Goal: Information Seeking & Learning: Learn about a topic

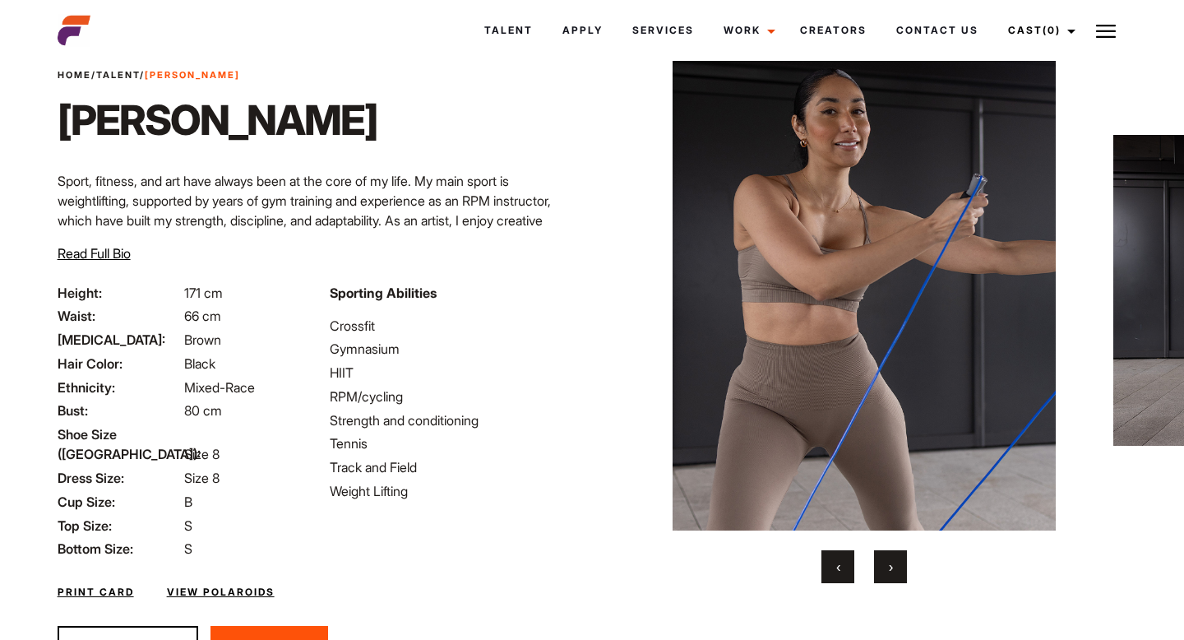
scroll to position [50, 0]
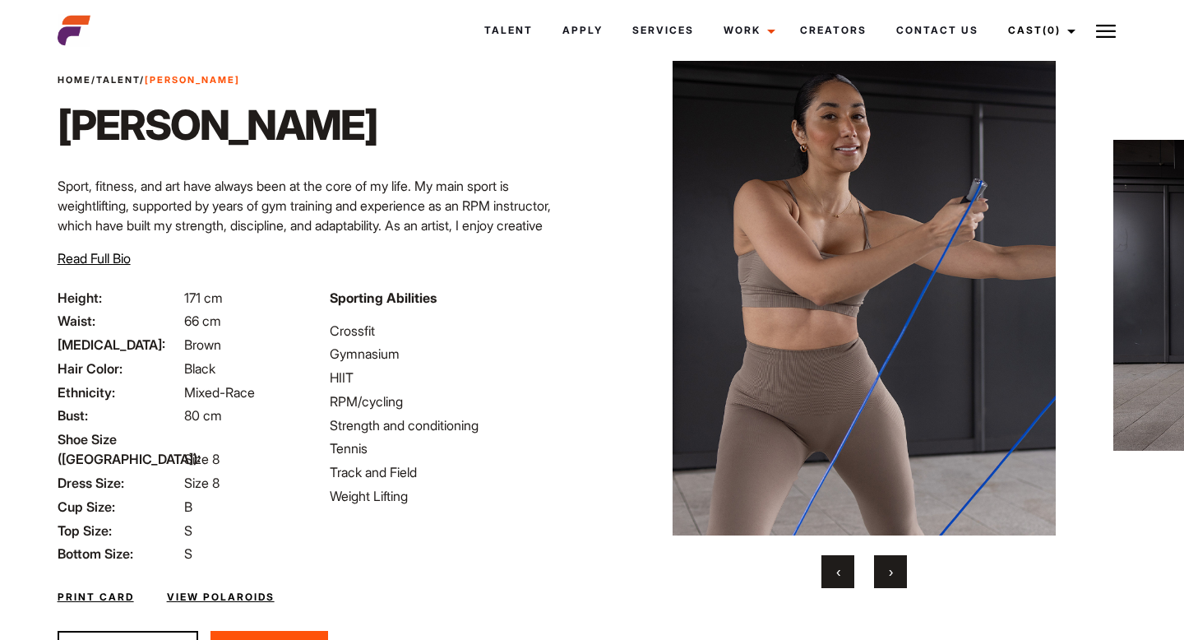
click at [899, 573] on button "›" at bounding box center [890, 571] width 33 height 33
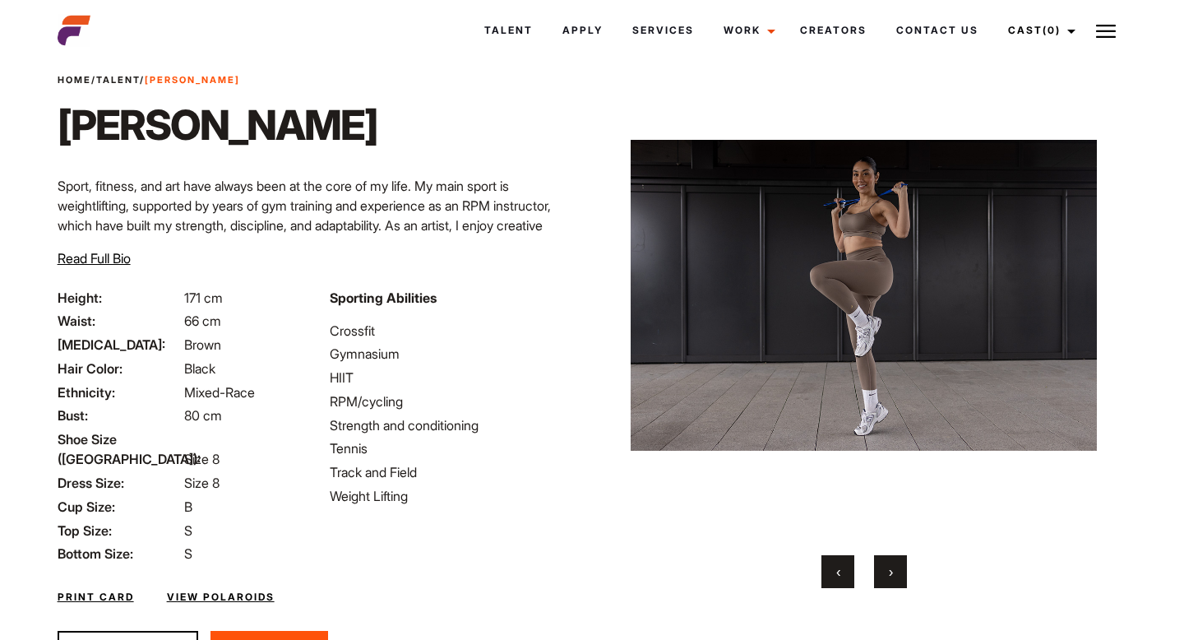
click at [899, 573] on button "›" at bounding box center [890, 571] width 33 height 33
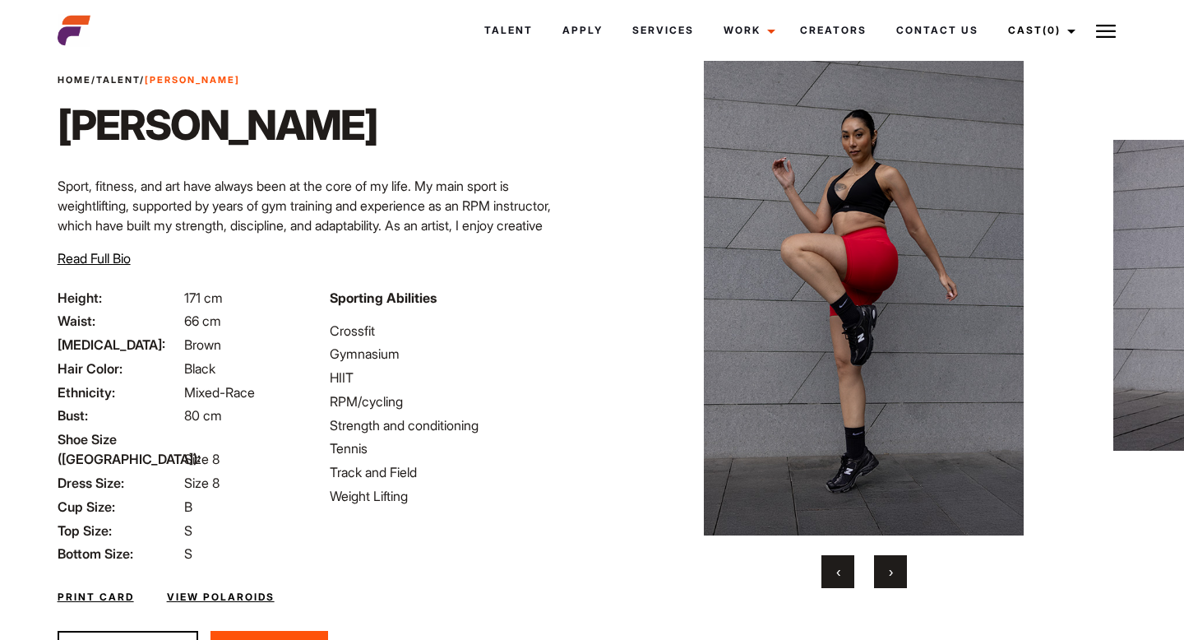
click at [899, 573] on button "›" at bounding box center [890, 571] width 33 height 33
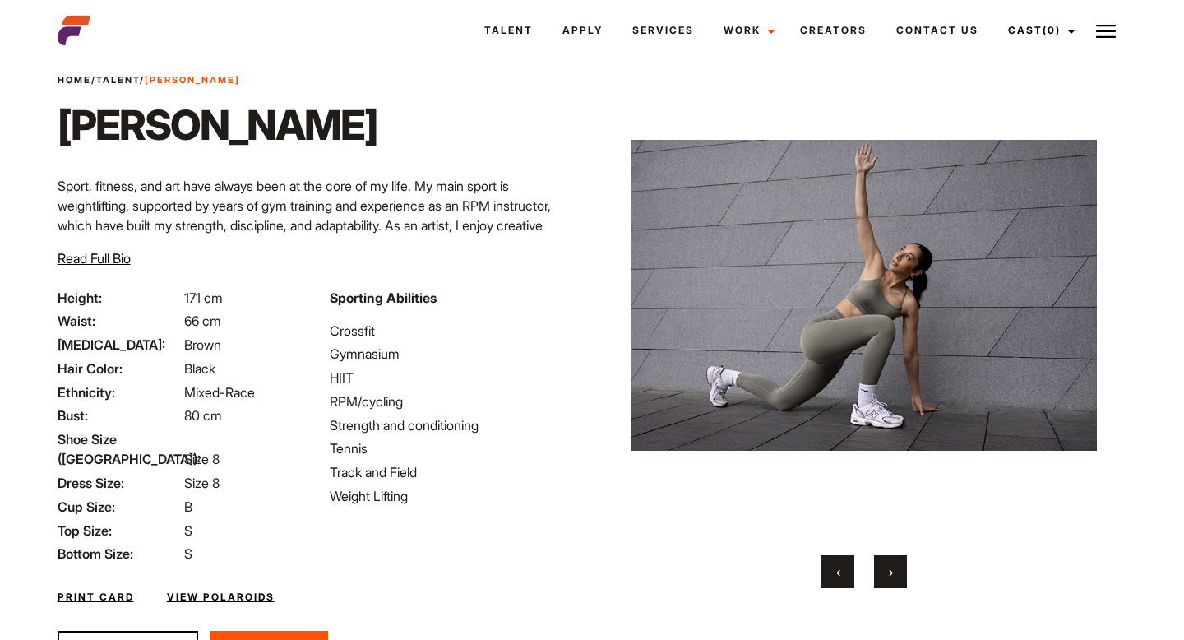
click at [899, 573] on button "›" at bounding box center [890, 571] width 33 height 33
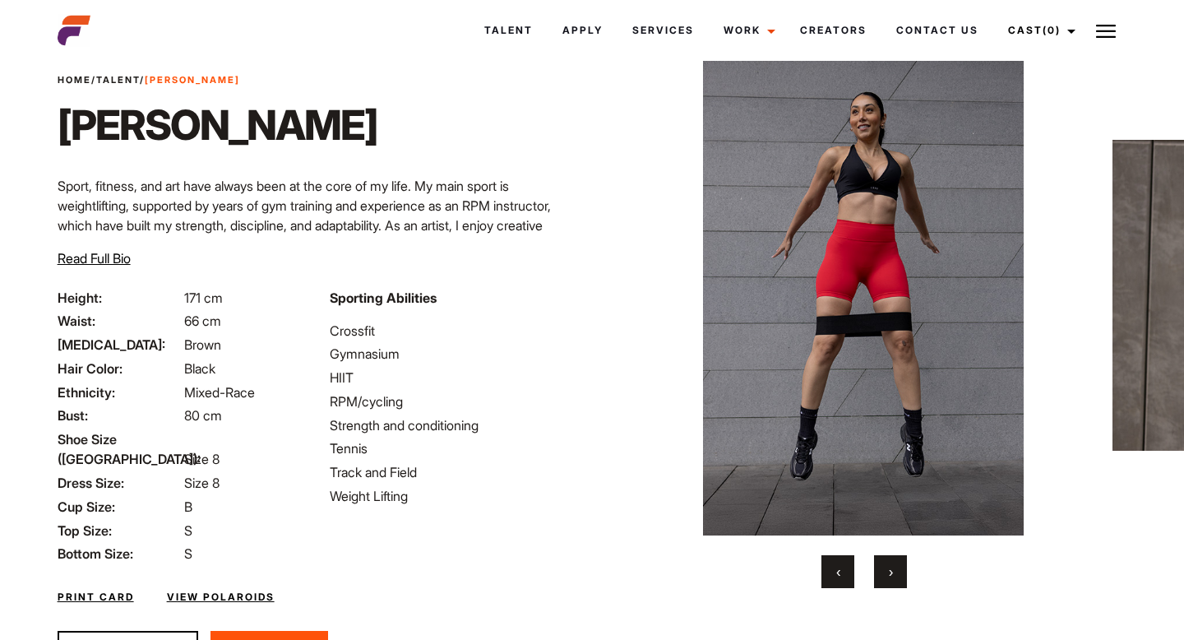
click at [899, 573] on button "›" at bounding box center [890, 571] width 33 height 33
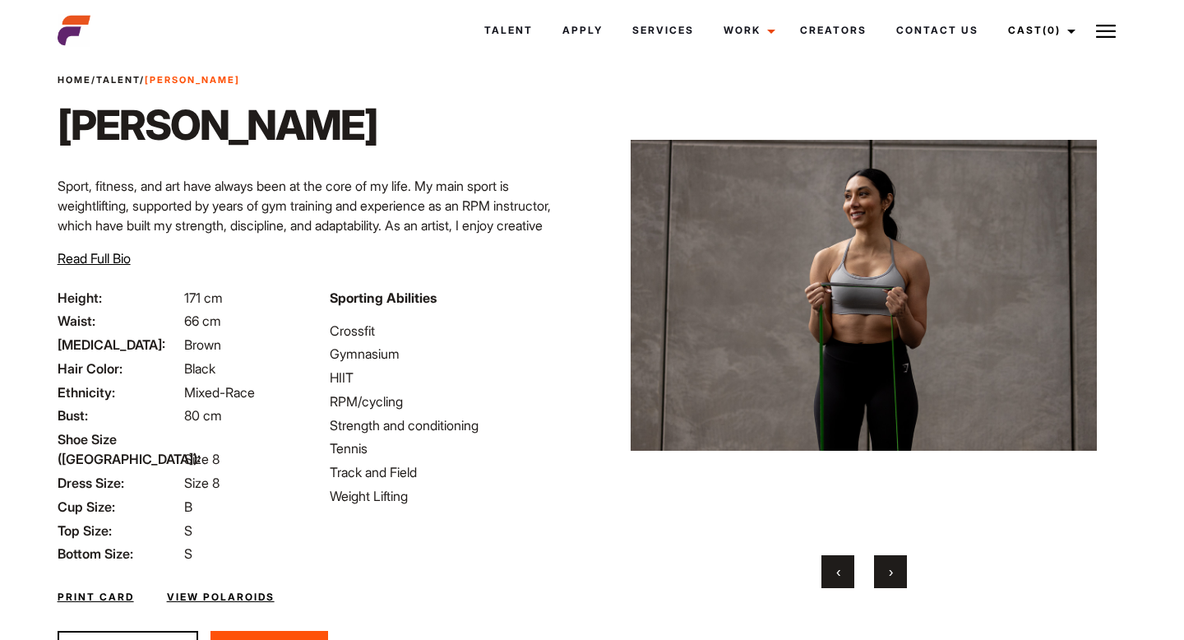
click at [899, 573] on button "›" at bounding box center [890, 571] width 33 height 33
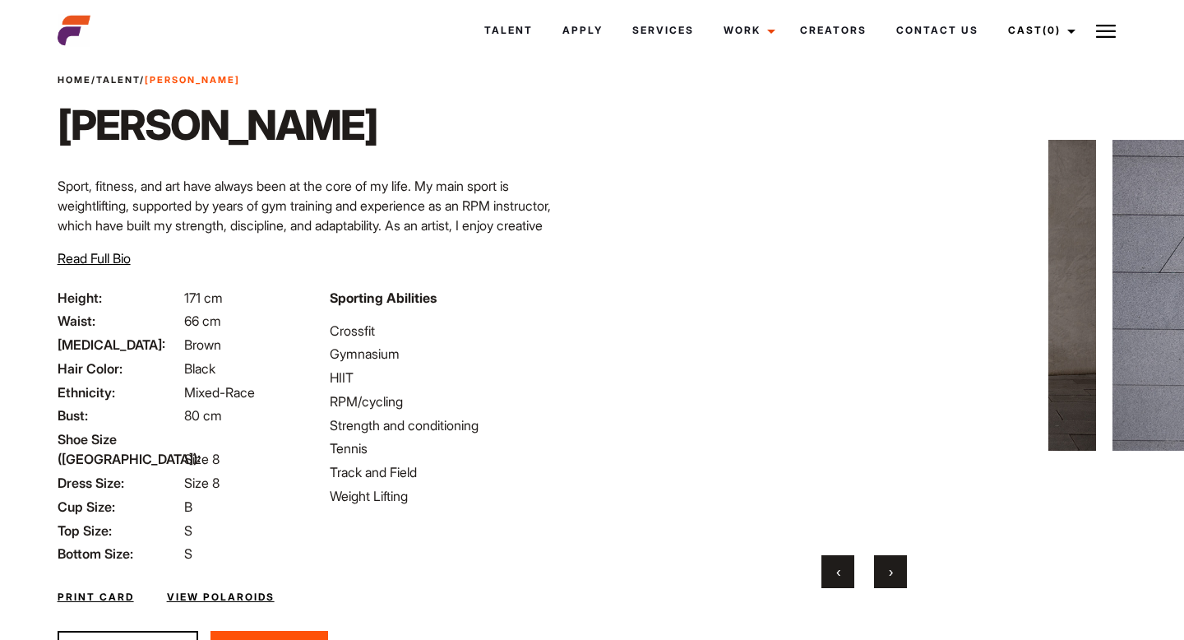
click at [899, 573] on button "›" at bounding box center [890, 571] width 33 height 33
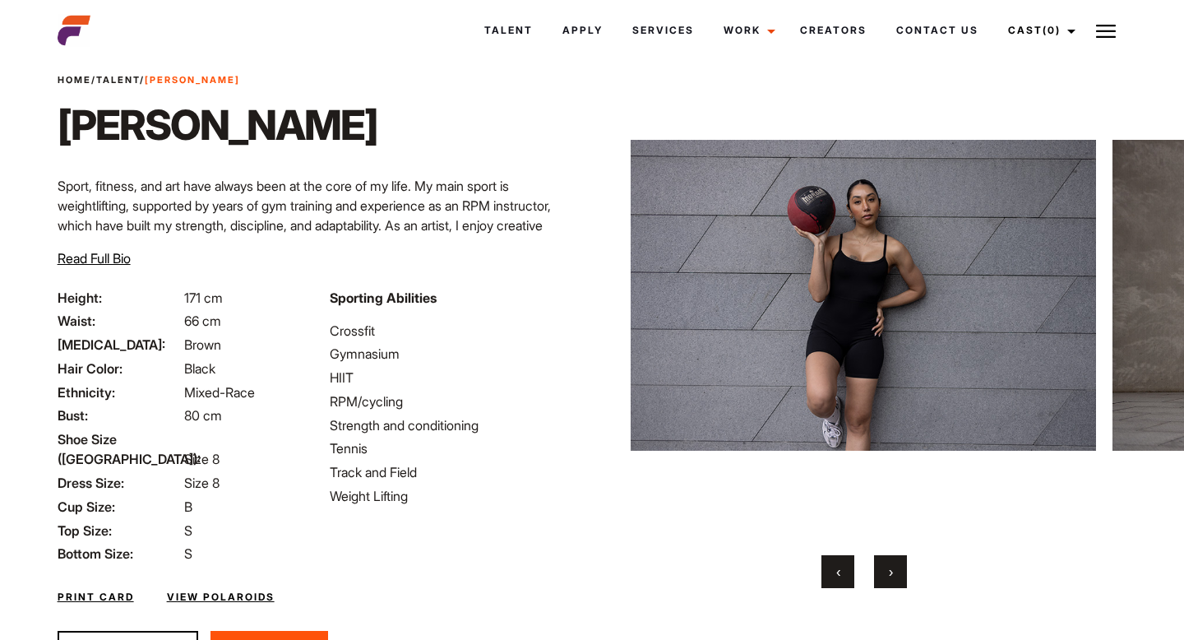
click at [838, 573] on span "‹" at bounding box center [838, 571] width 4 height 16
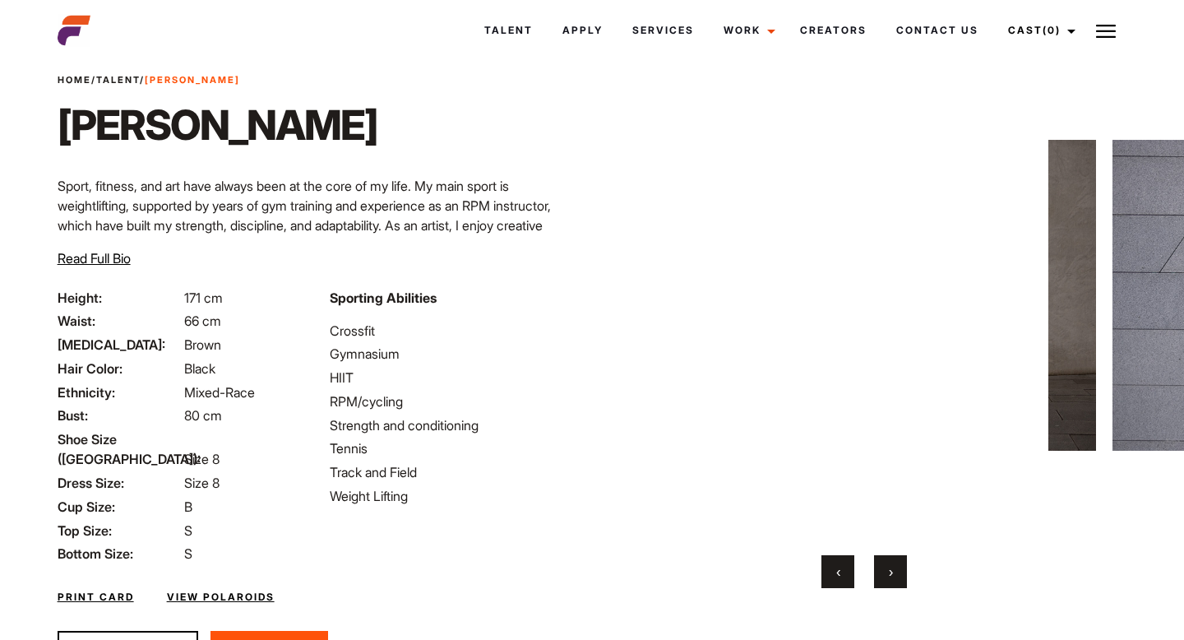
click at [838, 573] on span "‹" at bounding box center [838, 571] width 4 height 16
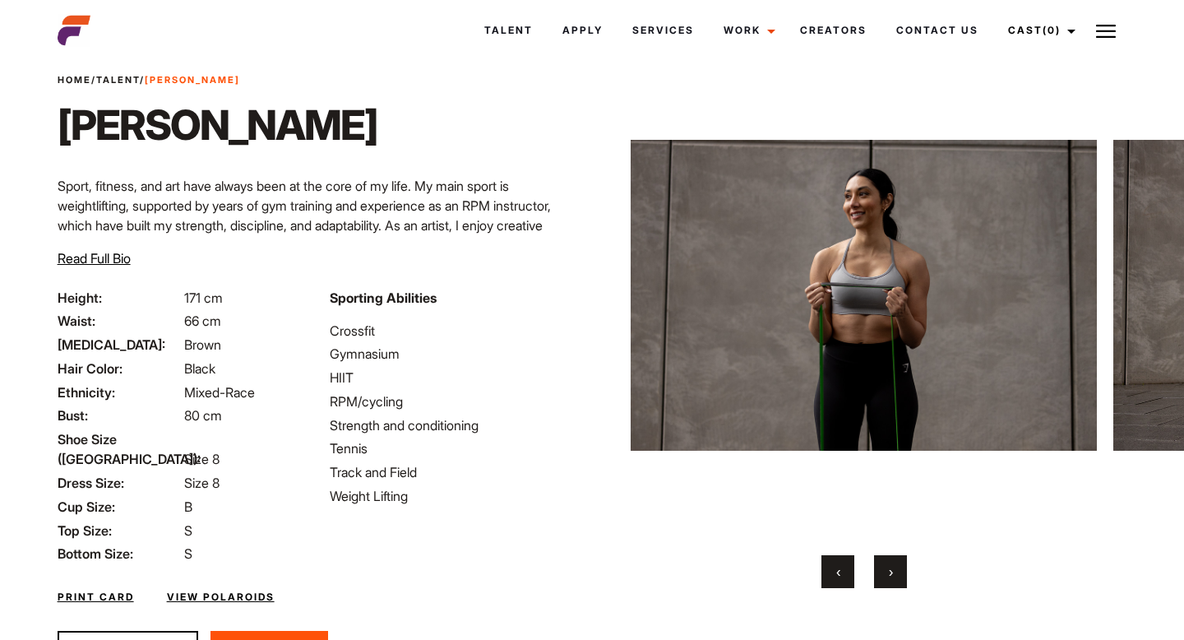
click at [896, 569] on button "›" at bounding box center [890, 571] width 33 height 33
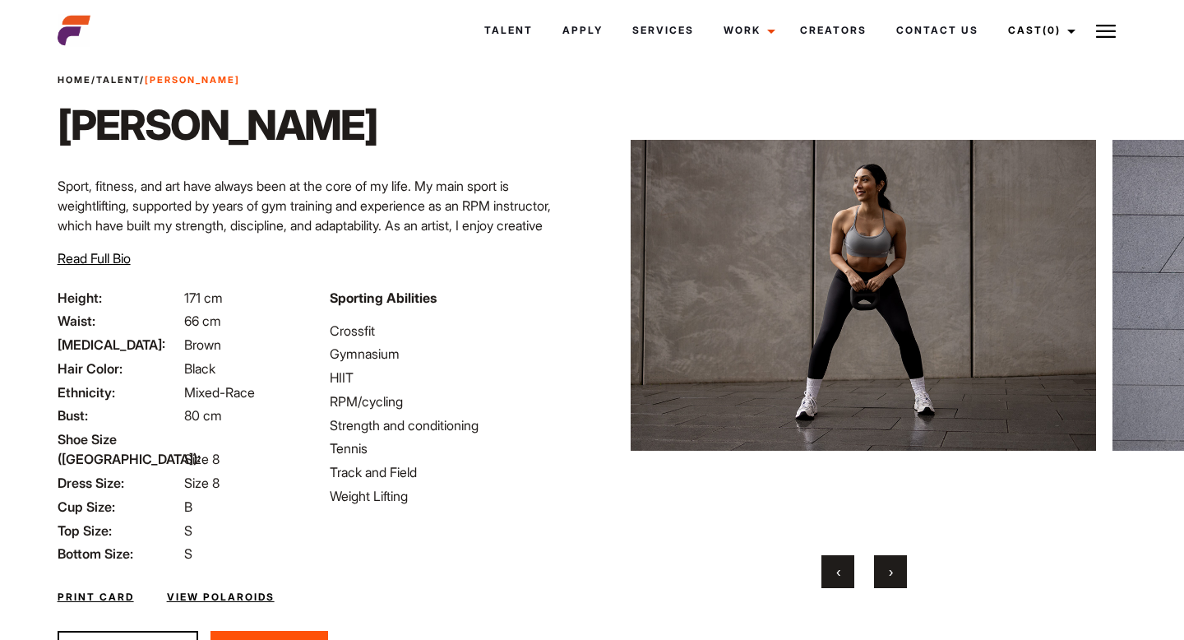
click at [896, 569] on button "›" at bounding box center [890, 571] width 33 height 33
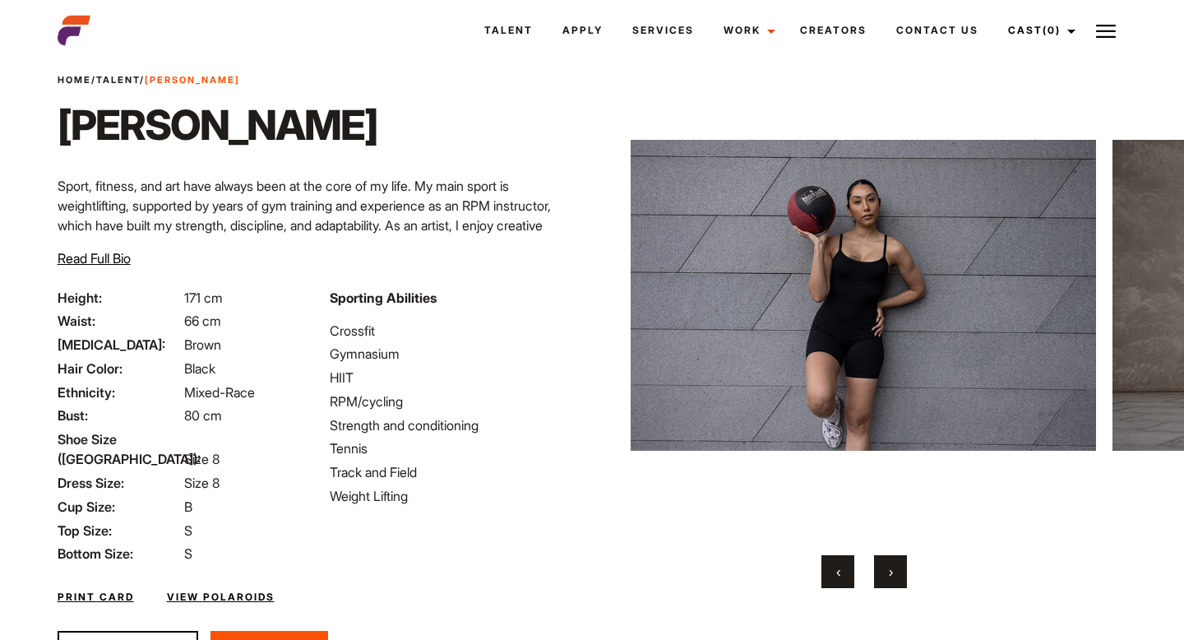
click at [896, 569] on button "›" at bounding box center [890, 571] width 33 height 33
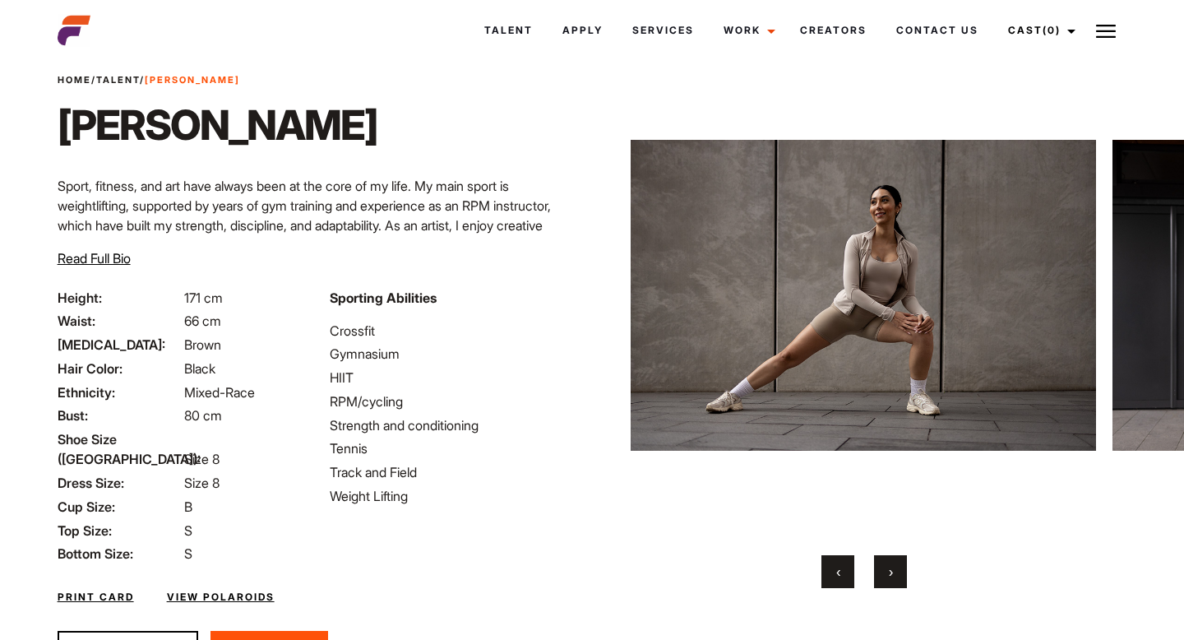
click at [896, 569] on button "›" at bounding box center [890, 571] width 33 height 33
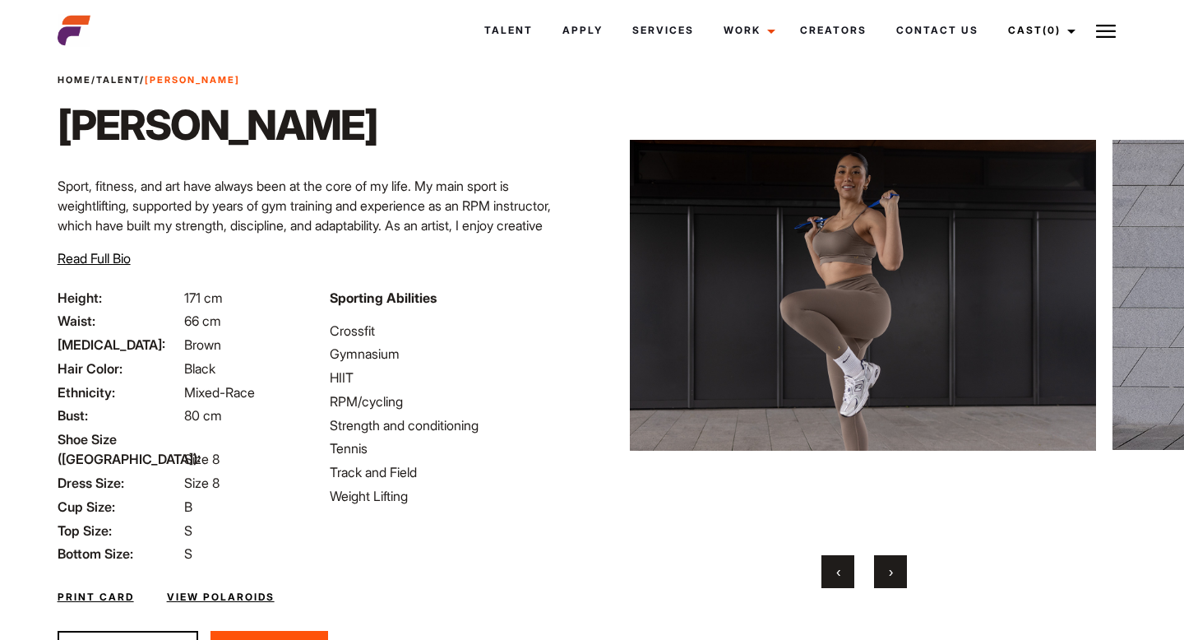
click at [896, 569] on button "›" at bounding box center [890, 571] width 33 height 33
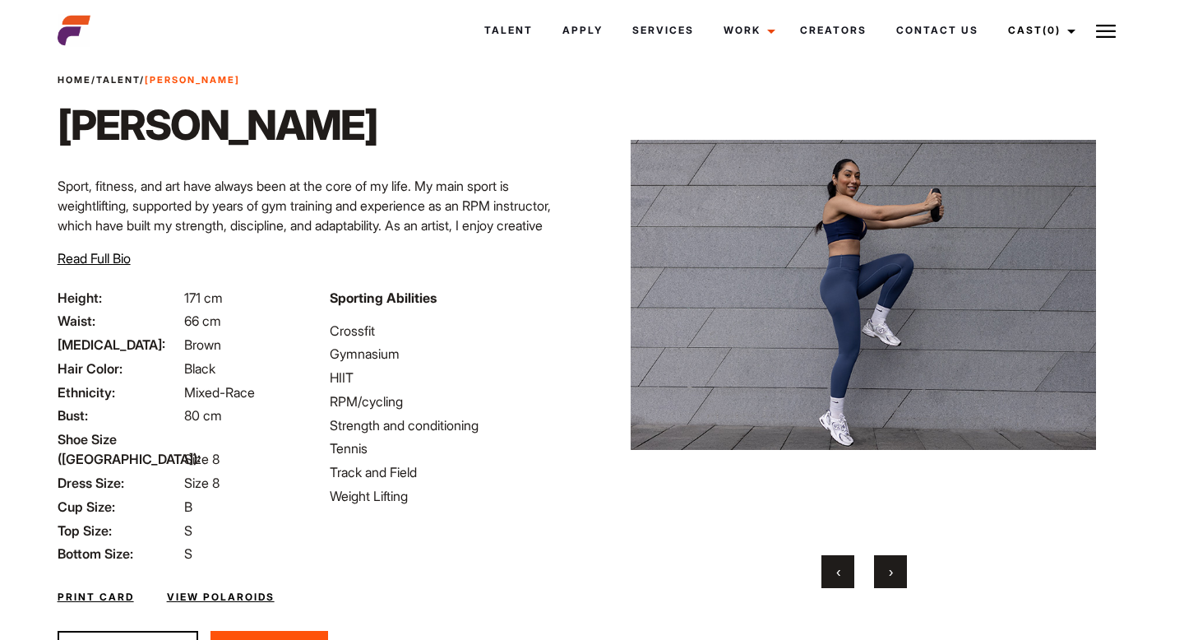
click at [896, 569] on button "›" at bounding box center [890, 571] width 33 height 33
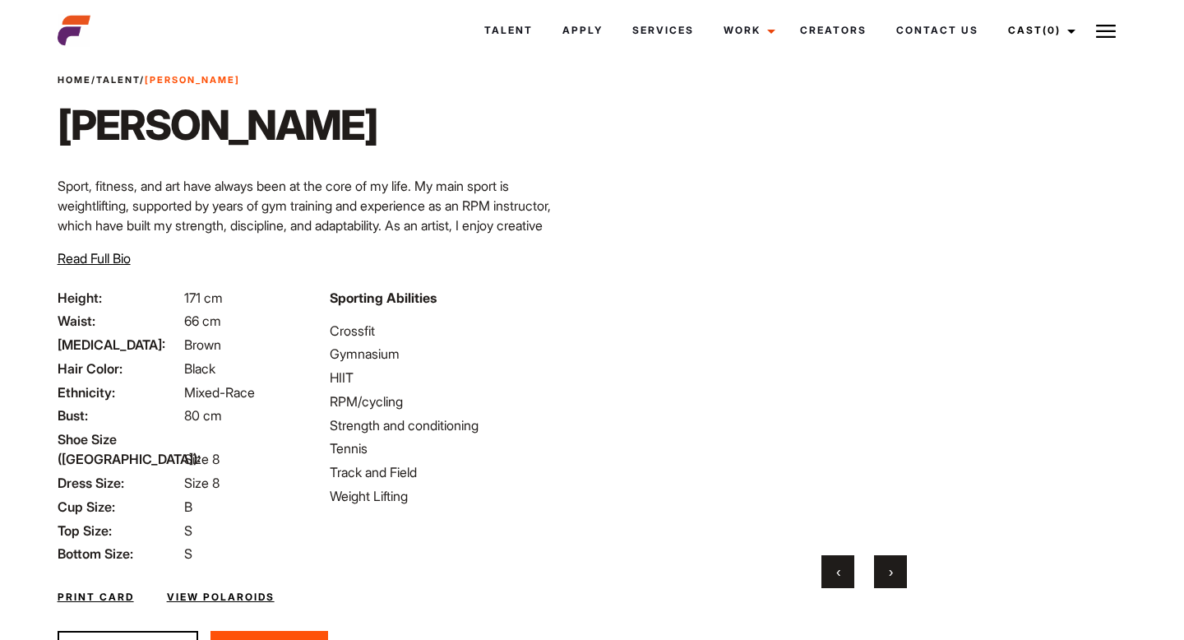
click at [896, 569] on button "›" at bounding box center [890, 571] width 33 height 33
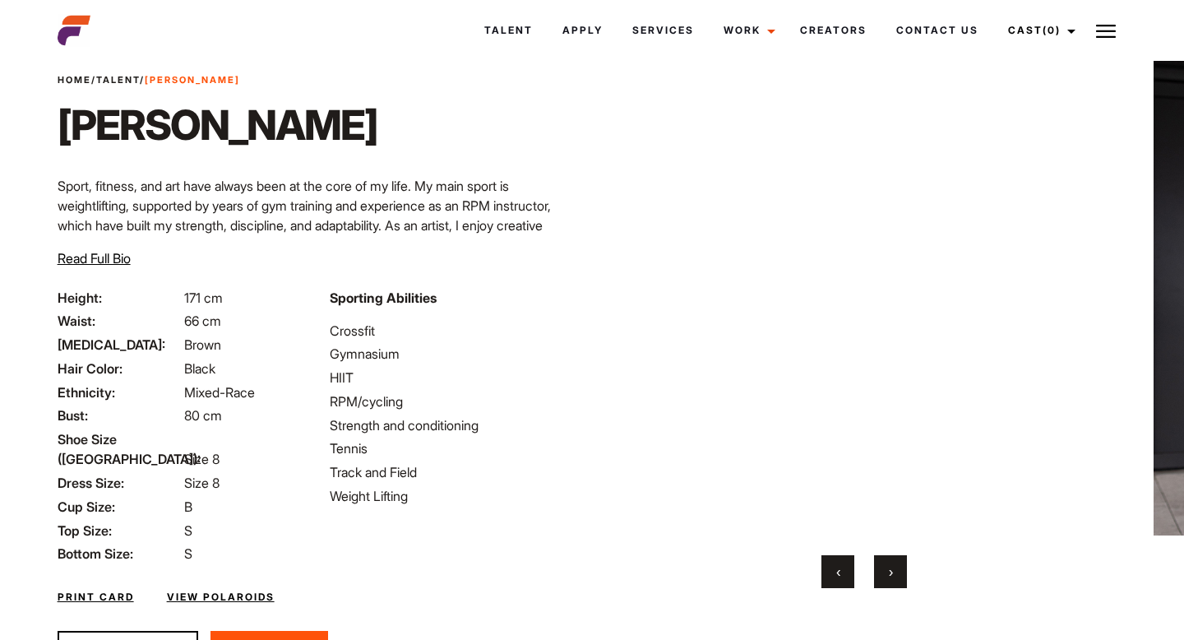
click at [896, 569] on button "›" at bounding box center [890, 571] width 33 height 33
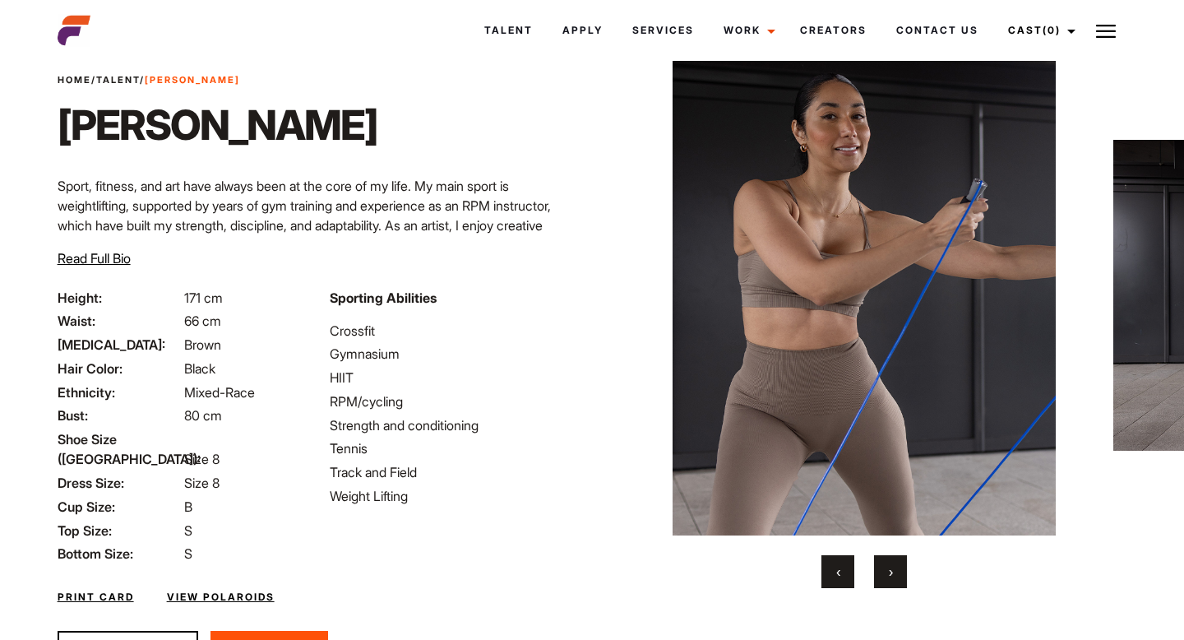
click at [896, 569] on button "›" at bounding box center [890, 571] width 33 height 33
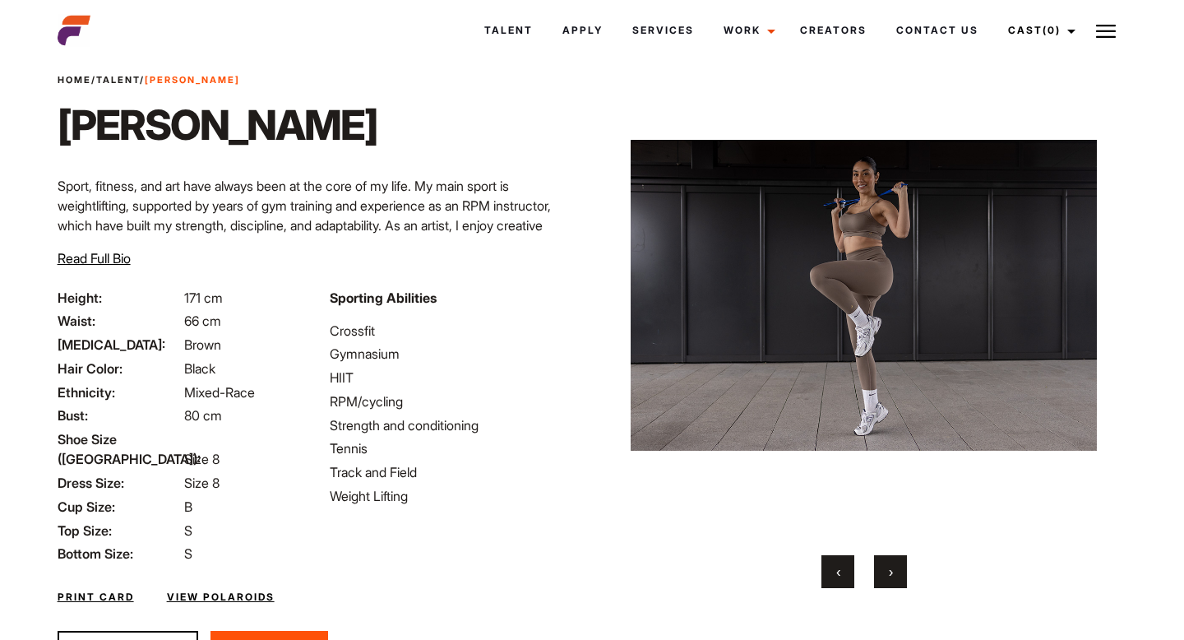
click at [896, 569] on button "›" at bounding box center [890, 571] width 33 height 33
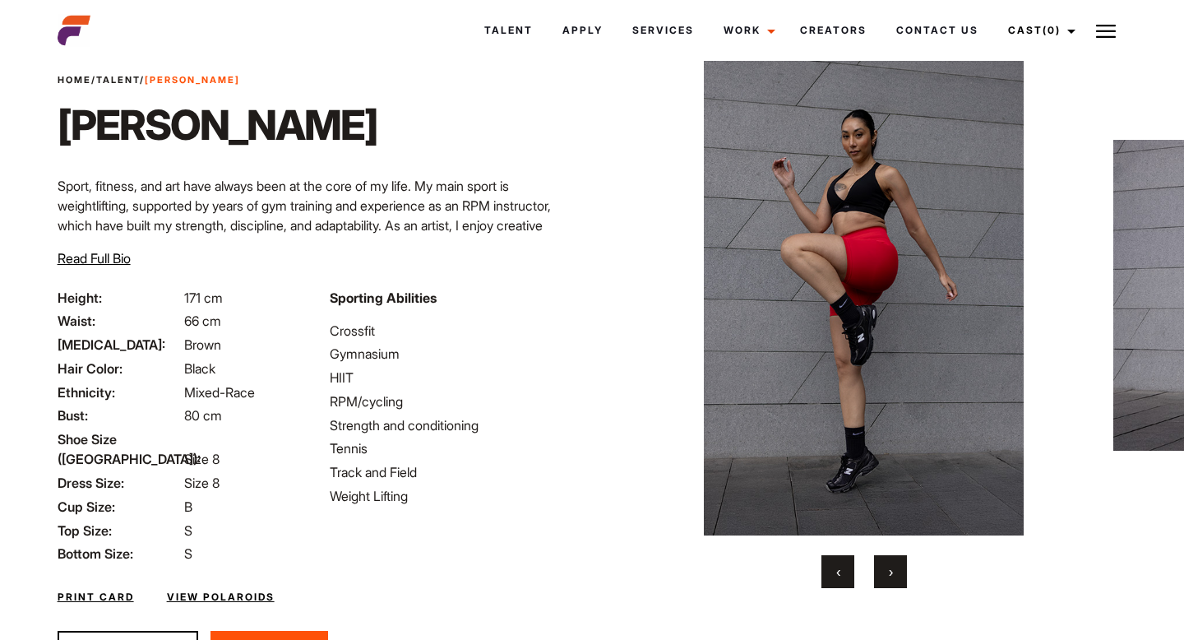
click at [896, 569] on button "›" at bounding box center [890, 571] width 33 height 33
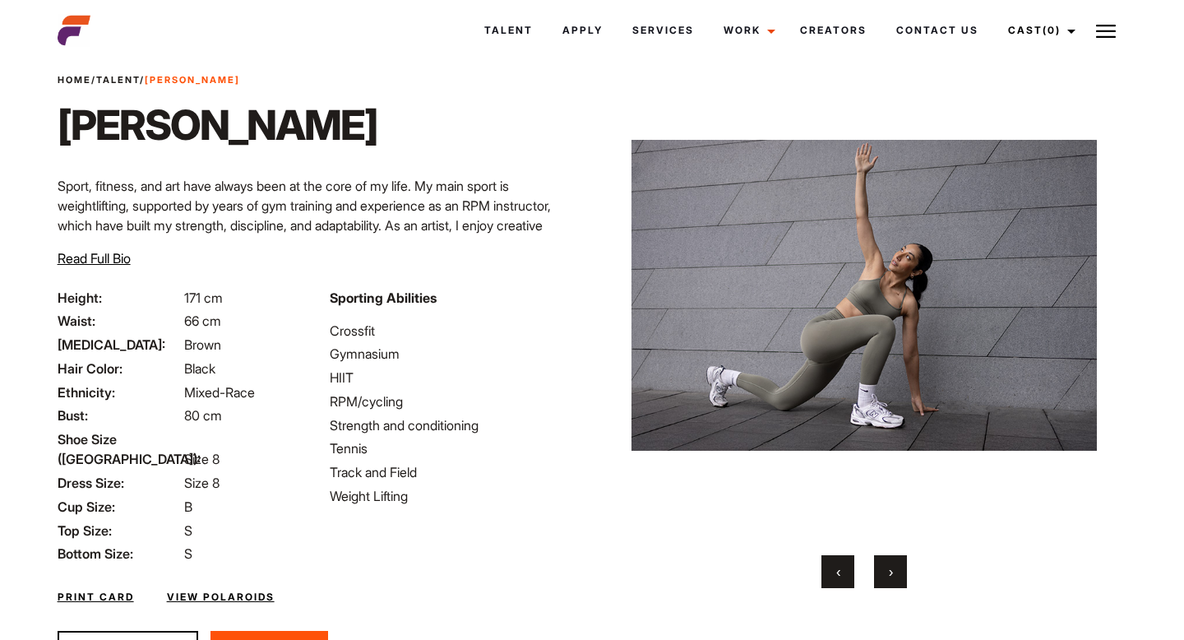
click at [840, 580] on button "‹" at bounding box center [837, 571] width 33 height 33
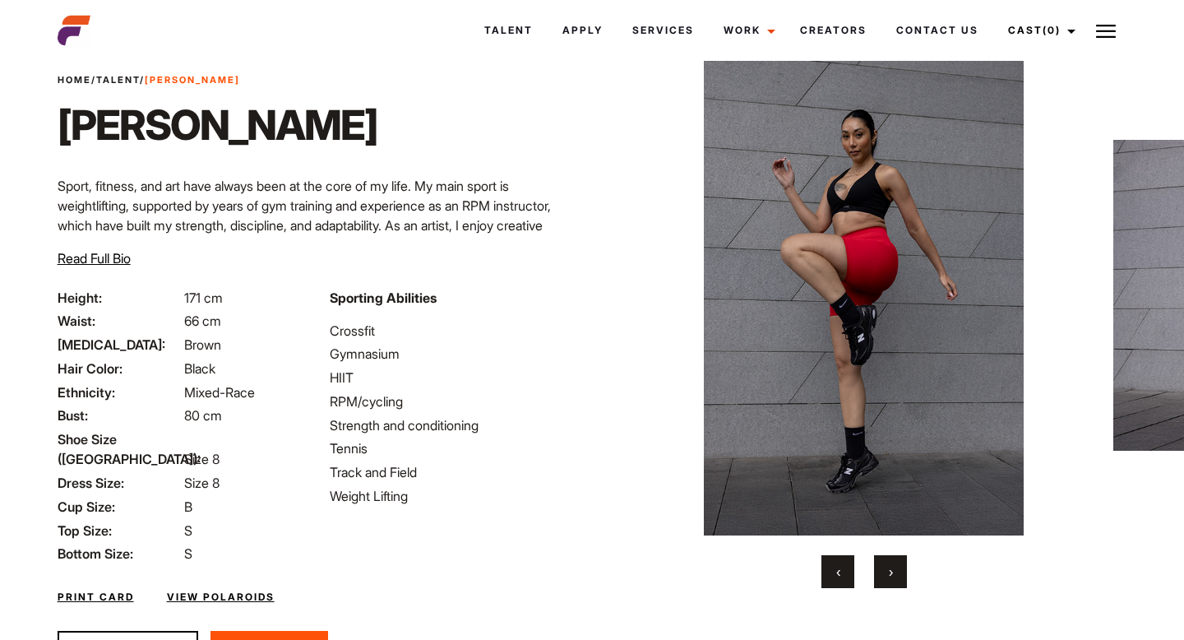
click at [893, 569] on span "›" at bounding box center [891, 571] width 4 height 16
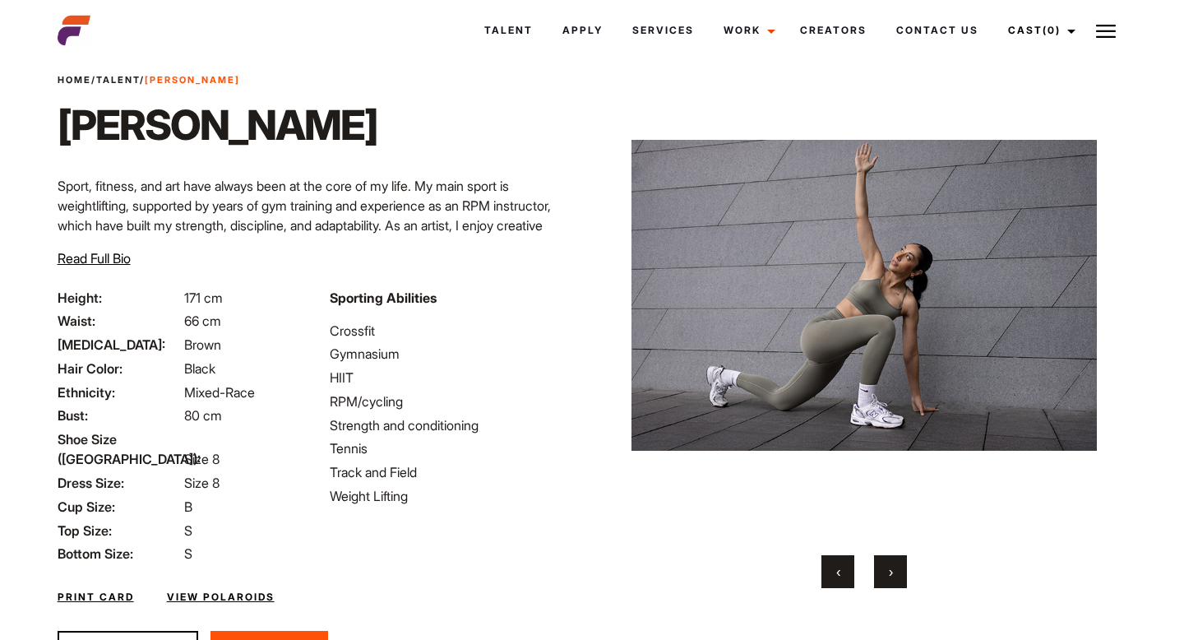
click at [893, 569] on span "›" at bounding box center [891, 571] width 4 height 16
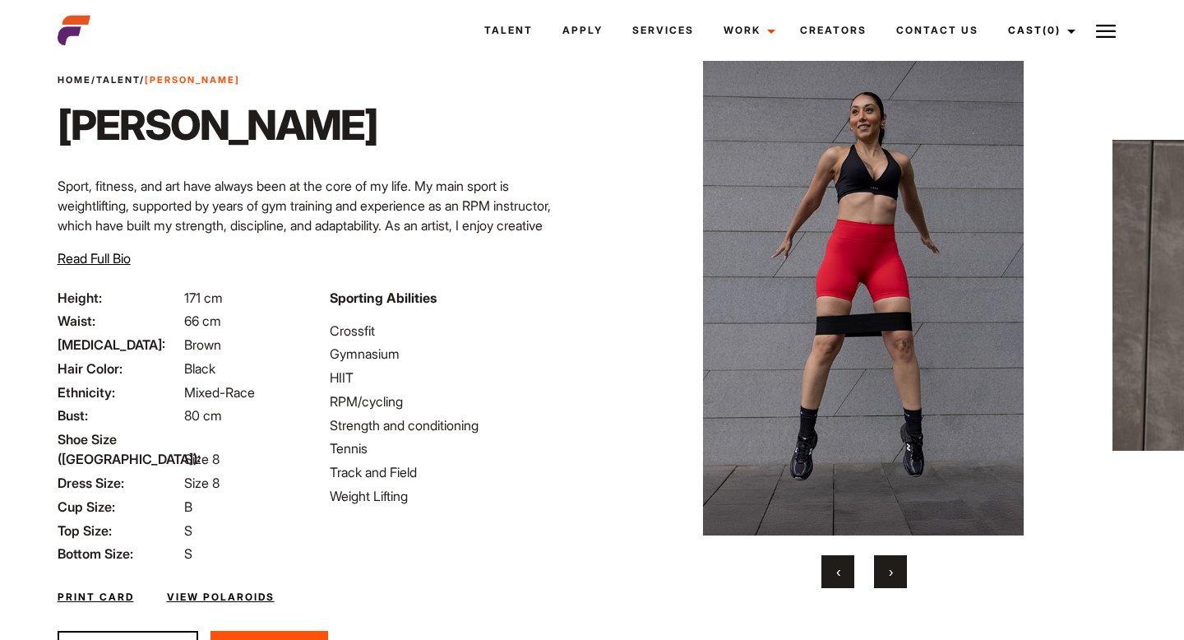
click at [893, 569] on span "›" at bounding box center [891, 571] width 4 height 16
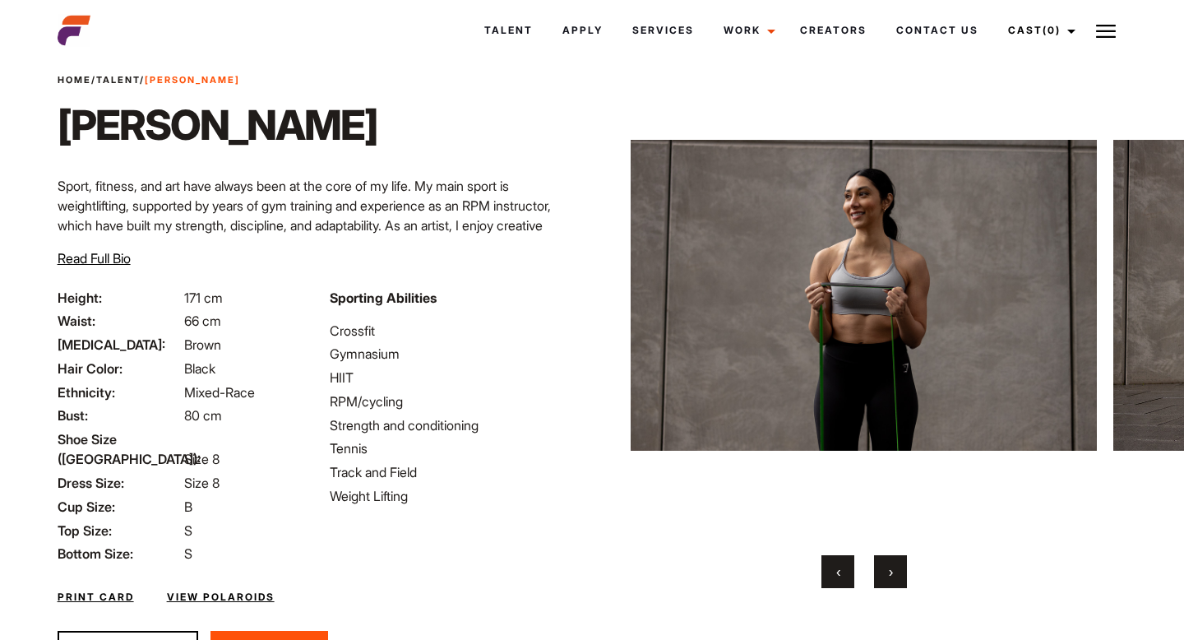
click at [893, 569] on span "›" at bounding box center [891, 571] width 4 height 16
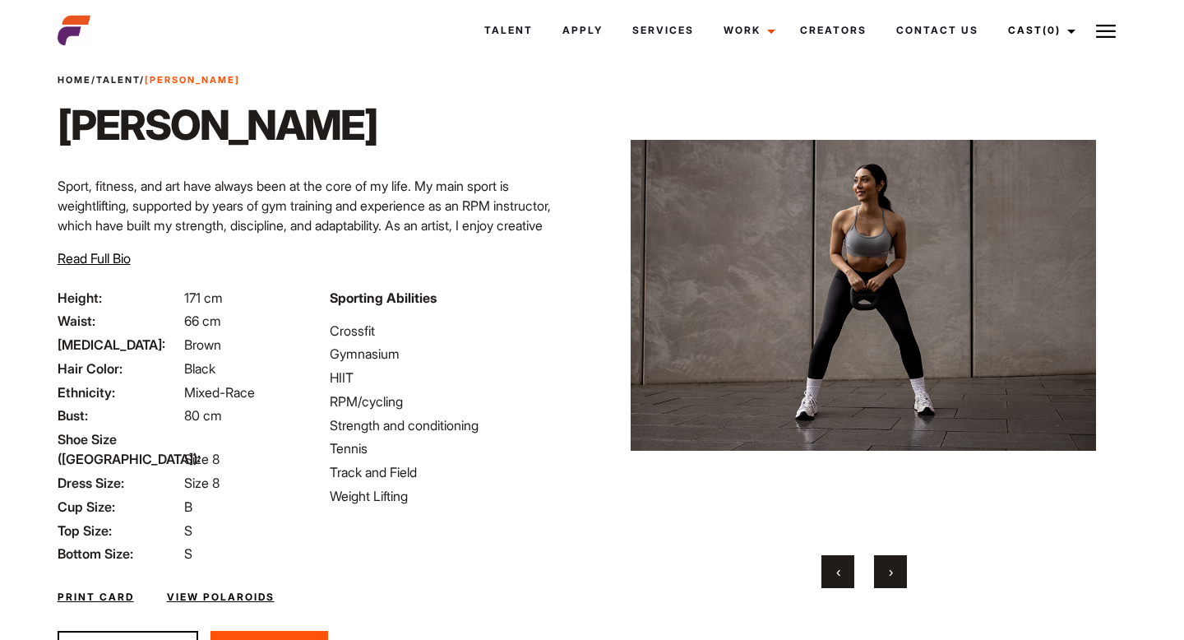
click at [893, 569] on span "›" at bounding box center [891, 571] width 4 height 16
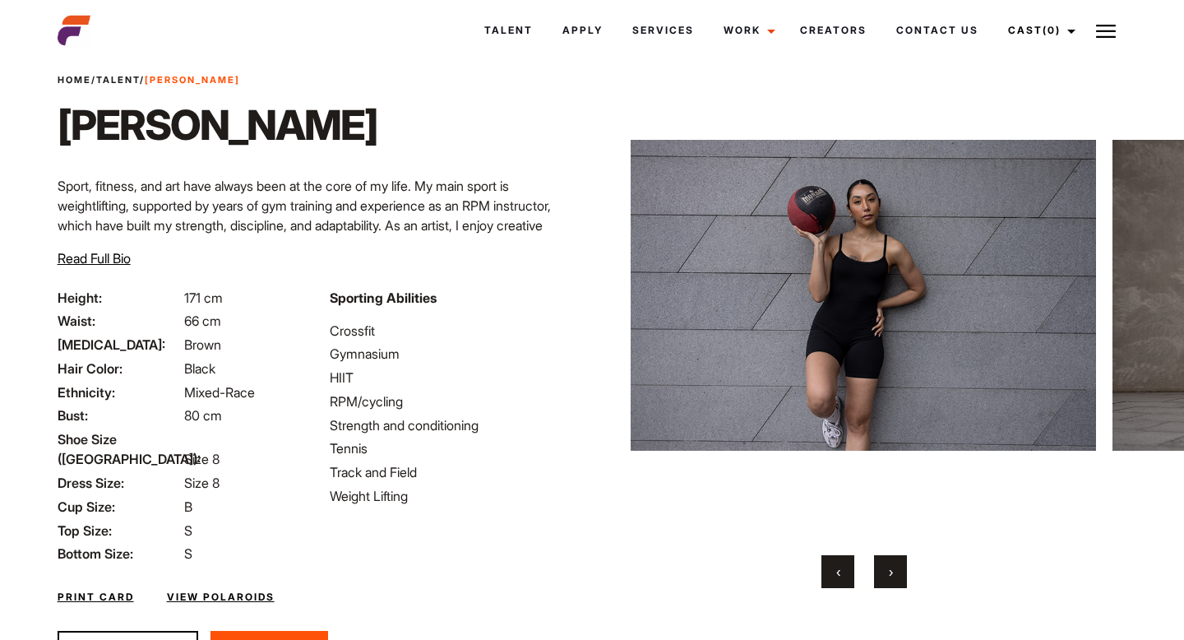
click at [893, 569] on span "›" at bounding box center [891, 571] width 4 height 16
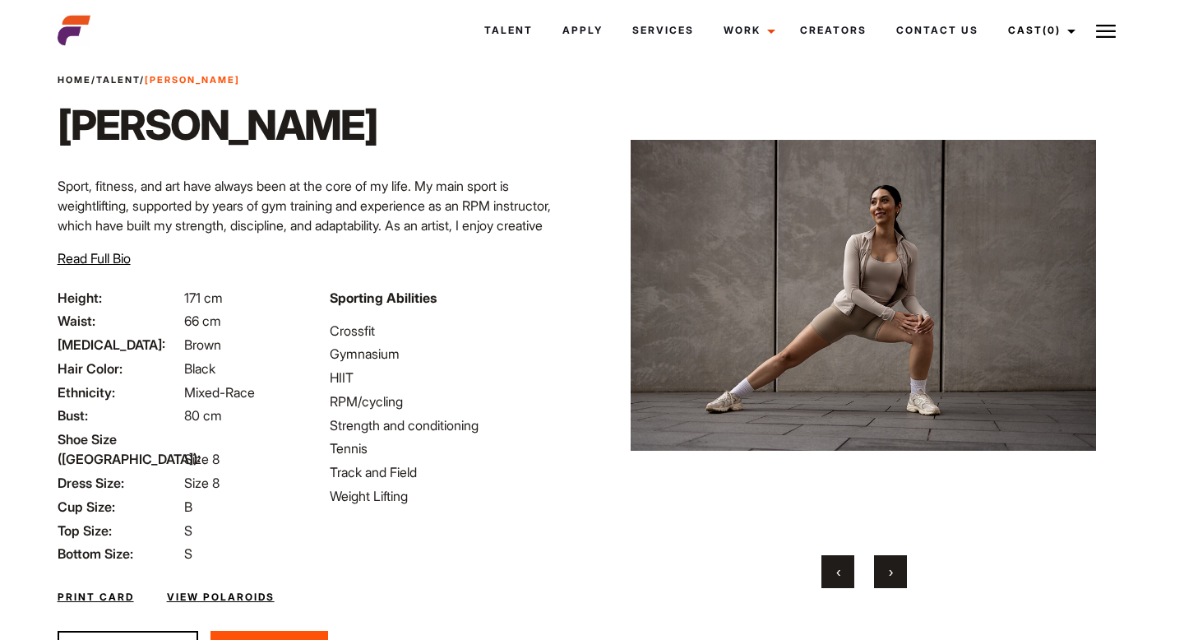
click at [893, 569] on span "›" at bounding box center [891, 571] width 4 height 16
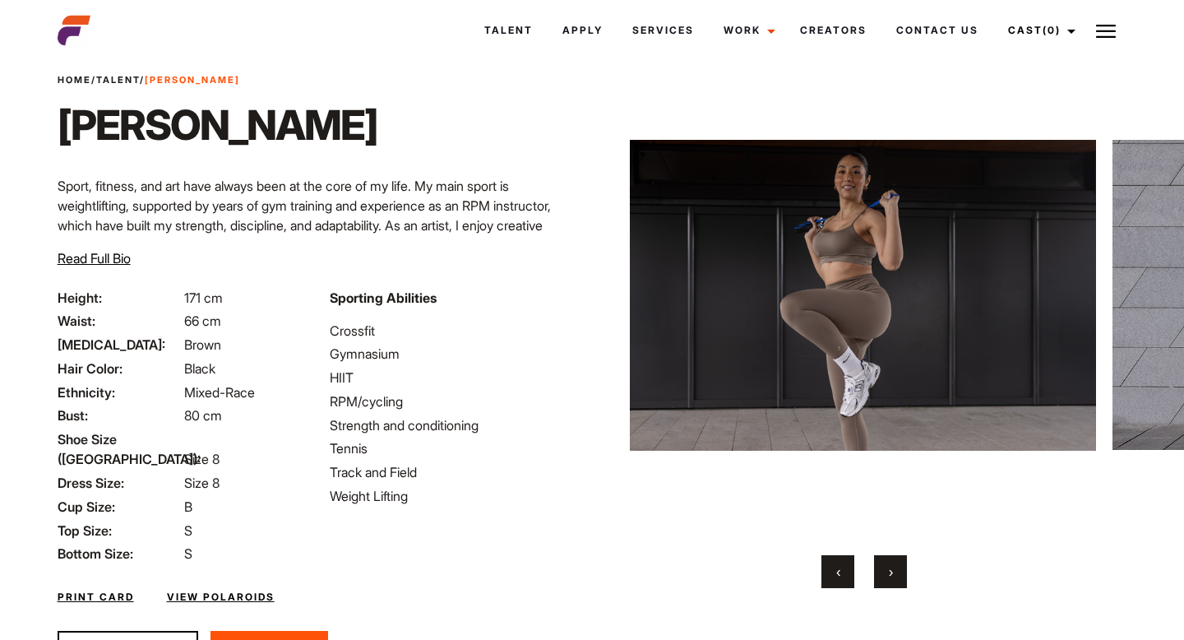
click at [893, 569] on span "›" at bounding box center [891, 571] width 4 height 16
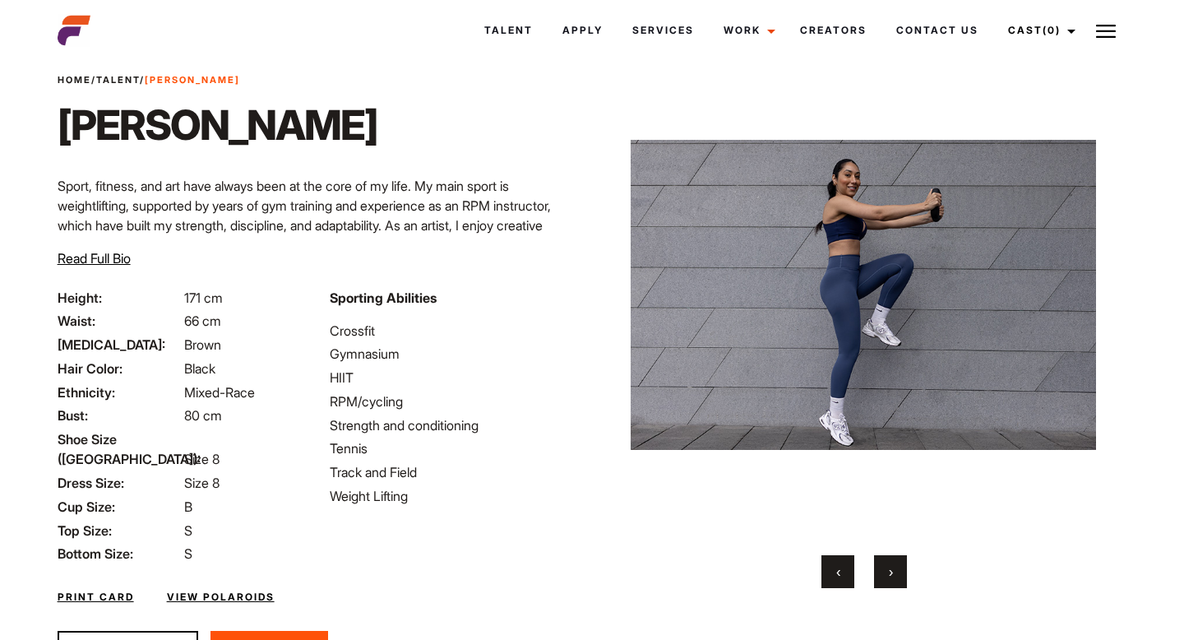
click at [893, 569] on span "›" at bounding box center [891, 571] width 4 height 16
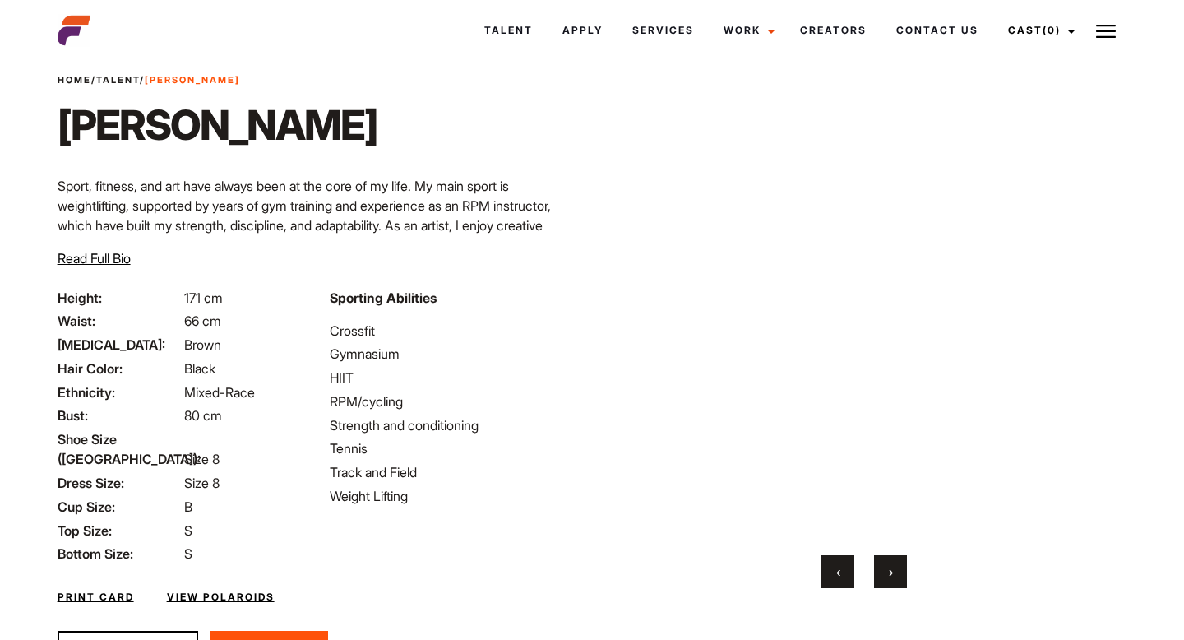
click at [893, 569] on span "›" at bounding box center [891, 571] width 4 height 16
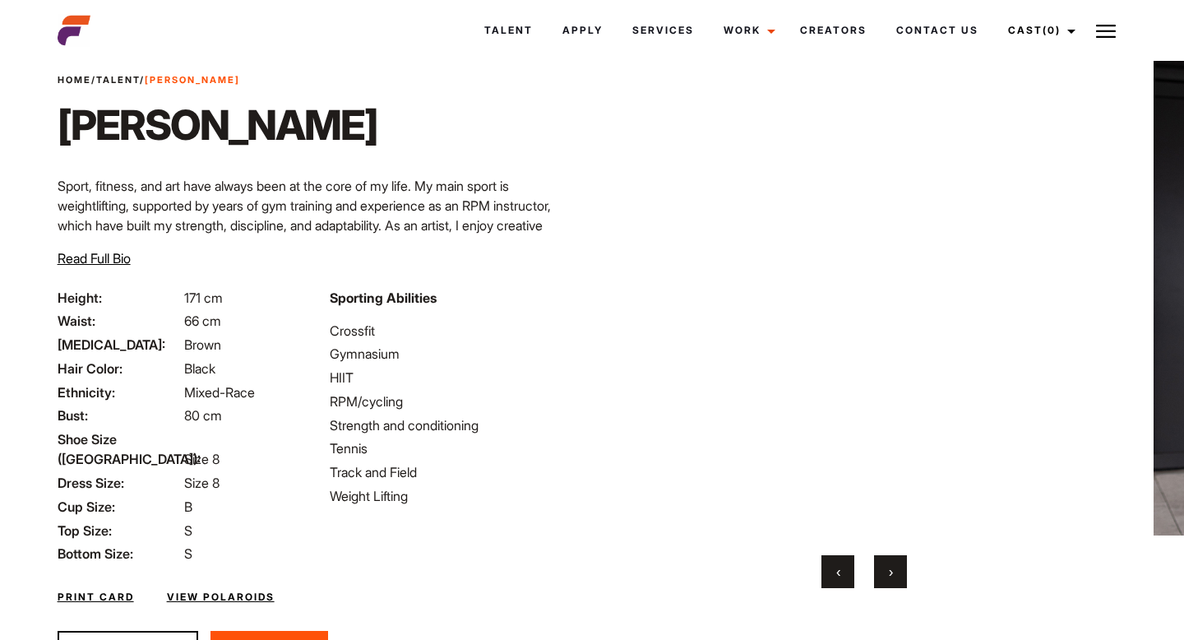
click at [893, 569] on button "›" at bounding box center [890, 571] width 33 height 33
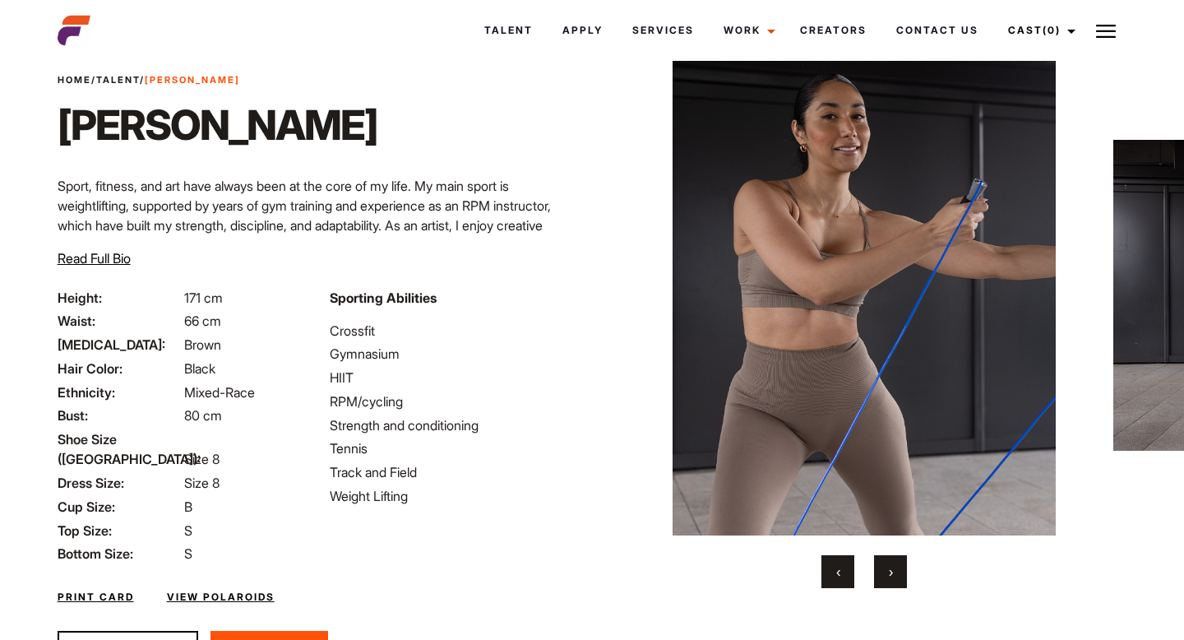
click at [893, 569] on button "›" at bounding box center [890, 571] width 33 height 33
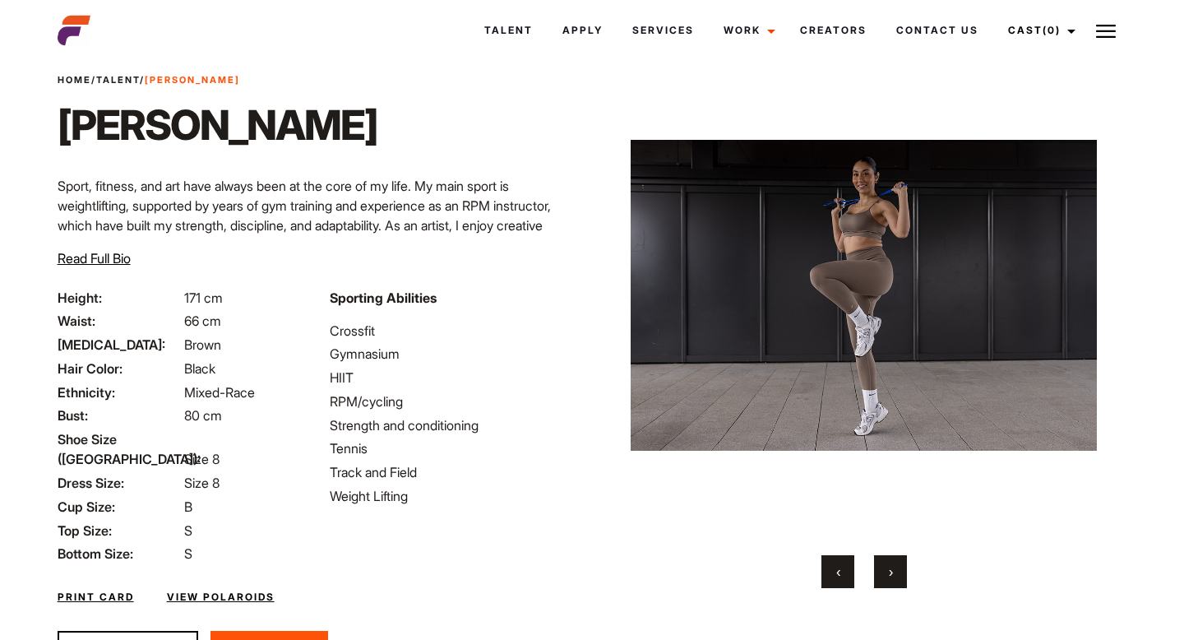
click at [893, 569] on button "›" at bounding box center [890, 571] width 33 height 33
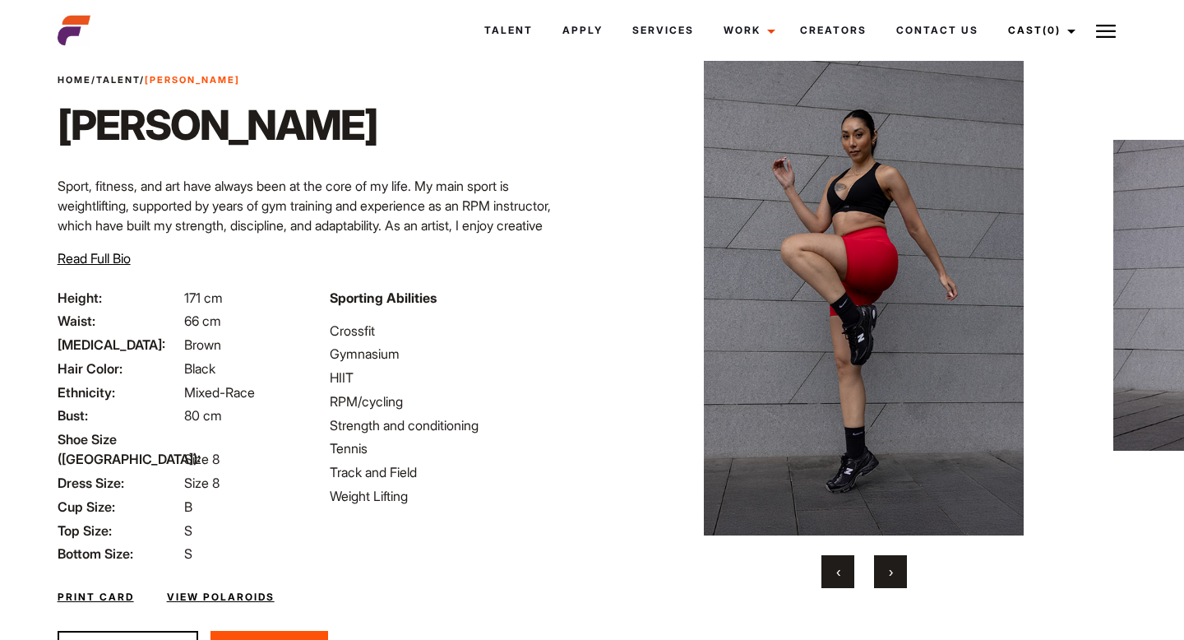
click at [893, 569] on button "›" at bounding box center [890, 571] width 33 height 33
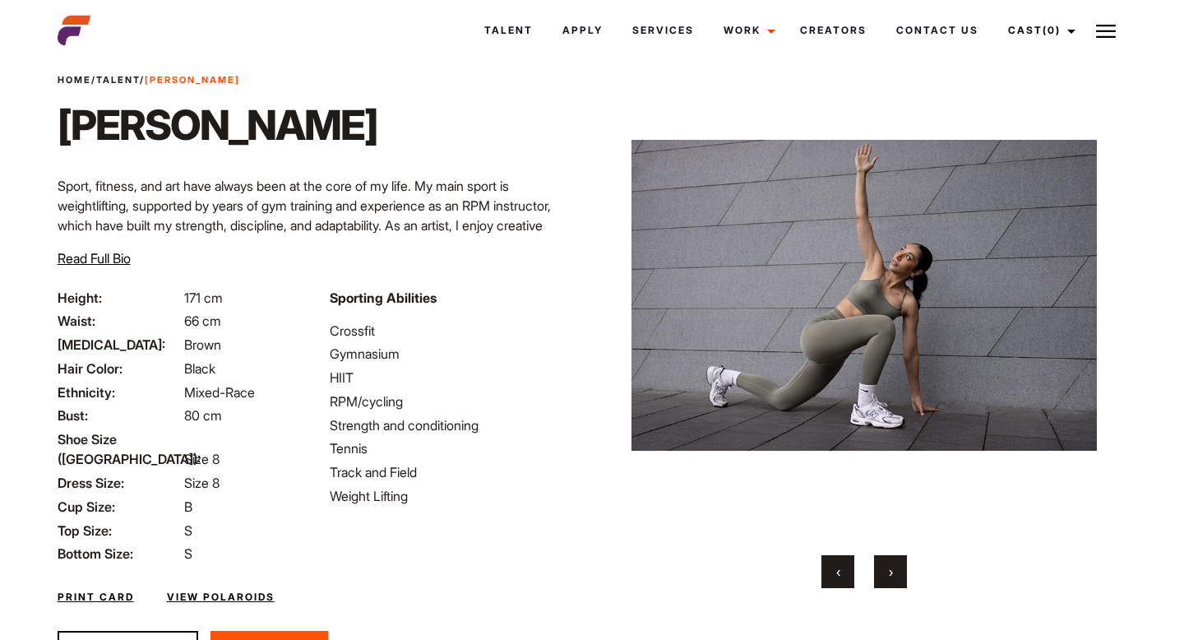
click at [893, 569] on button "›" at bounding box center [890, 571] width 33 height 33
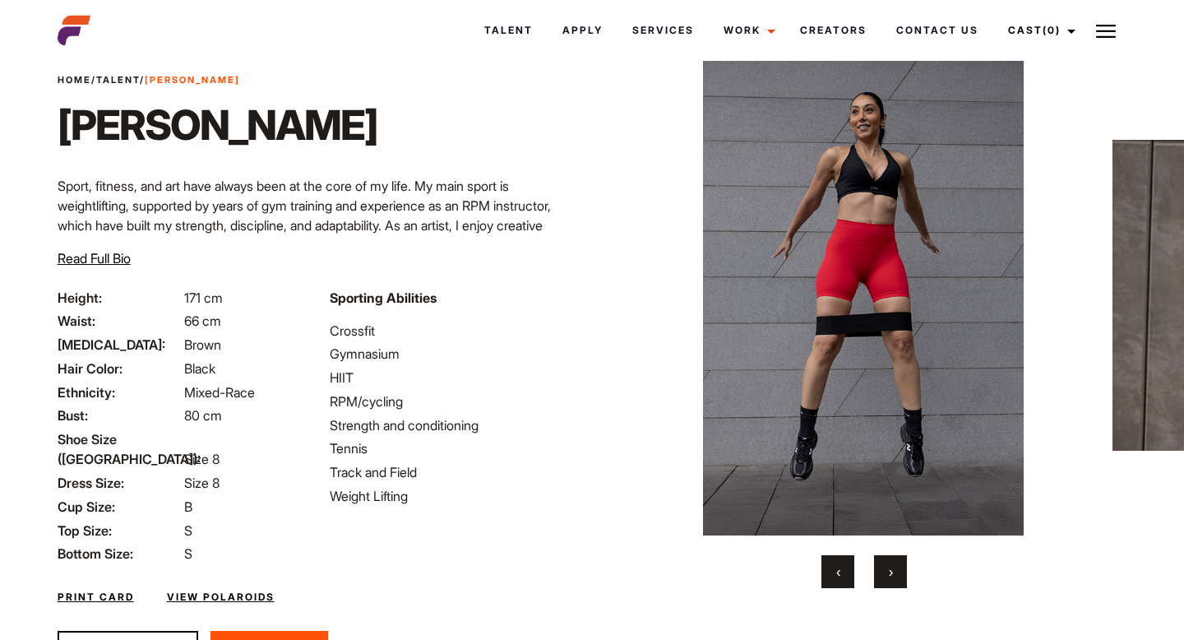
click at [893, 569] on button "›" at bounding box center [890, 571] width 33 height 33
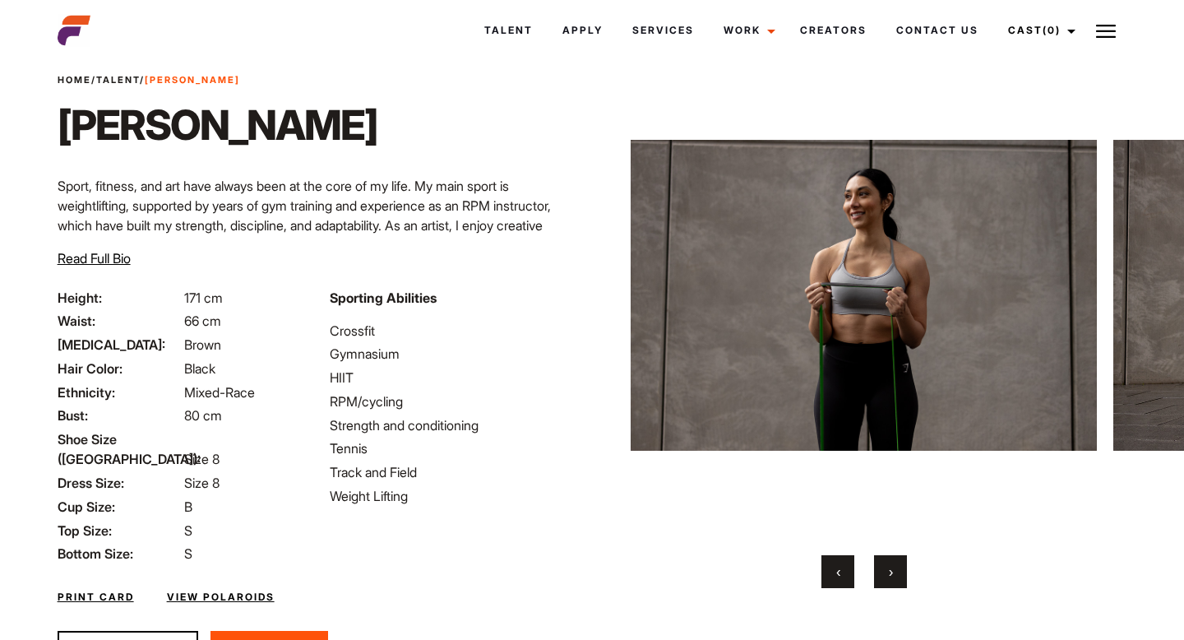
click at [893, 569] on button "›" at bounding box center [890, 571] width 33 height 33
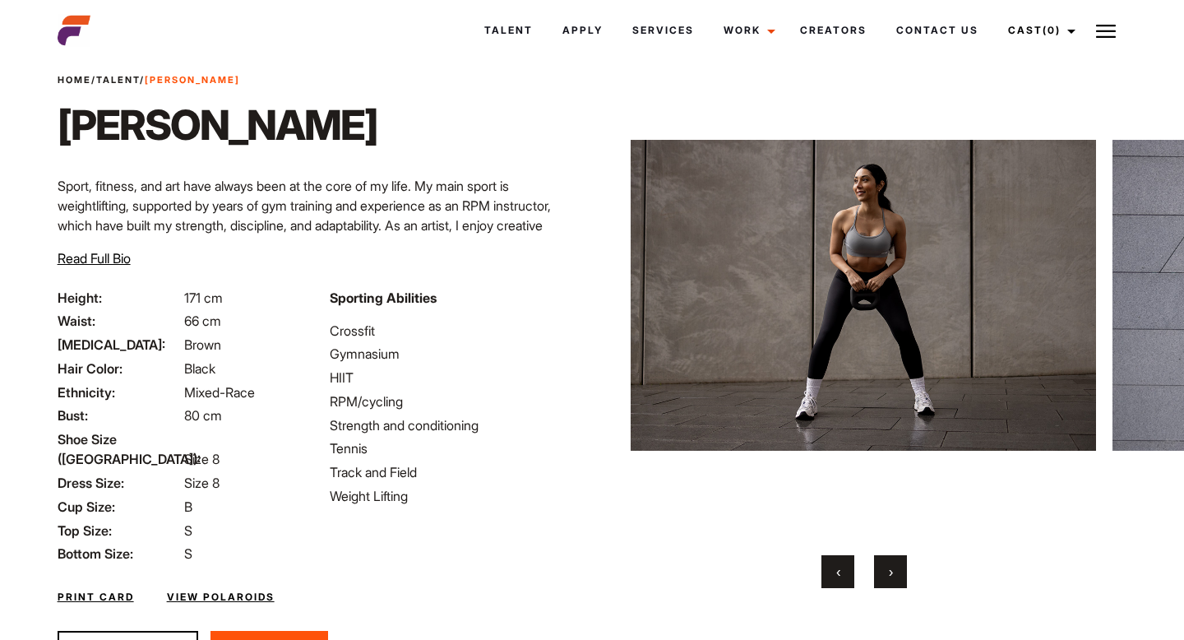
click at [893, 569] on button "›" at bounding box center [890, 571] width 33 height 33
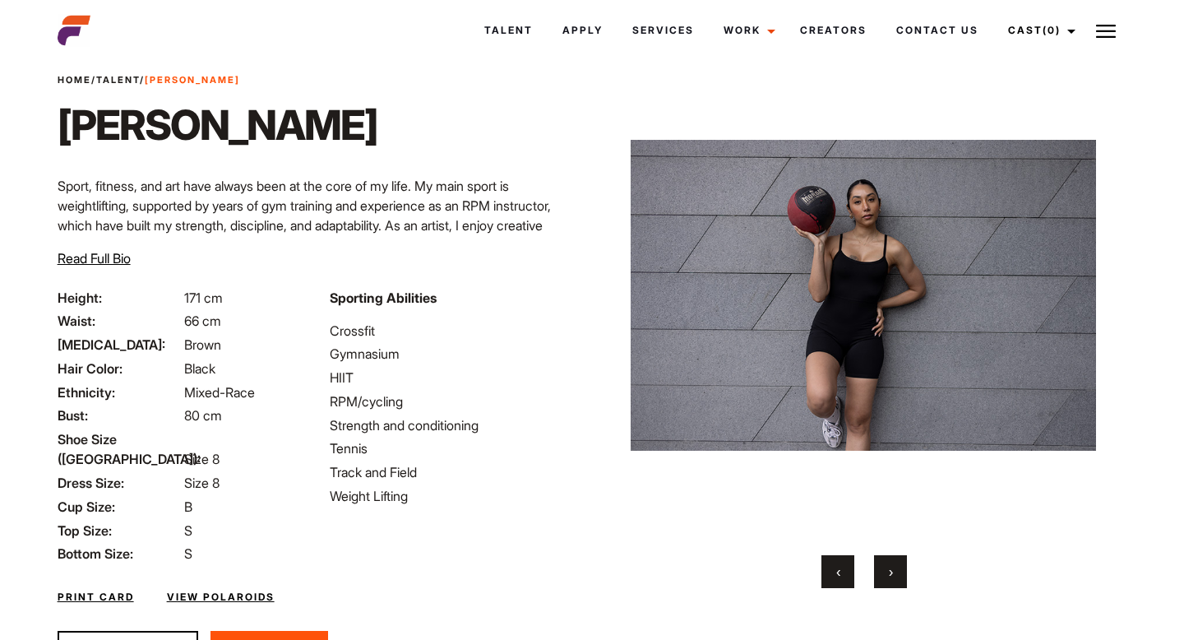
click at [893, 569] on button "›" at bounding box center [890, 571] width 33 height 33
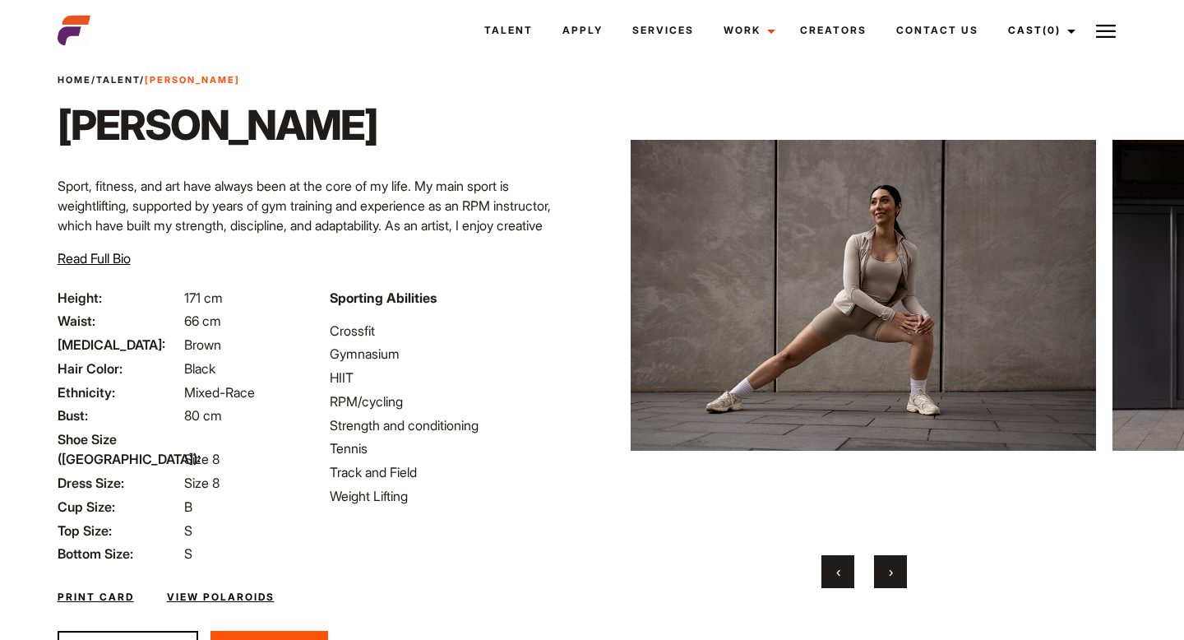
click at [893, 569] on button "›" at bounding box center [890, 571] width 33 height 33
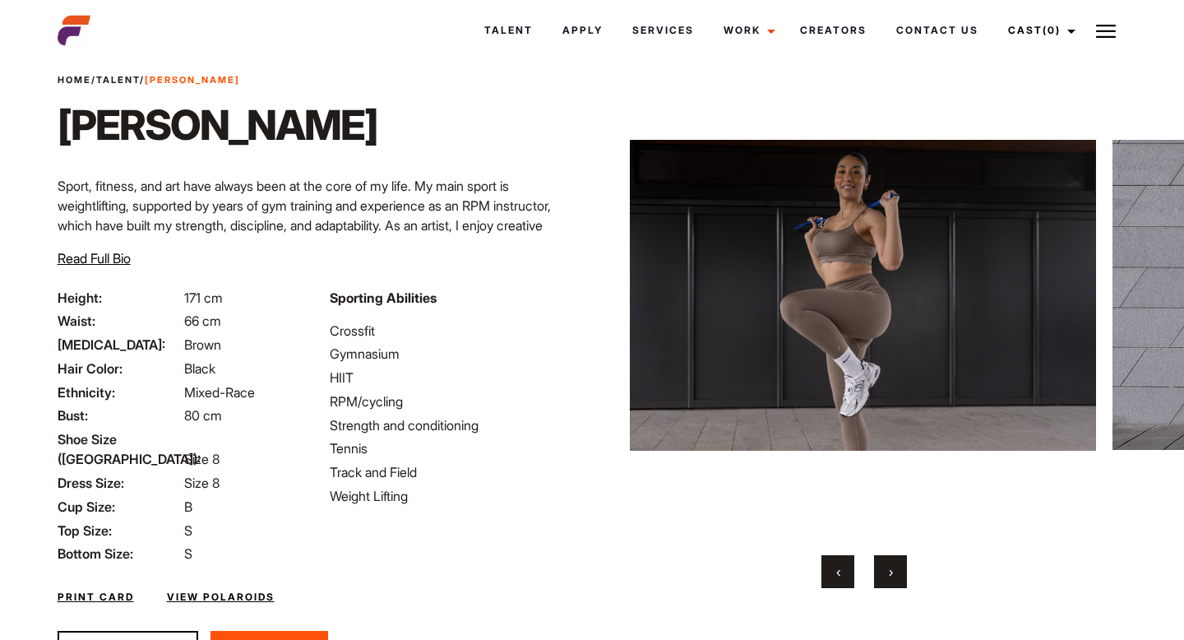
click at [893, 569] on button "›" at bounding box center [890, 571] width 33 height 33
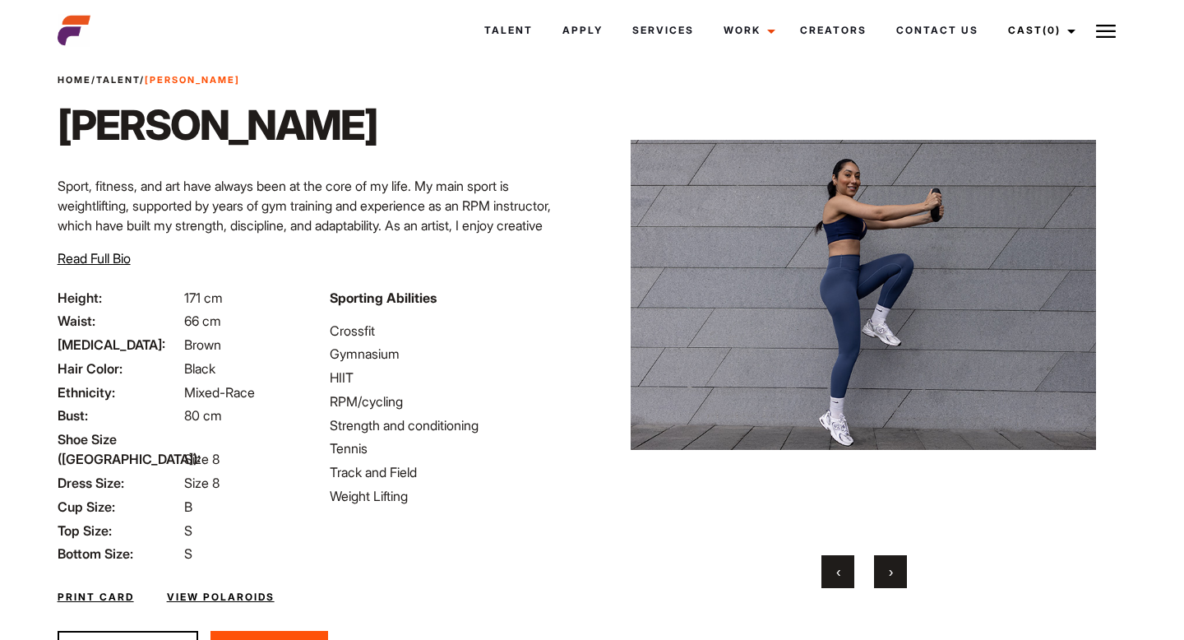
click at [848, 574] on button "‹" at bounding box center [837, 571] width 33 height 33
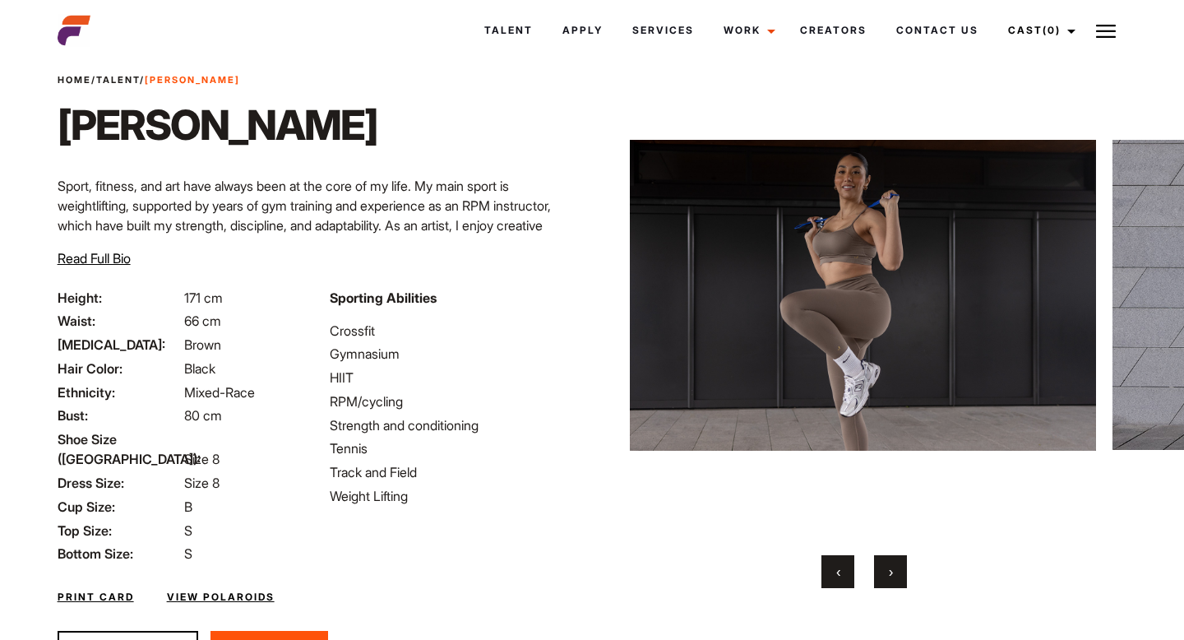
click at [848, 574] on button "‹" at bounding box center [837, 571] width 33 height 33
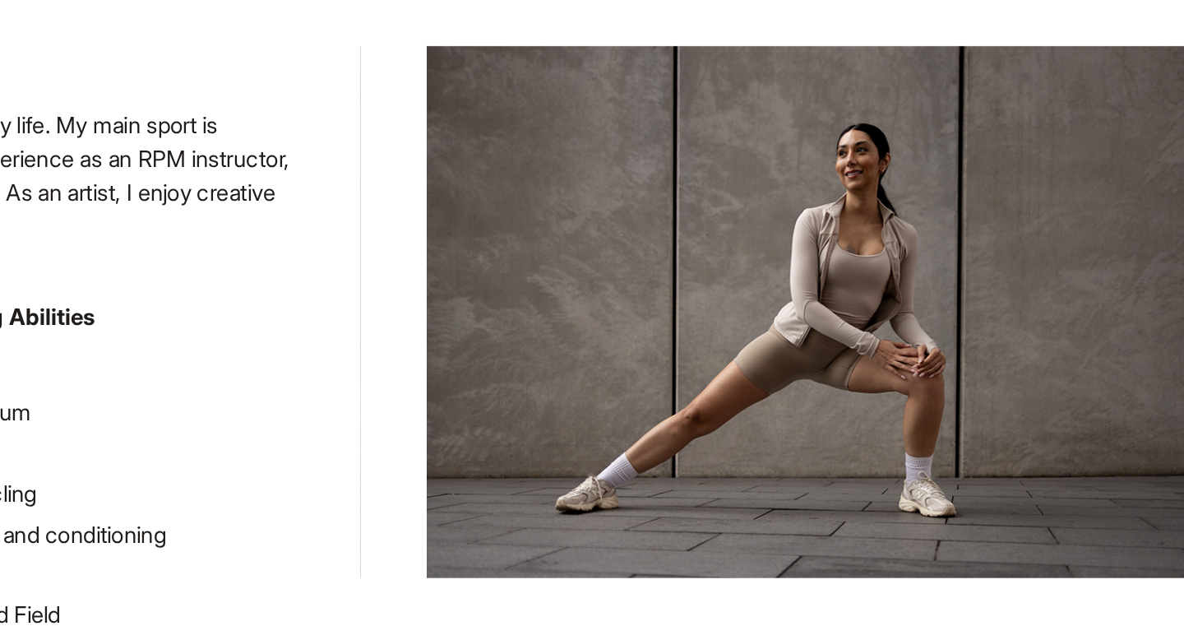
click at [581, 171] on div "Home / Talent / Suzan Na Suzan Na Sport, fitness, and art have always been at t…" at bounding box center [320, 180] width 544 height 215
click at [581, 169] on div "Home / Talent / Suzan Na Suzan Na Sport, fitness, and art have always been at t…" at bounding box center [320, 180] width 544 height 215
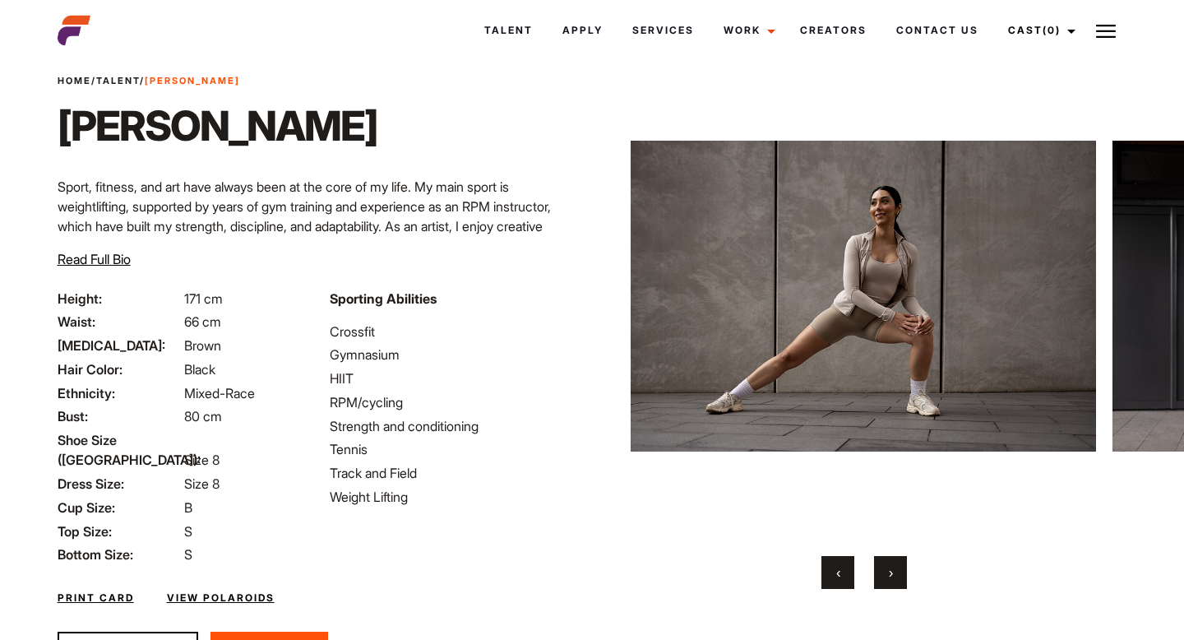
scroll to position [128, 0]
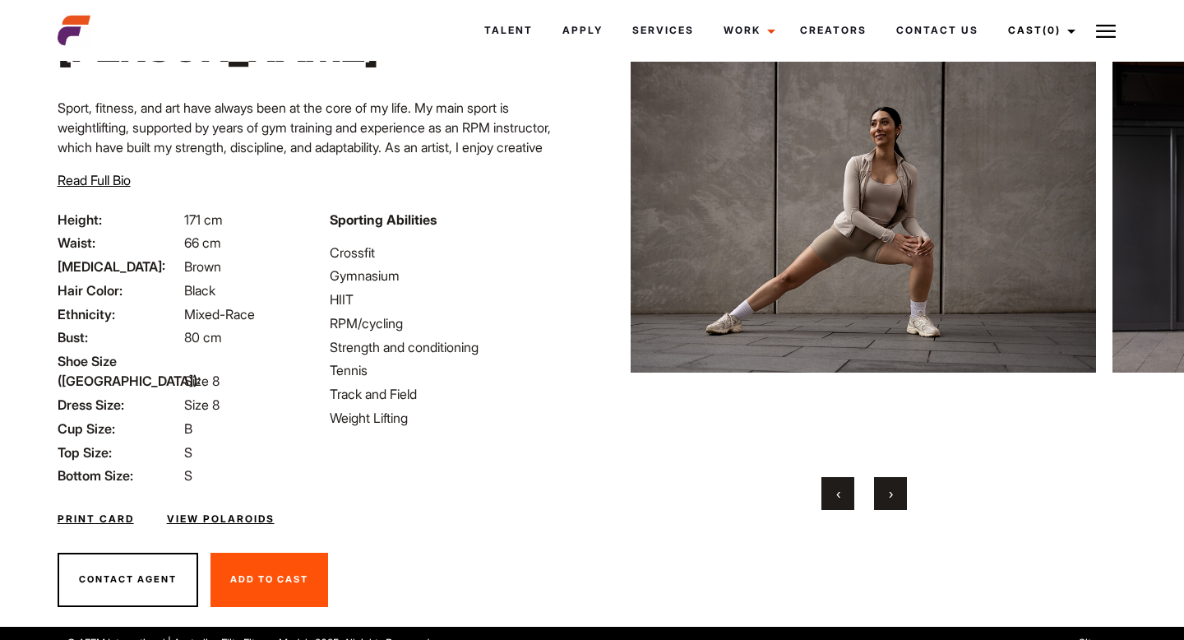
click at [889, 493] on span "›" at bounding box center [891, 493] width 4 height 16
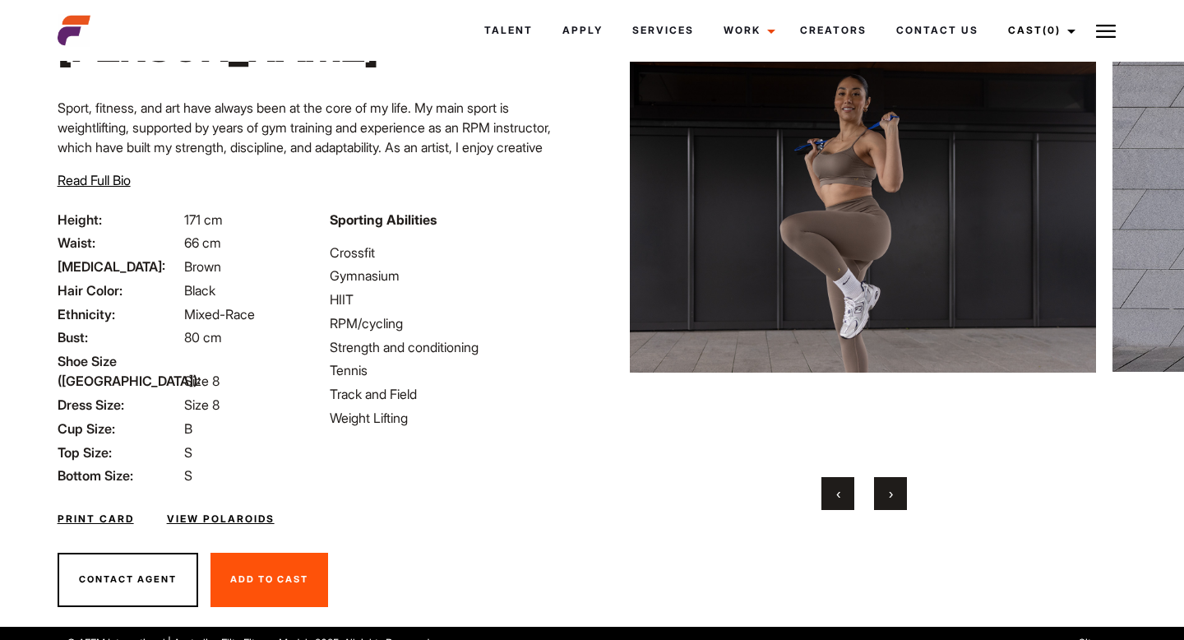
click at [889, 493] on span "›" at bounding box center [891, 493] width 4 height 16
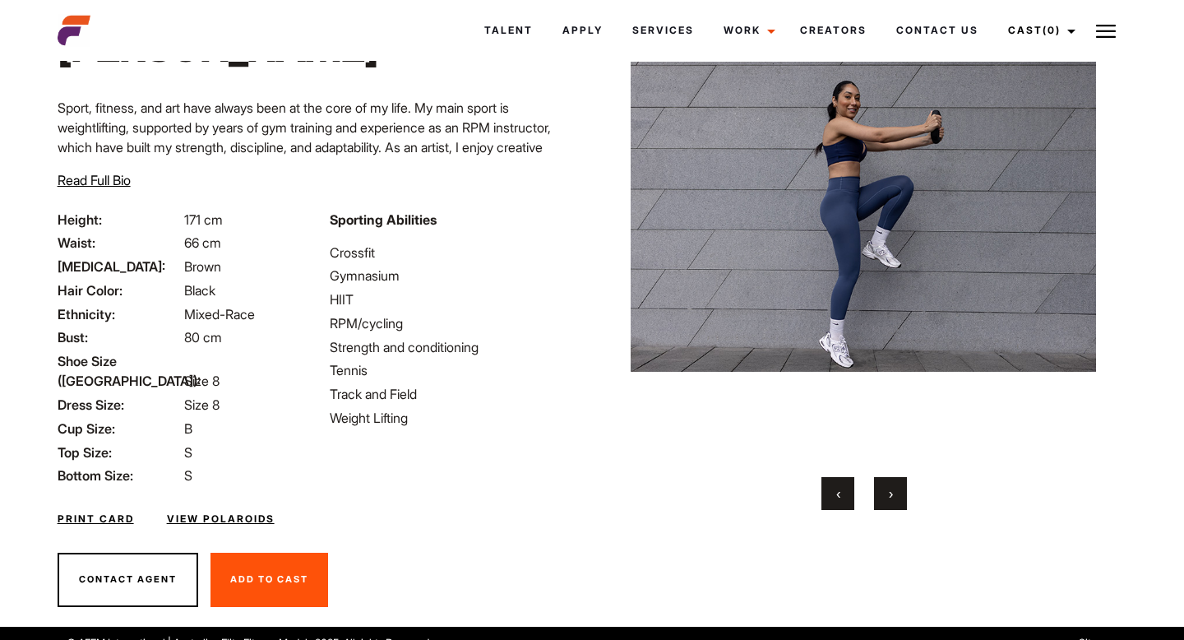
click at [889, 495] on span "›" at bounding box center [891, 493] width 4 height 16
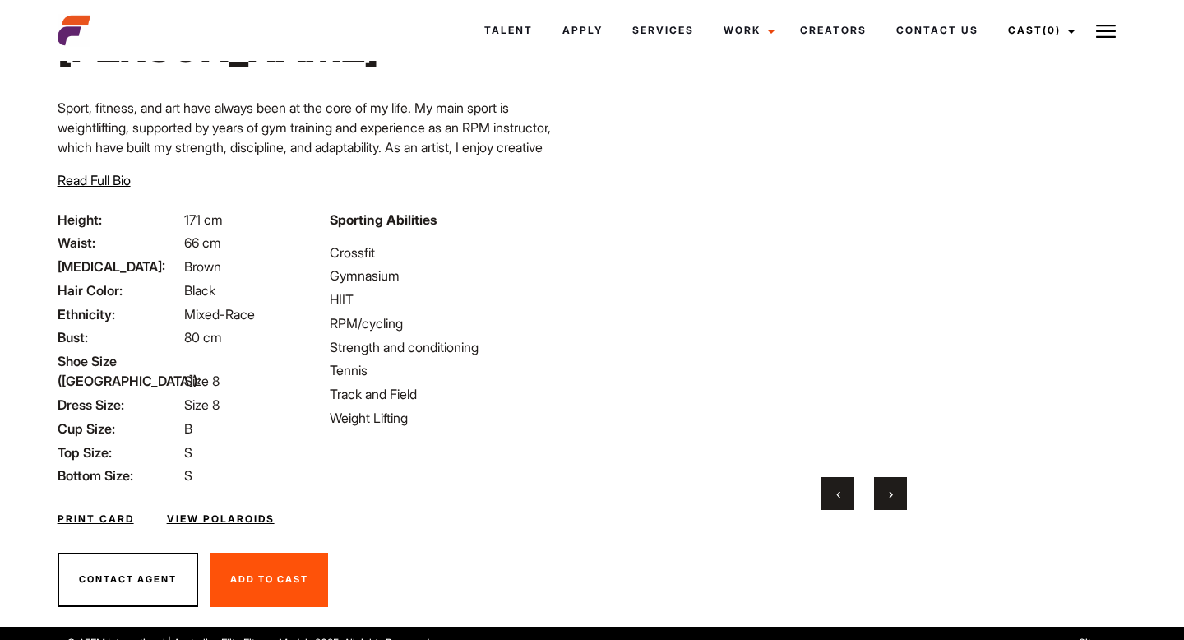
click at [889, 495] on span "›" at bounding box center [891, 493] width 4 height 16
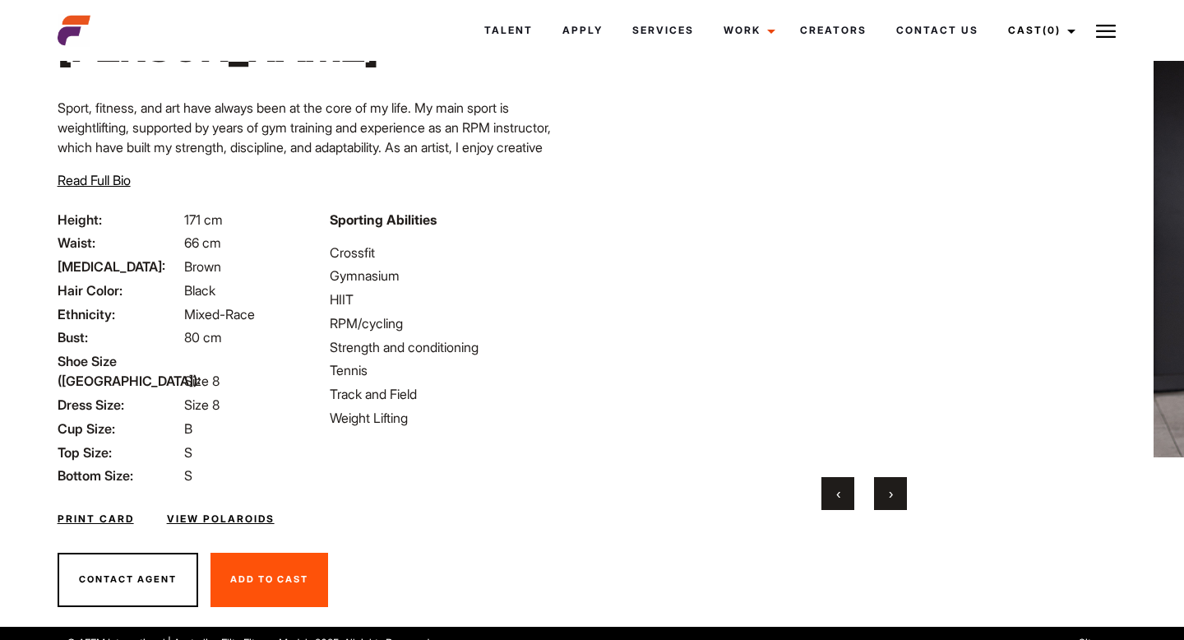
click at [889, 495] on span "›" at bounding box center [891, 493] width 4 height 16
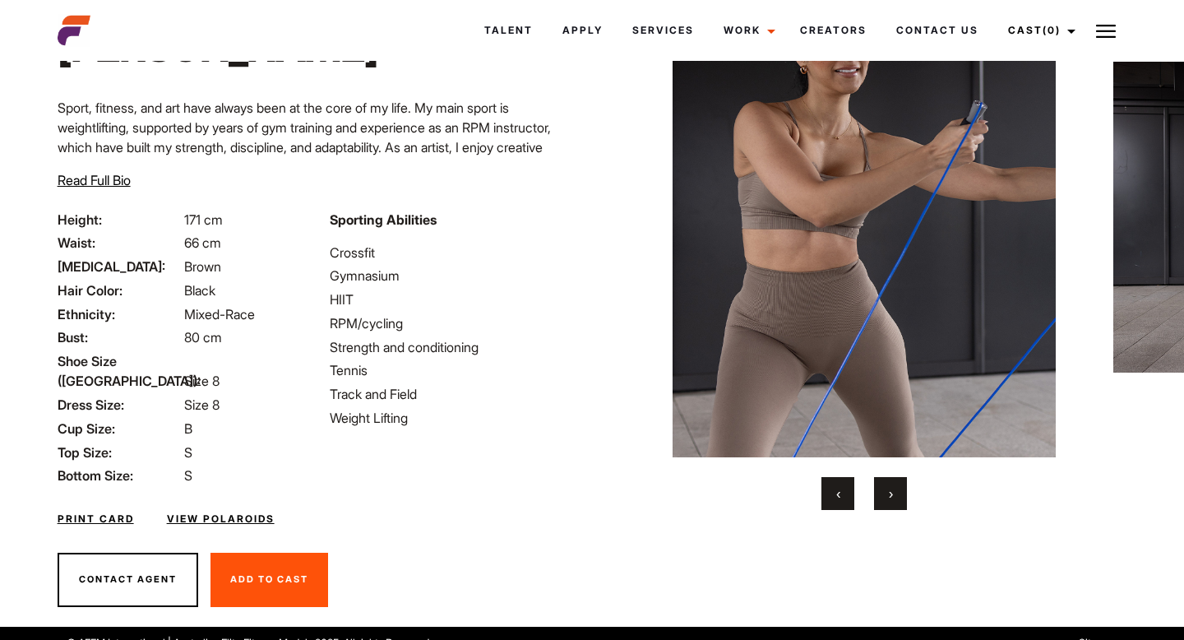
click at [889, 495] on span "›" at bounding box center [891, 493] width 4 height 16
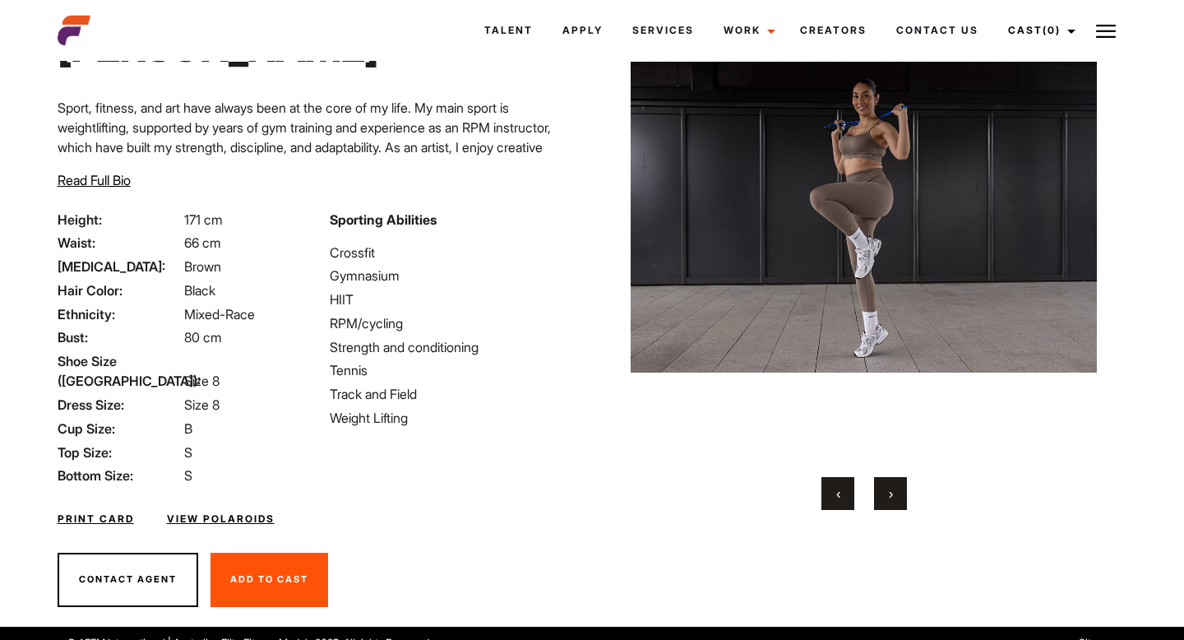
click at [834, 495] on button "‹" at bounding box center [837, 493] width 33 height 33
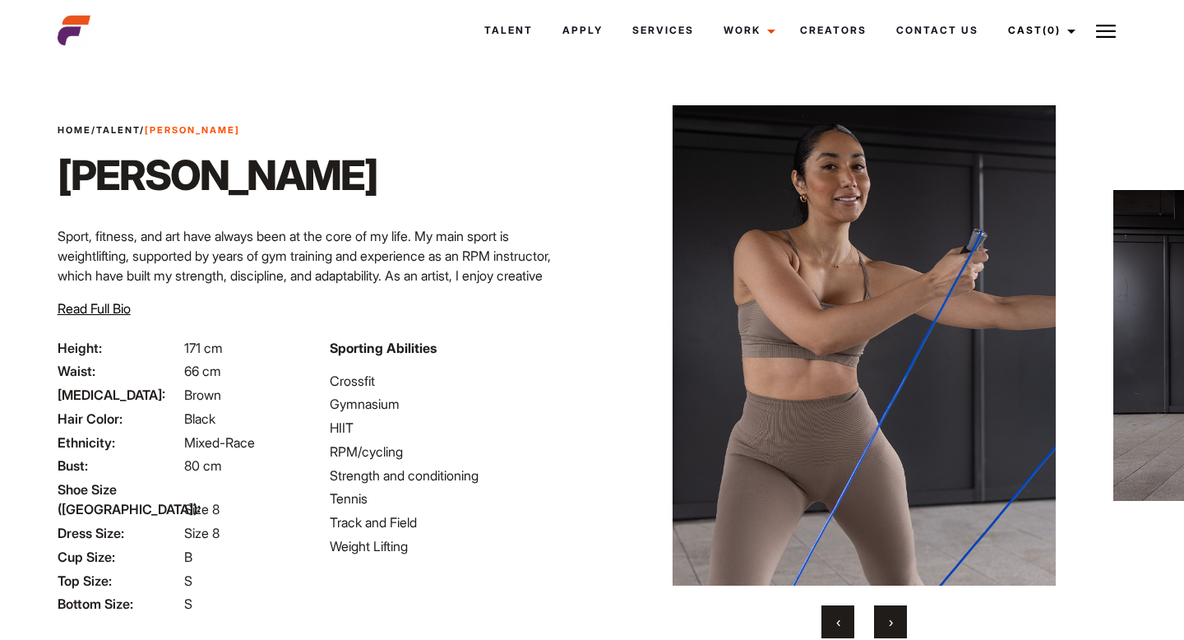
scroll to position [31, 0]
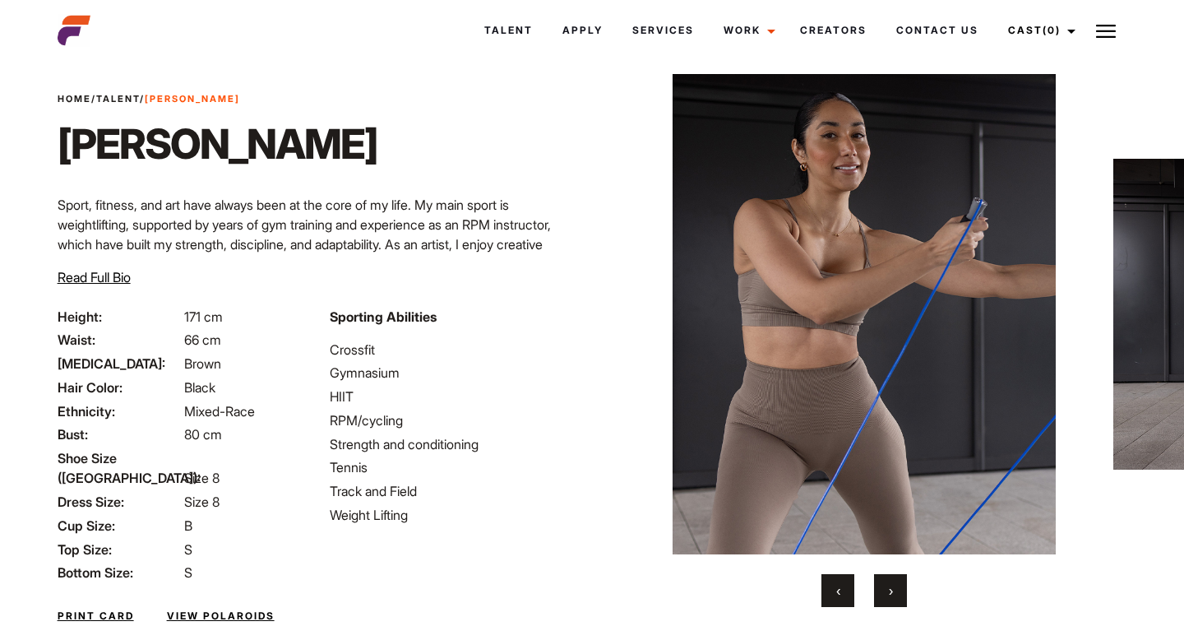
click at [889, 585] on span "›" at bounding box center [891, 590] width 4 height 16
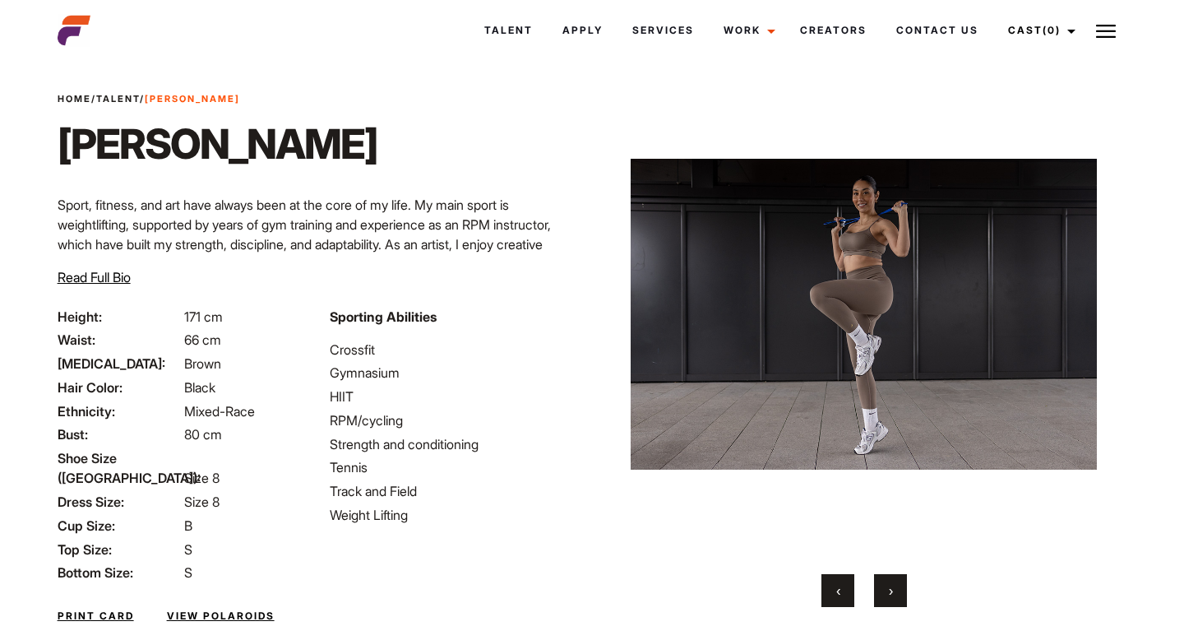
click at [889, 585] on span "›" at bounding box center [891, 590] width 4 height 16
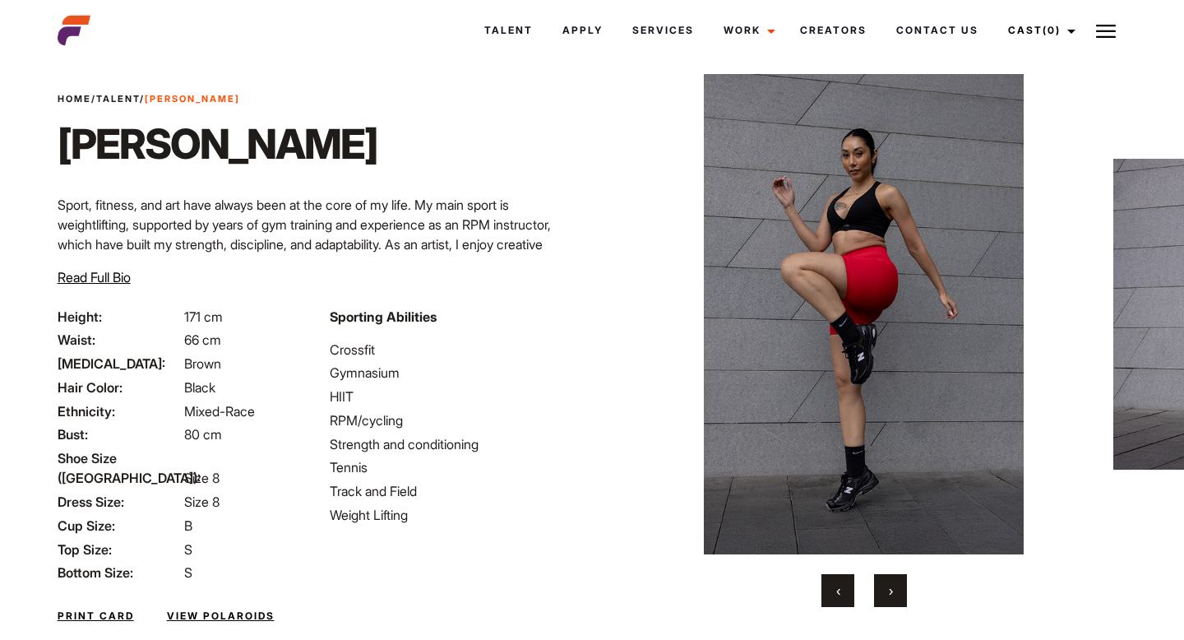
click at [889, 585] on span "›" at bounding box center [891, 590] width 4 height 16
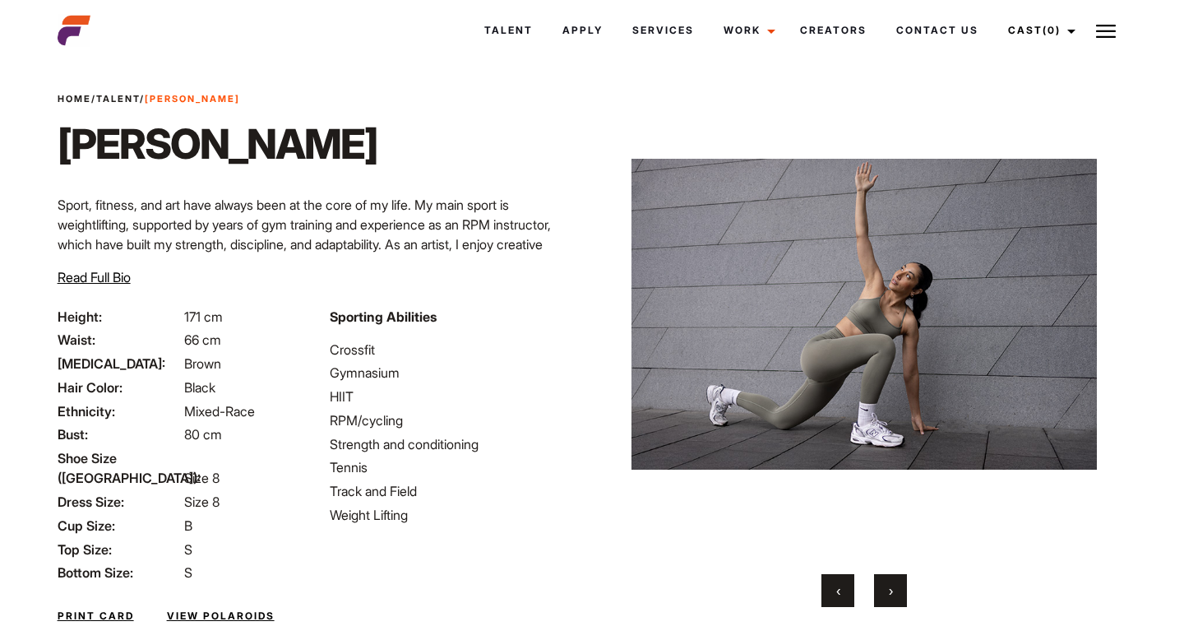
click at [831, 585] on button "‹" at bounding box center [837, 590] width 33 height 33
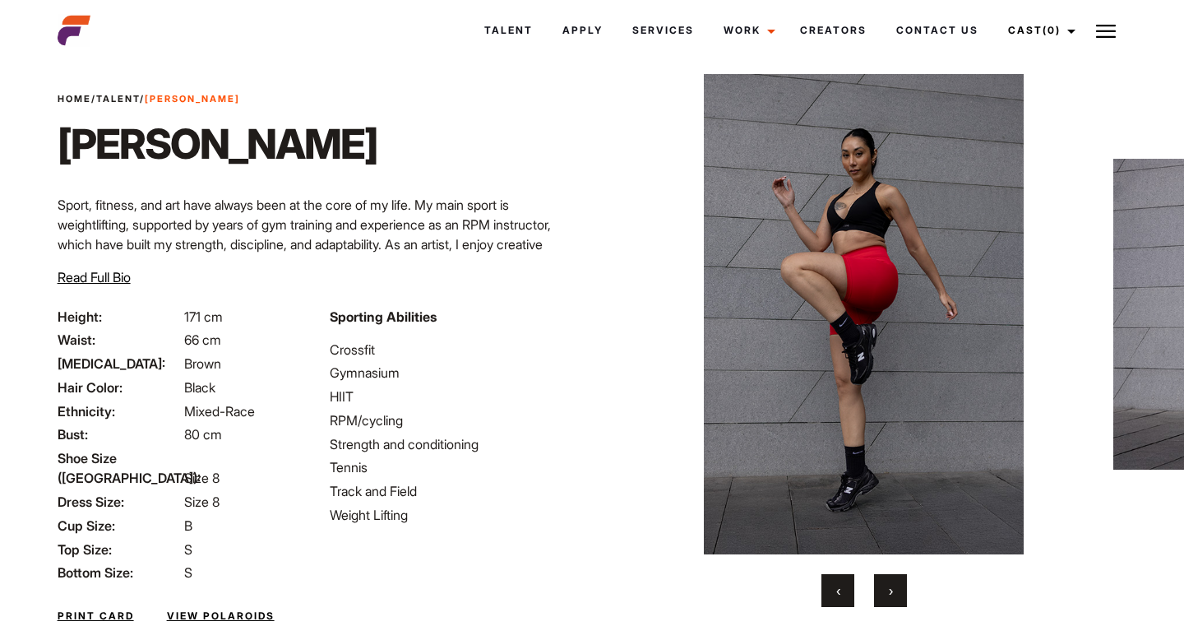
click at [892, 582] on span "›" at bounding box center [891, 590] width 4 height 16
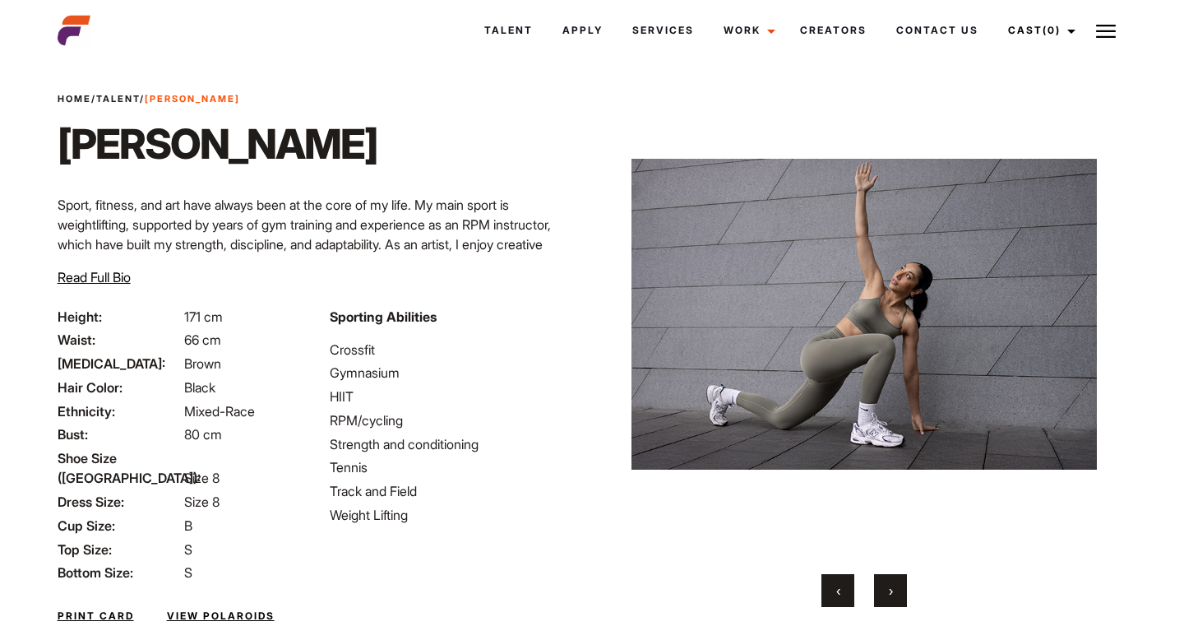
click at [892, 582] on span "›" at bounding box center [891, 590] width 4 height 16
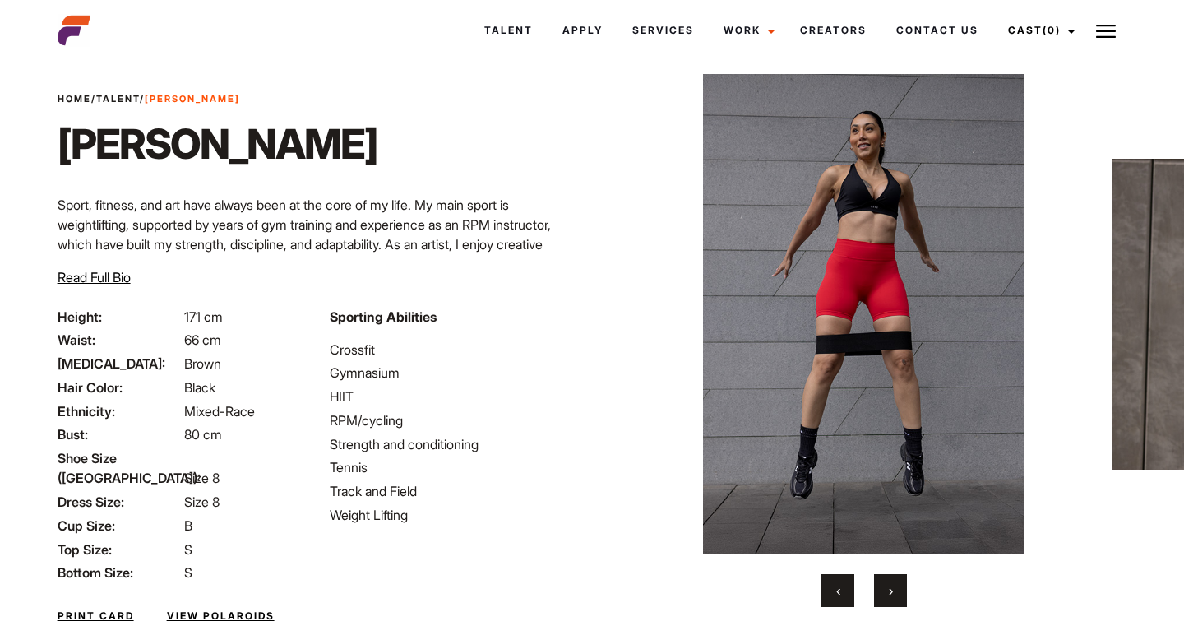
click at [840, 585] on button "‹" at bounding box center [837, 590] width 33 height 33
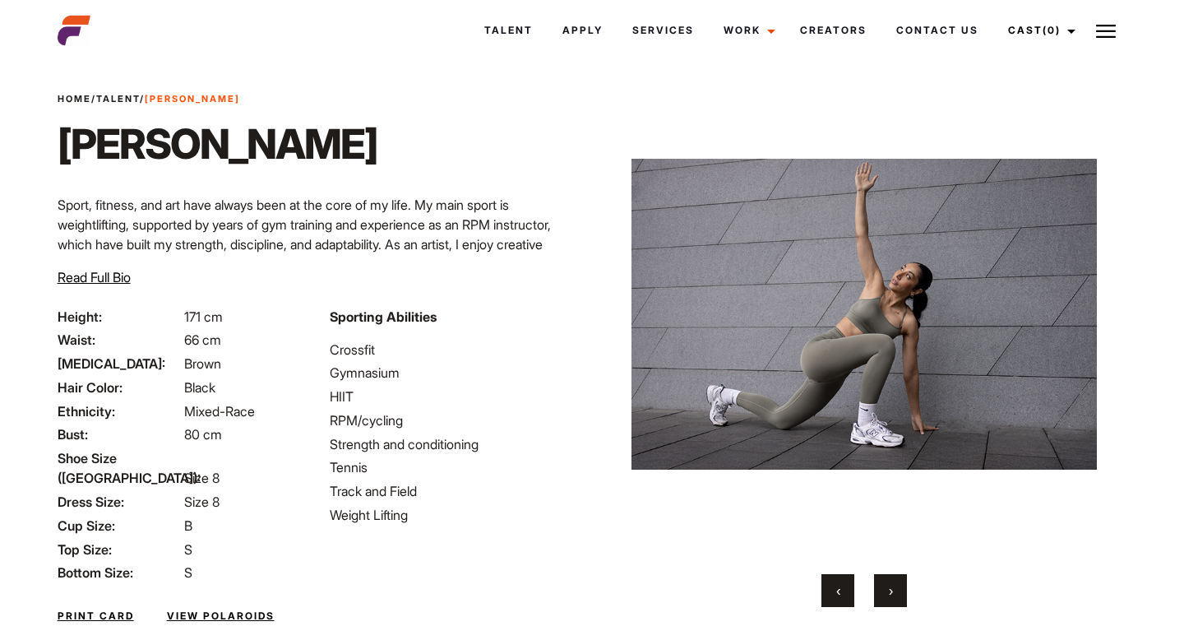
click at [894, 599] on button "›" at bounding box center [890, 590] width 33 height 33
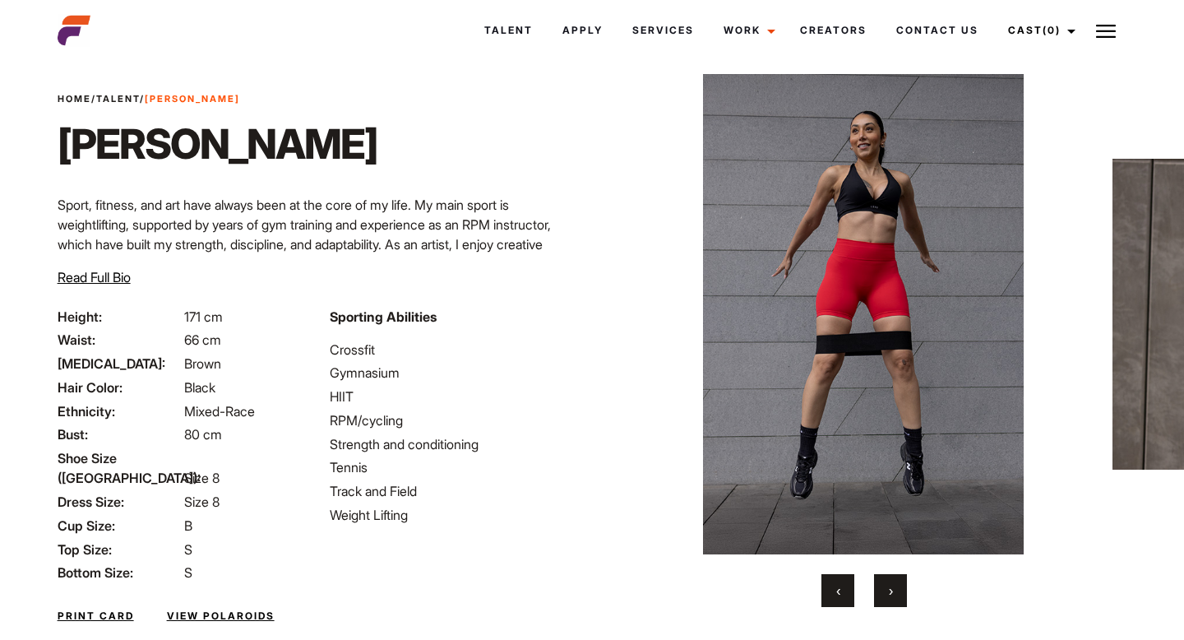
click at [894, 599] on button "›" at bounding box center [890, 590] width 33 height 33
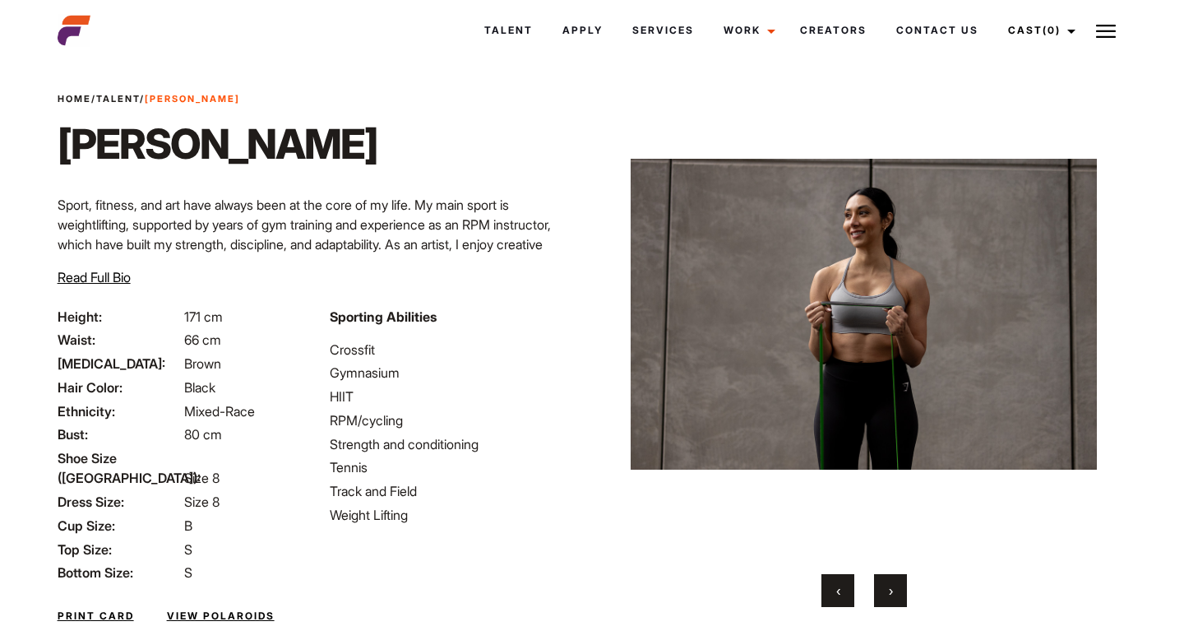
click at [894, 599] on button "›" at bounding box center [890, 590] width 33 height 33
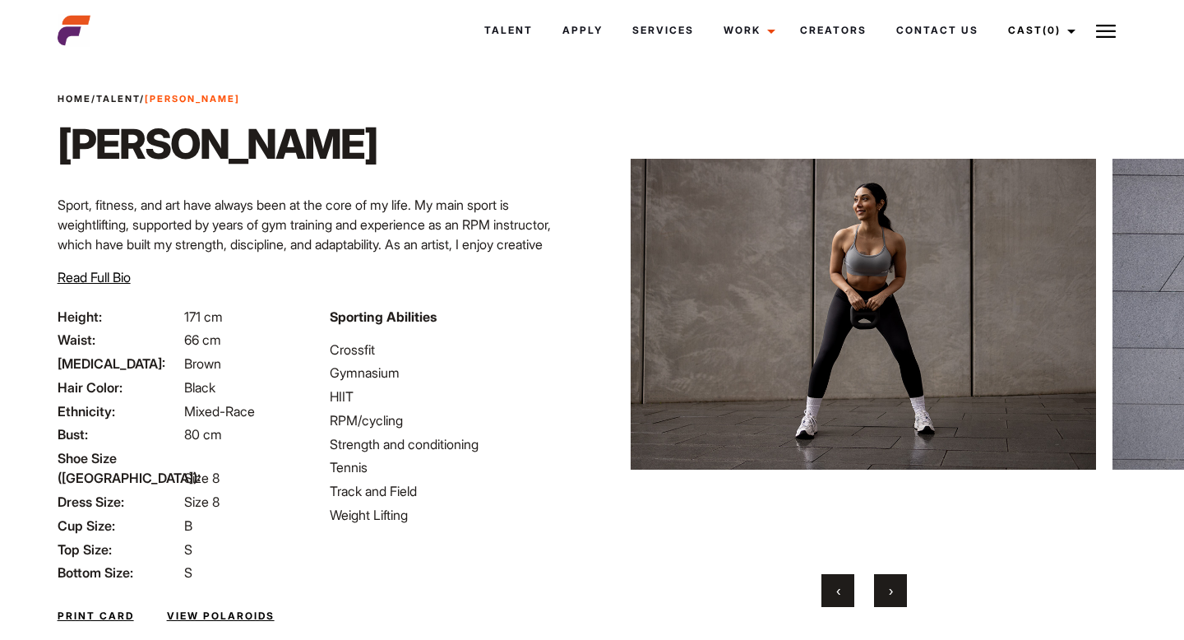
click at [837, 589] on span "‹" at bounding box center [838, 590] width 4 height 16
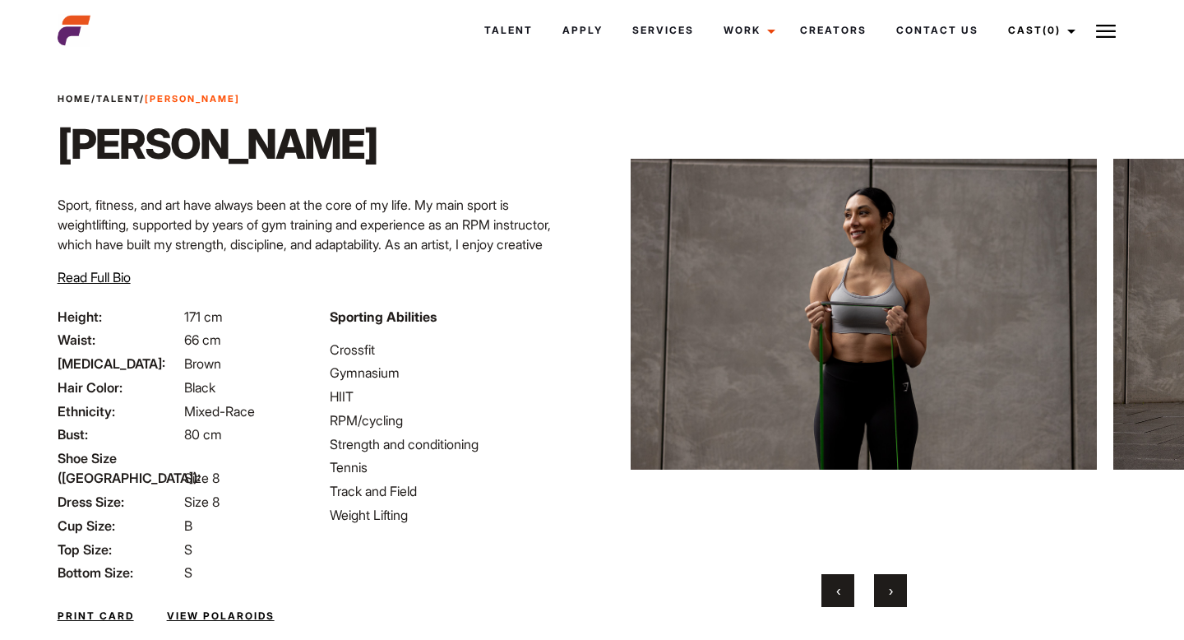
click at [895, 592] on button "›" at bounding box center [890, 590] width 33 height 33
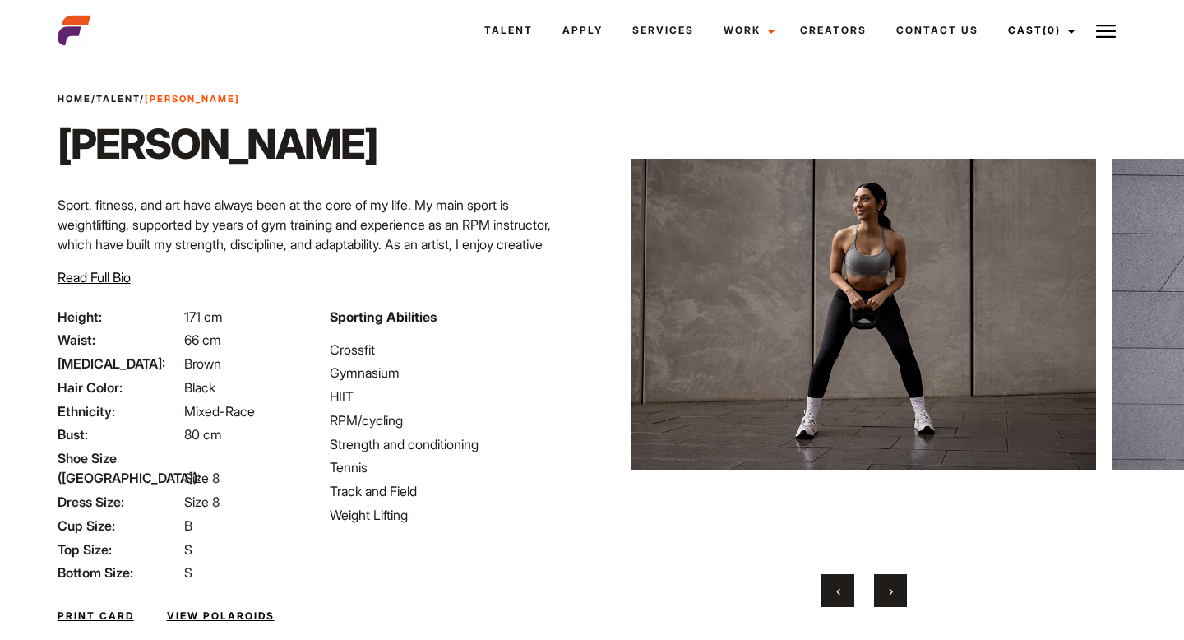
click at [895, 592] on button "›" at bounding box center [890, 590] width 33 height 33
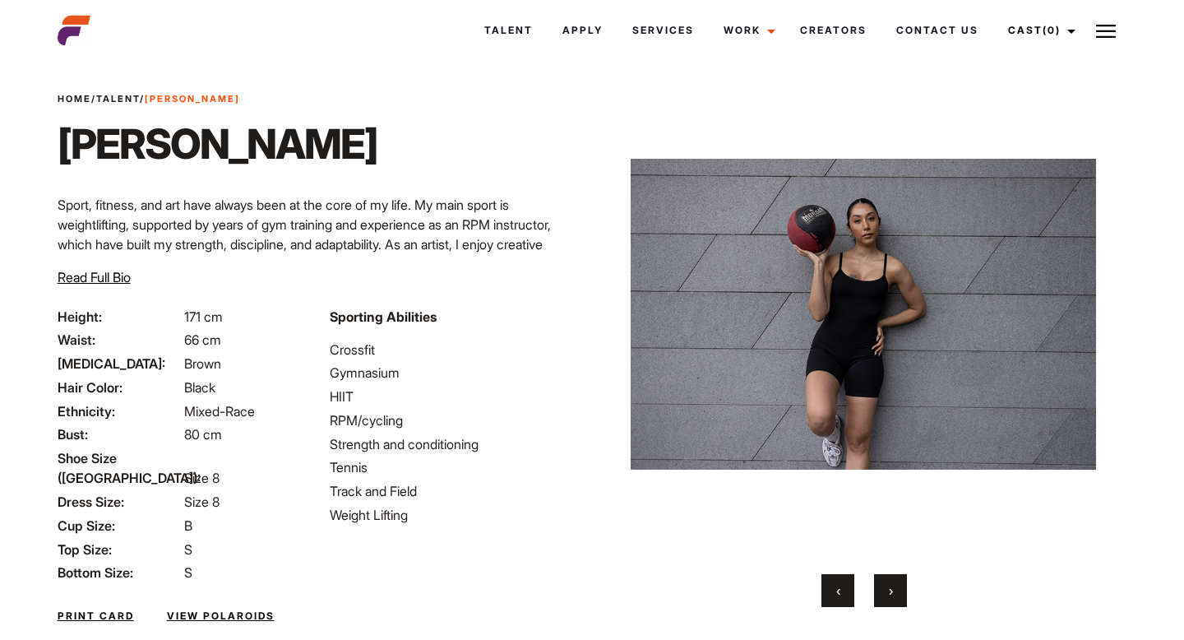
click at [895, 592] on button "›" at bounding box center [890, 590] width 33 height 33
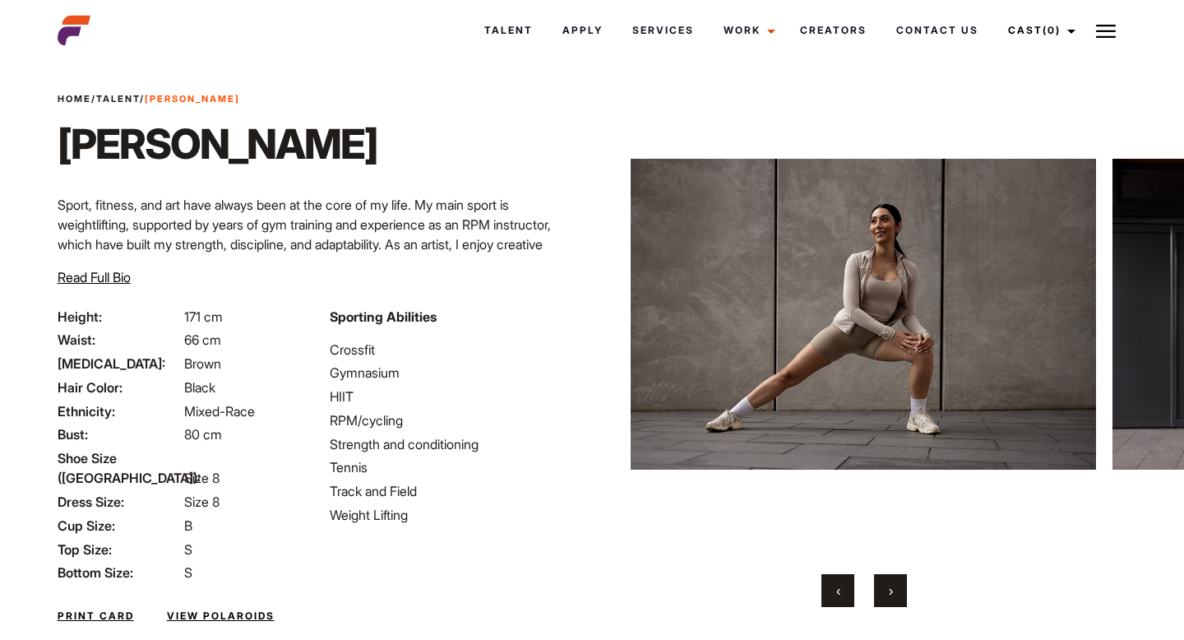
click at [895, 592] on button "›" at bounding box center [890, 590] width 33 height 33
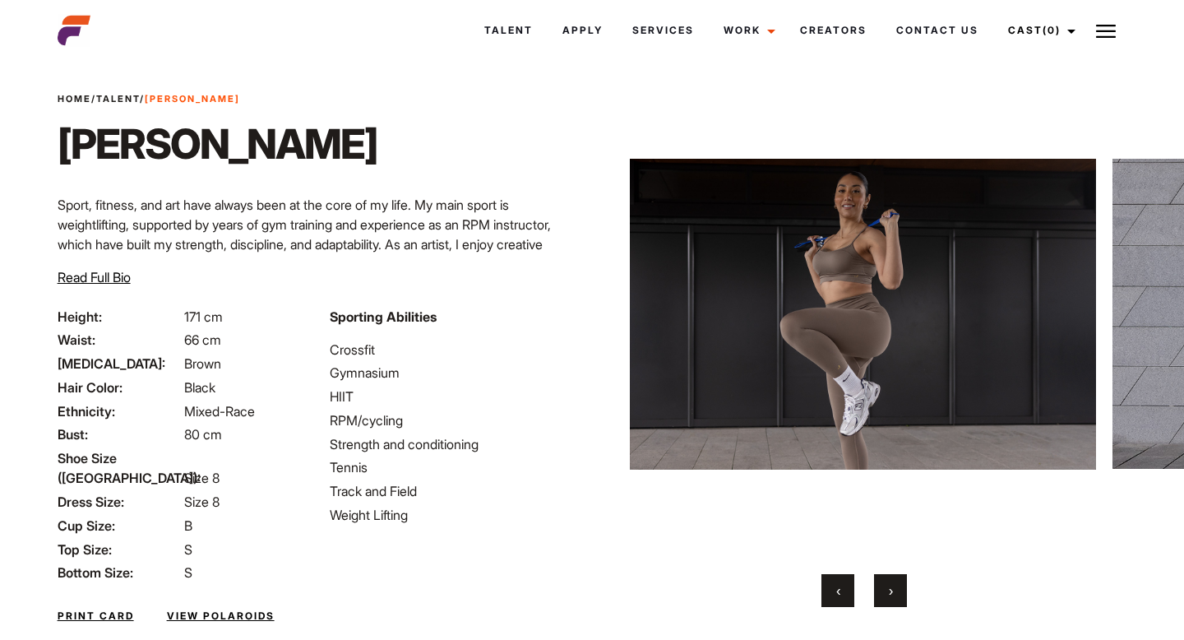
click at [895, 592] on button "›" at bounding box center [890, 590] width 33 height 33
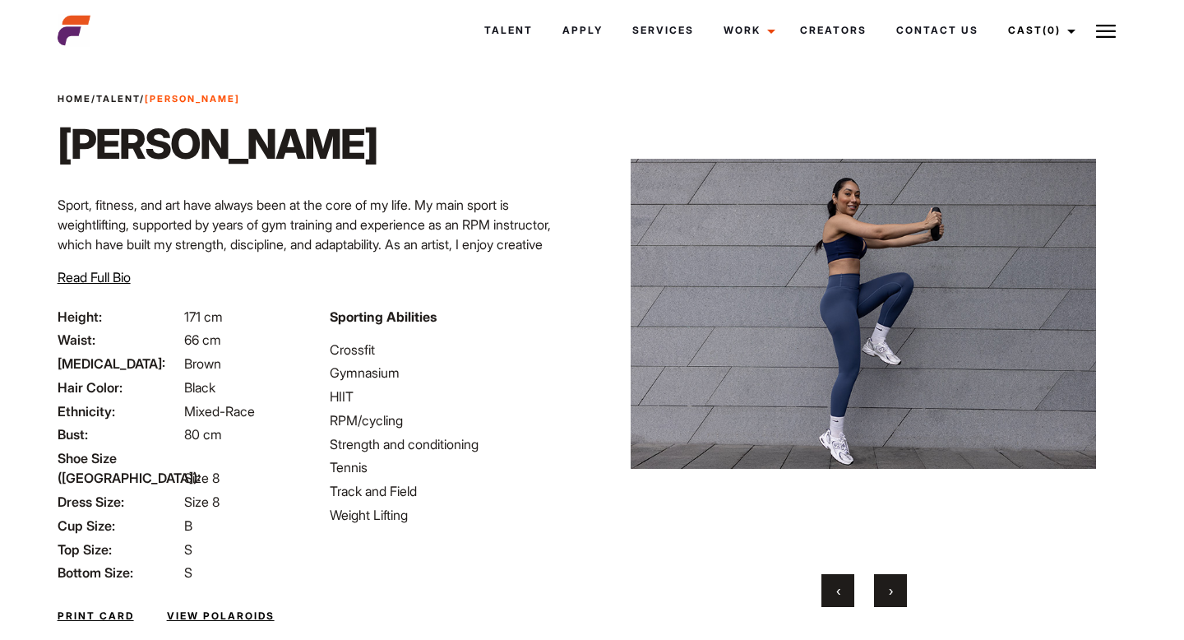
click at [895, 592] on button "›" at bounding box center [890, 590] width 33 height 33
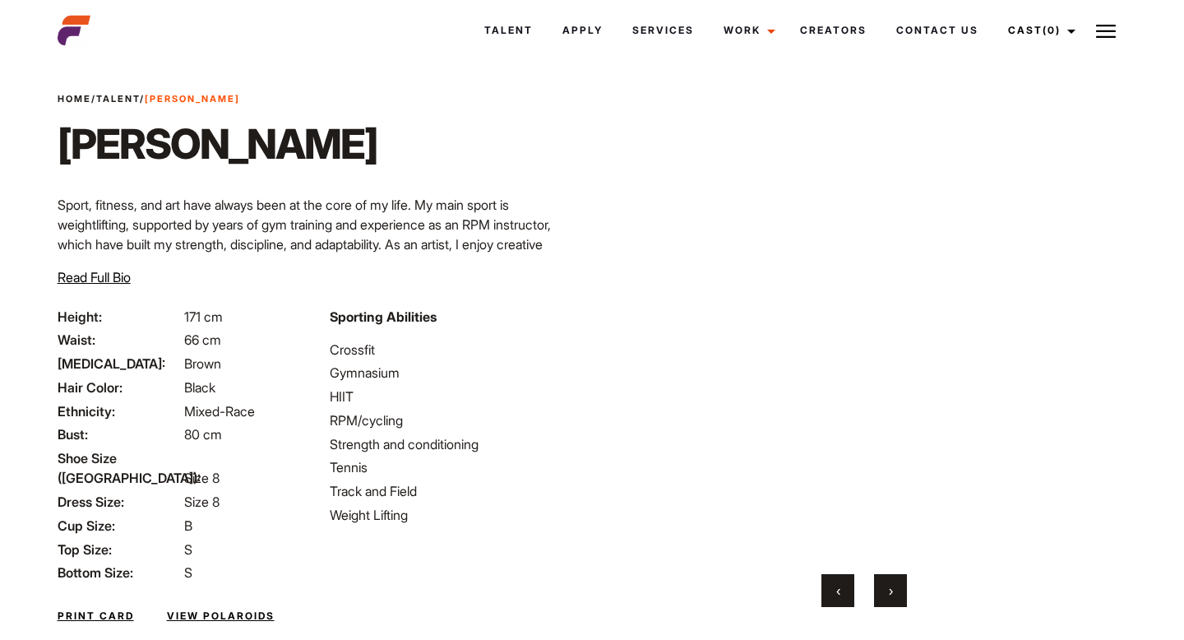
click at [895, 592] on button "›" at bounding box center [890, 590] width 33 height 33
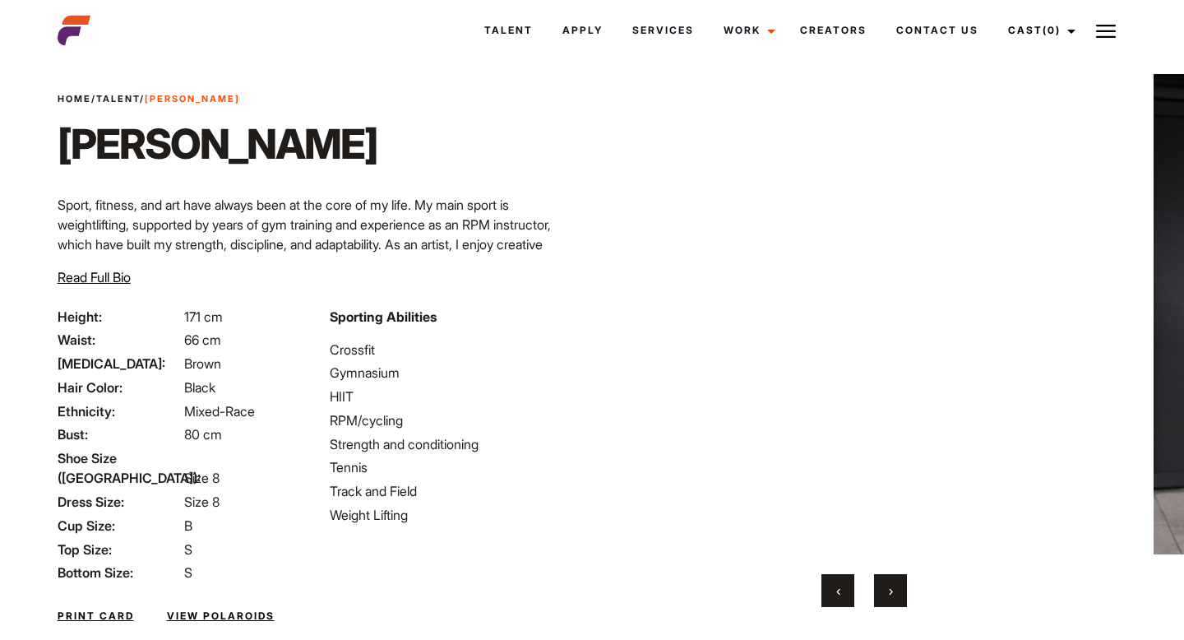
click at [895, 592] on button "›" at bounding box center [890, 590] width 33 height 33
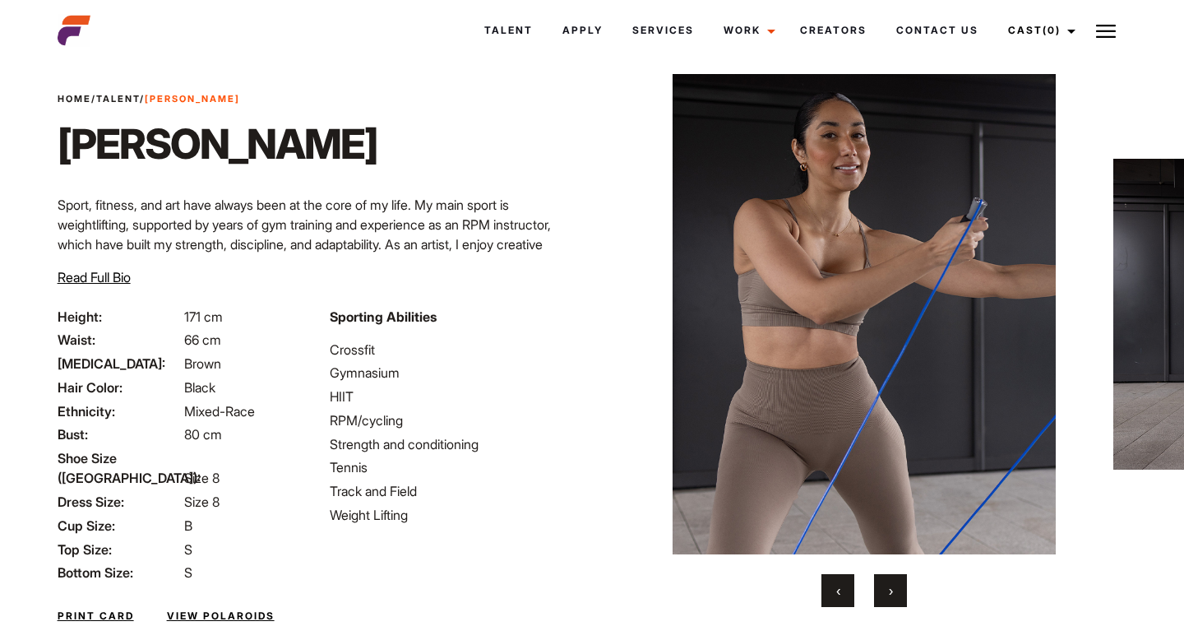
click at [895, 592] on button "›" at bounding box center [890, 590] width 33 height 33
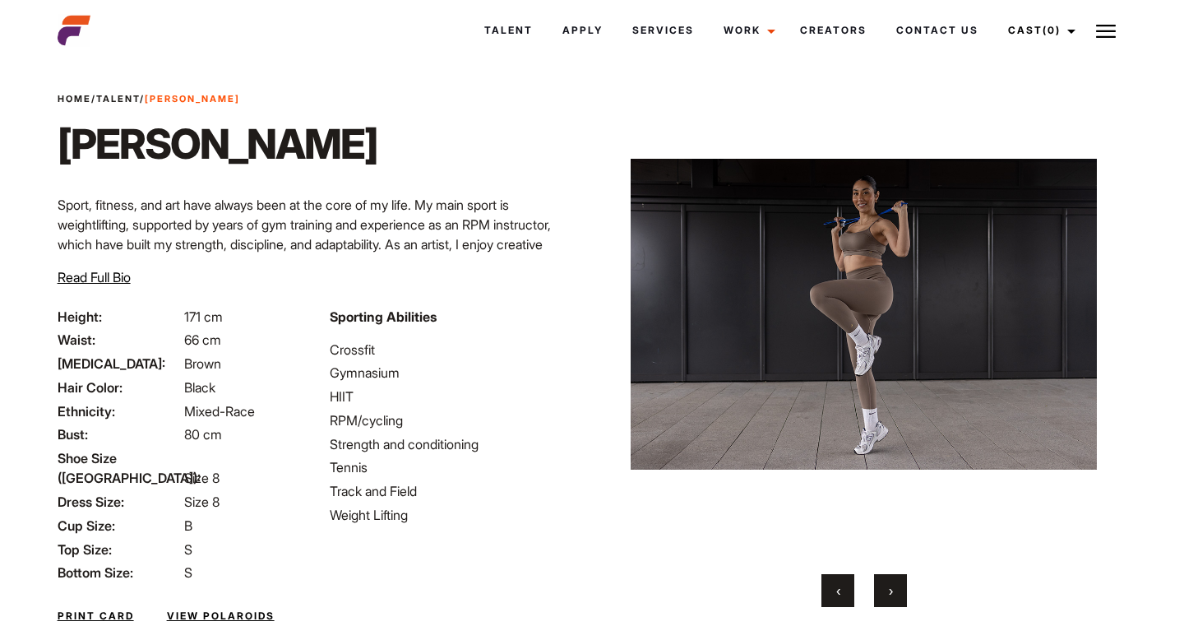
click at [895, 592] on button "›" at bounding box center [890, 590] width 33 height 33
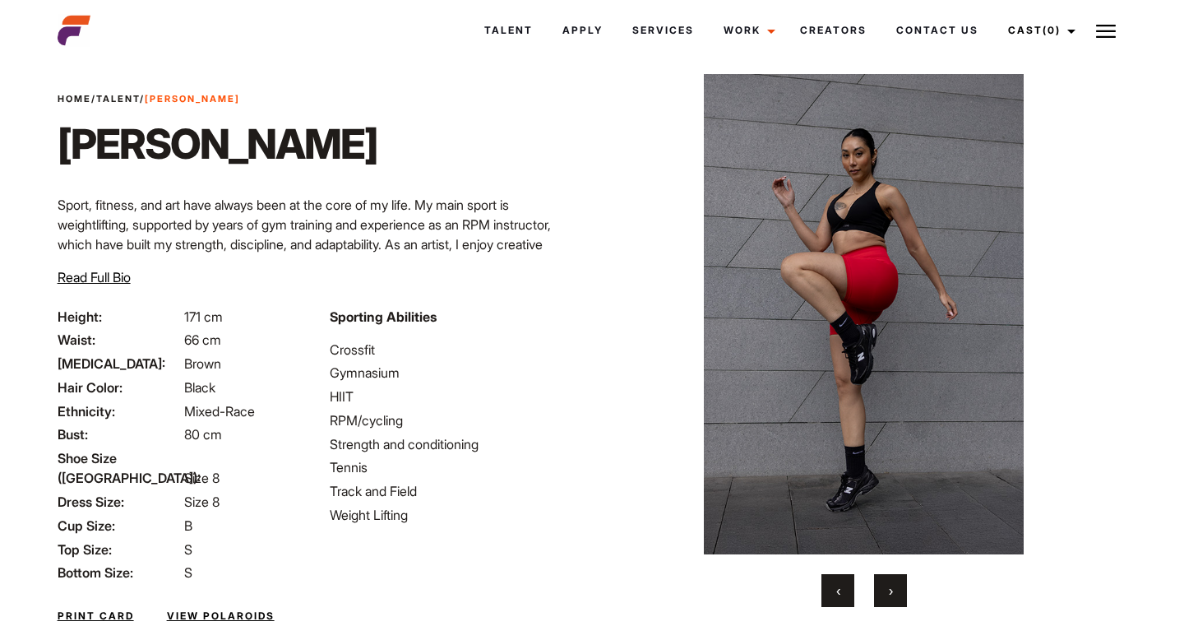
click at [895, 592] on button "›" at bounding box center [890, 590] width 33 height 33
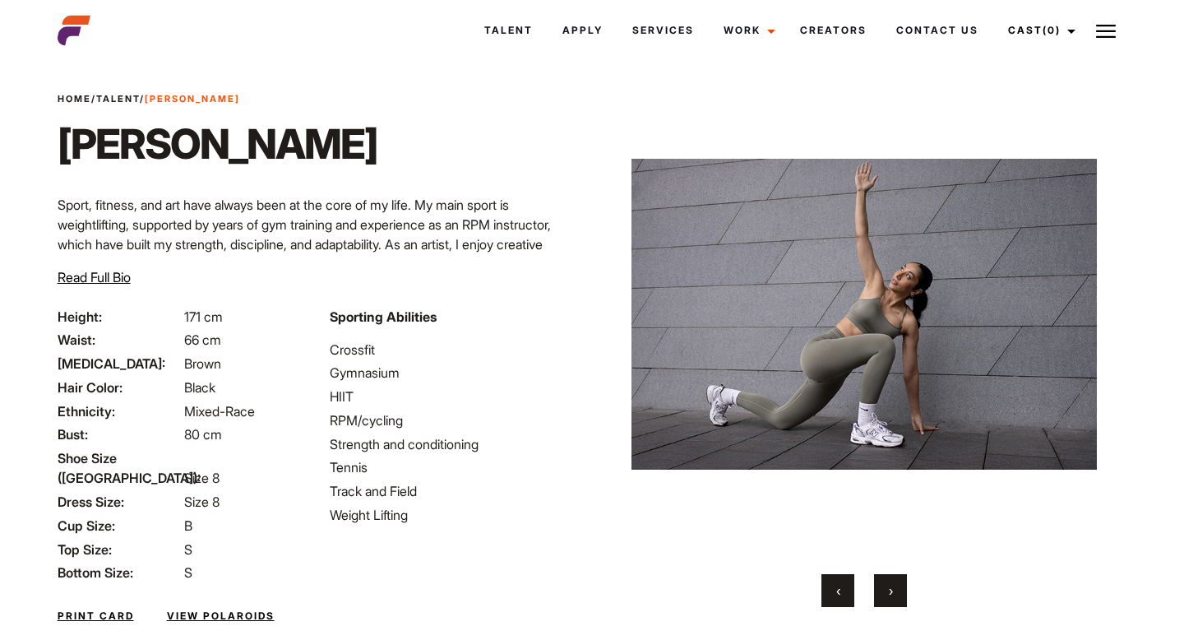
click at [895, 592] on button "›" at bounding box center [890, 590] width 33 height 33
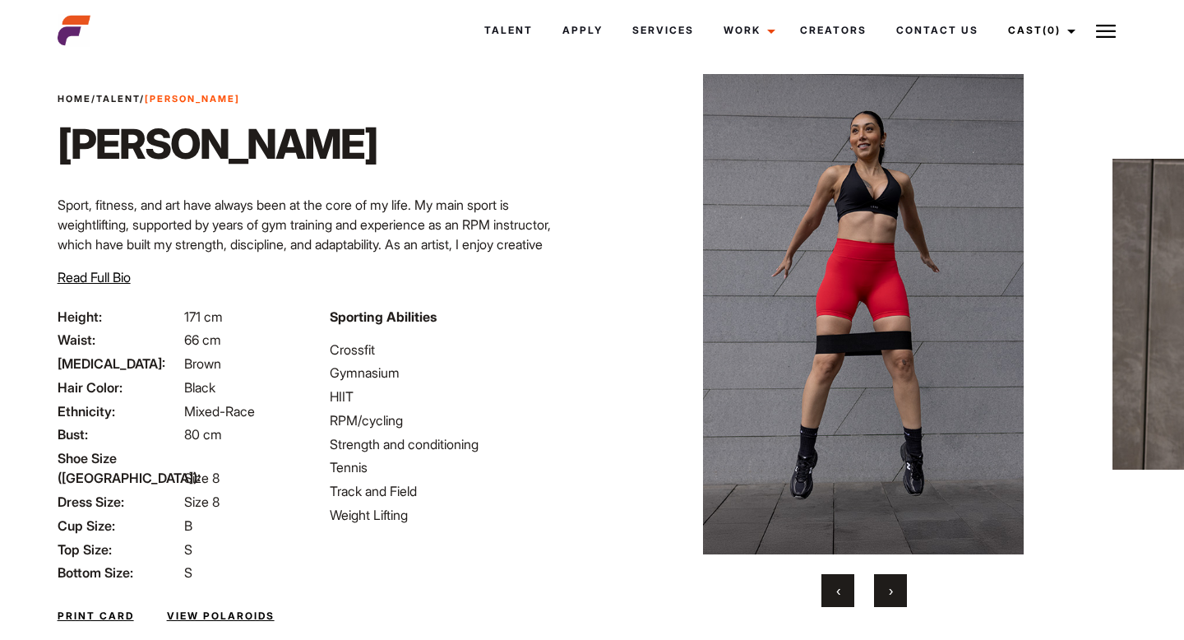
click at [895, 592] on button "›" at bounding box center [890, 590] width 33 height 33
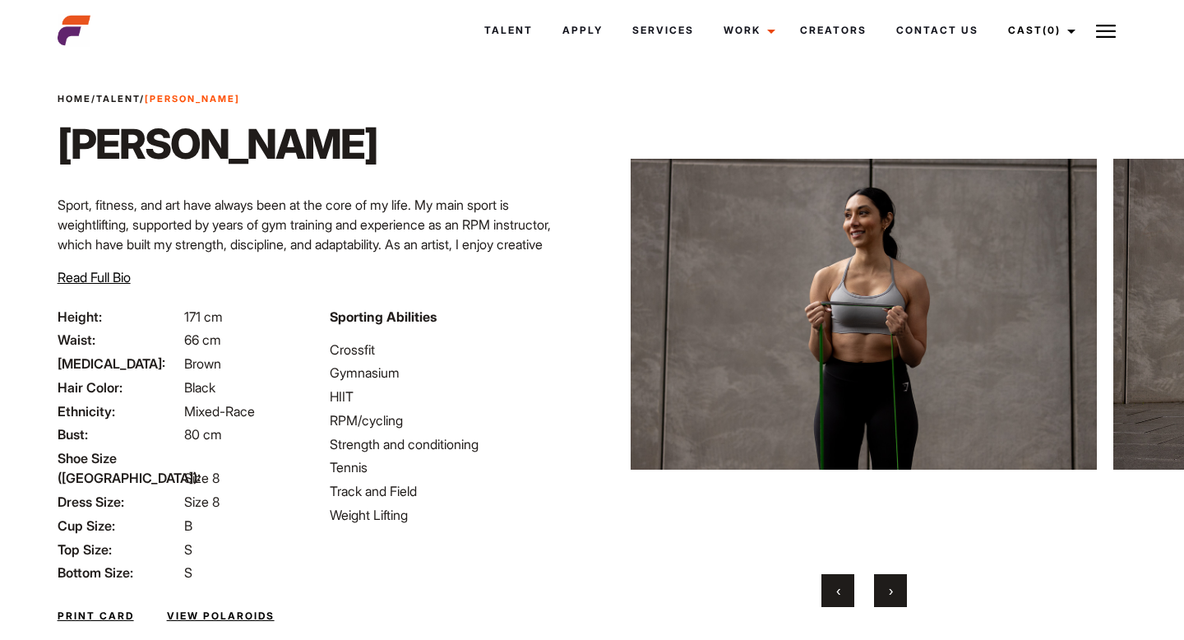
click at [895, 592] on button "›" at bounding box center [890, 590] width 33 height 33
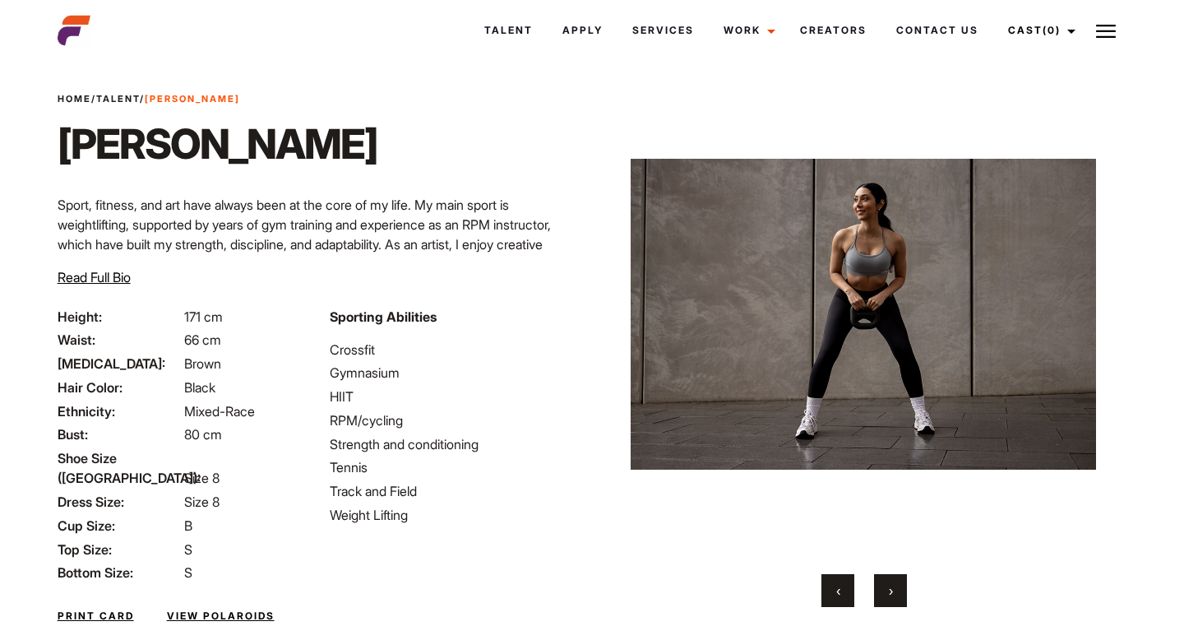
click at [895, 592] on button "›" at bounding box center [890, 590] width 33 height 33
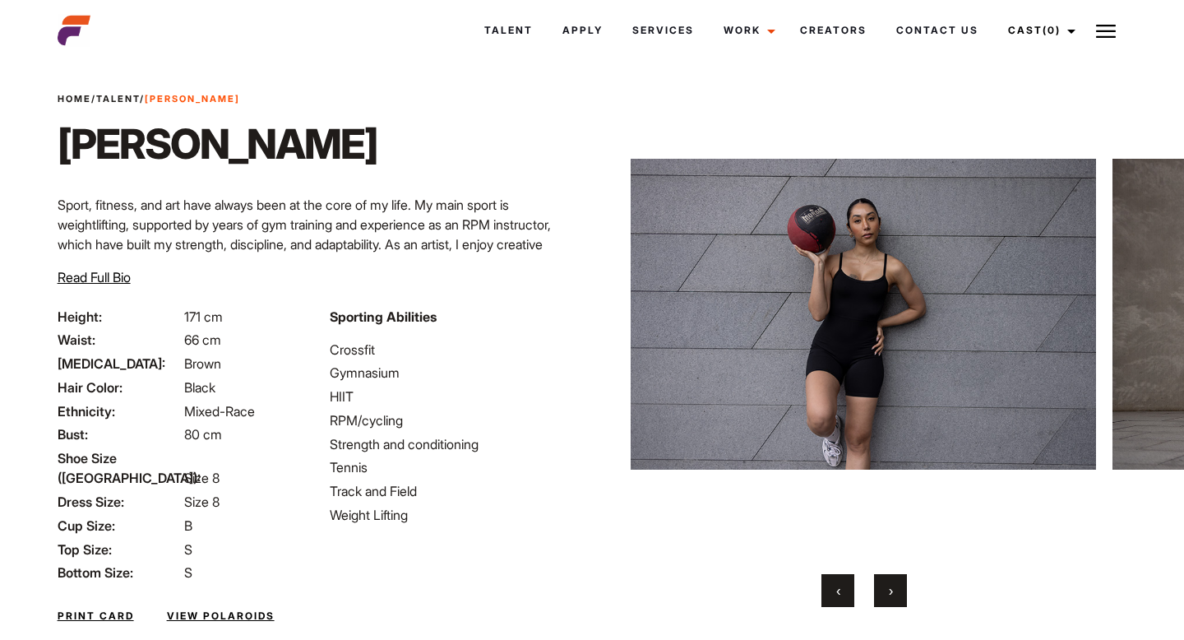
click at [895, 592] on button "›" at bounding box center [890, 590] width 33 height 33
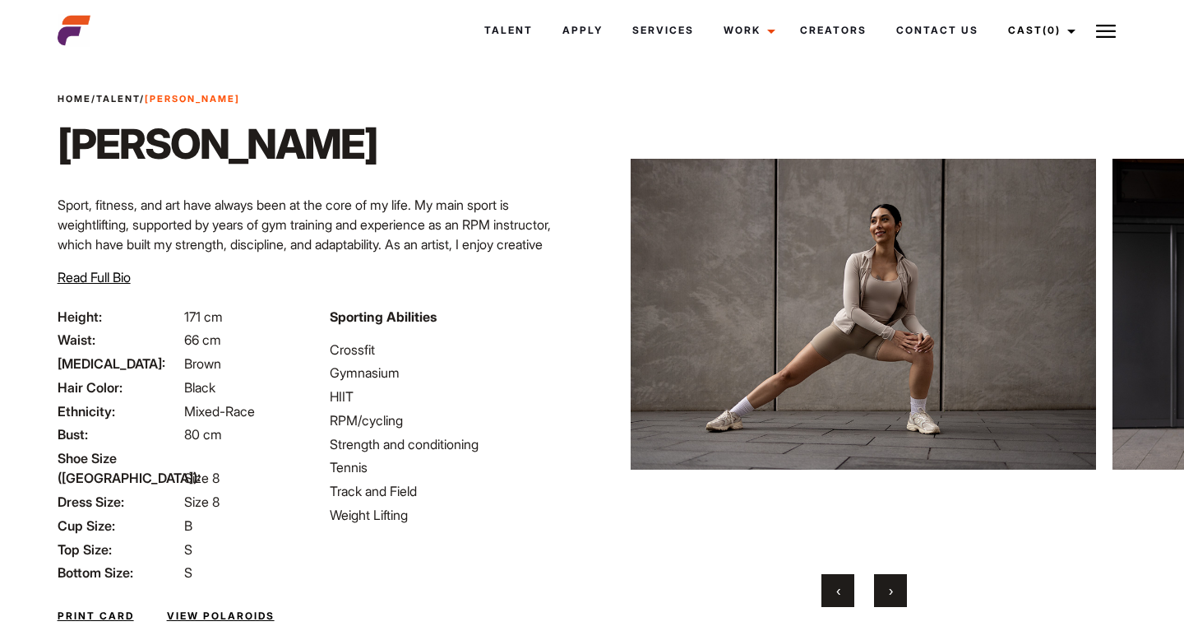
click at [895, 592] on button "›" at bounding box center [890, 590] width 33 height 33
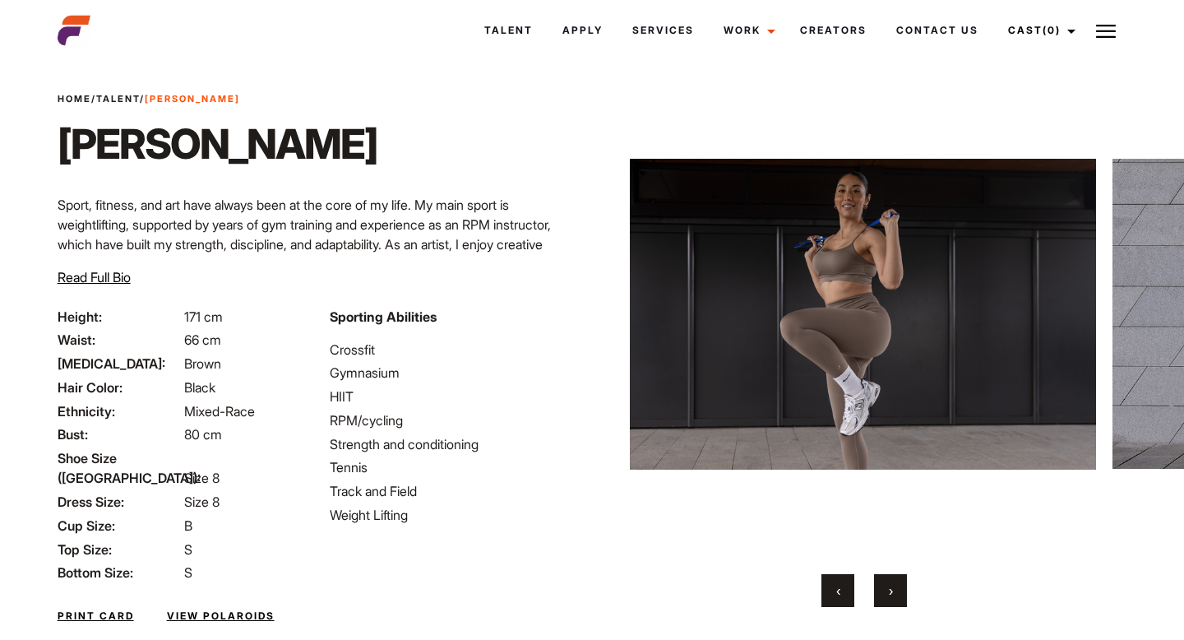
click at [895, 592] on button "›" at bounding box center [890, 590] width 33 height 33
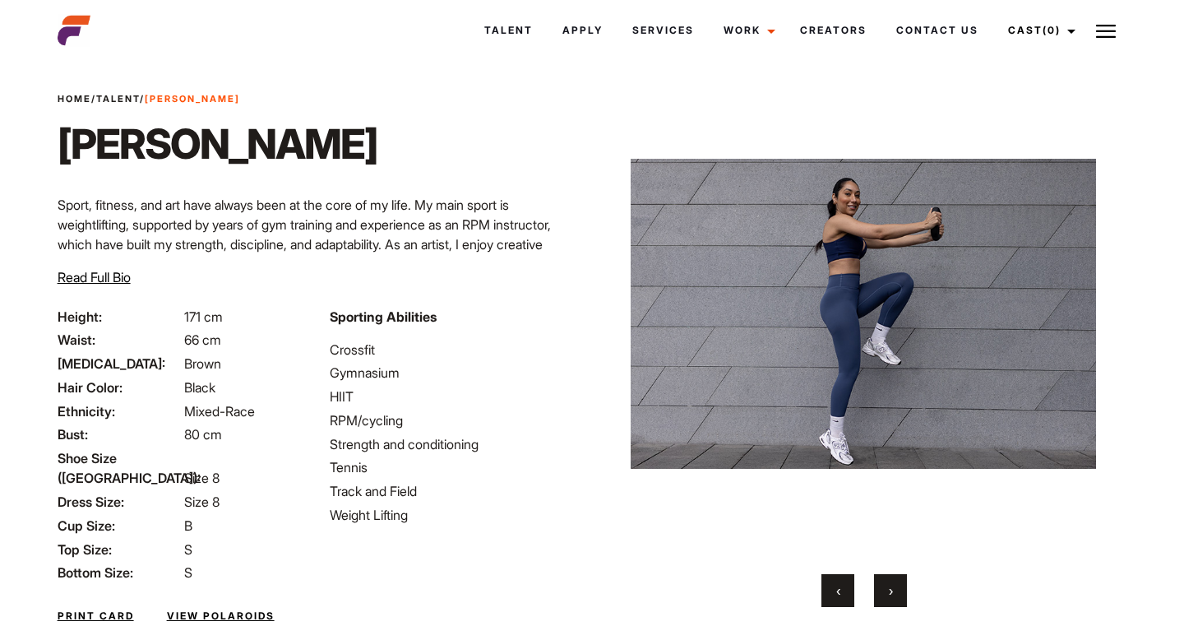
click at [895, 592] on button "›" at bounding box center [890, 590] width 33 height 33
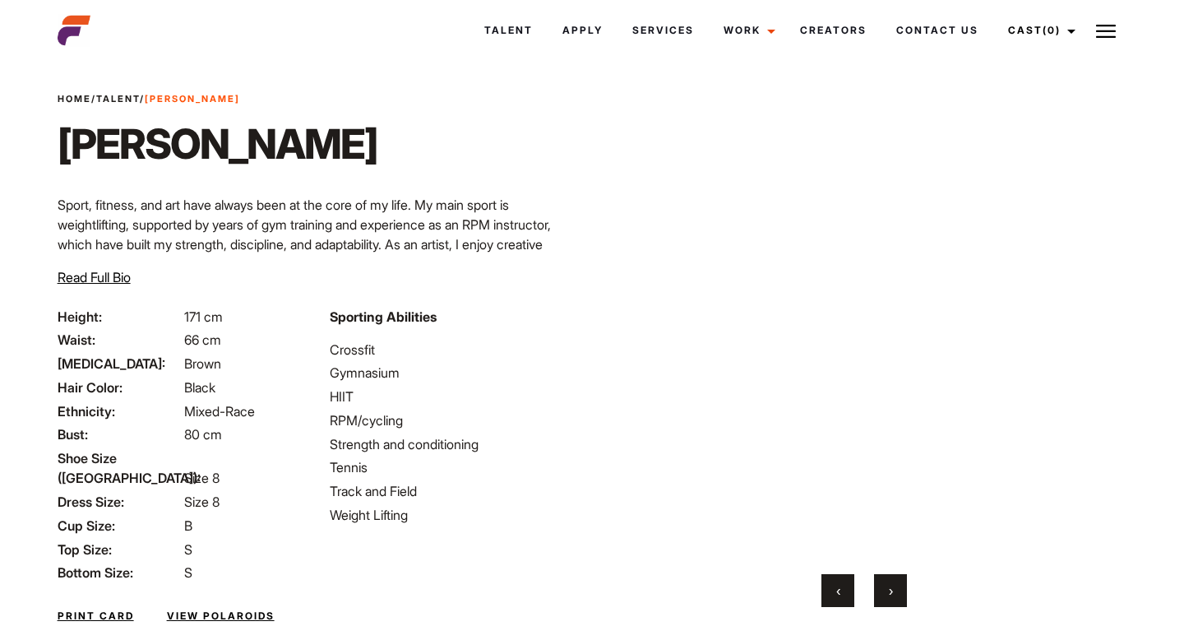
click at [895, 592] on button "›" at bounding box center [890, 590] width 33 height 33
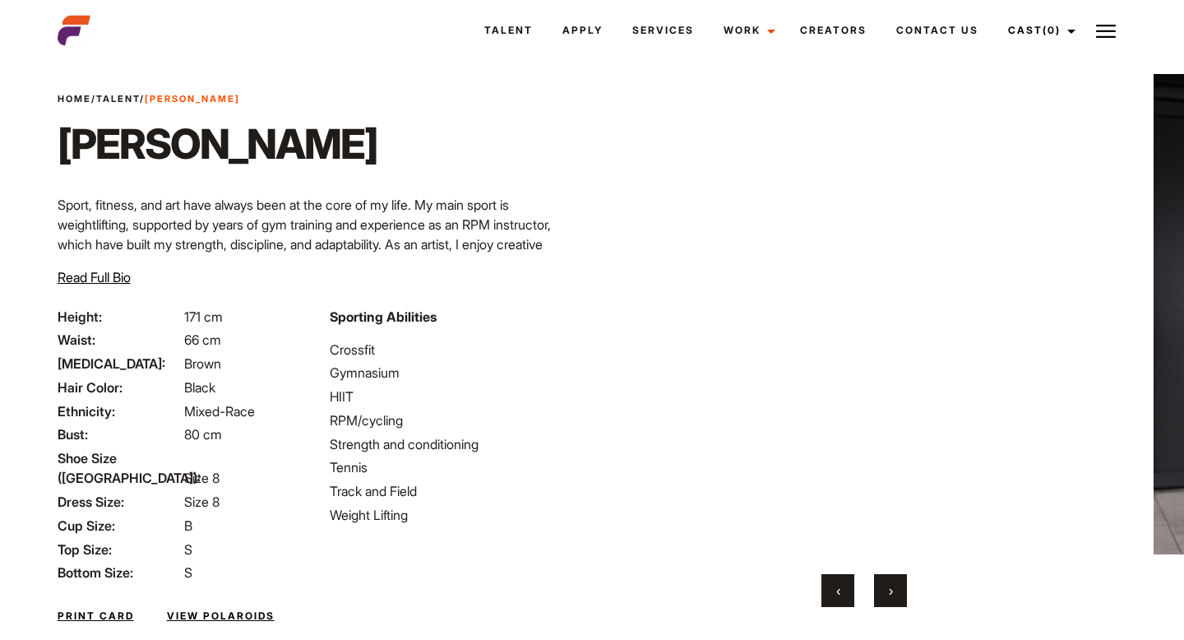
click at [895, 592] on button "›" at bounding box center [890, 590] width 33 height 33
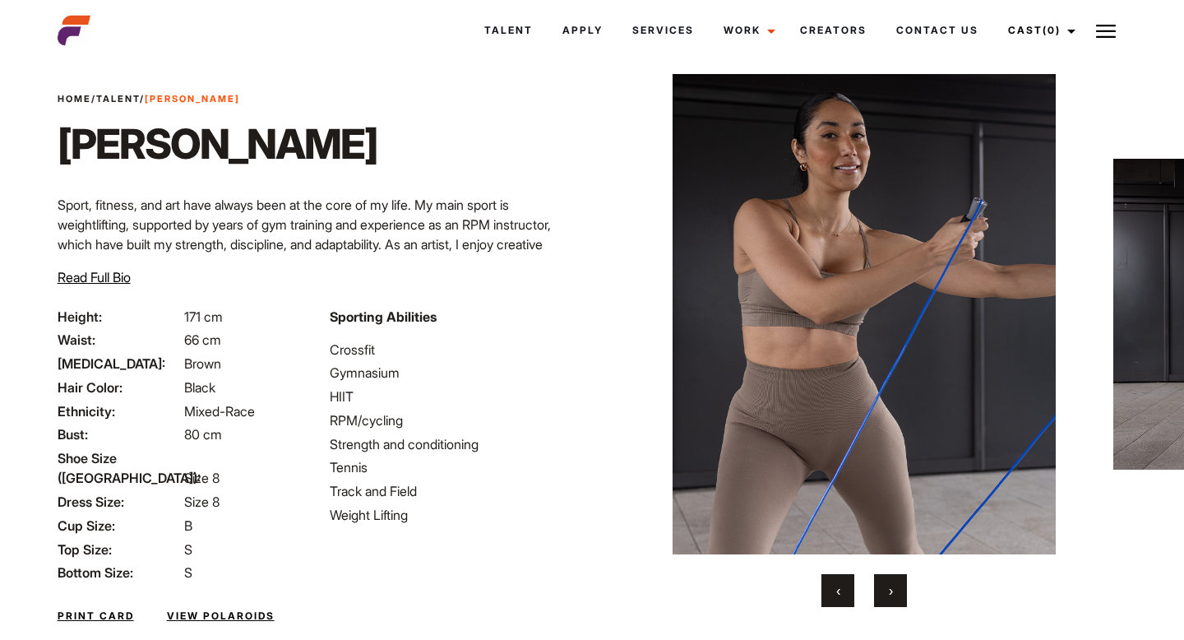
click at [895, 592] on button "›" at bounding box center [890, 590] width 33 height 33
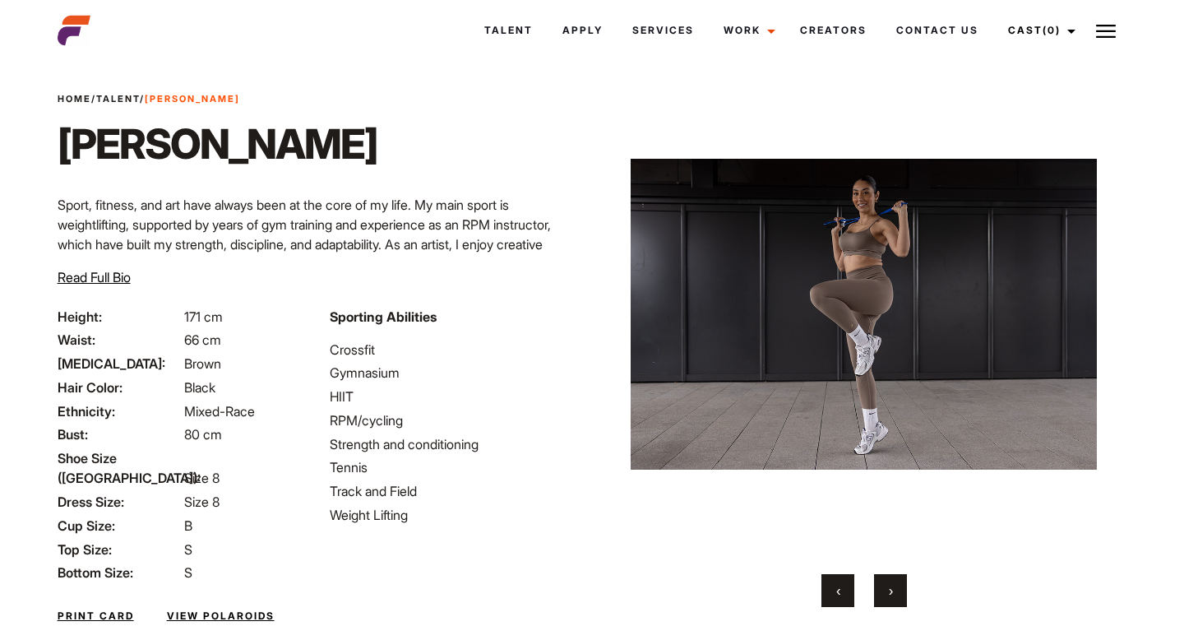
click at [895, 592] on button "›" at bounding box center [890, 590] width 33 height 33
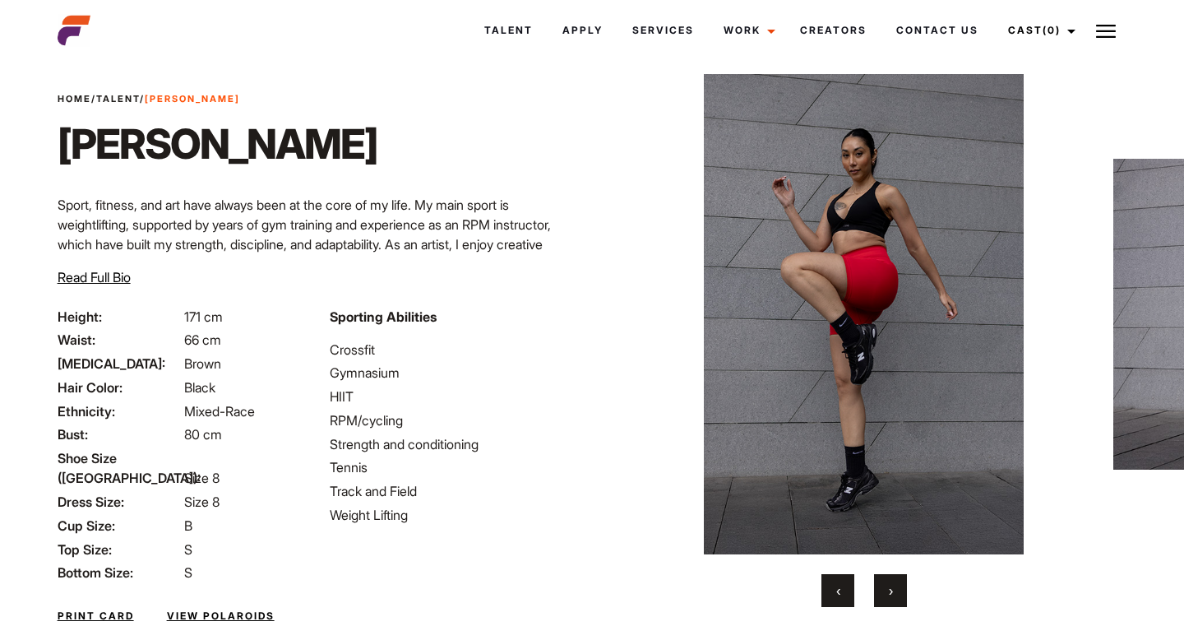
click at [895, 592] on button "›" at bounding box center [890, 590] width 33 height 33
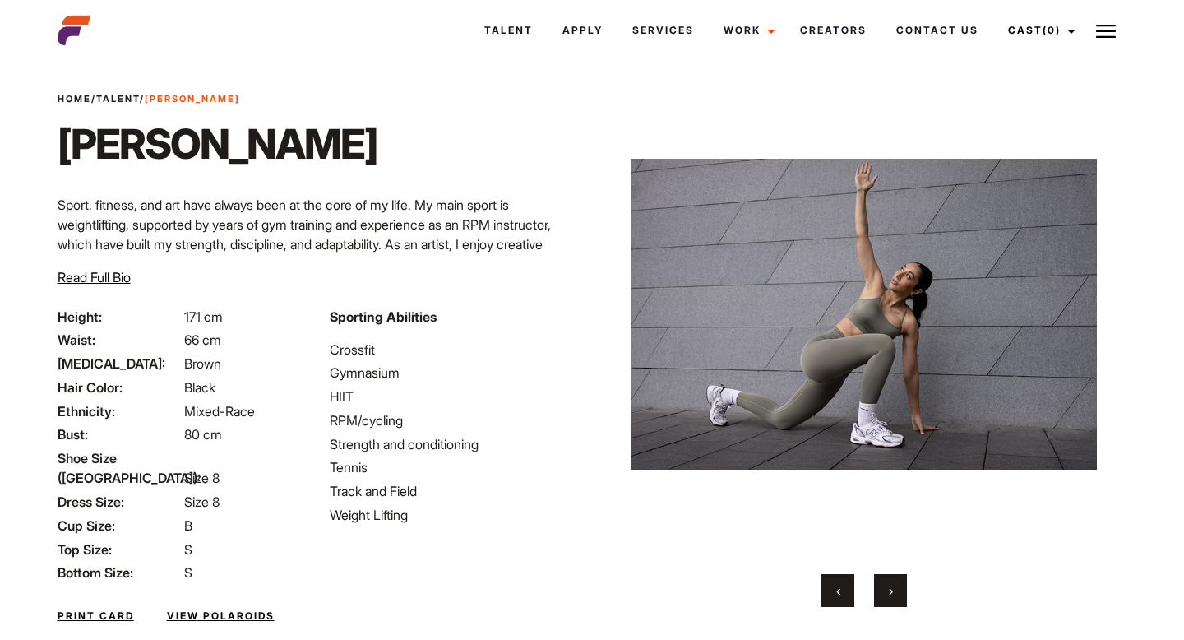
click at [895, 592] on button "›" at bounding box center [890, 590] width 33 height 33
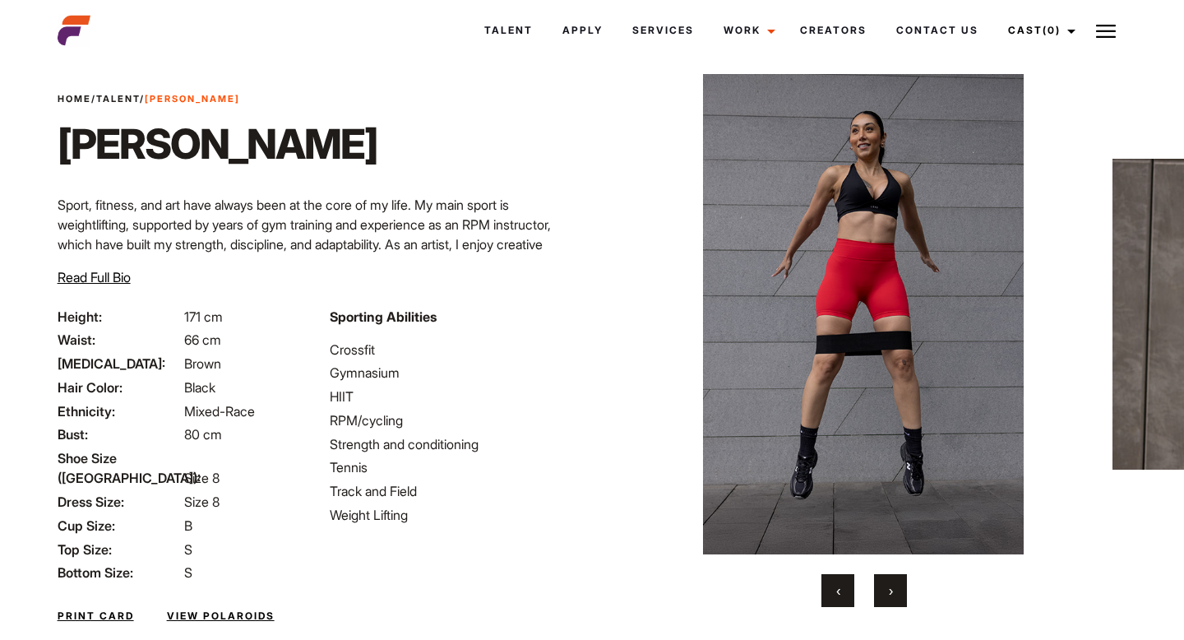
click at [895, 592] on button "›" at bounding box center [890, 590] width 33 height 33
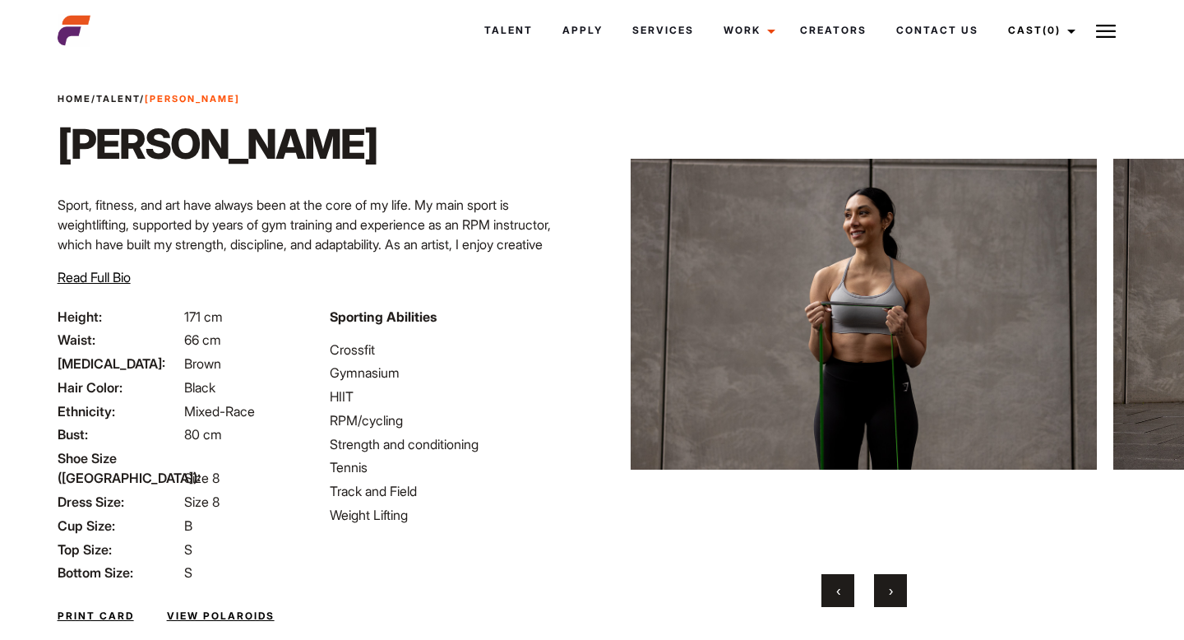
click at [895, 592] on button "›" at bounding box center [890, 590] width 33 height 33
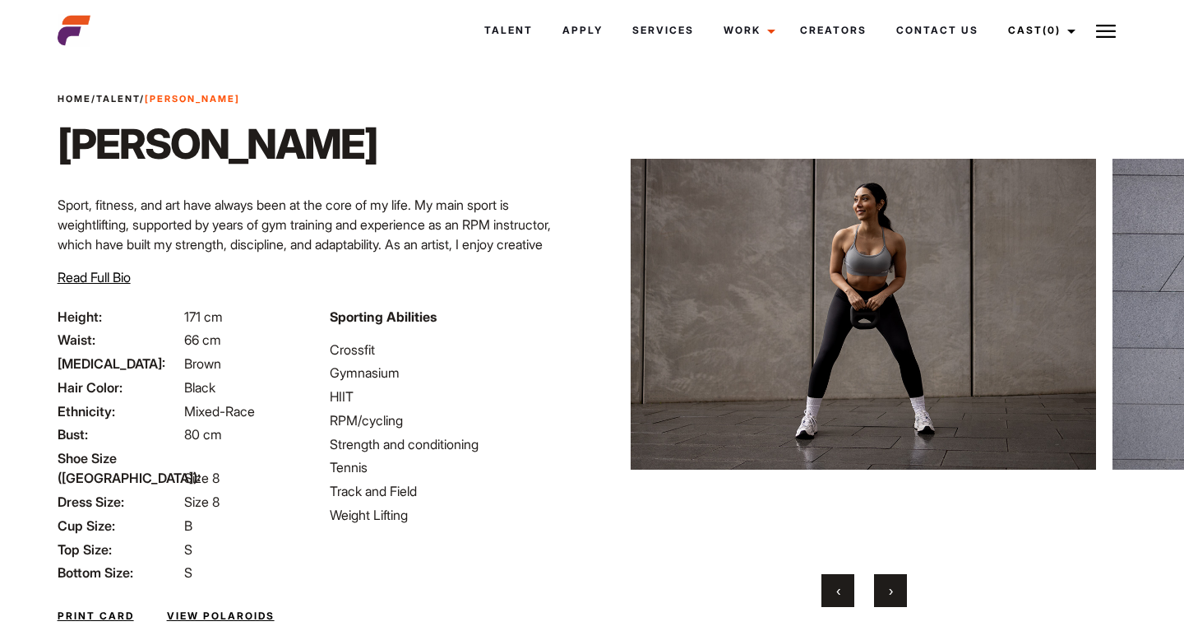
click at [895, 592] on button "›" at bounding box center [890, 590] width 33 height 33
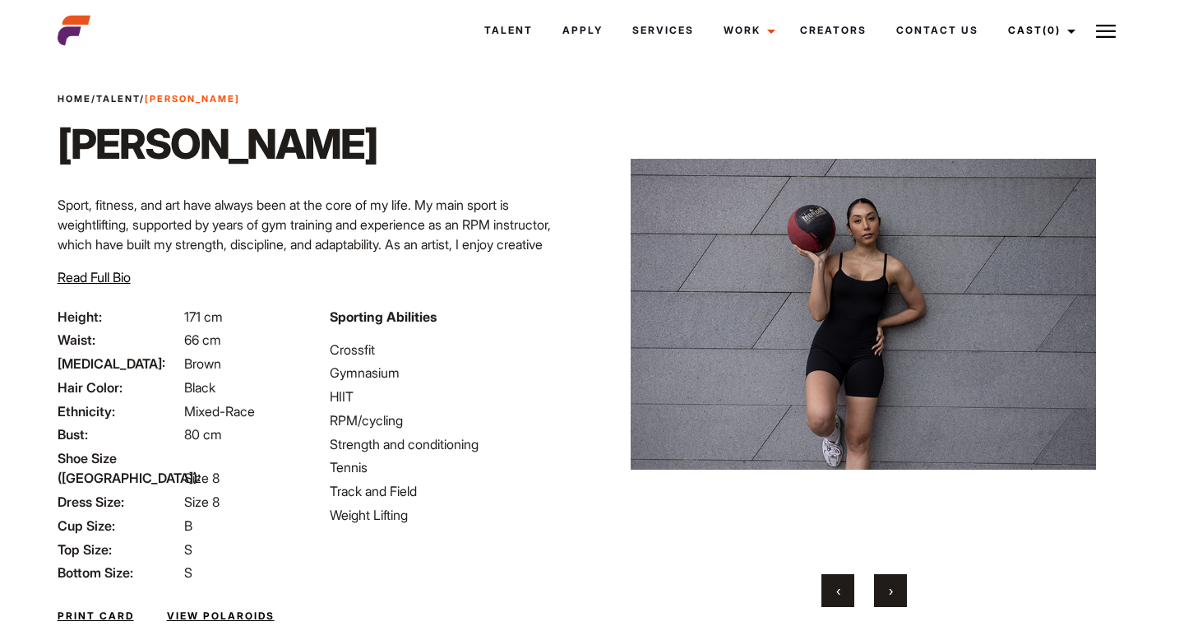
click at [895, 592] on button "›" at bounding box center [890, 590] width 33 height 33
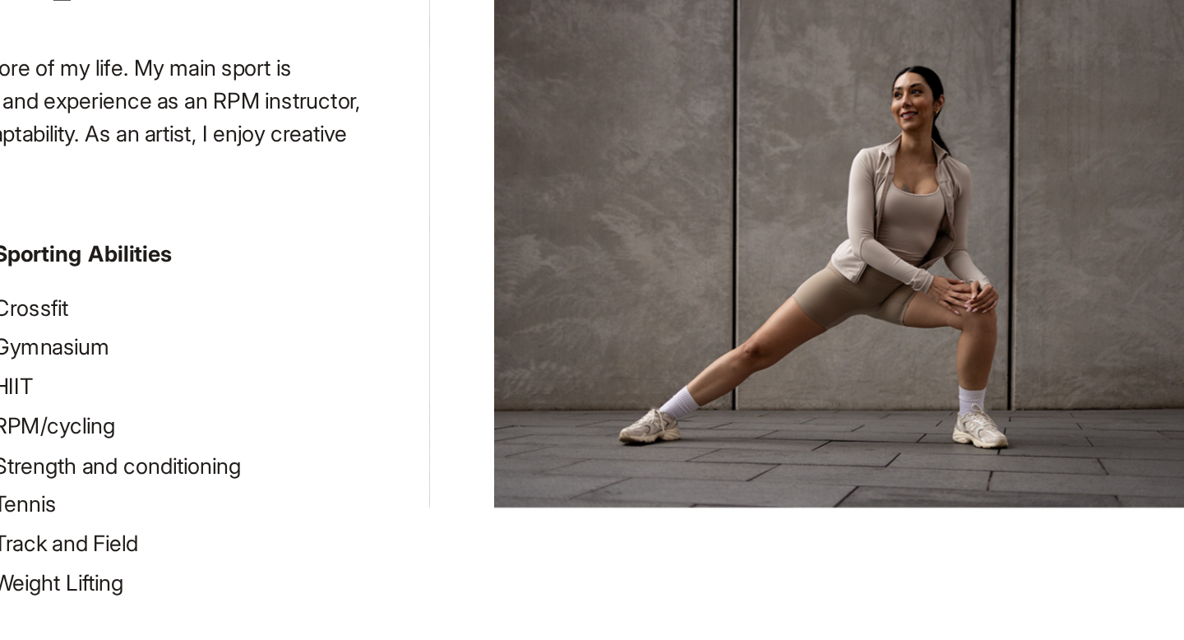
click at [835, 412] on img at bounding box center [863, 314] width 465 height 480
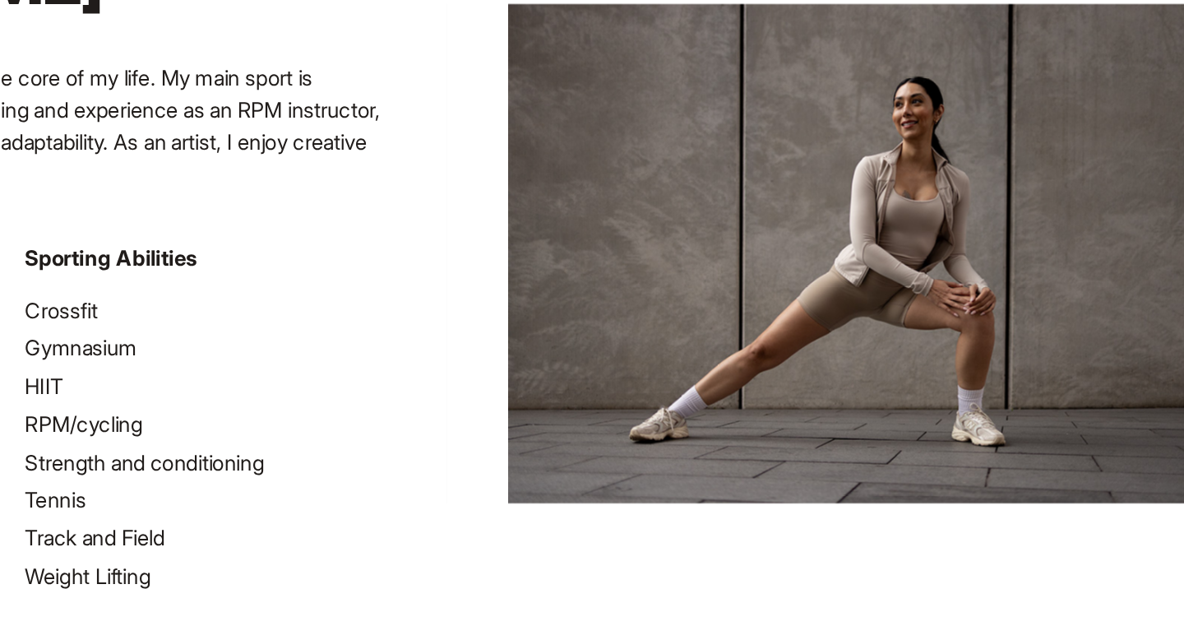
click at [899, 380] on img at bounding box center [863, 314] width 465 height 480
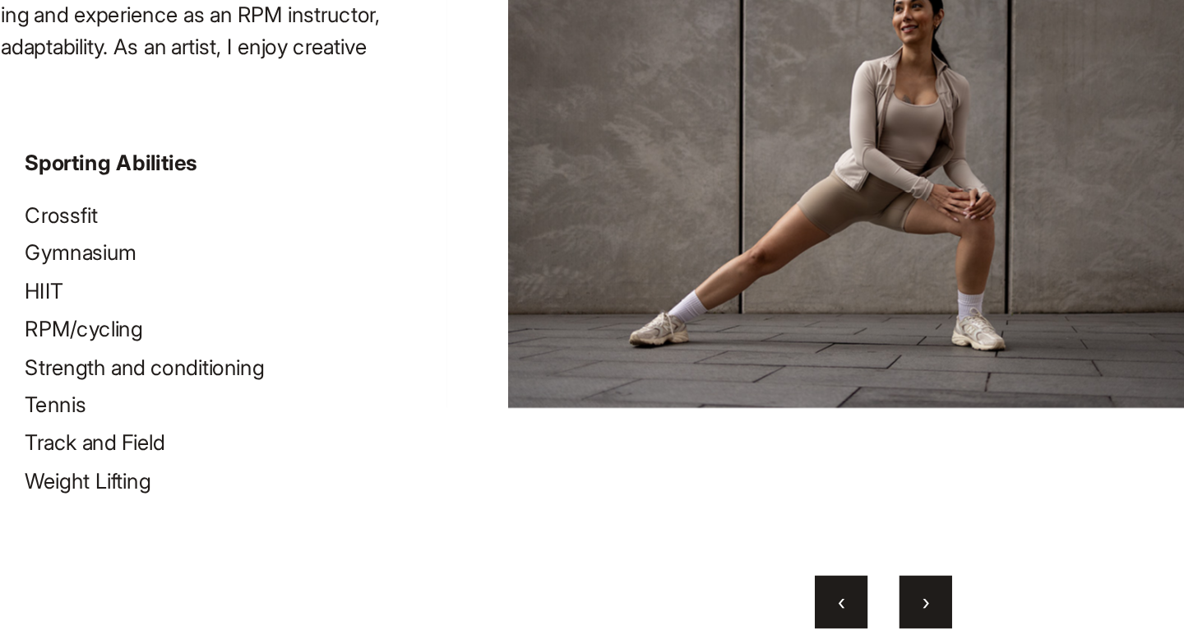
drag, startPoint x: 915, startPoint y: 469, endPoint x: 780, endPoint y: 541, distance: 153.0
click at [780, 541] on img at bounding box center [863, 314] width 465 height 480
click at [779, 540] on img at bounding box center [863, 314] width 465 height 480
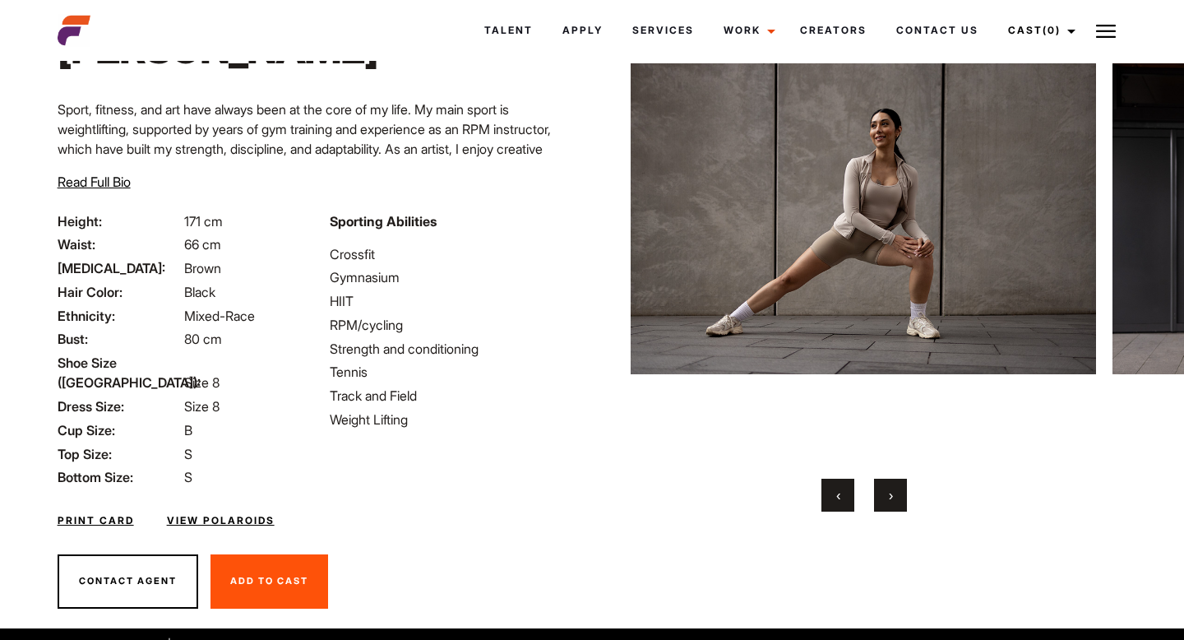
scroll to position [128, 0]
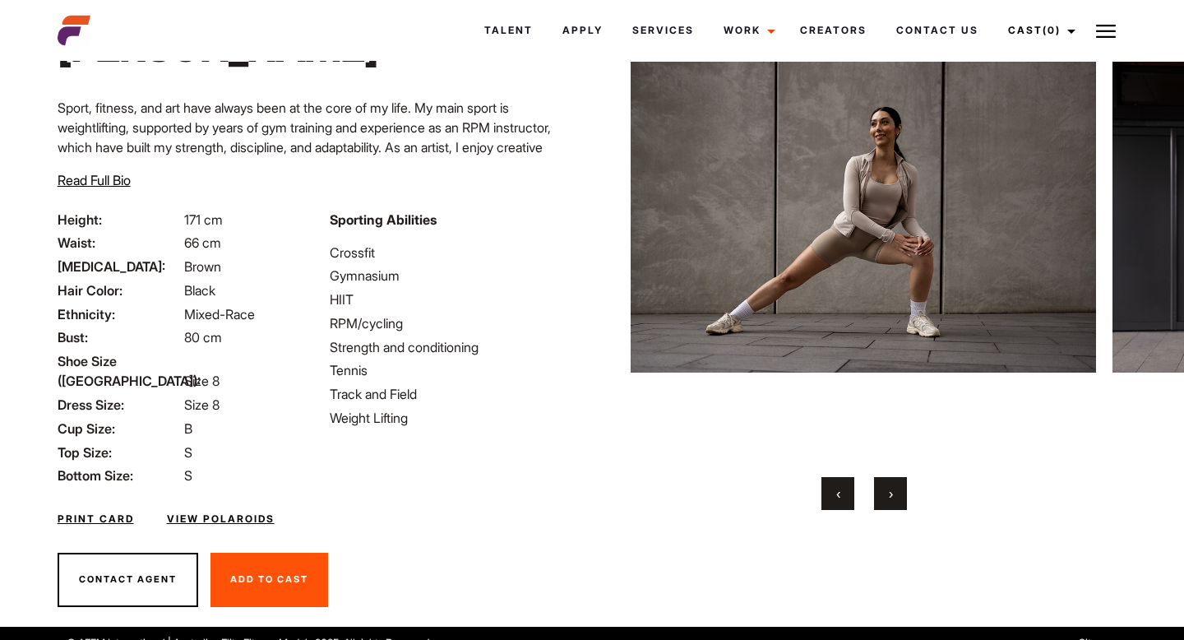
click at [902, 497] on button "›" at bounding box center [890, 493] width 33 height 33
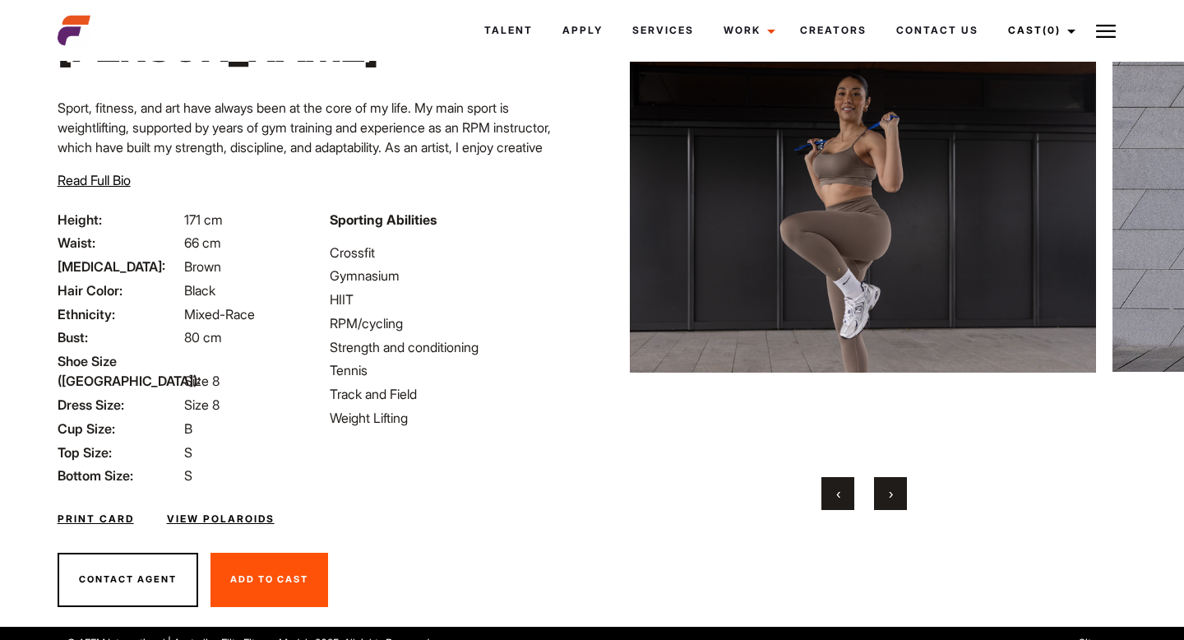
click at [901, 497] on button "›" at bounding box center [890, 493] width 33 height 33
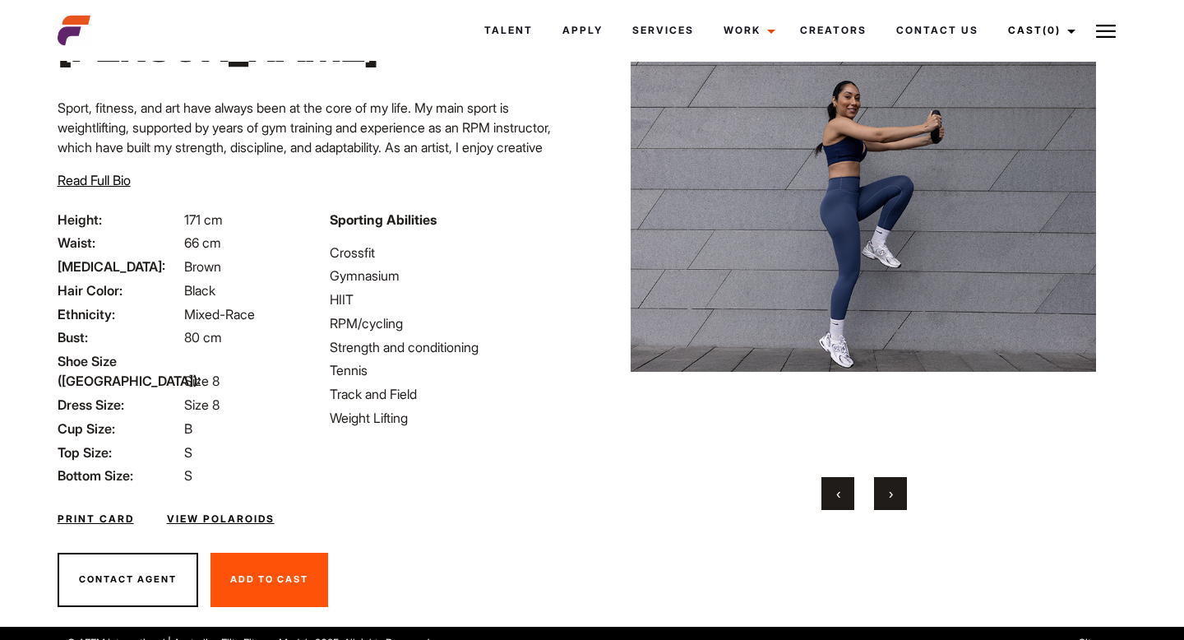
click at [901, 497] on button "›" at bounding box center [890, 493] width 33 height 33
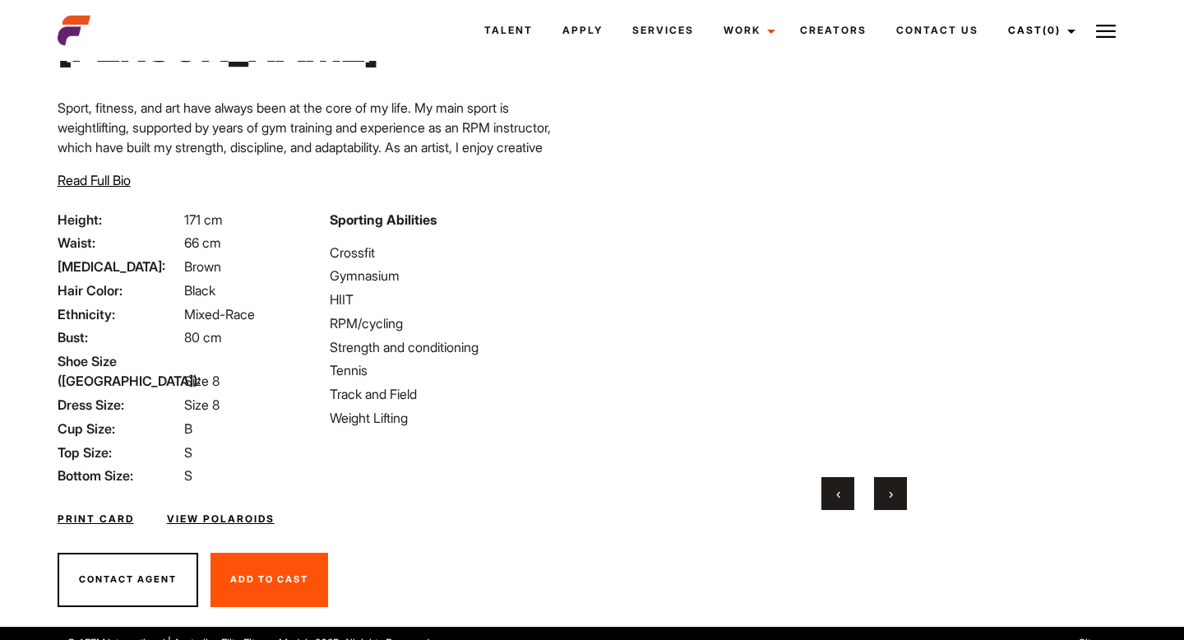
click at [901, 497] on button "›" at bounding box center [890, 493] width 33 height 33
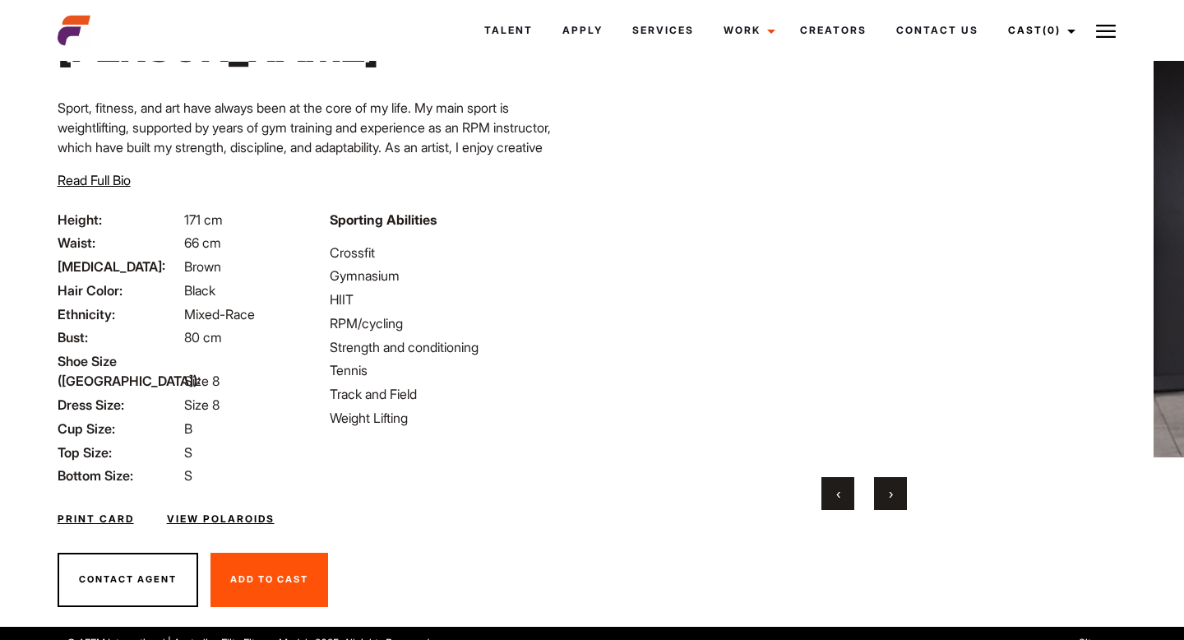
click at [901, 497] on button "›" at bounding box center [890, 493] width 33 height 33
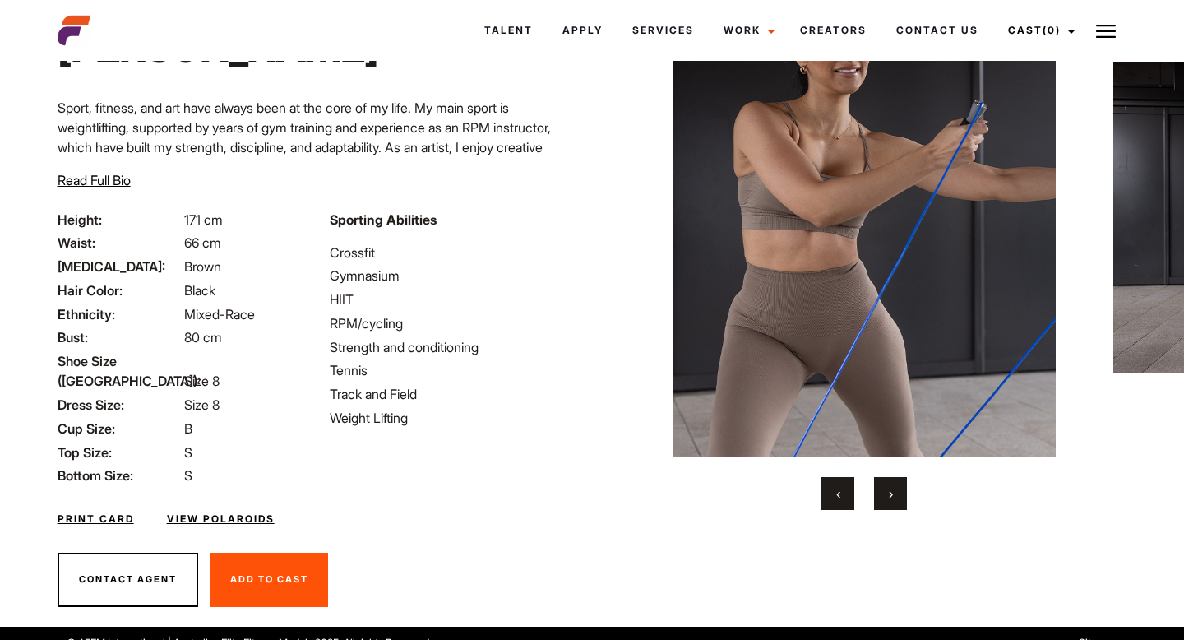
click at [901, 497] on button "›" at bounding box center [890, 493] width 33 height 33
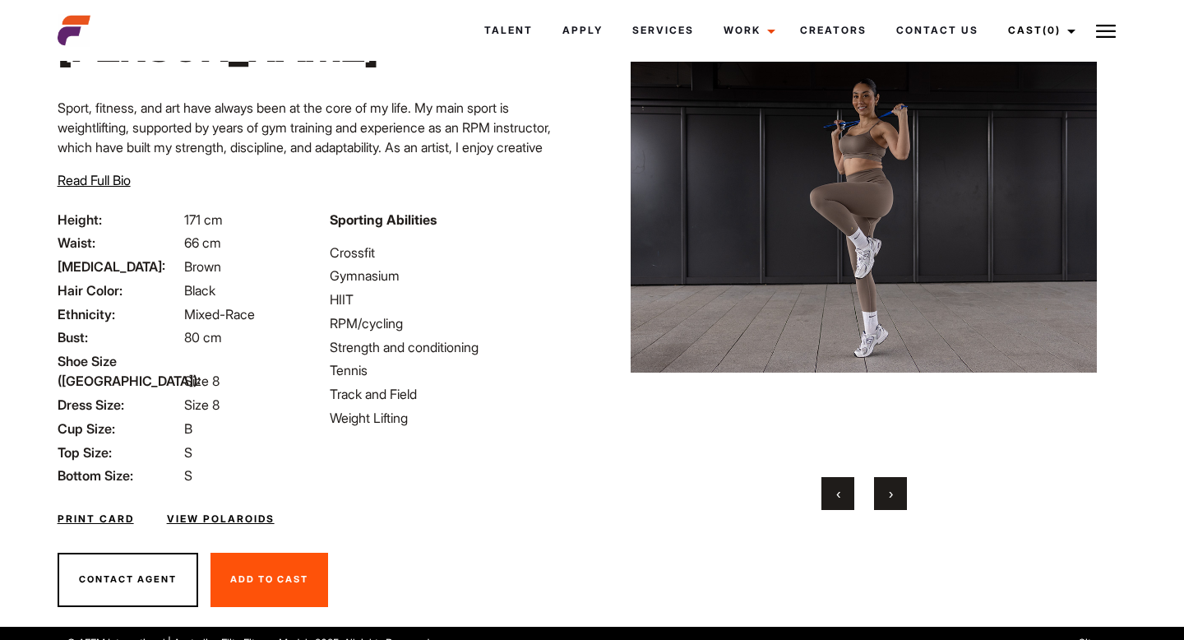
click at [901, 497] on button "›" at bounding box center [890, 493] width 33 height 33
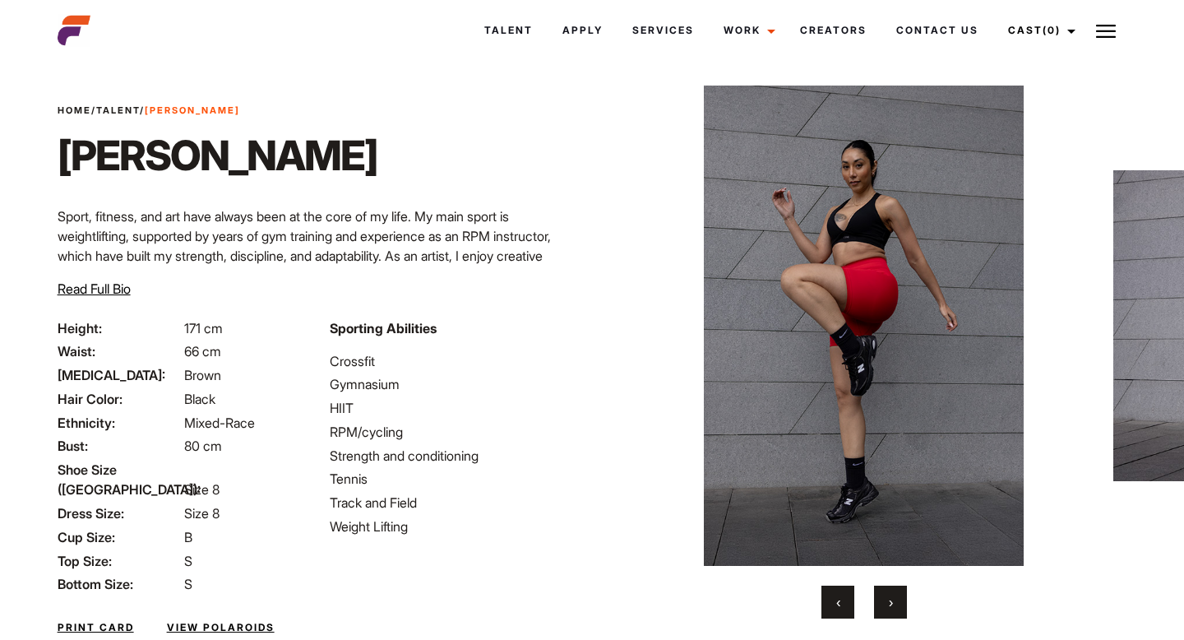
scroll to position [0, 0]
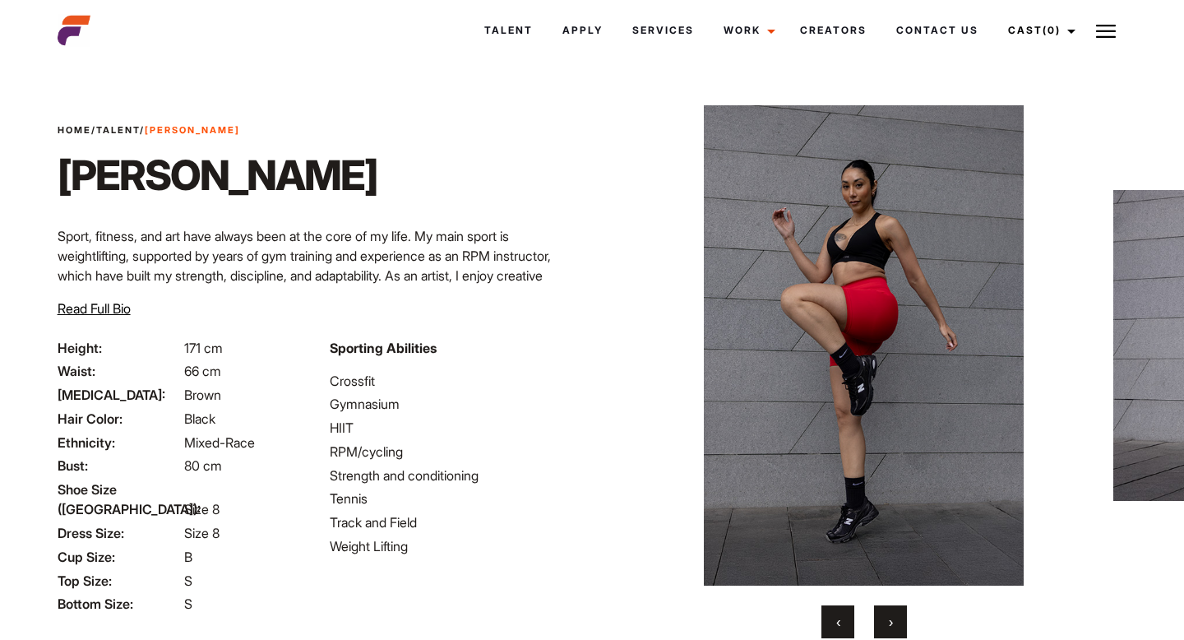
click at [837, 624] on span "‹" at bounding box center [838, 621] width 4 height 16
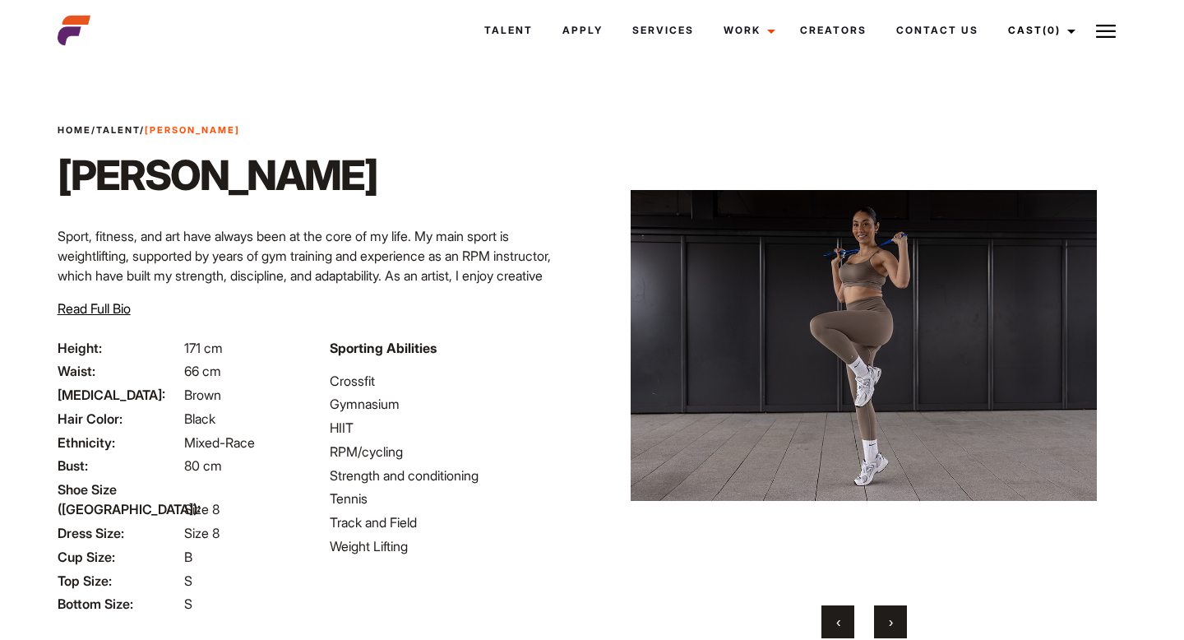
click at [837, 624] on span "‹" at bounding box center [838, 621] width 4 height 16
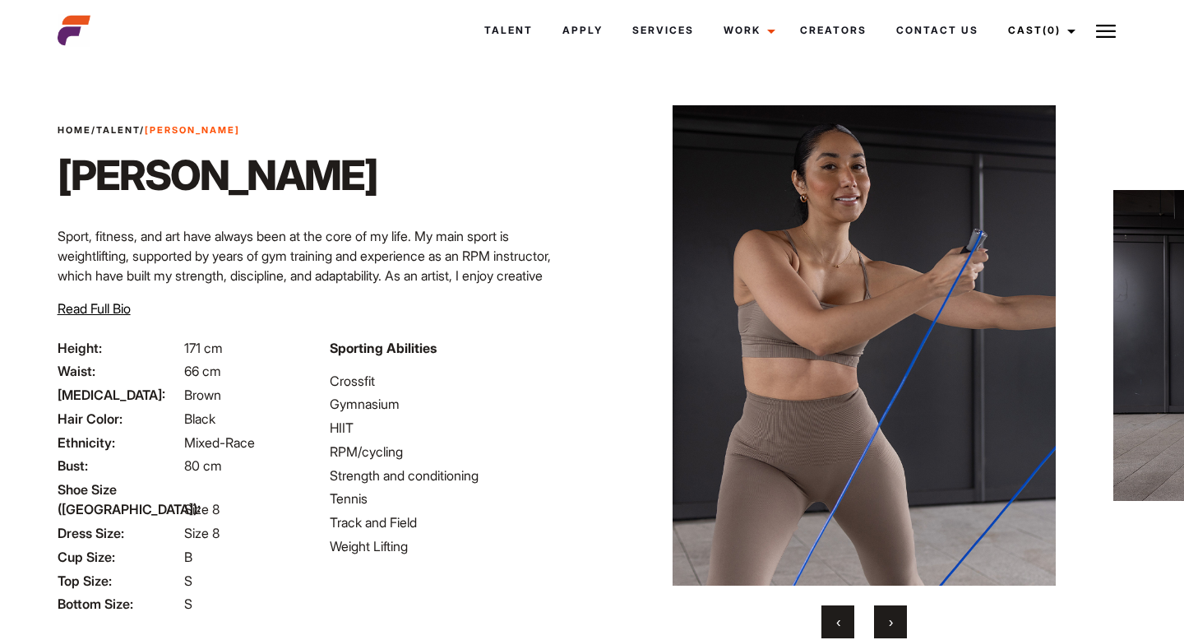
click at [837, 624] on span "‹" at bounding box center [838, 621] width 4 height 16
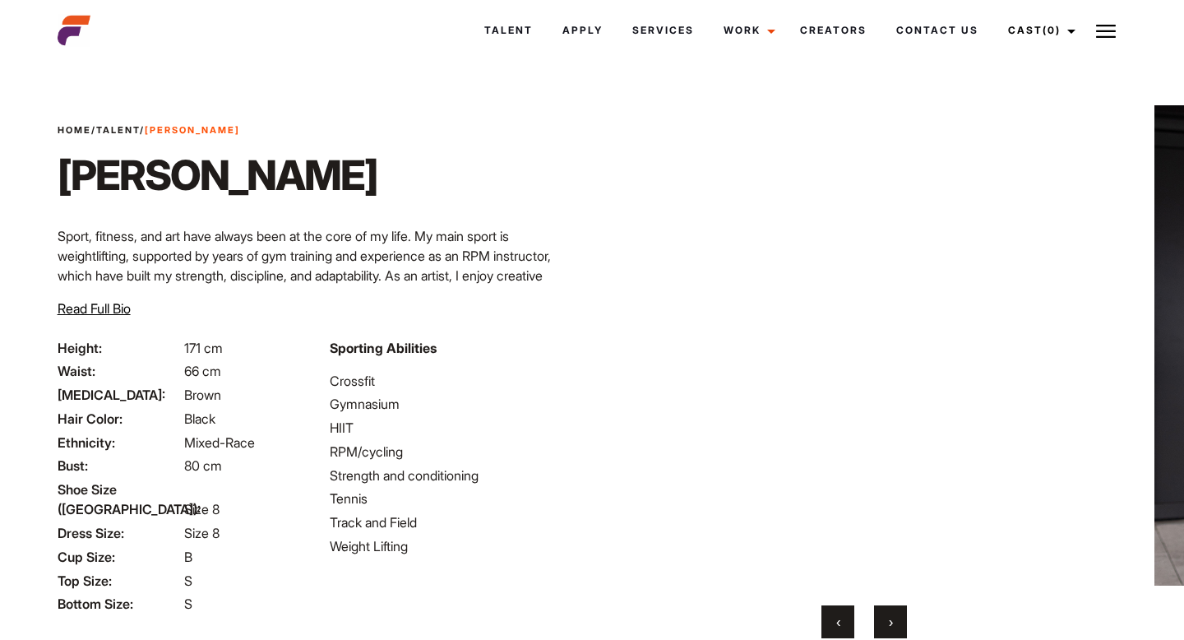
click at [896, 617] on button "›" at bounding box center [890, 621] width 33 height 33
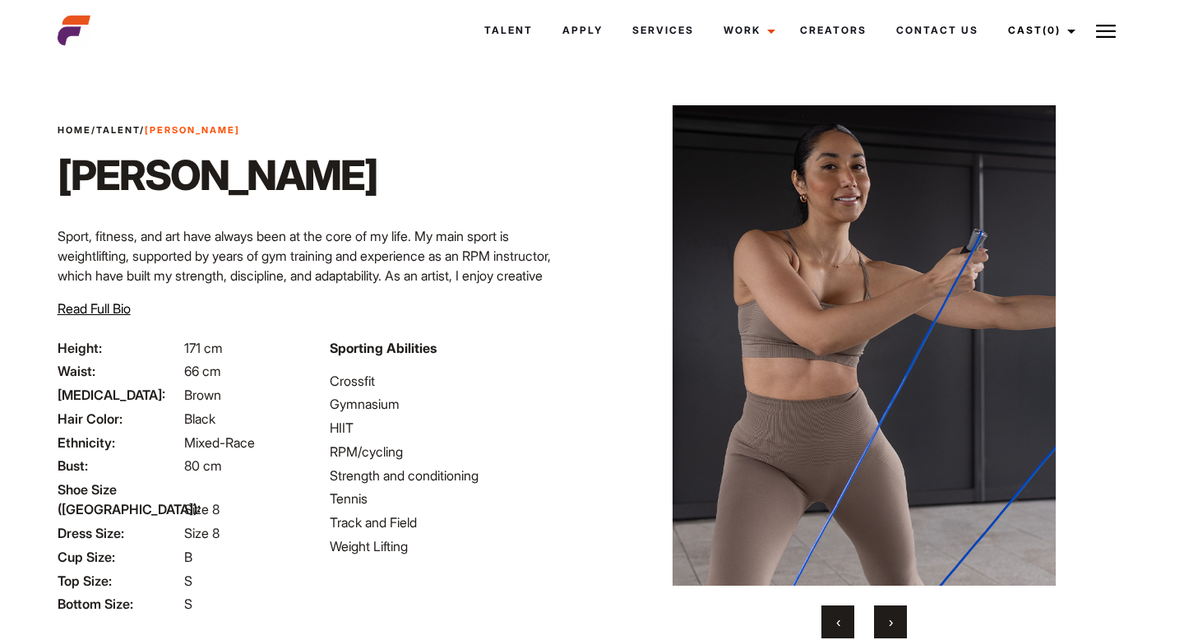
click at [896, 617] on button "›" at bounding box center [890, 621] width 33 height 33
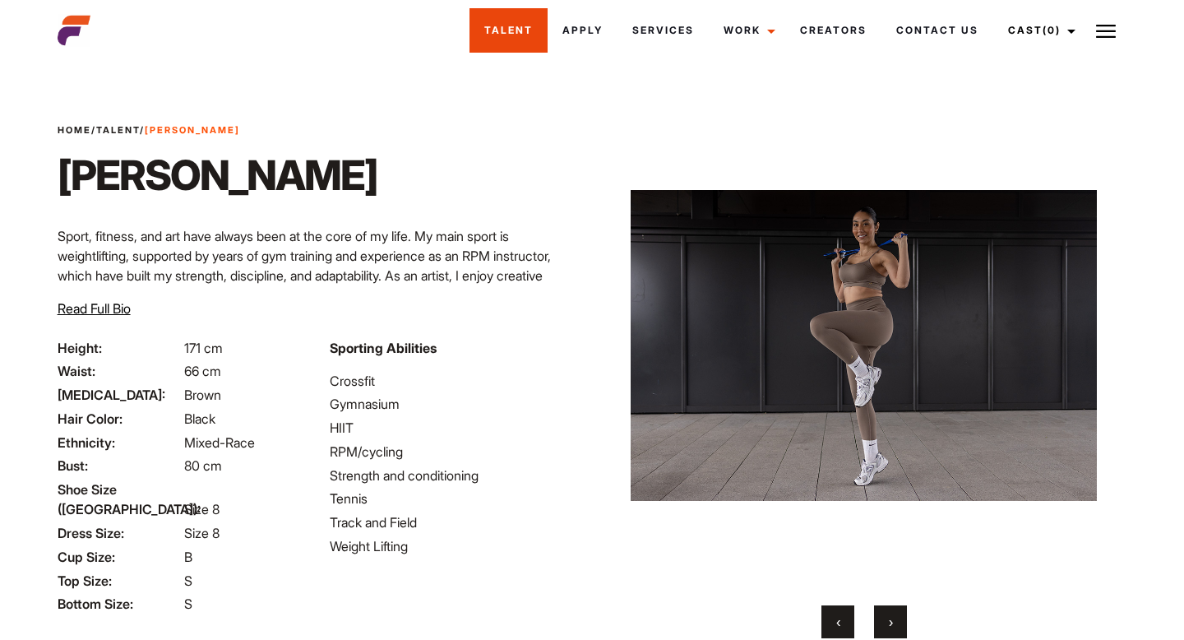
click at [498, 34] on link "Talent" at bounding box center [508, 30] width 78 height 44
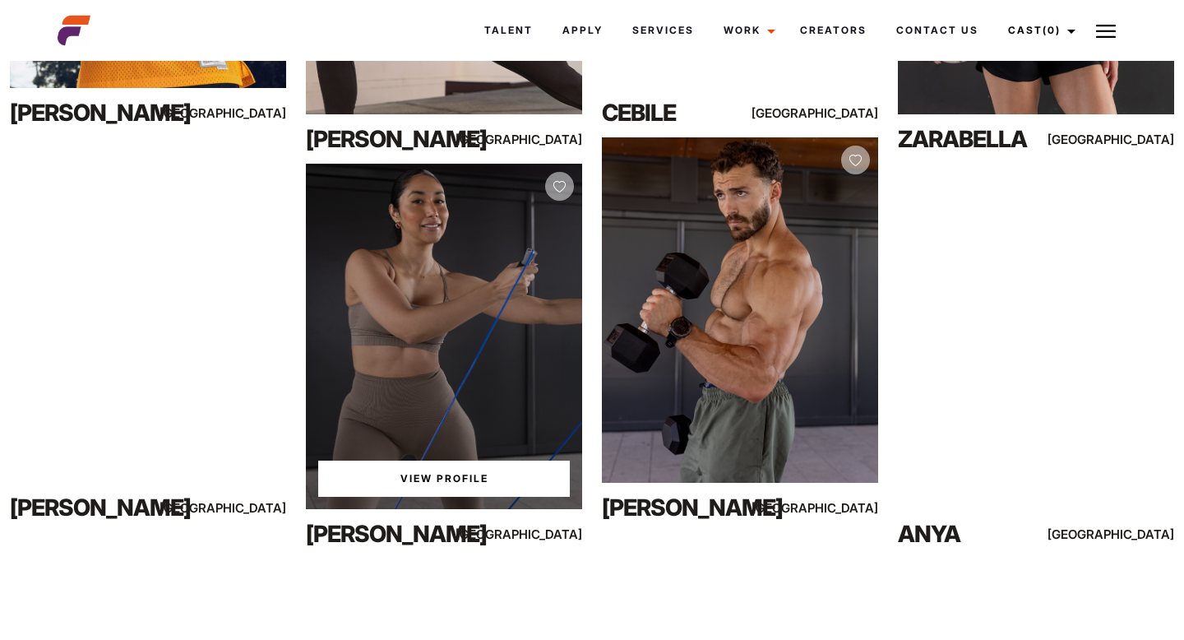
scroll to position [1026, 0]
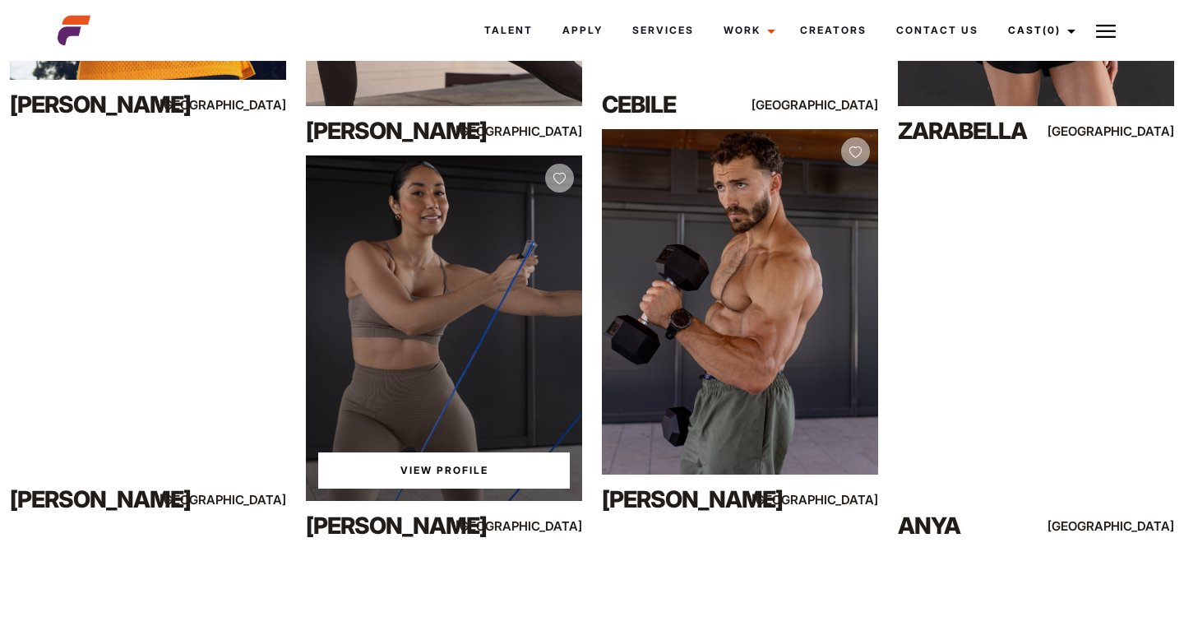
click at [432, 460] on link "View Profile" at bounding box center [444, 470] width 252 height 36
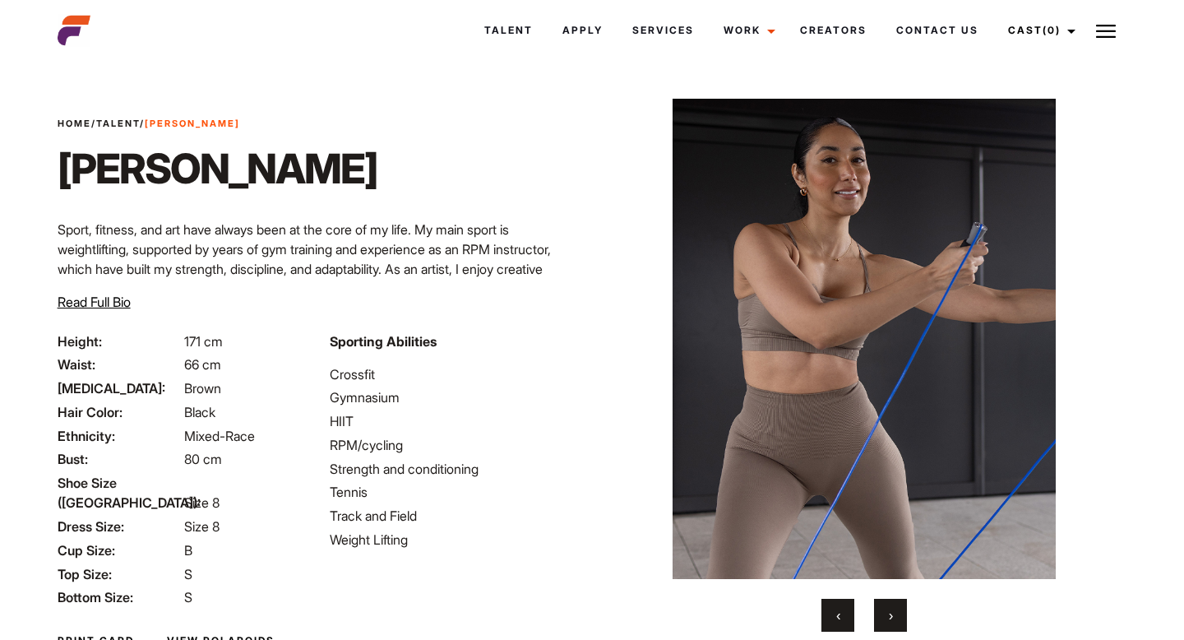
scroll to position [6, 0]
click at [898, 617] on button "›" at bounding box center [890, 615] width 33 height 33
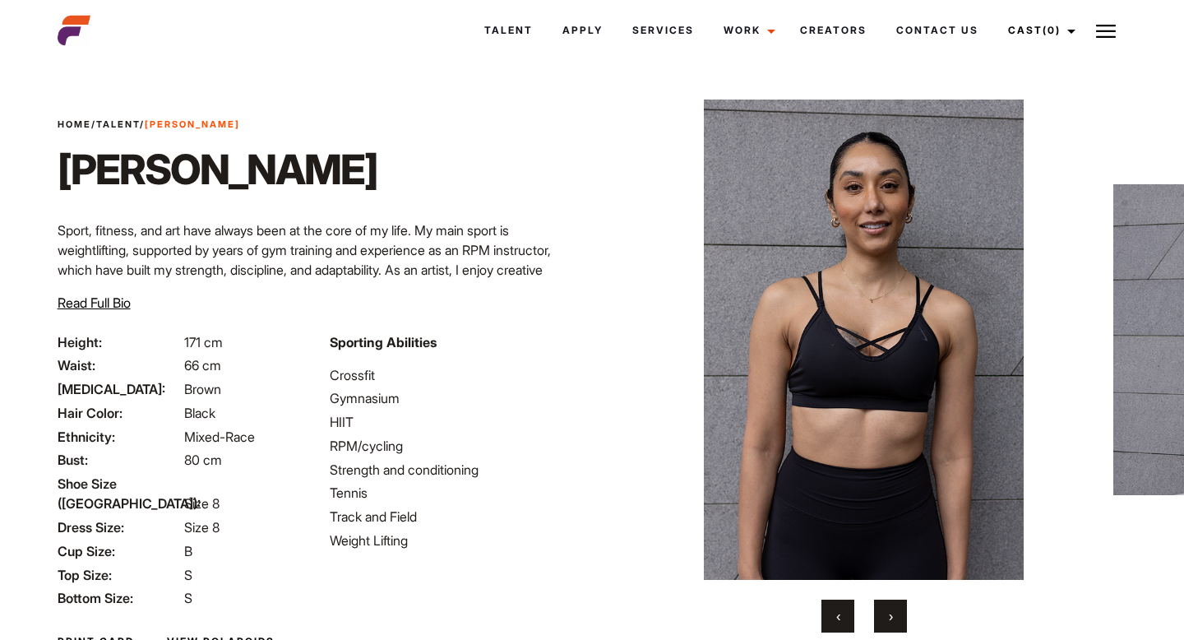
click at [898, 617] on button "›" at bounding box center [890, 615] width 33 height 33
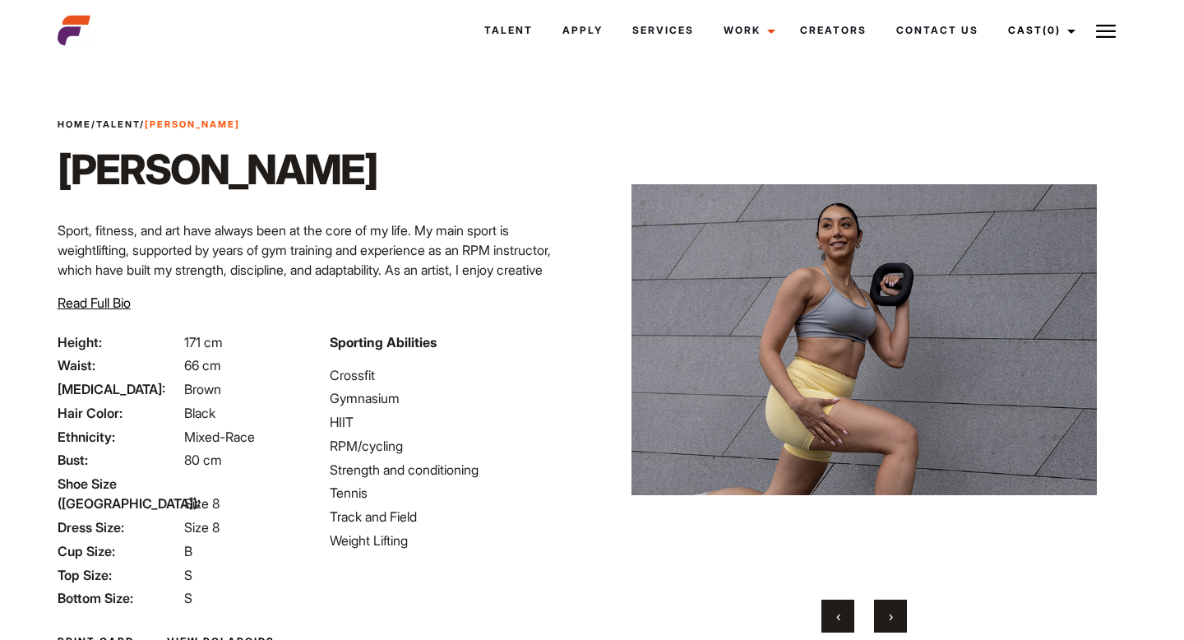
click at [898, 617] on button "›" at bounding box center [890, 615] width 33 height 33
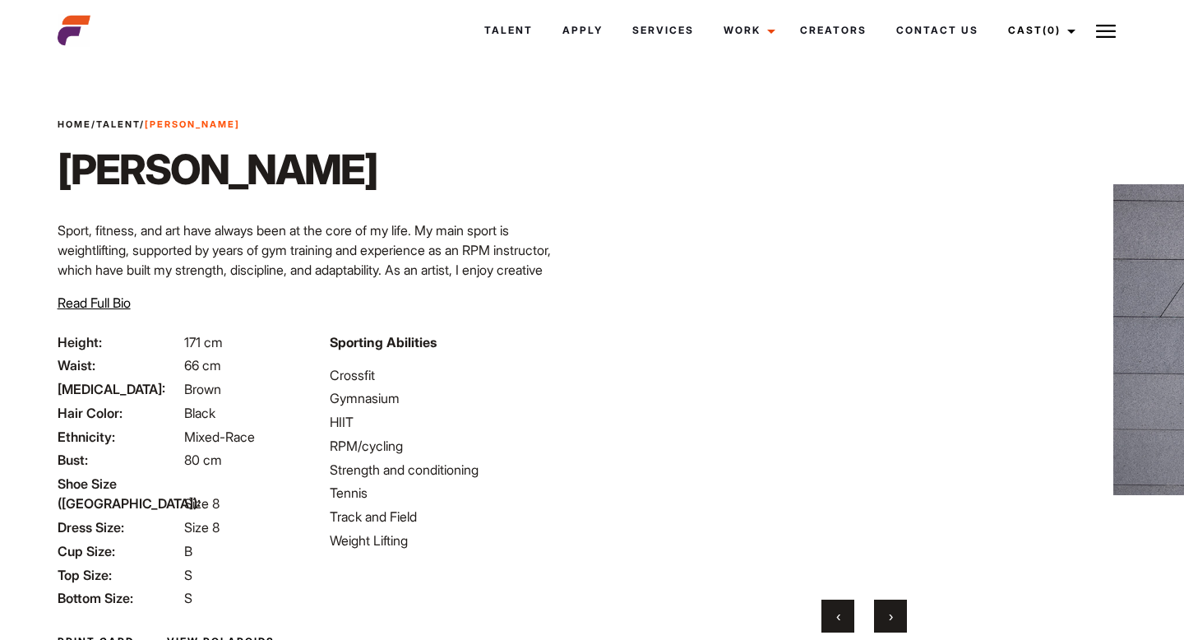
click at [898, 617] on button "›" at bounding box center [890, 615] width 33 height 33
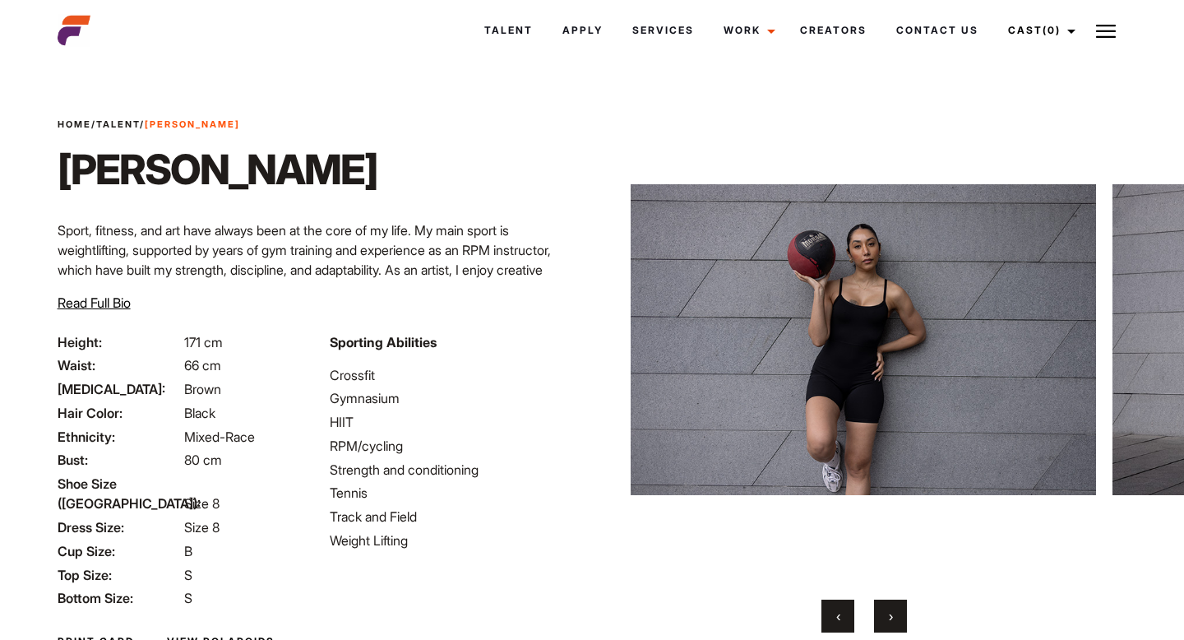
click at [897, 616] on button "›" at bounding box center [890, 615] width 33 height 33
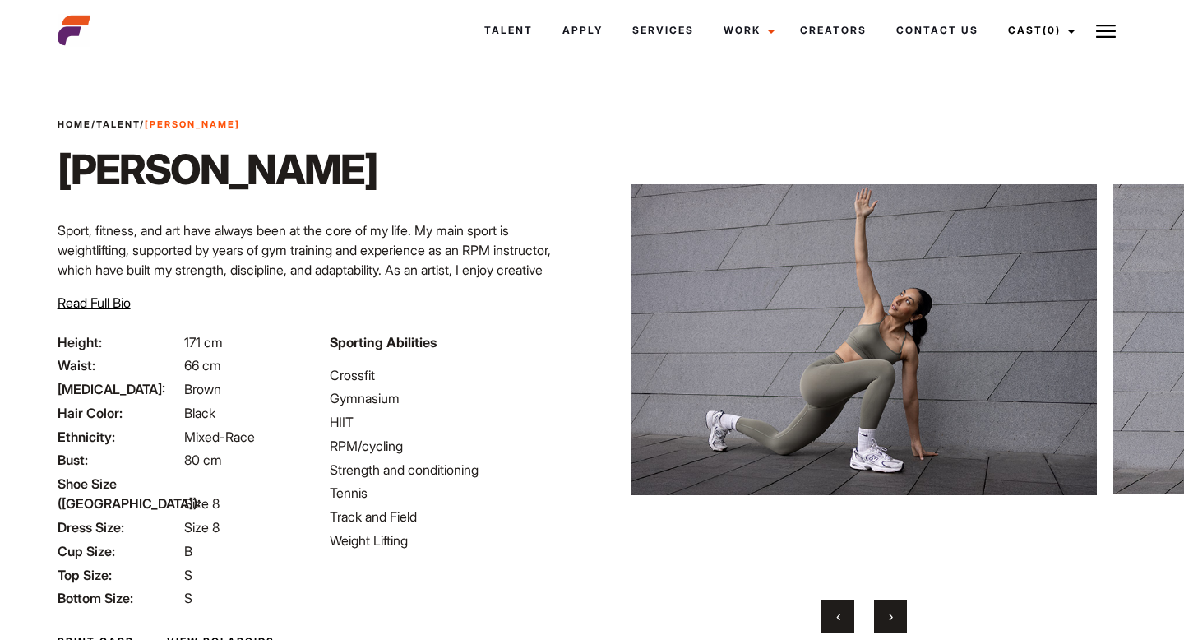
click at [897, 616] on button "›" at bounding box center [890, 615] width 33 height 33
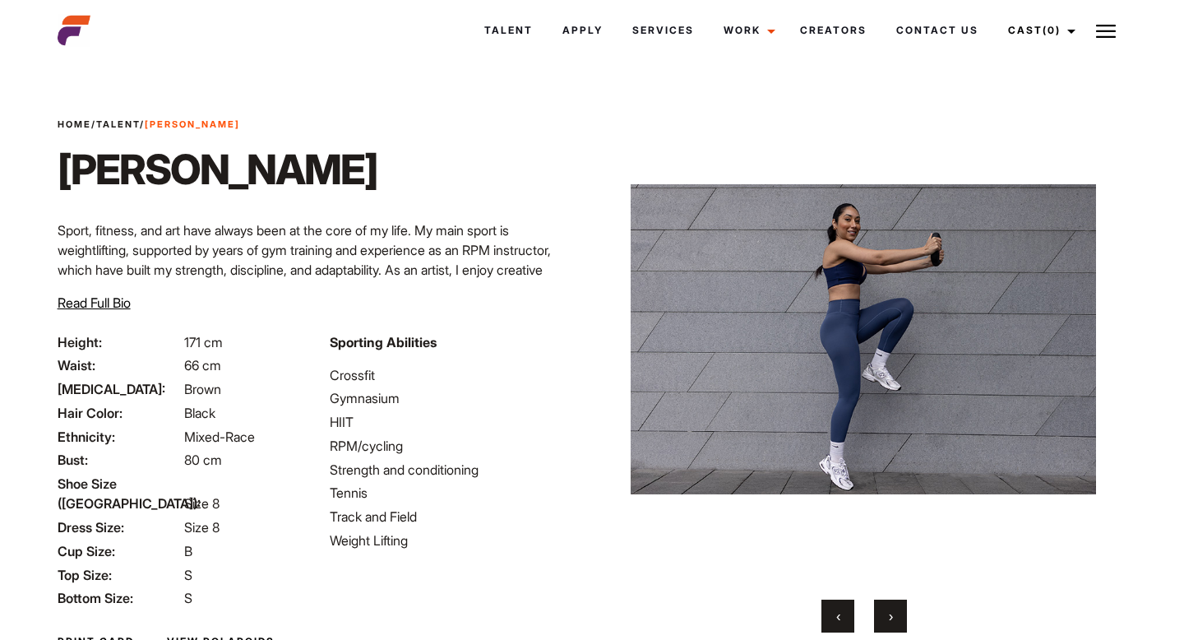
click at [897, 616] on button "›" at bounding box center [890, 615] width 33 height 33
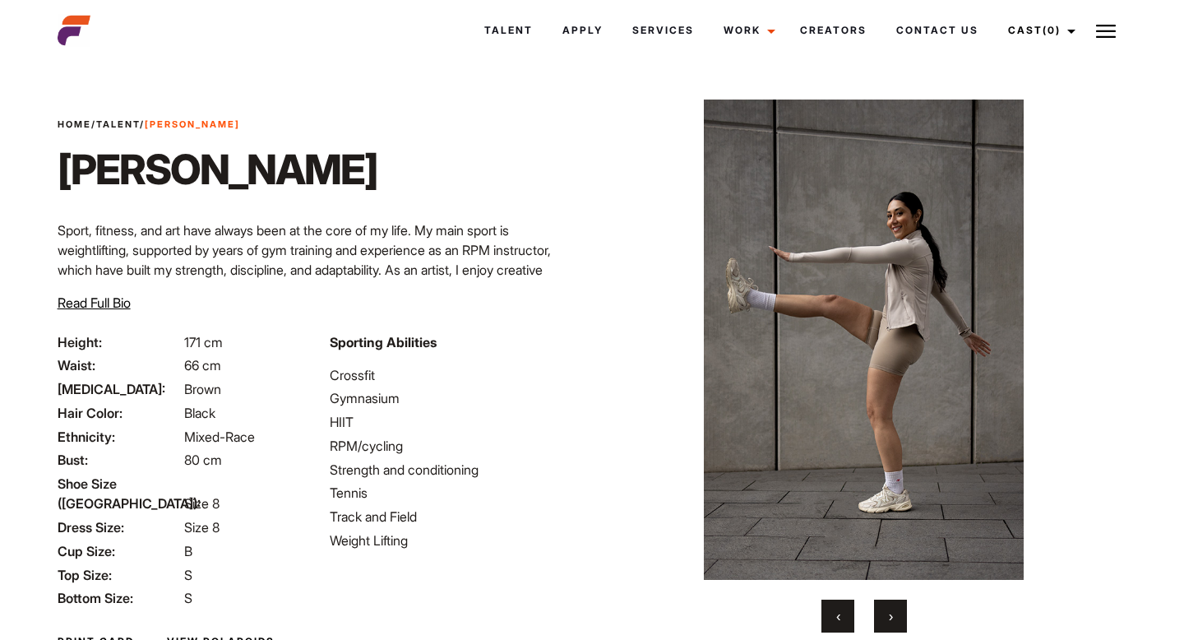
click at [897, 616] on button "›" at bounding box center [890, 615] width 33 height 33
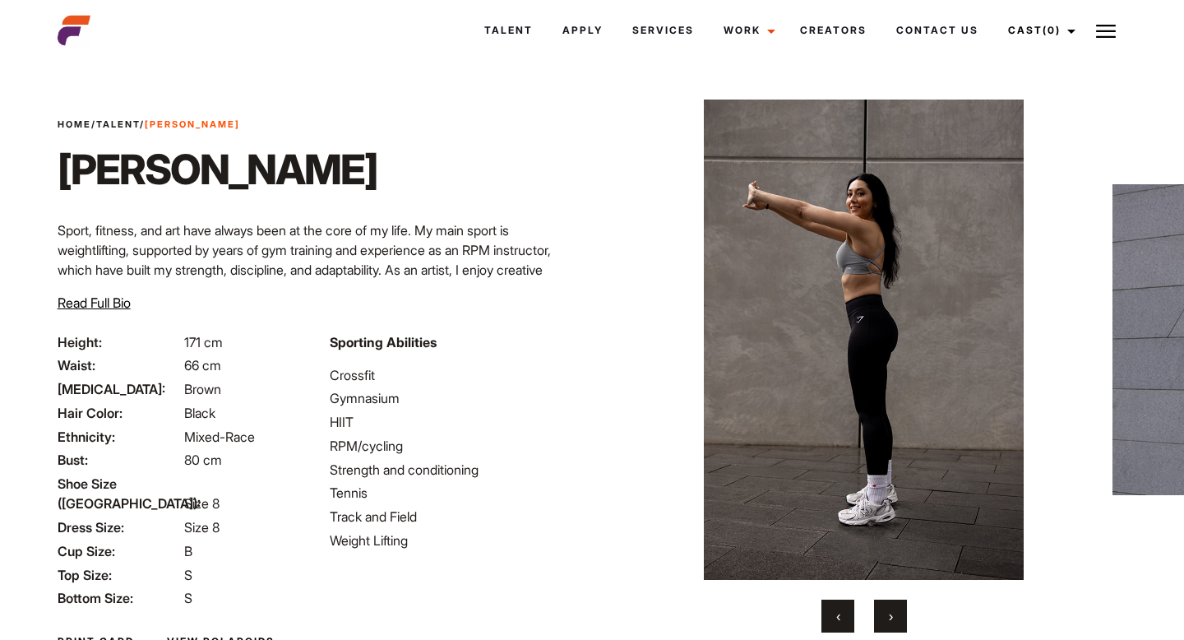
click at [897, 616] on button "›" at bounding box center [890, 615] width 33 height 33
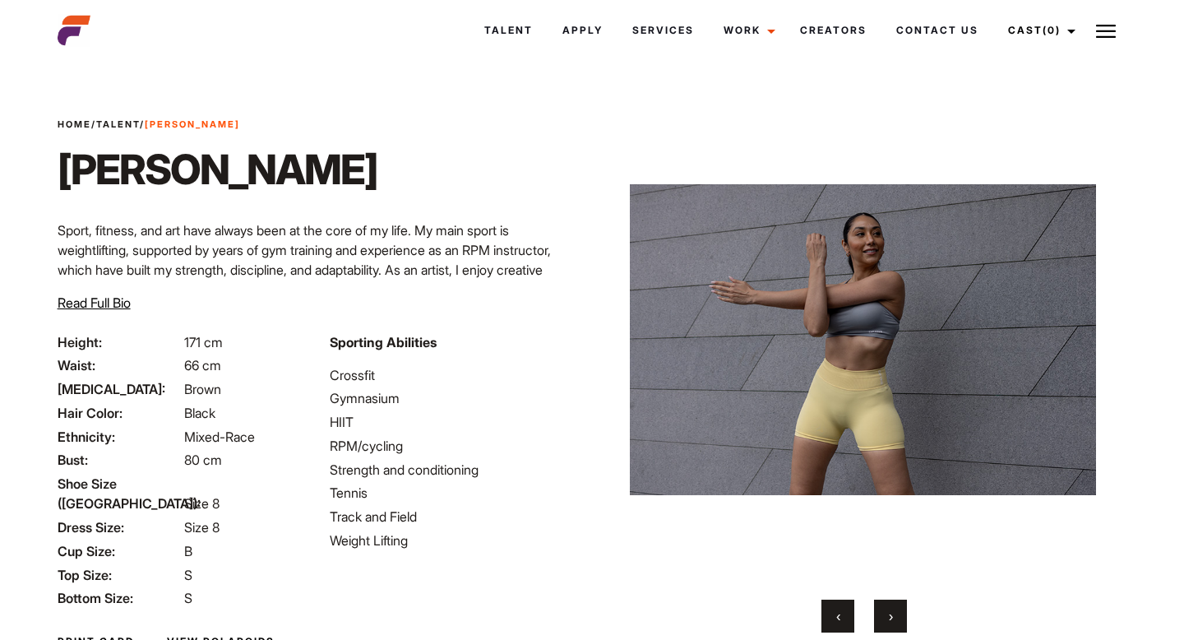
click at [897, 616] on button "›" at bounding box center [890, 615] width 33 height 33
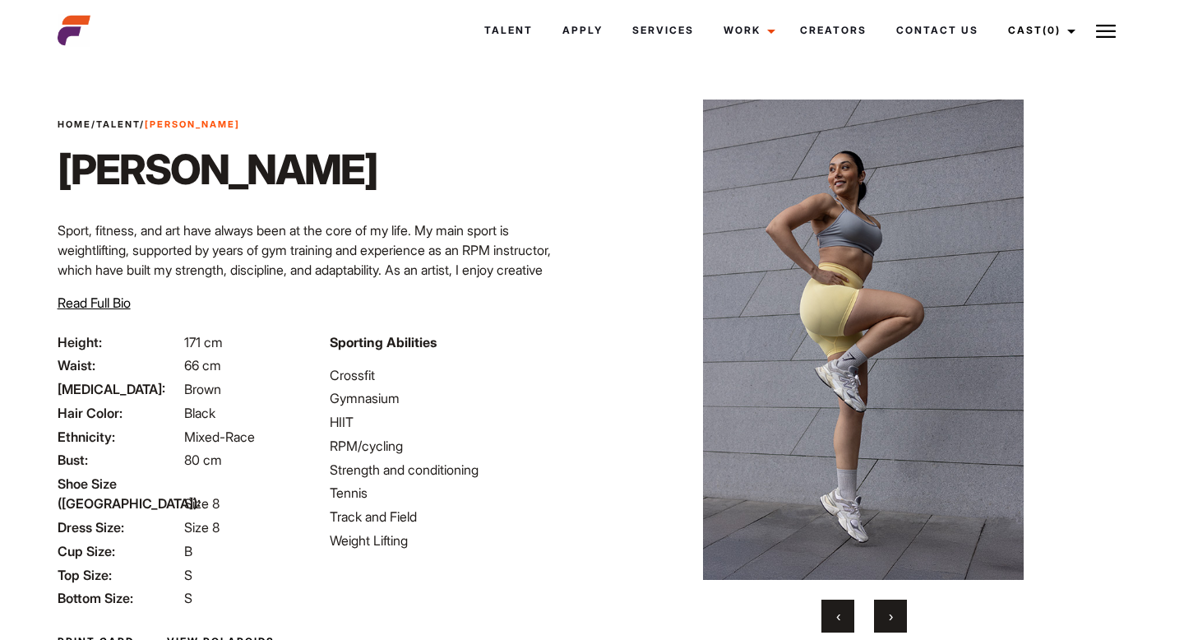
click at [897, 616] on button "›" at bounding box center [890, 615] width 33 height 33
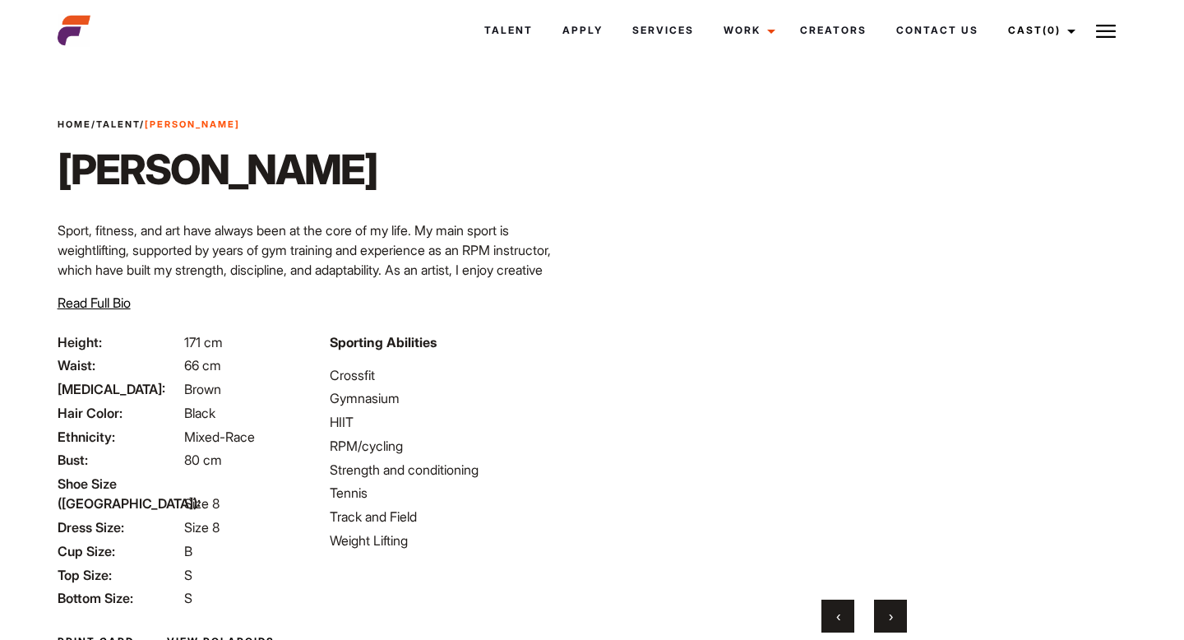
click at [897, 616] on button "›" at bounding box center [890, 615] width 33 height 33
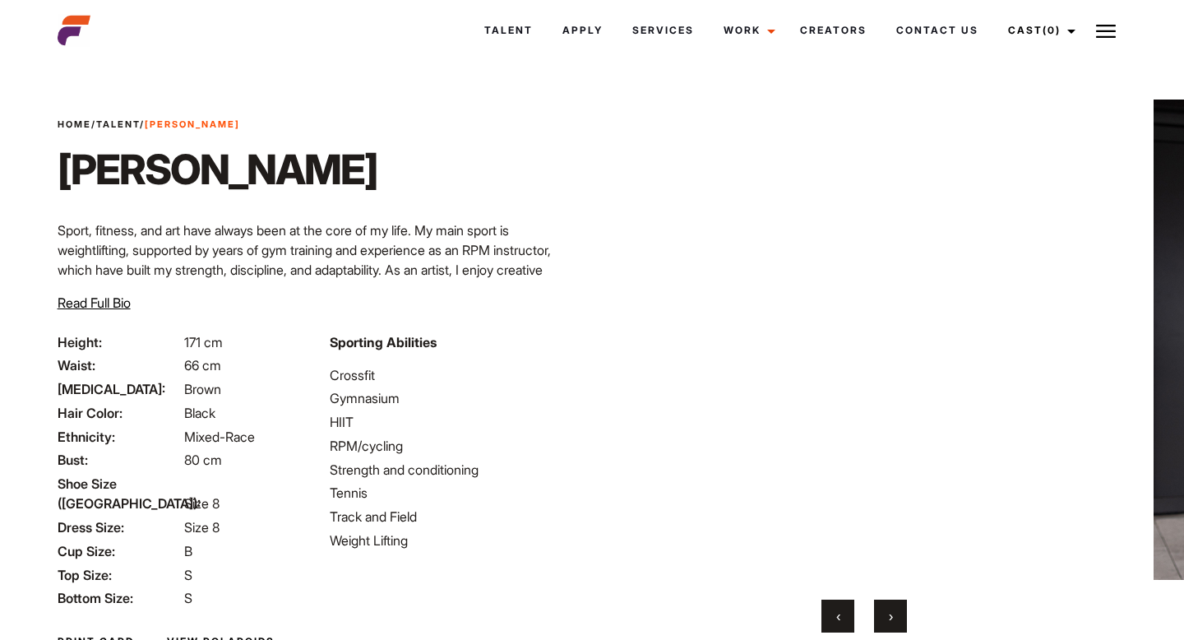
click at [897, 616] on button "›" at bounding box center [890, 615] width 33 height 33
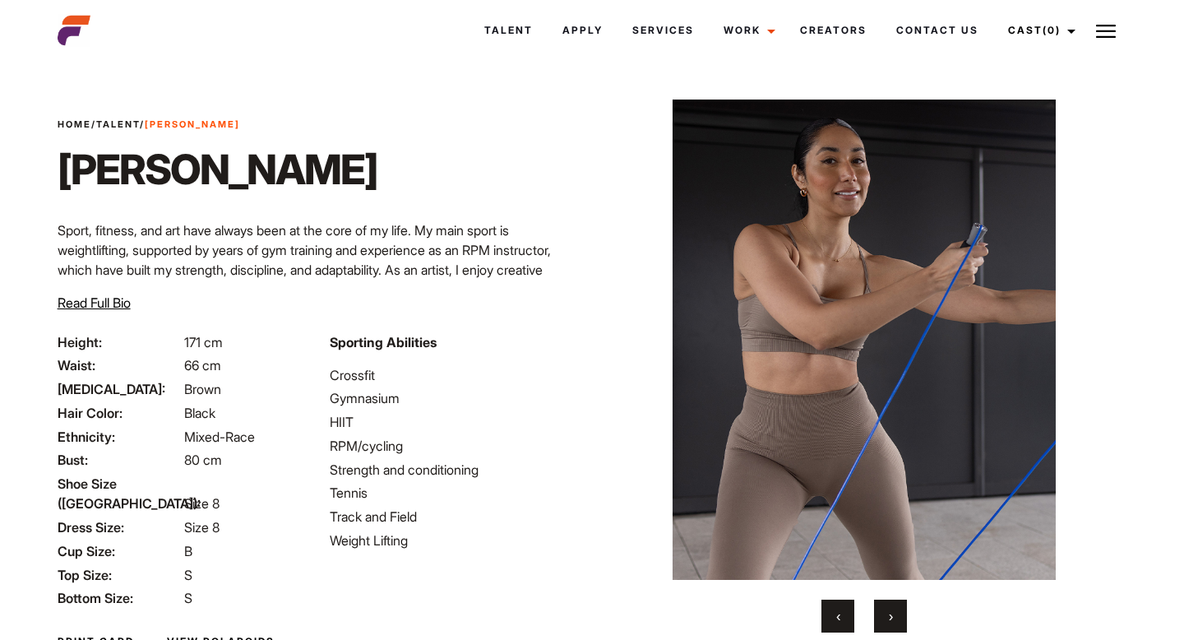
click at [897, 616] on button "›" at bounding box center [890, 615] width 33 height 33
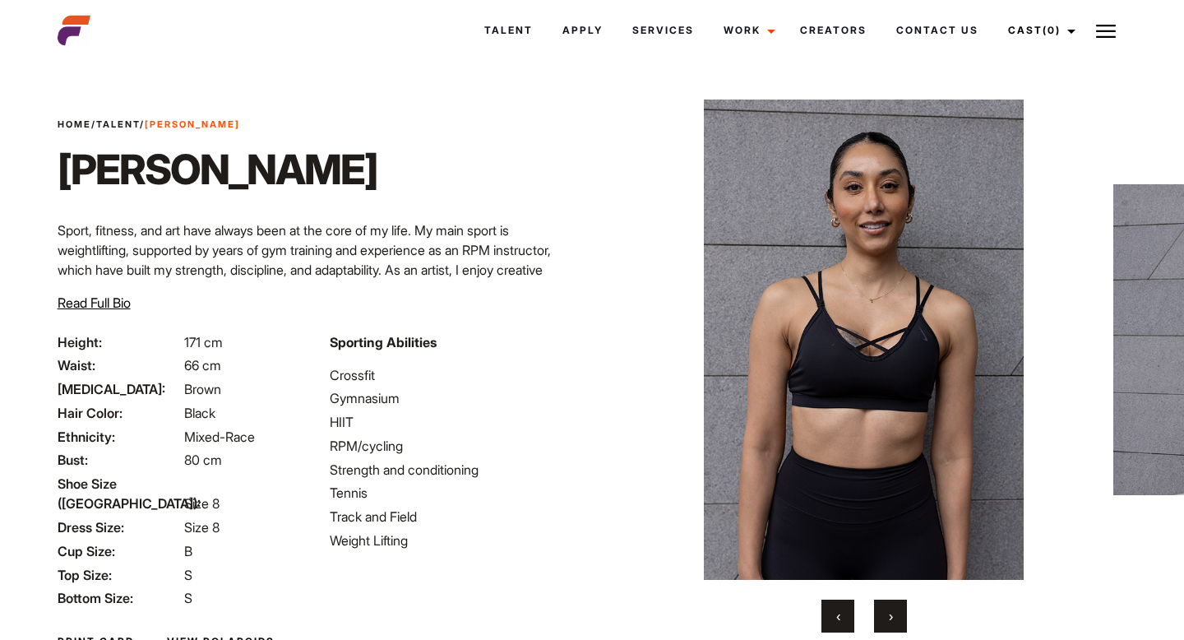
click at [897, 616] on button "›" at bounding box center [890, 615] width 33 height 33
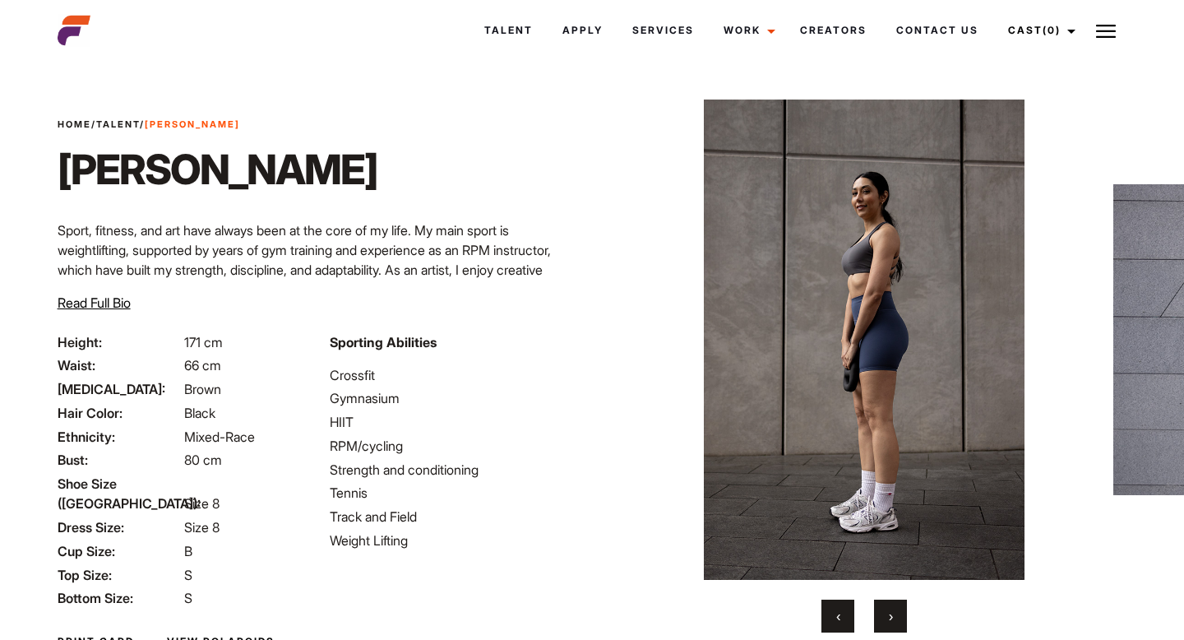
click at [897, 616] on button "›" at bounding box center [890, 615] width 33 height 33
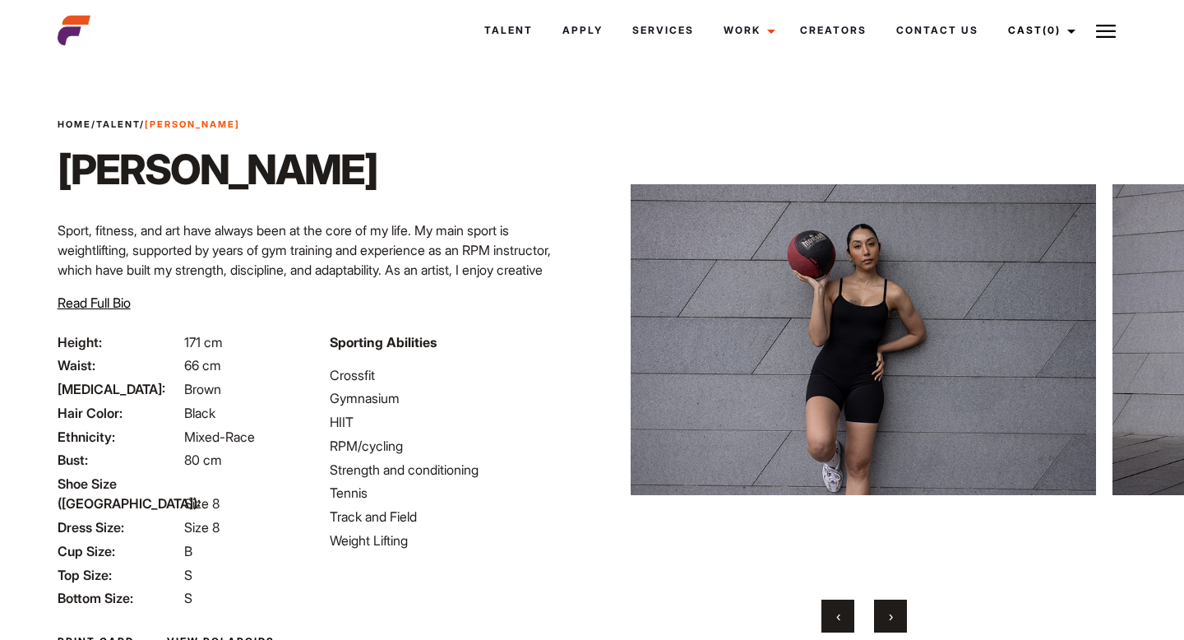
click at [897, 616] on button "›" at bounding box center [890, 615] width 33 height 33
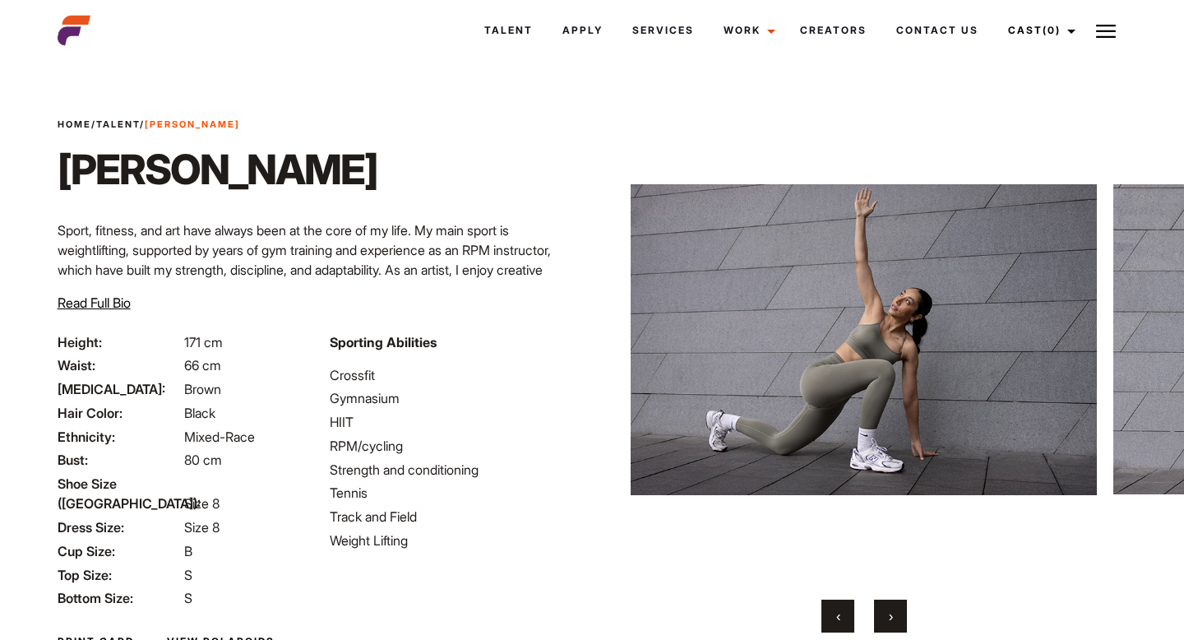
click at [897, 616] on button "›" at bounding box center [890, 615] width 33 height 33
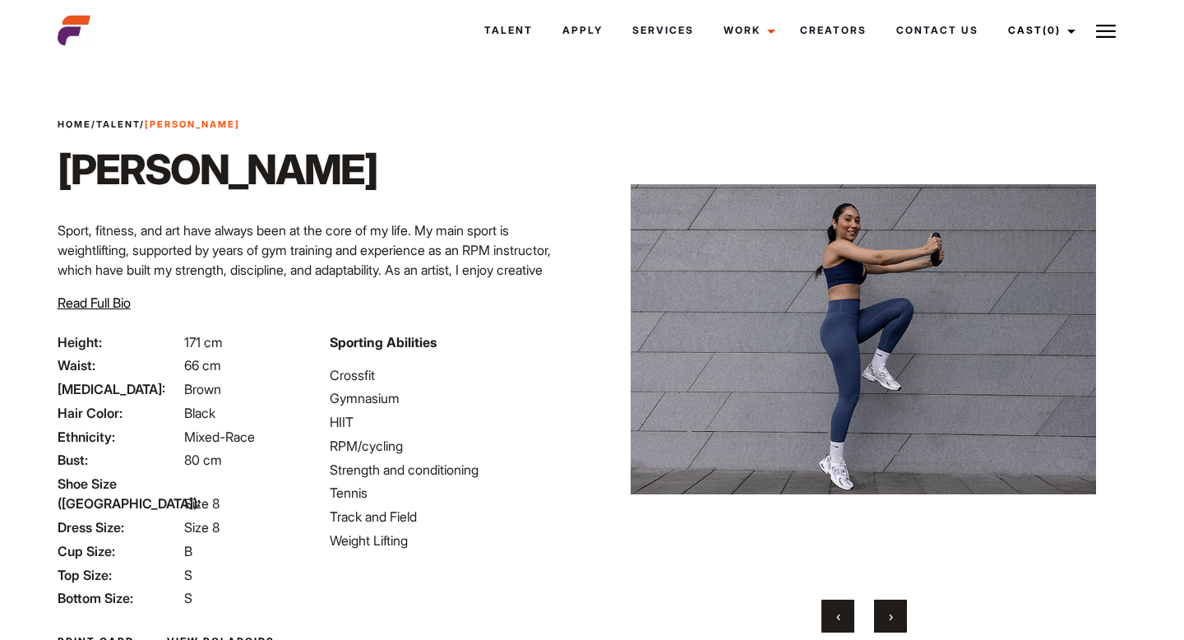
click at [897, 617] on button "›" at bounding box center [890, 615] width 33 height 33
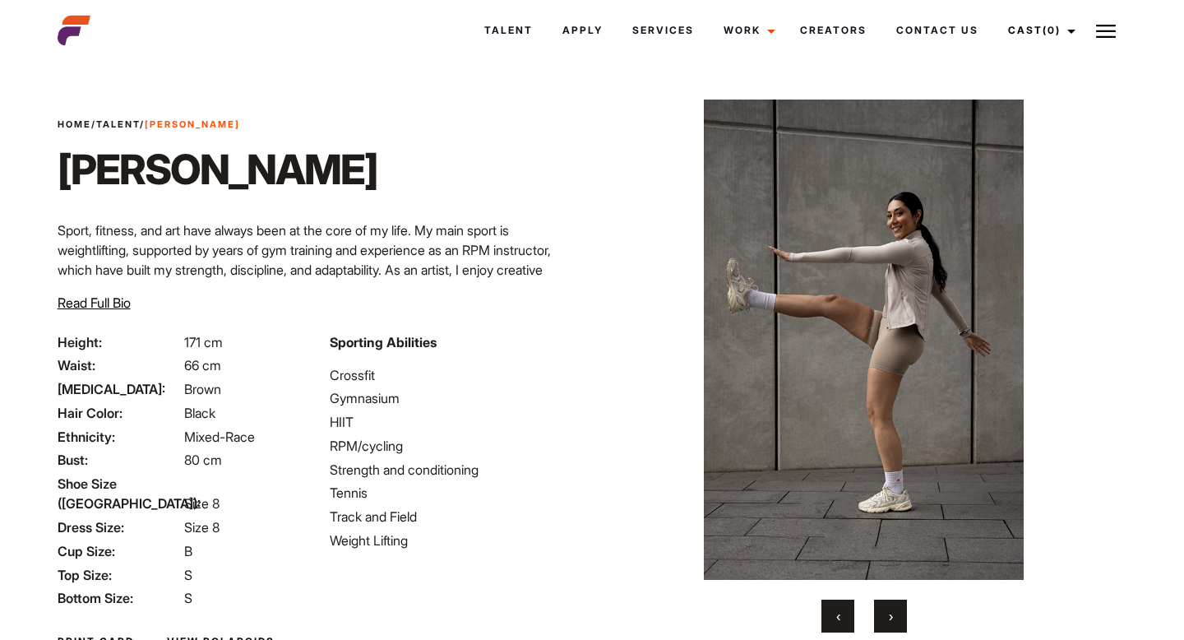
click at [897, 617] on button "›" at bounding box center [890, 615] width 33 height 33
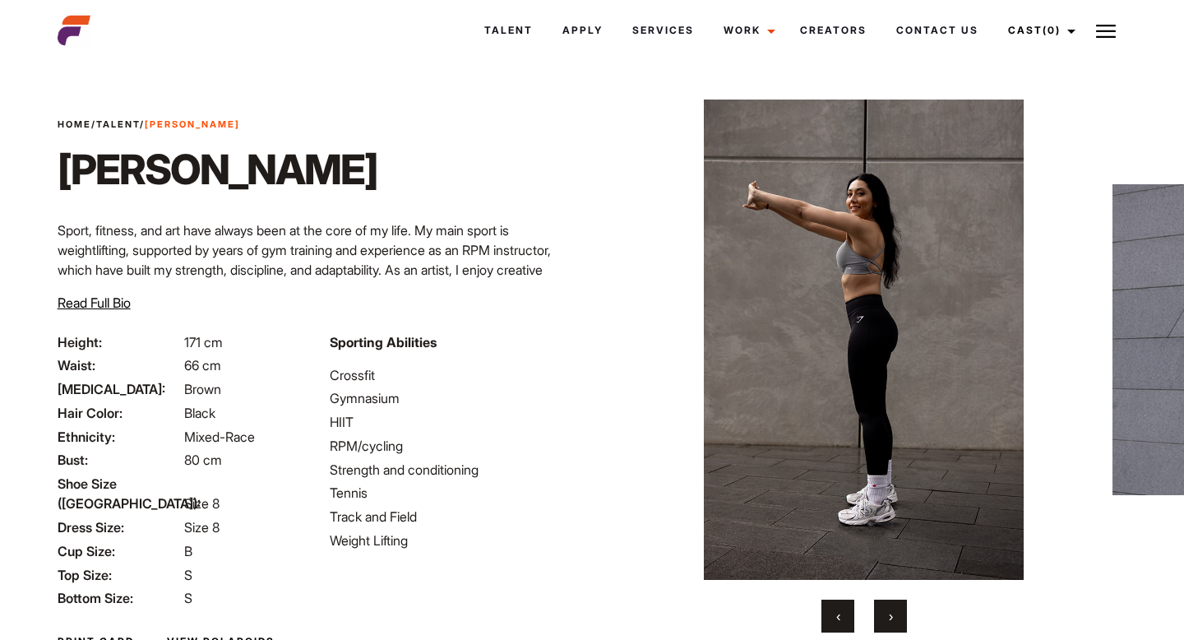
click at [897, 617] on button "›" at bounding box center [890, 615] width 33 height 33
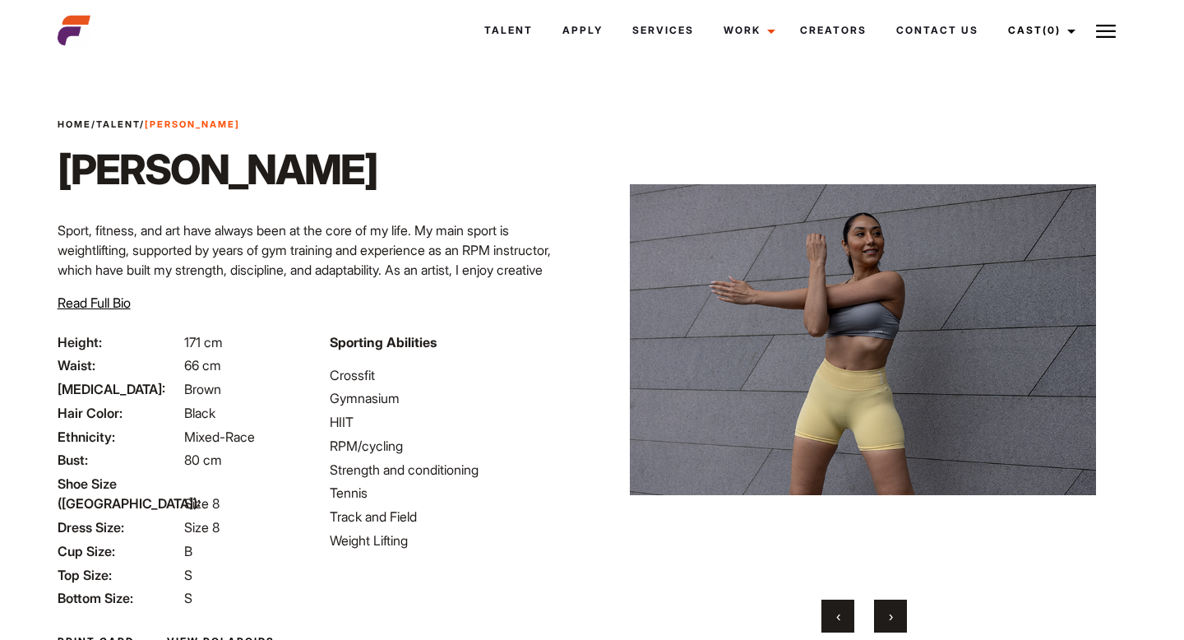
click at [897, 617] on button "›" at bounding box center [890, 615] width 33 height 33
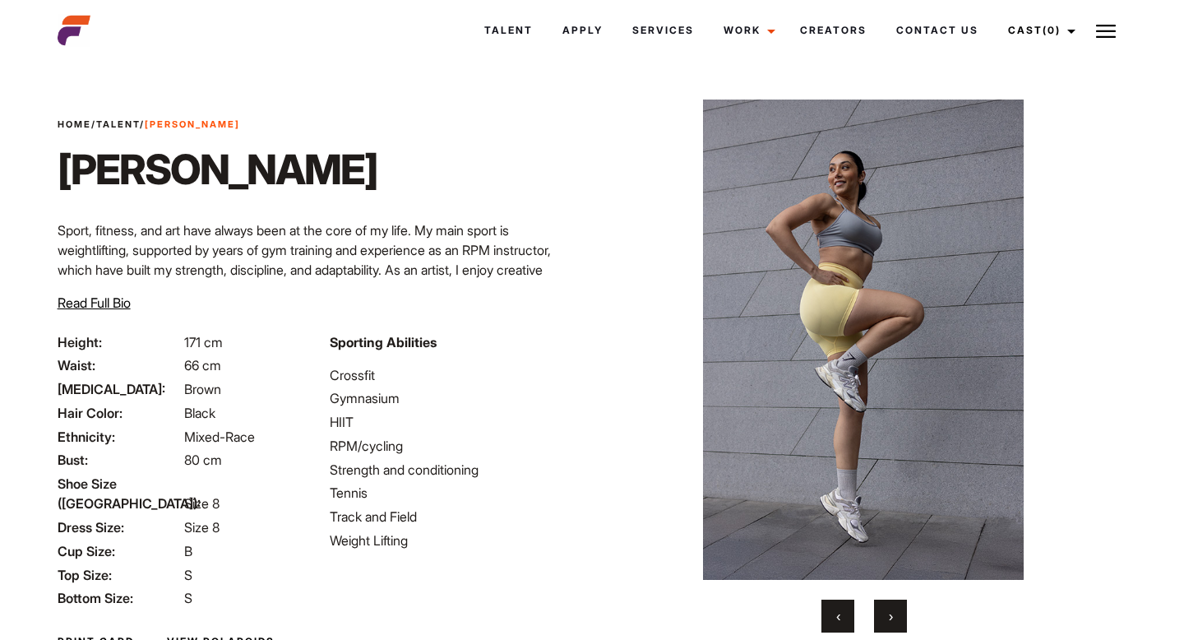
click at [897, 617] on button "›" at bounding box center [890, 615] width 33 height 33
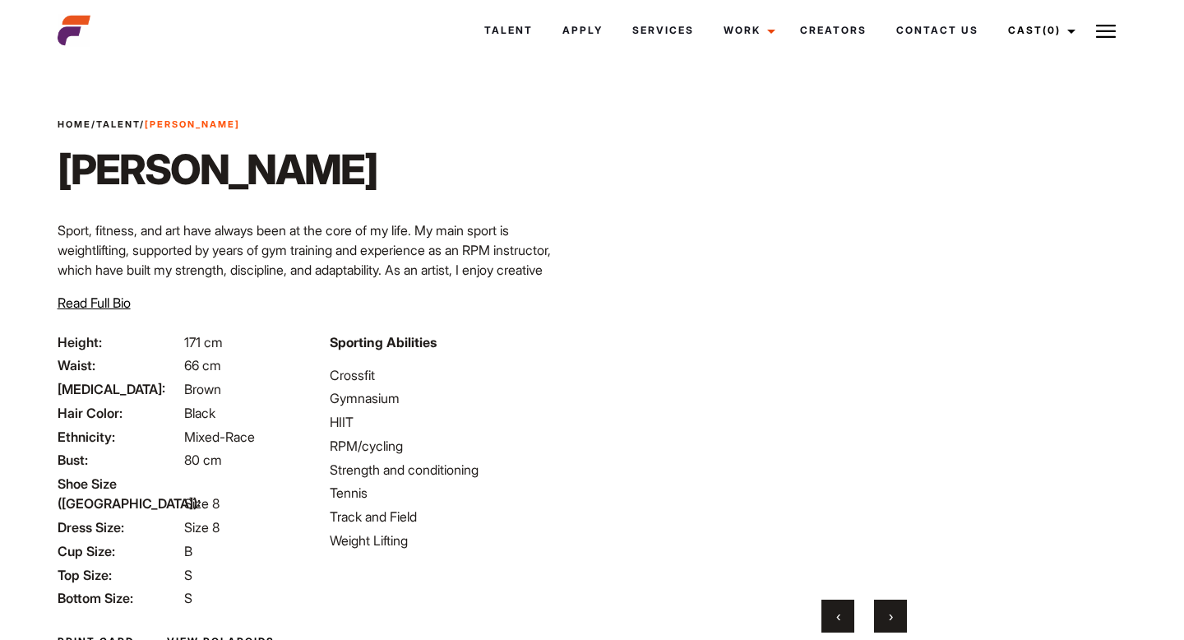
click at [897, 617] on button "›" at bounding box center [890, 615] width 33 height 33
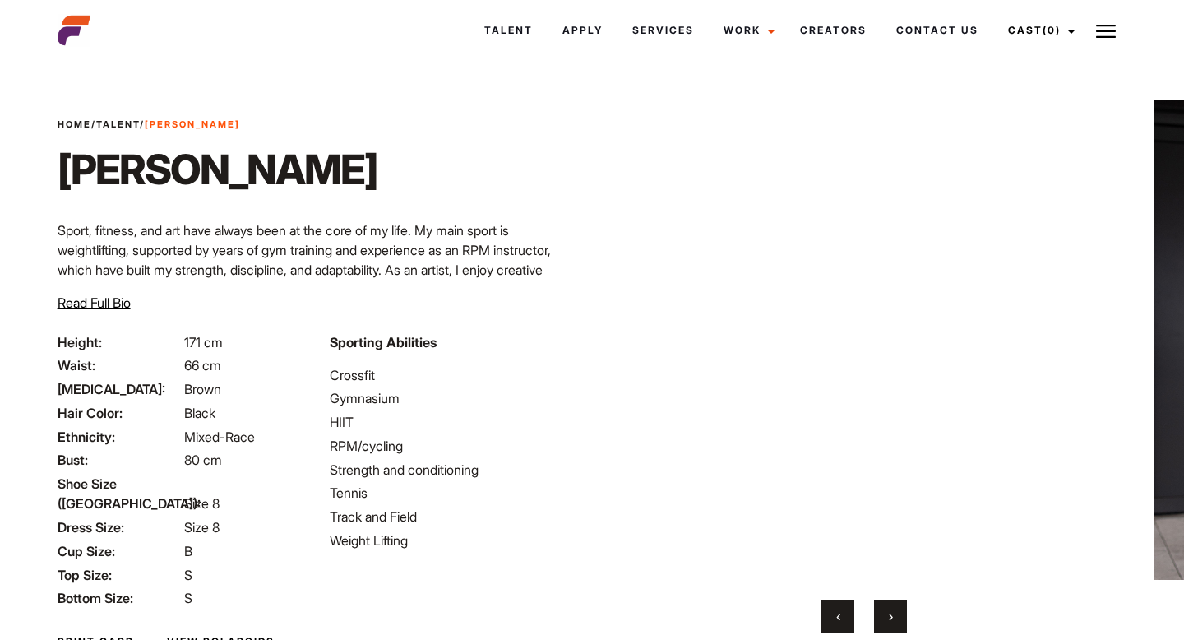
click at [897, 617] on button "›" at bounding box center [890, 615] width 33 height 33
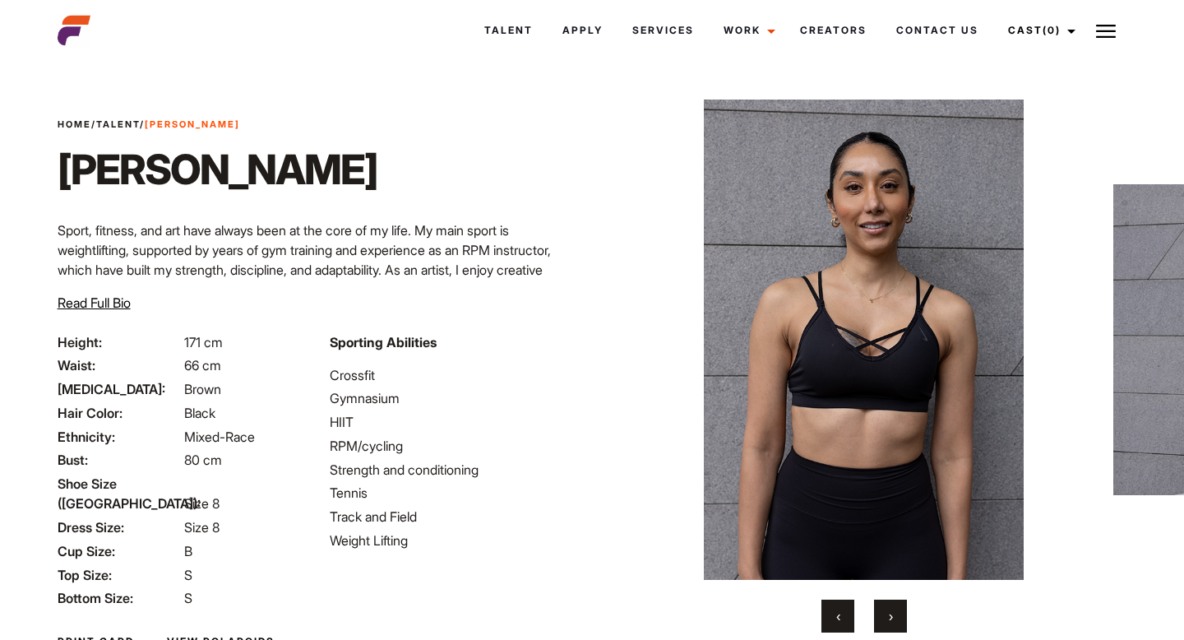
click at [897, 617] on button "›" at bounding box center [890, 615] width 33 height 33
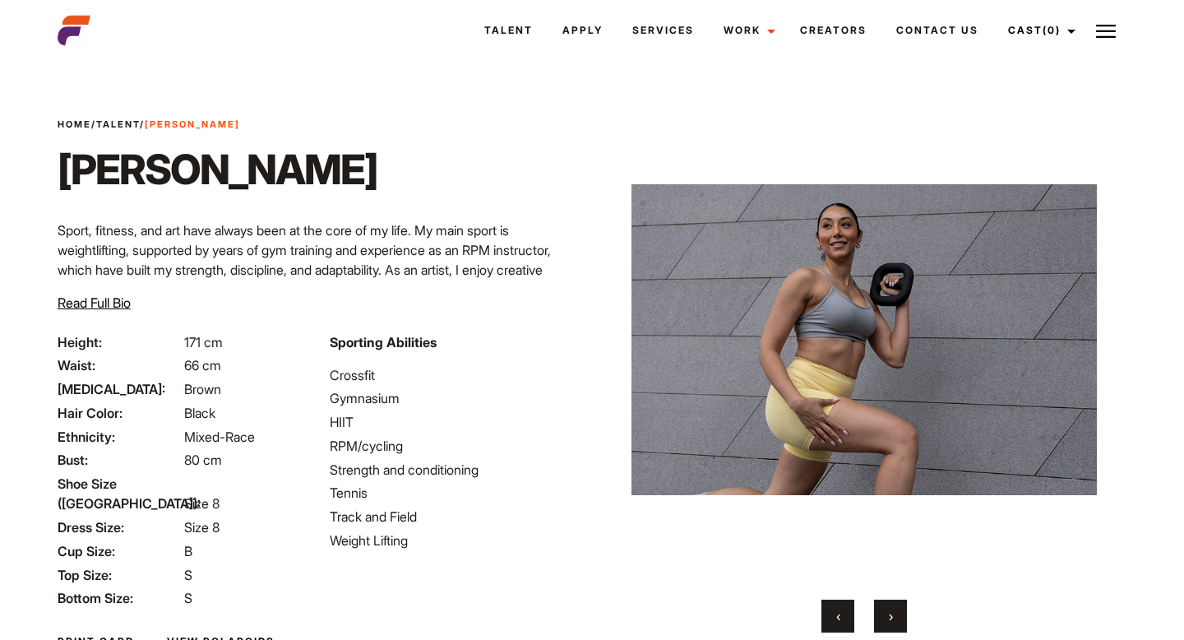
click at [897, 617] on button "›" at bounding box center [890, 615] width 33 height 33
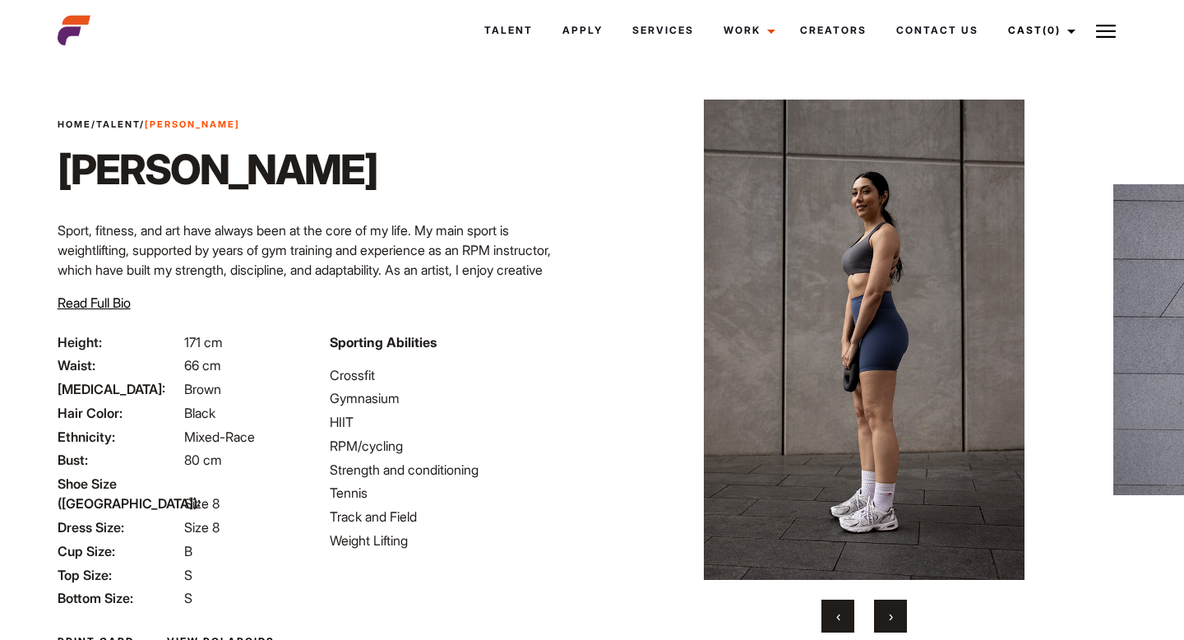
click at [897, 617] on button "›" at bounding box center [890, 615] width 33 height 33
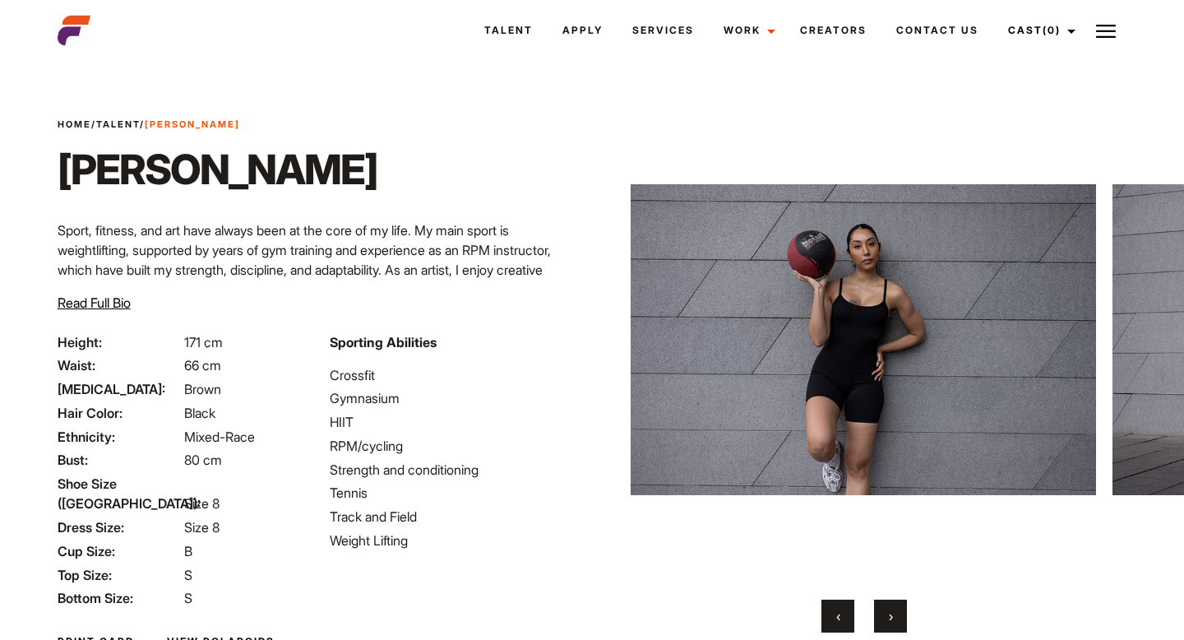
click at [897, 617] on button "›" at bounding box center [890, 615] width 33 height 33
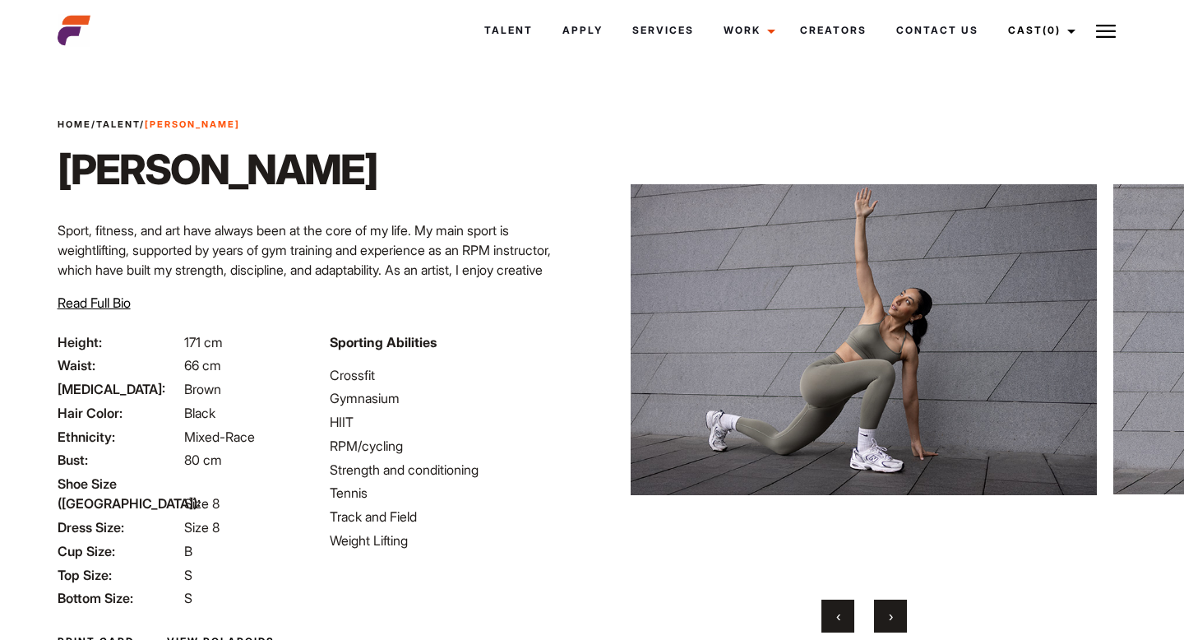
click at [843, 619] on button "‹" at bounding box center [837, 615] width 33 height 33
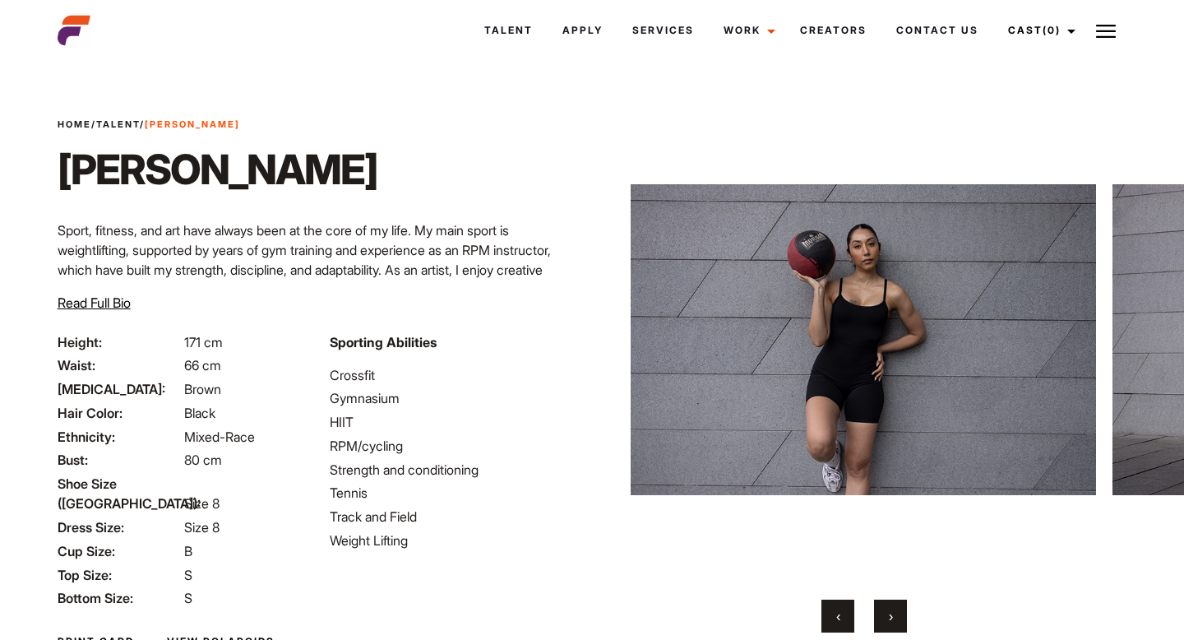
click at [843, 619] on button "‹" at bounding box center [837, 615] width 33 height 33
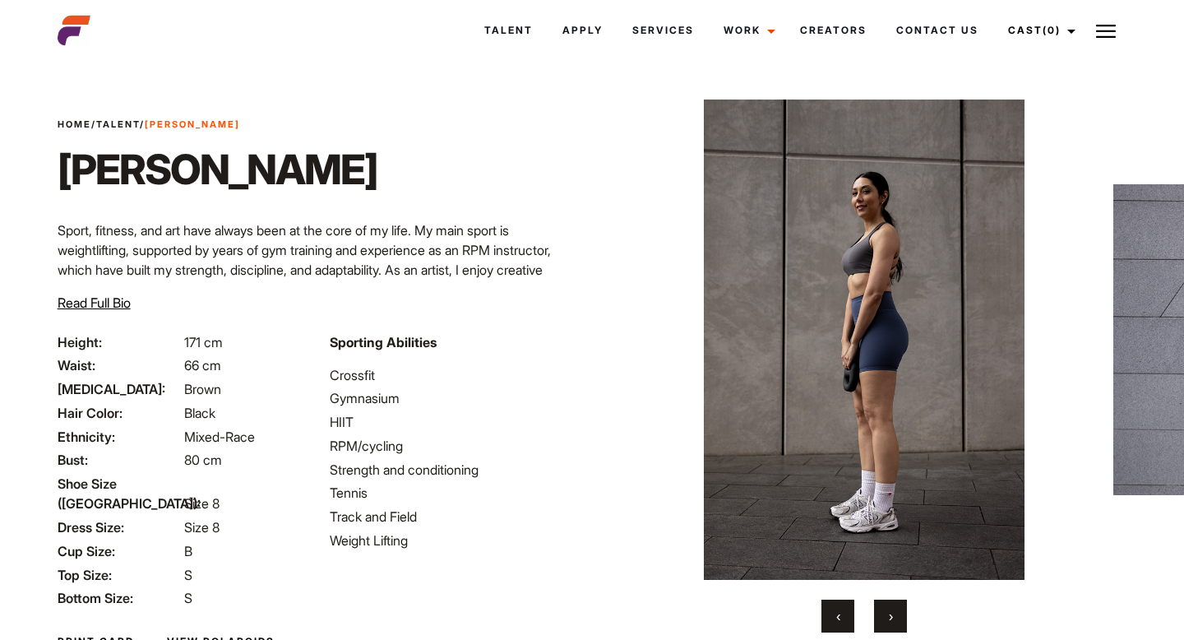
click at [889, 613] on span "›" at bounding box center [891, 616] width 4 height 16
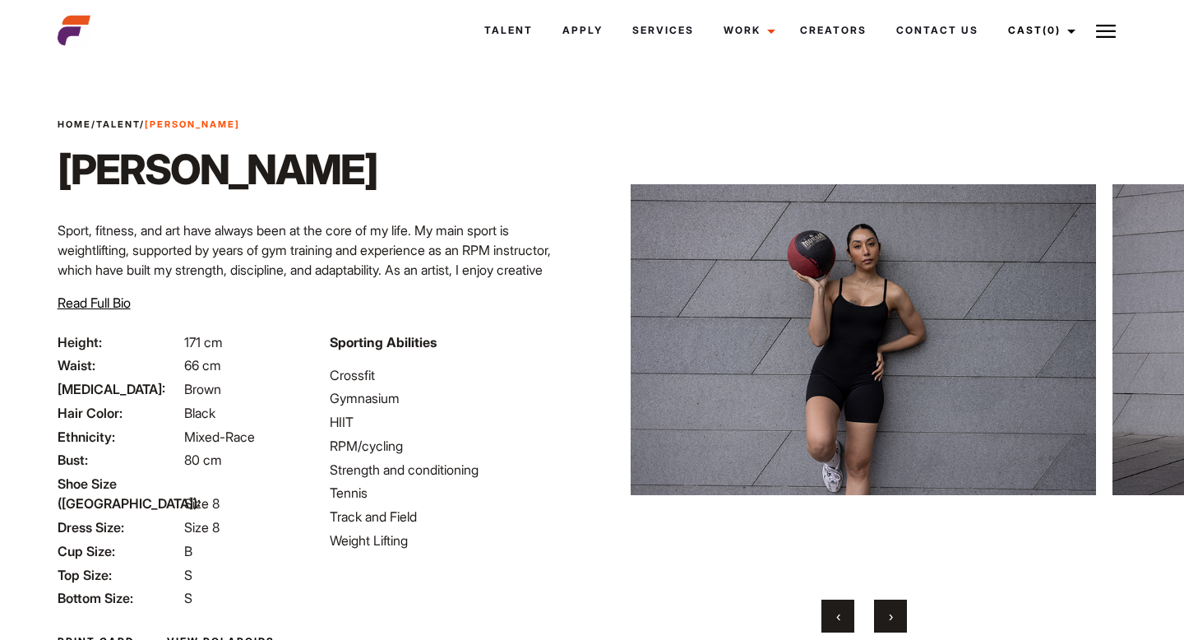
click at [889, 613] on span "›" at bounding box center [891, 616] width 4 height 16
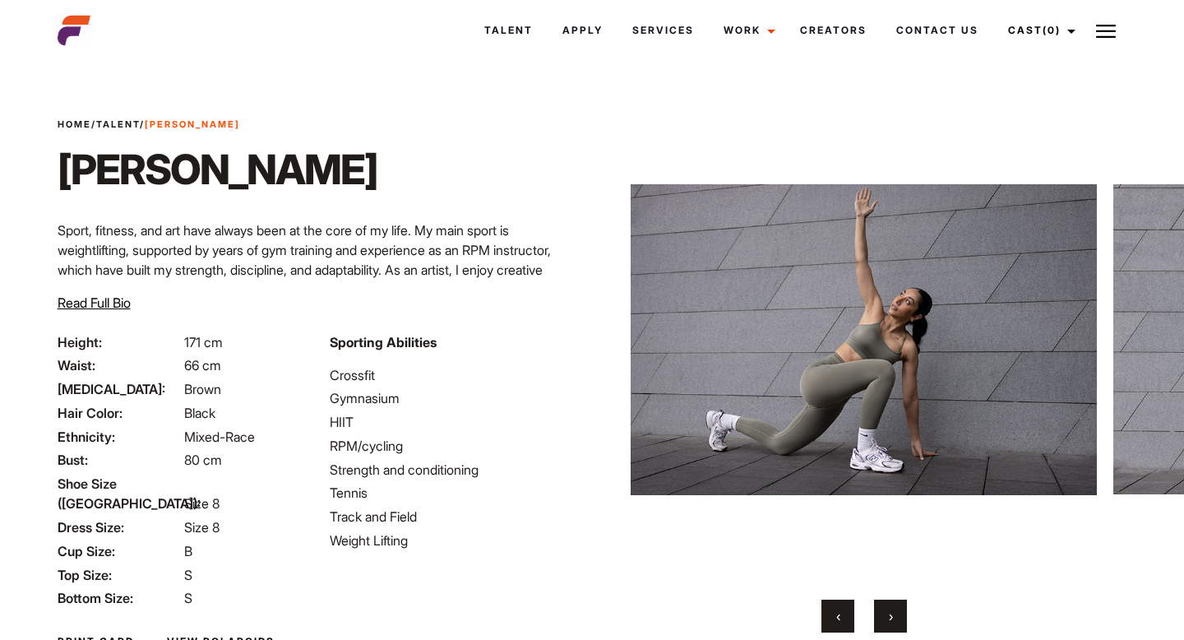
click at [889, 613] on span "›" at bounding box center [891, 616] width 4 height 16
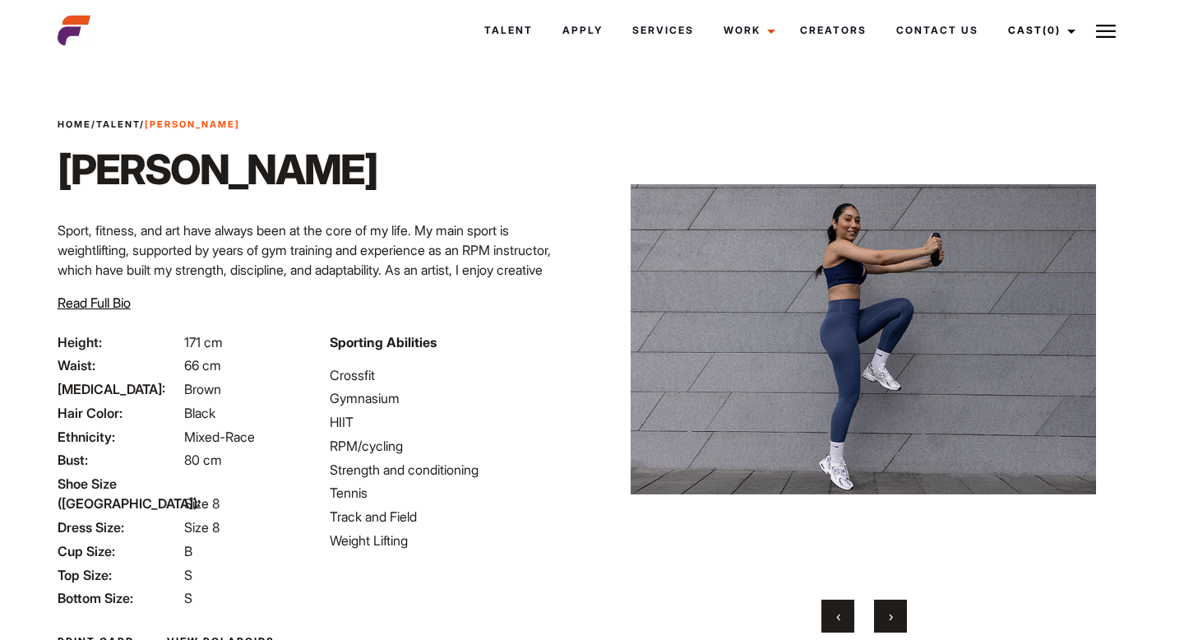
click at [889, 613] on span "›" at bounding box center [891, 616] width 4 height 16
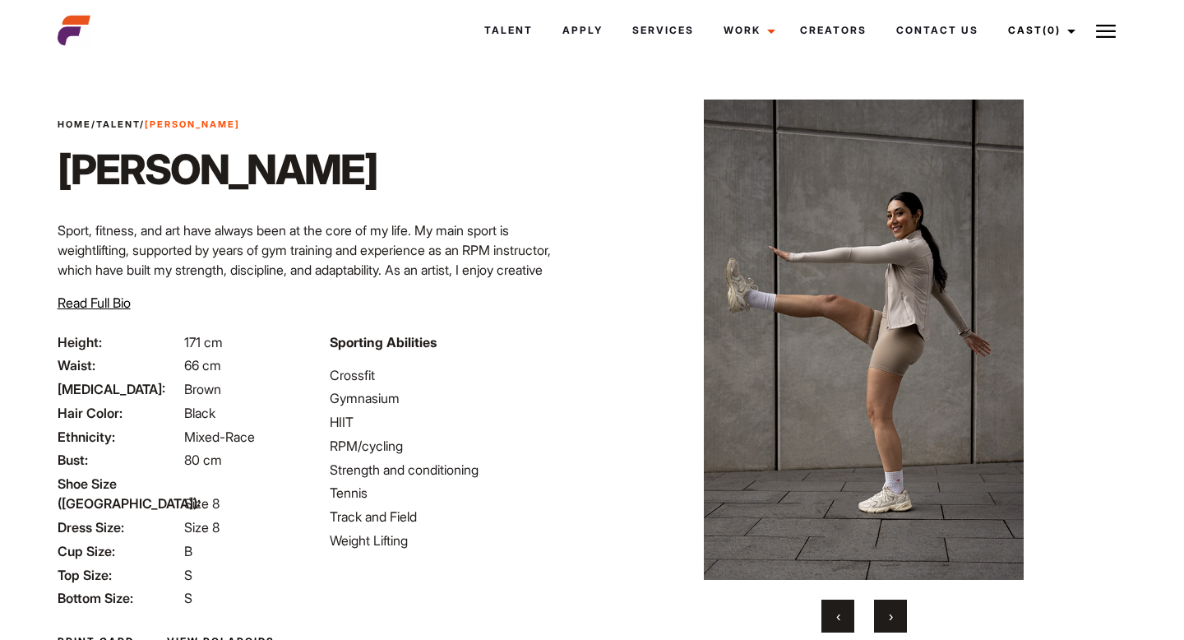
click at [889, 613] on span "›" at bounding box center [891, 616] width 4 height 16
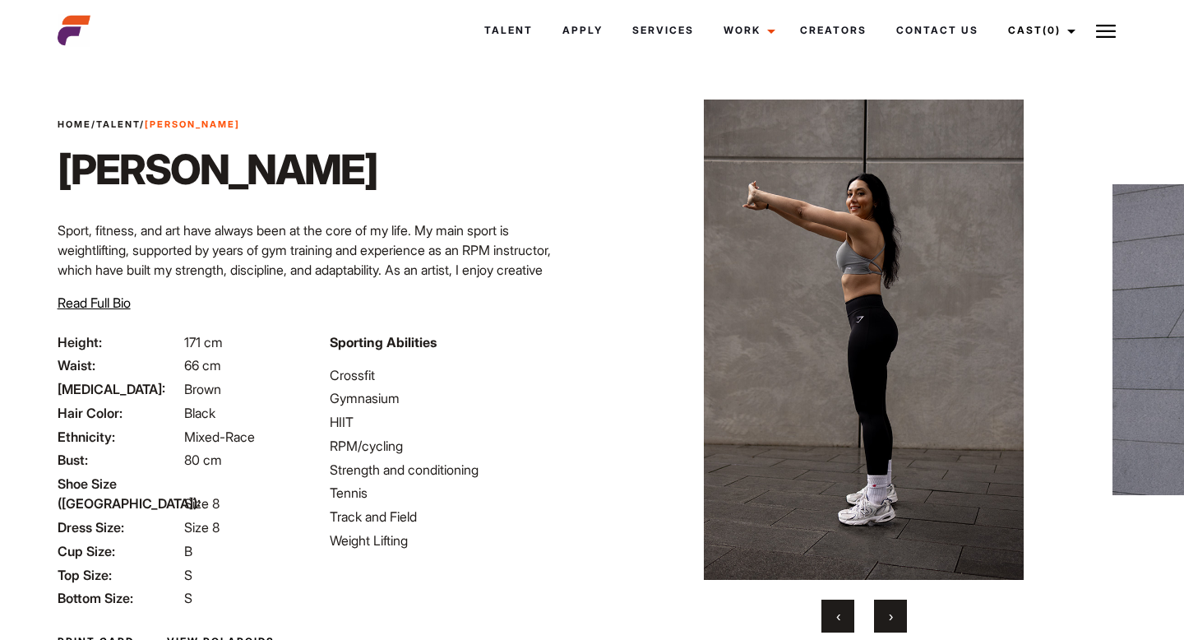
click at [830, 615] on button "‹" at bounding box center [837, 615] width 33 height 33
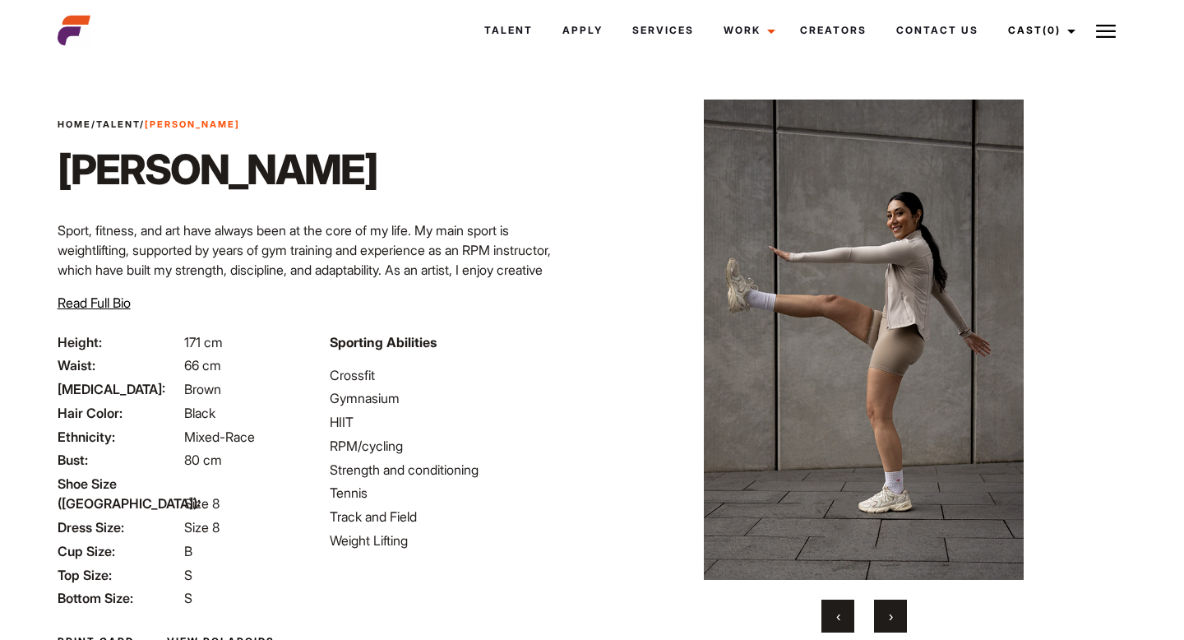
click at [894, 620] on button "›" at bounding box center [890, 615] width 33 height 33
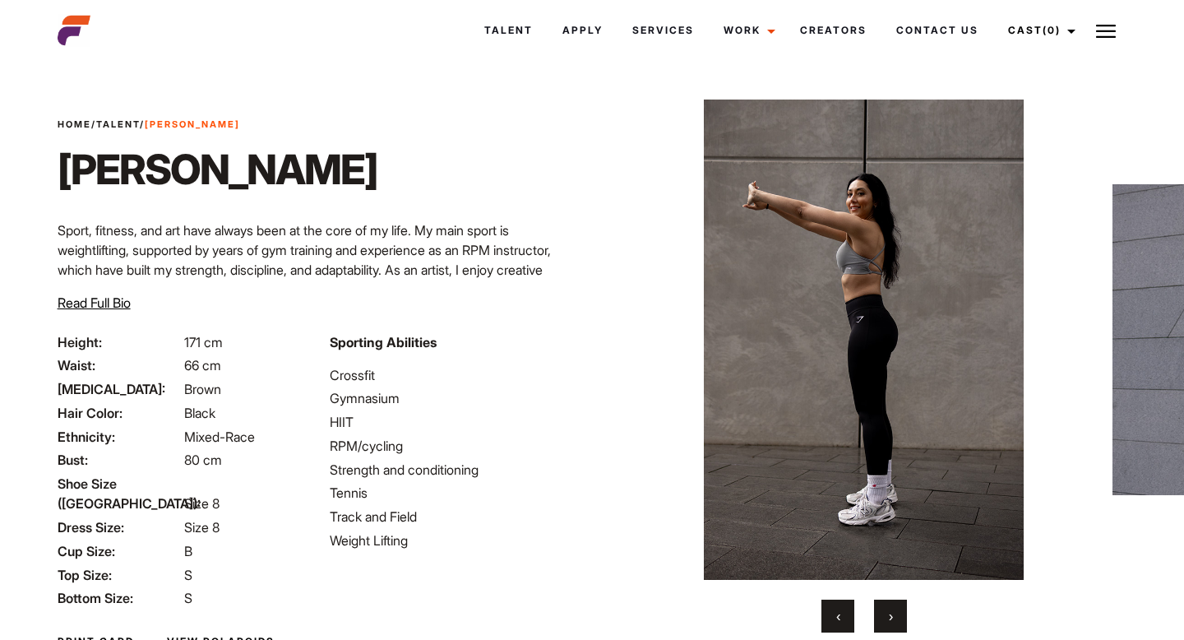
click at [894, 620] on button "›" at bounding box center [890, 615] width 33 height 33
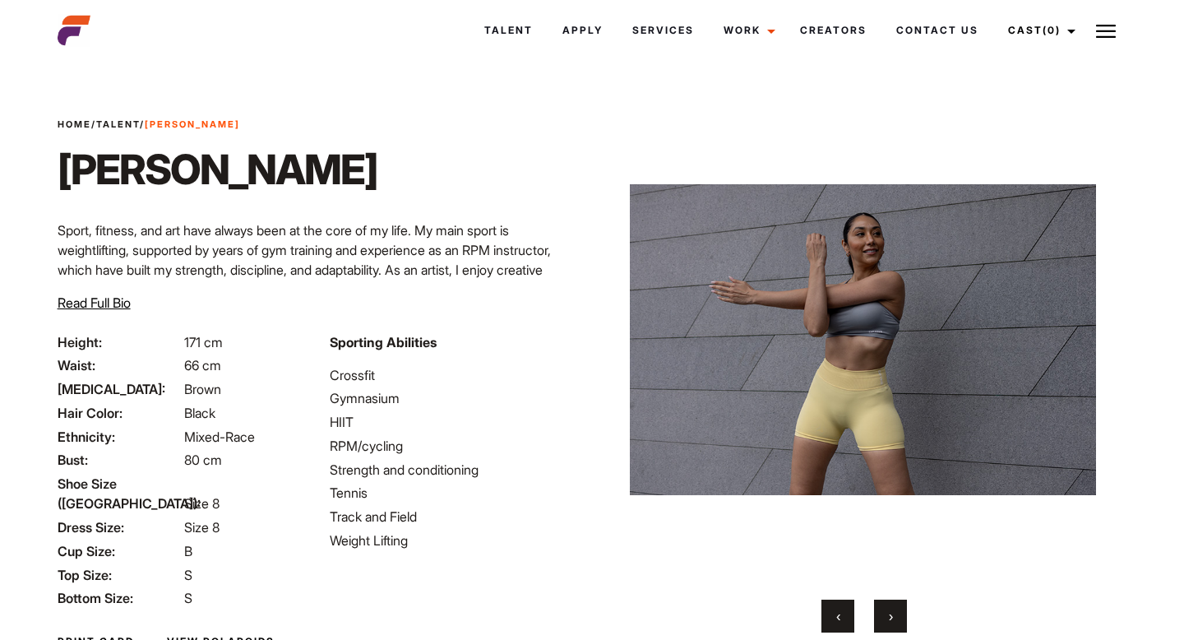
click at [894, 620] on button "›" at bounding box center [890, 615] width 33 height 33
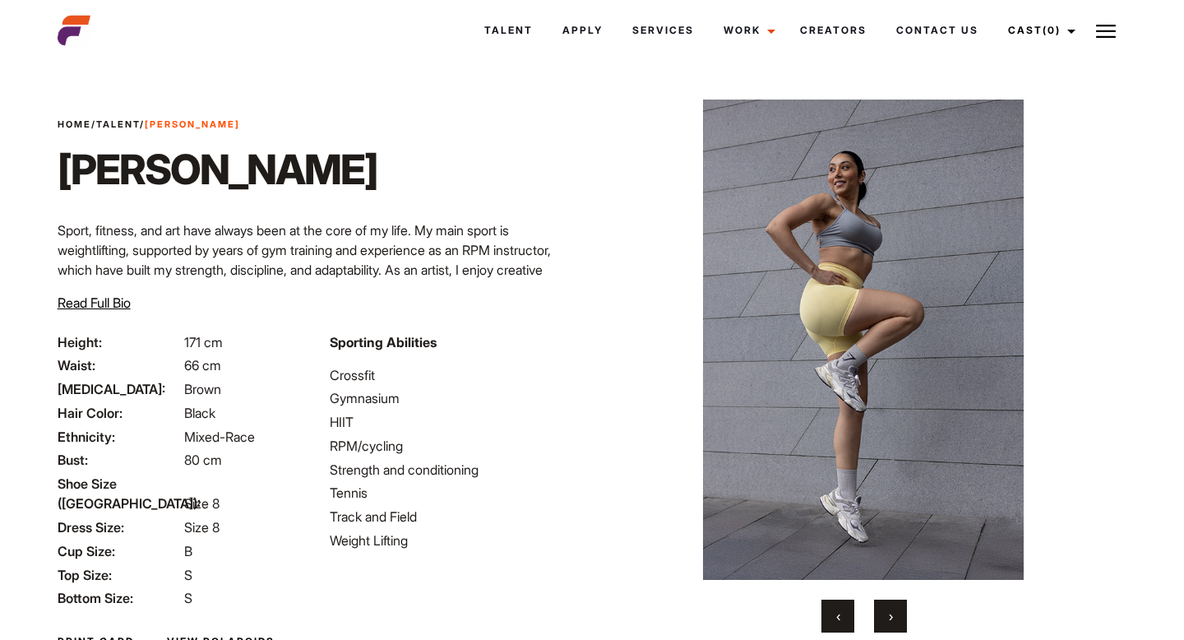
click at [894, 620] on button "›" at bounding box center [890, 615] width 33 height 33
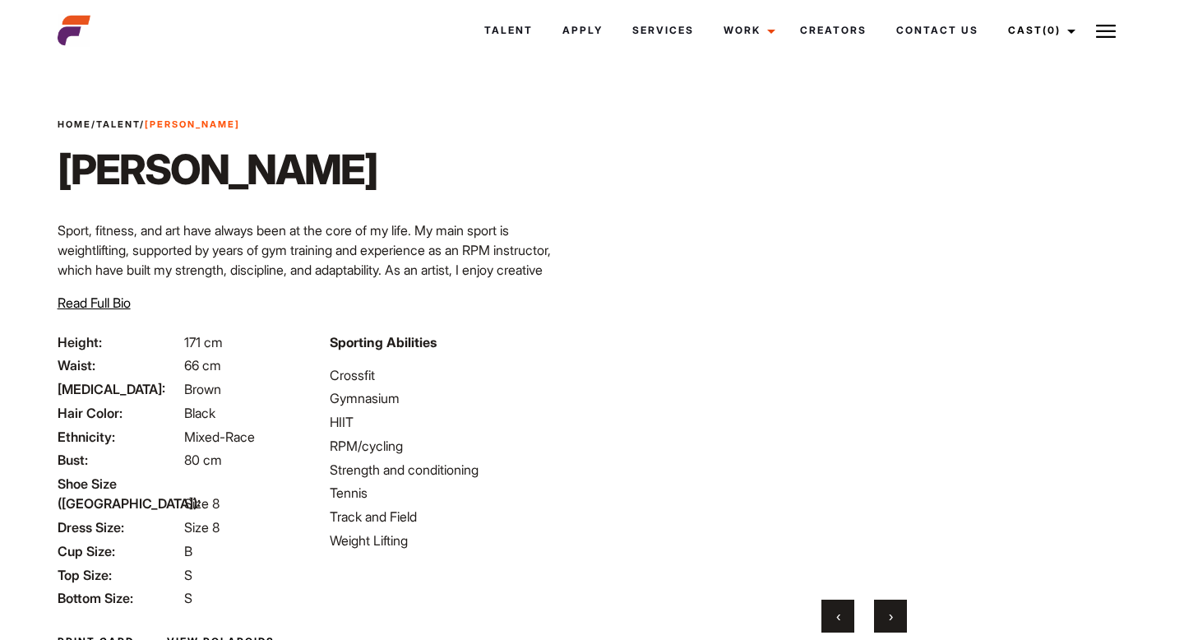
click at [844, 618] on button "‹" at bounding box center [837, 615] width 33 height 33
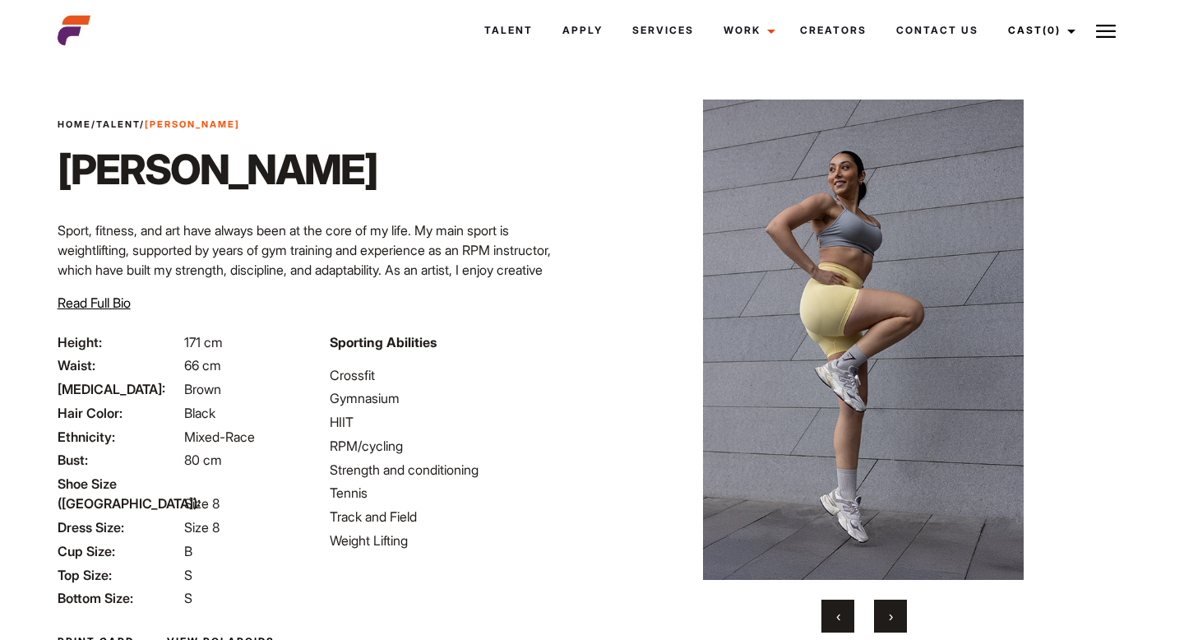
click at [885, 620] on button "›" at bounding box center [890, 615] width 33 height 33
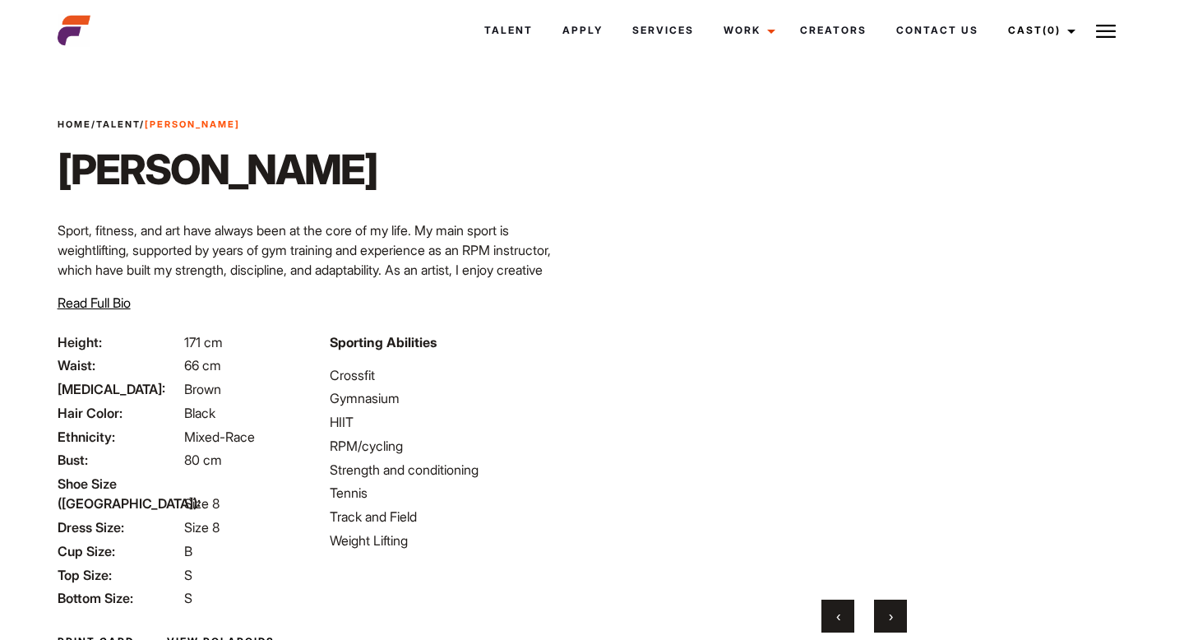
click at [885, 620] on button "›" at bounding box center [890, 615] width 33 height 33
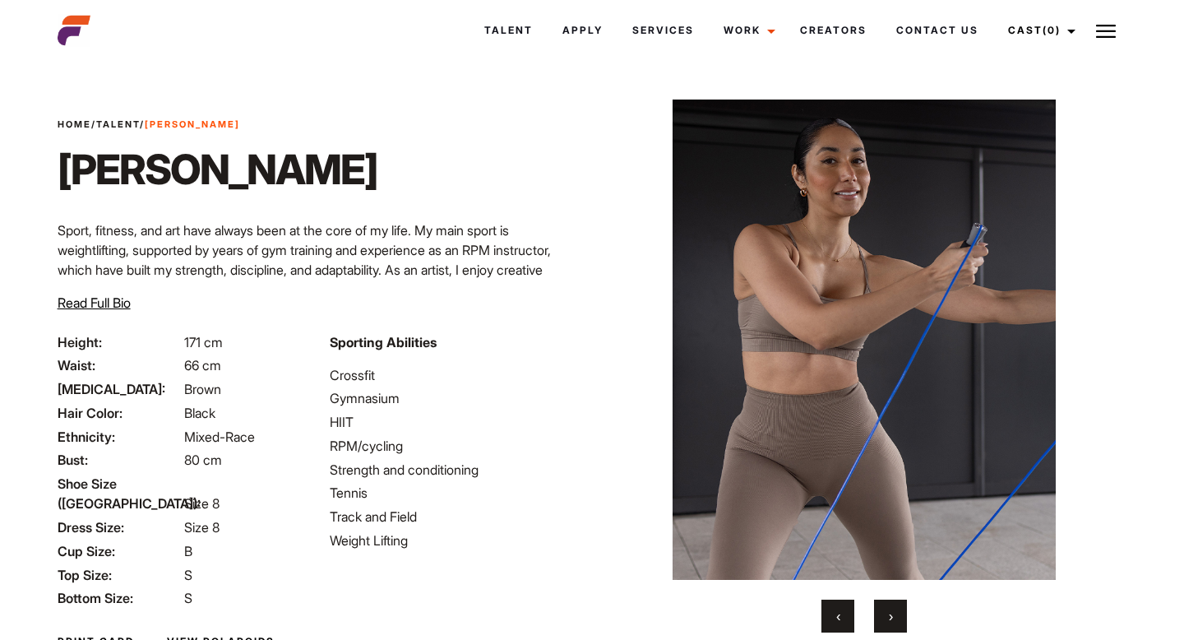
click at [885, 620] on button "›" at bounding box center [890, 615] width 33 height 33
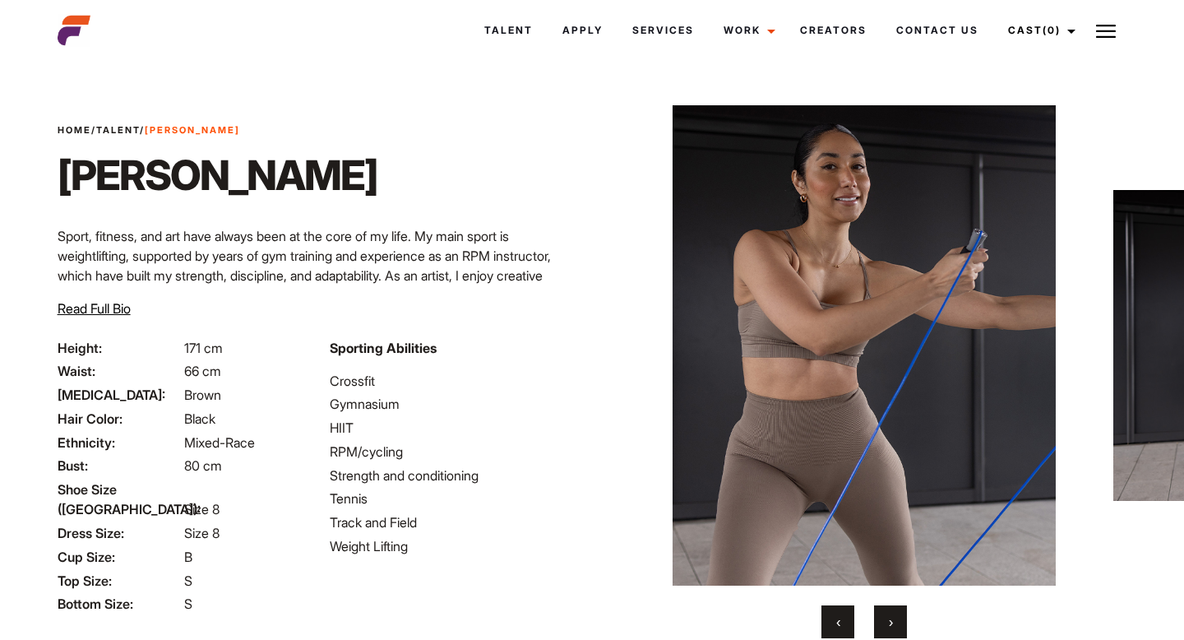
click at [889, 617] on span "›" at bounding box center [891, 621] width 4 height 16
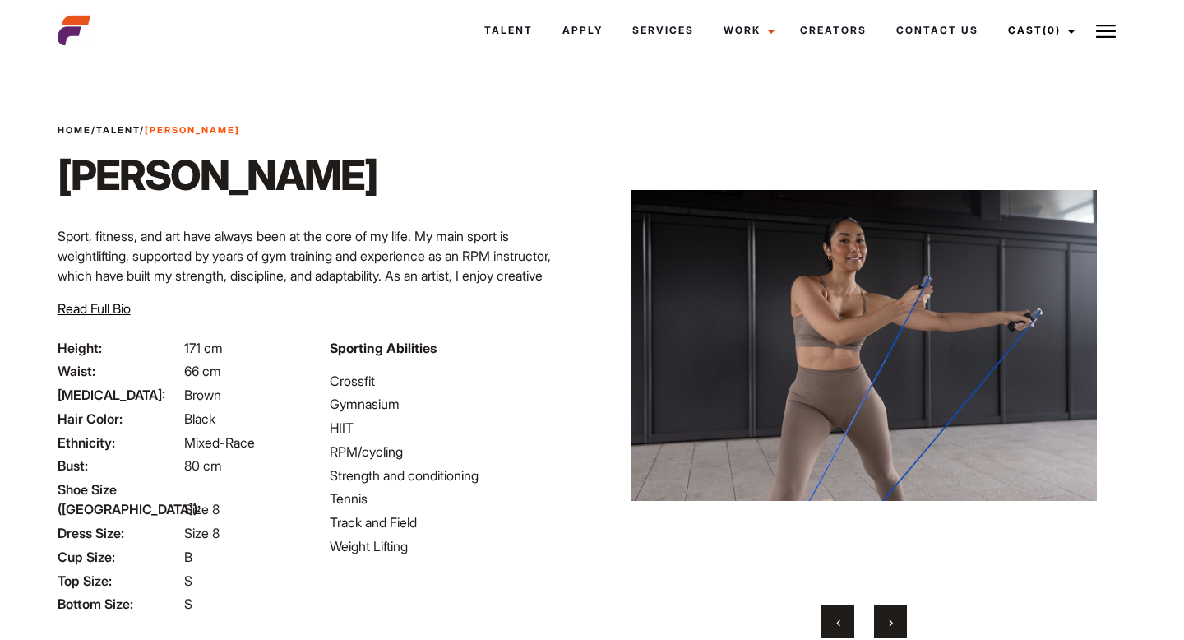
click at [889, 617] on span "›" at bounding box center [891, 621] width 4 height 16
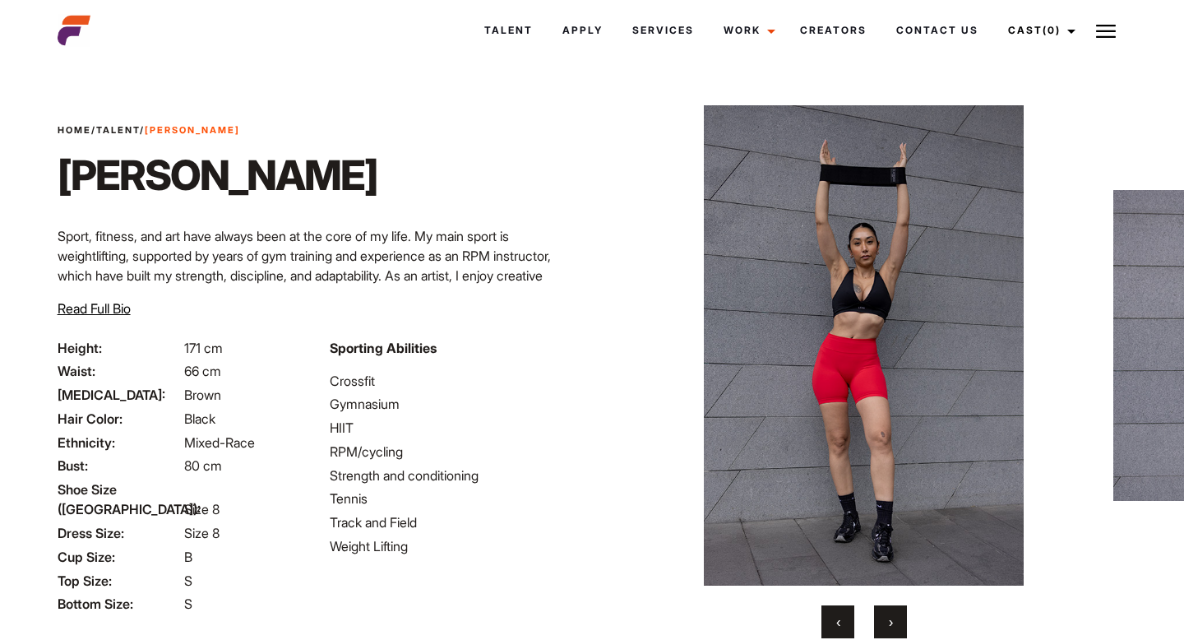
click at [889, 617] on span "›" at bounding box center [891, 621] width 4 height 16
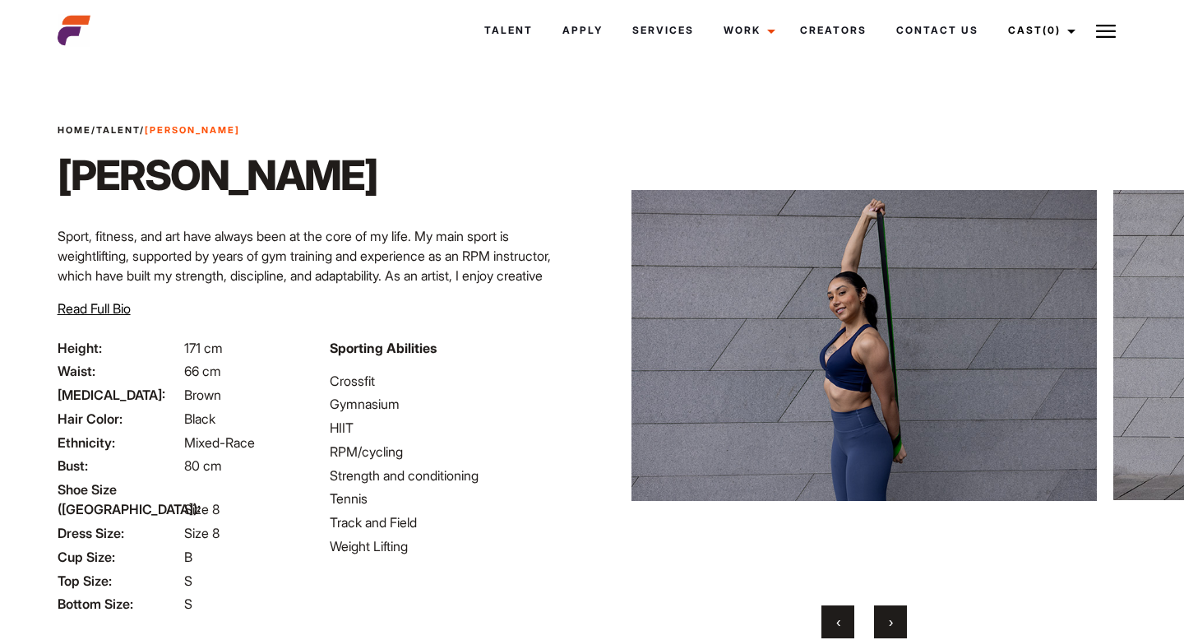
click at [889, 617] on span "›" at bounding box center [891, 621] width 4 height 16
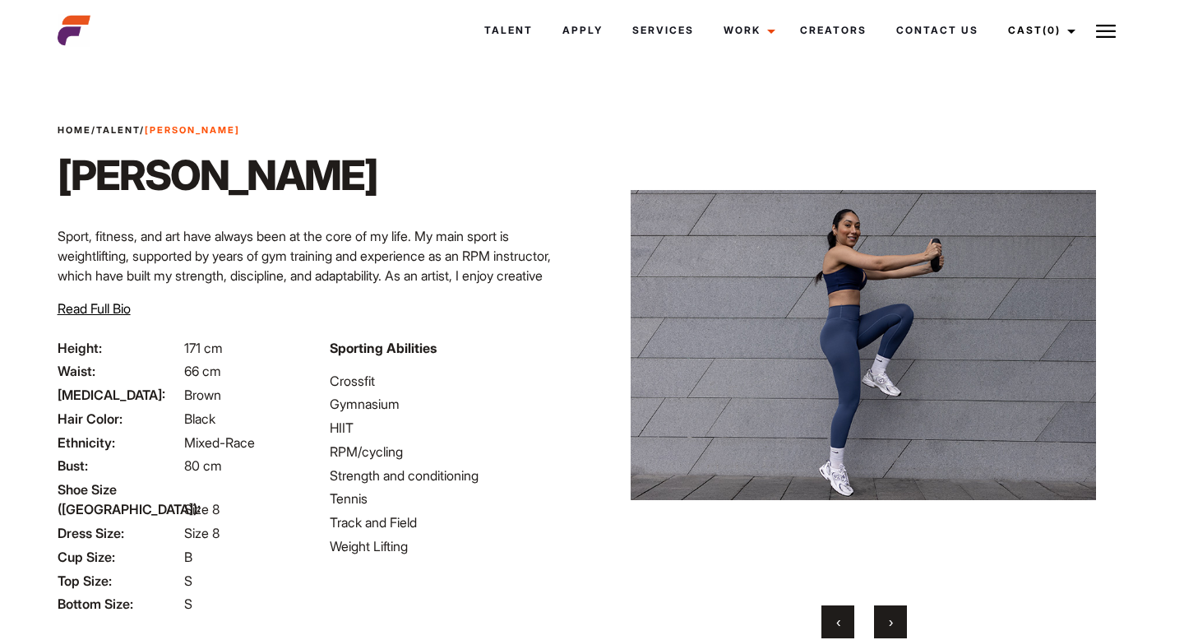
click at [889, 617] on span "›" at bounding box center [891, 621] width 4 height 16
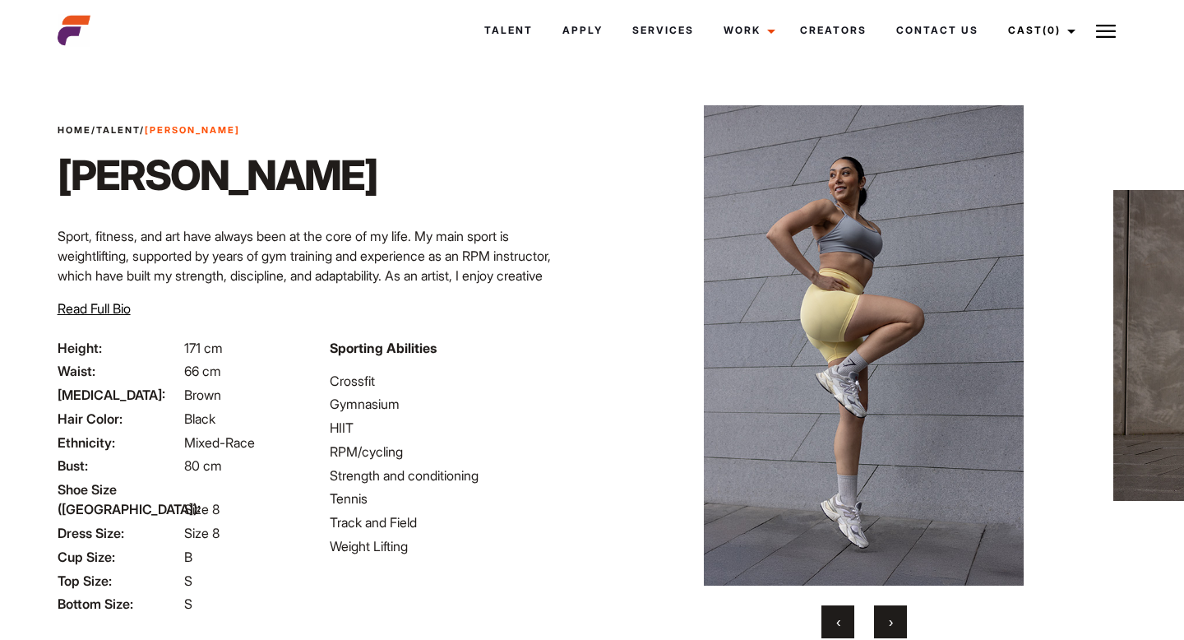
click at [889, 617] on span "›" at bounding box center [891, 621] width 4 height 16
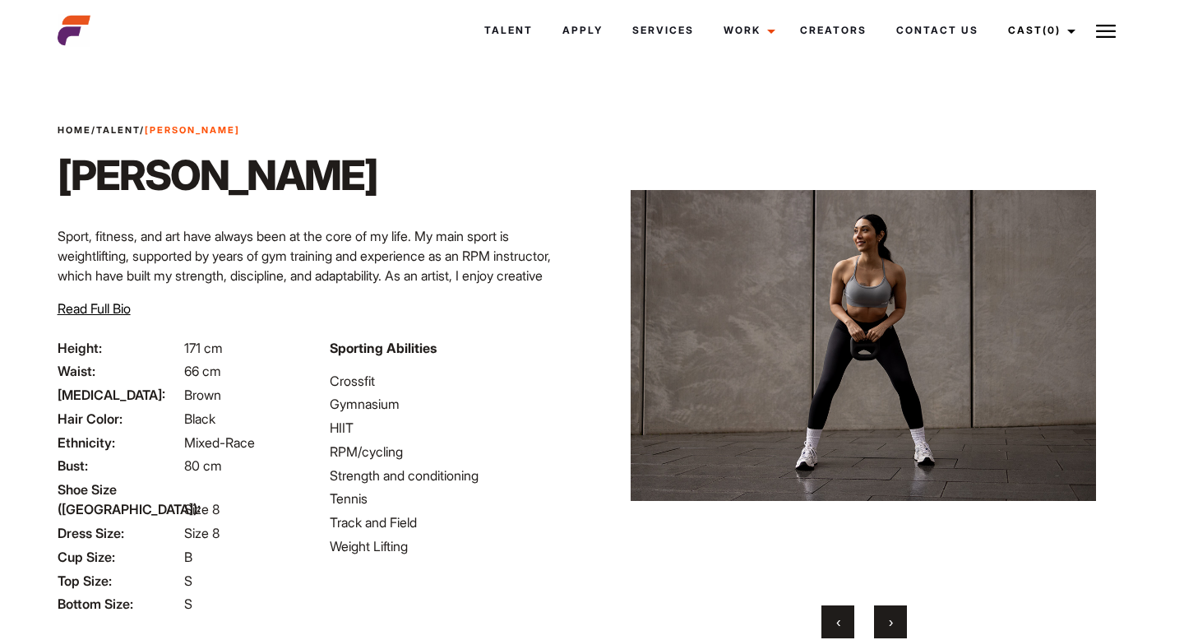
click at [889, 617] on span "›" at bounding box center [891, 621] width 4 height 16
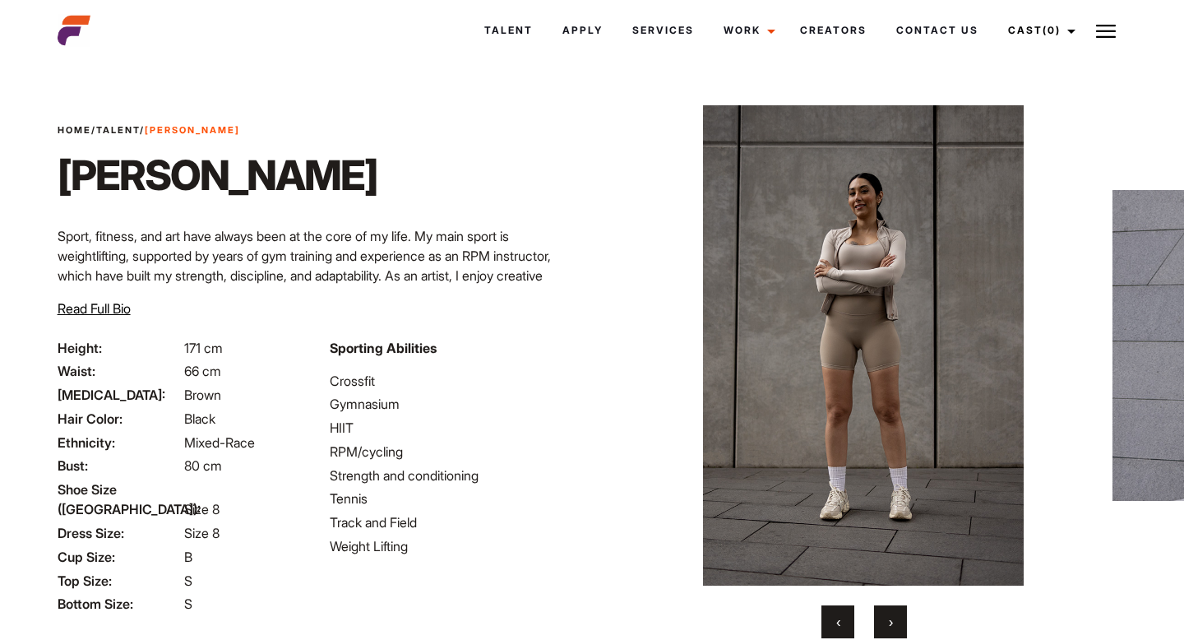
click at [889, 617] on span "›" at bounding box center [891, 621] width 4 height 16
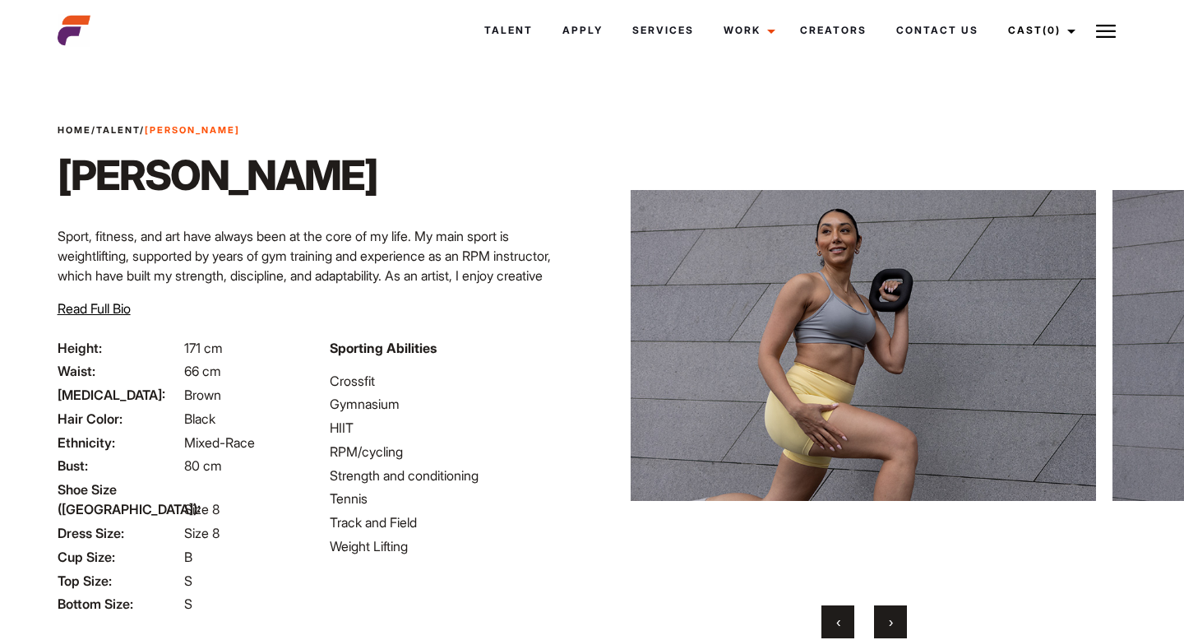
click at [889, 617] on span "›" at bounding box center [891, 621] width 4 height 16
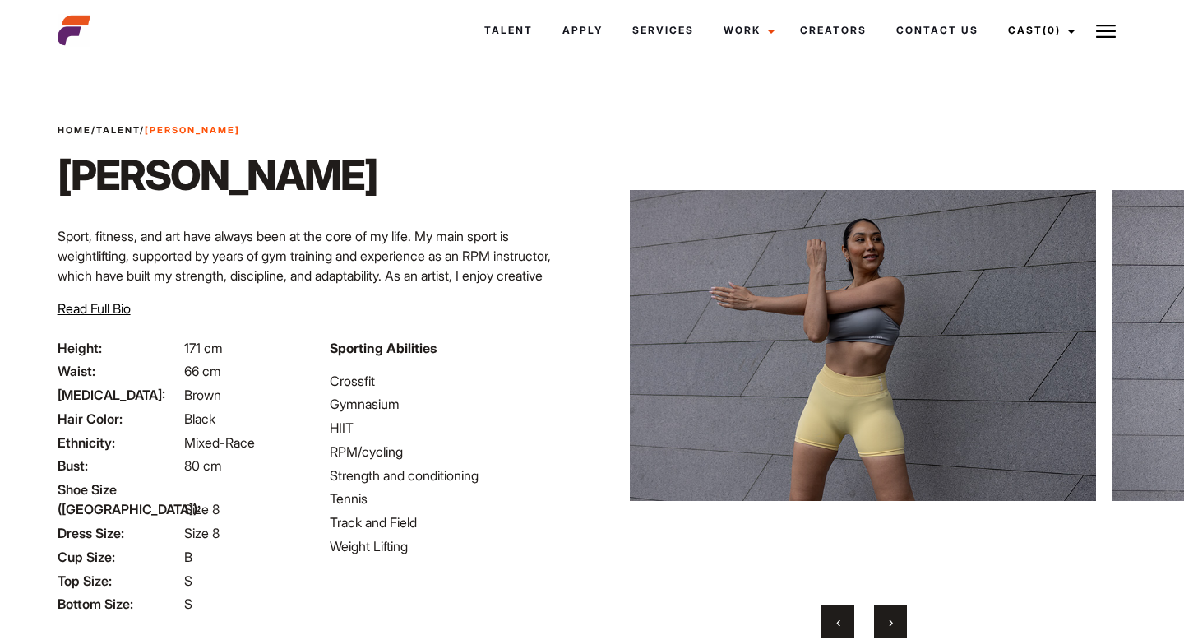
click at [889, 617] on span "›" at bounding box center [891, 621] width 4 height 16
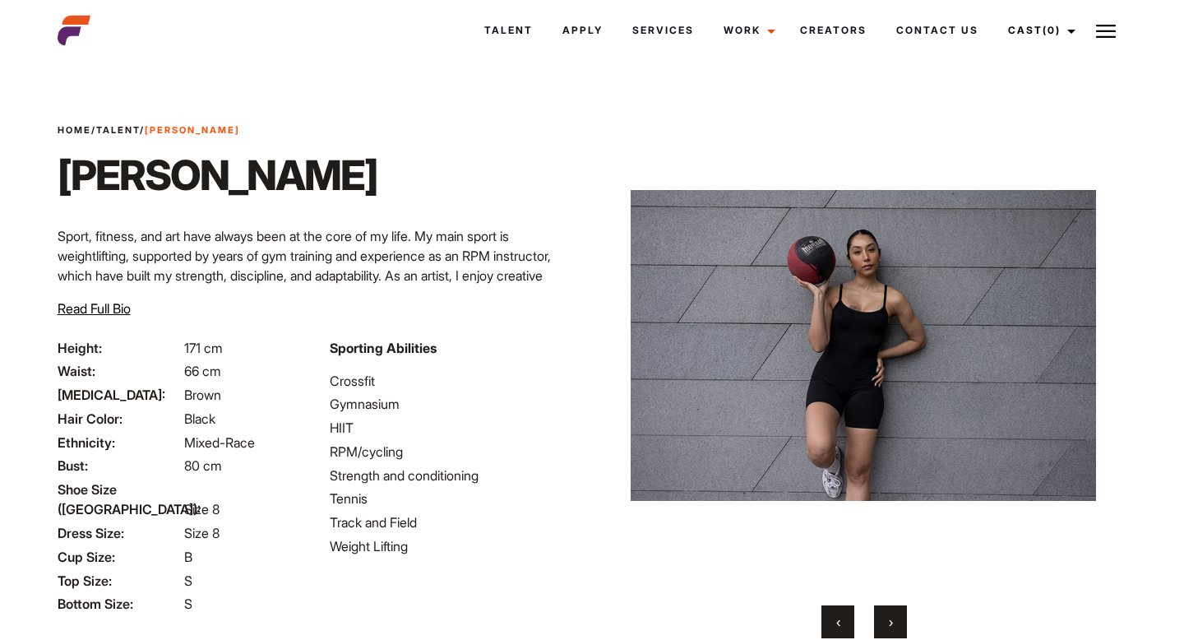
click at [889, 617] on span "›" at bounding box center [891, 621] width 4 height 16
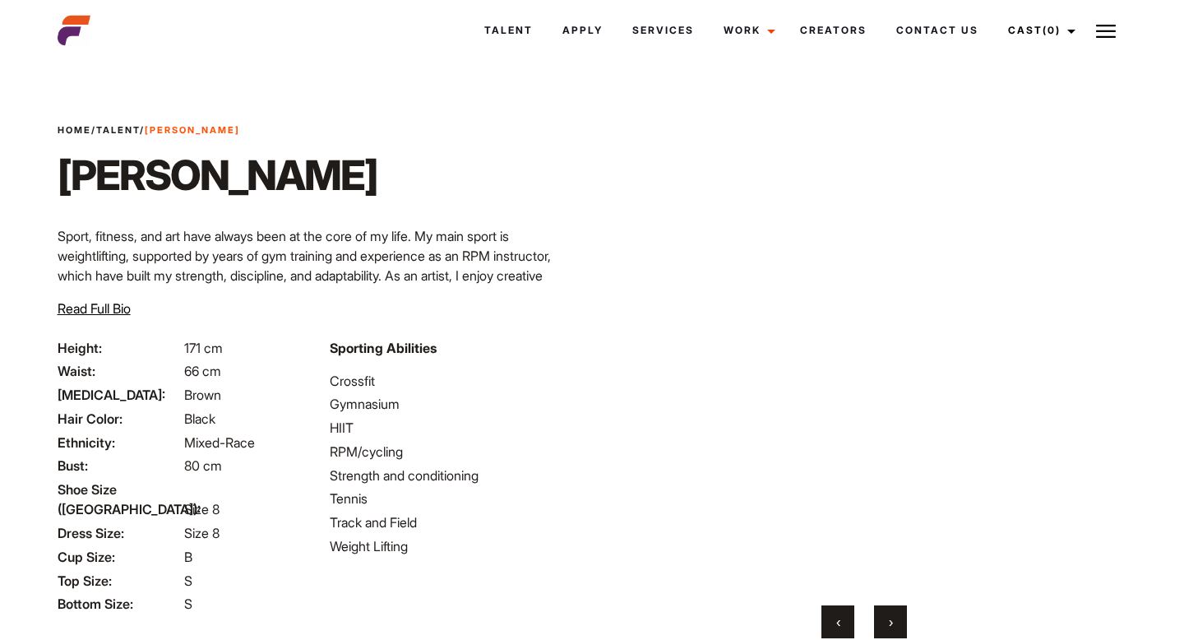
click at [889, 617] on span "›" at bounding box center [891, 621] width 4 height 16
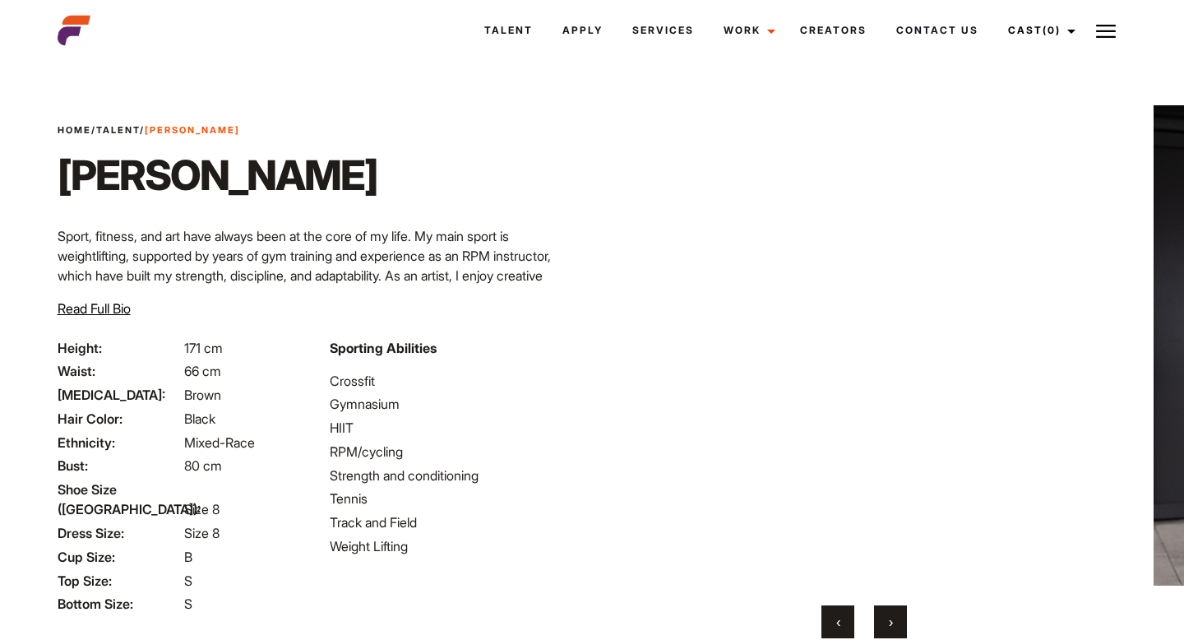
click at [889, 617] on span "›" at bounding box center [891, 621] width 4 height 16
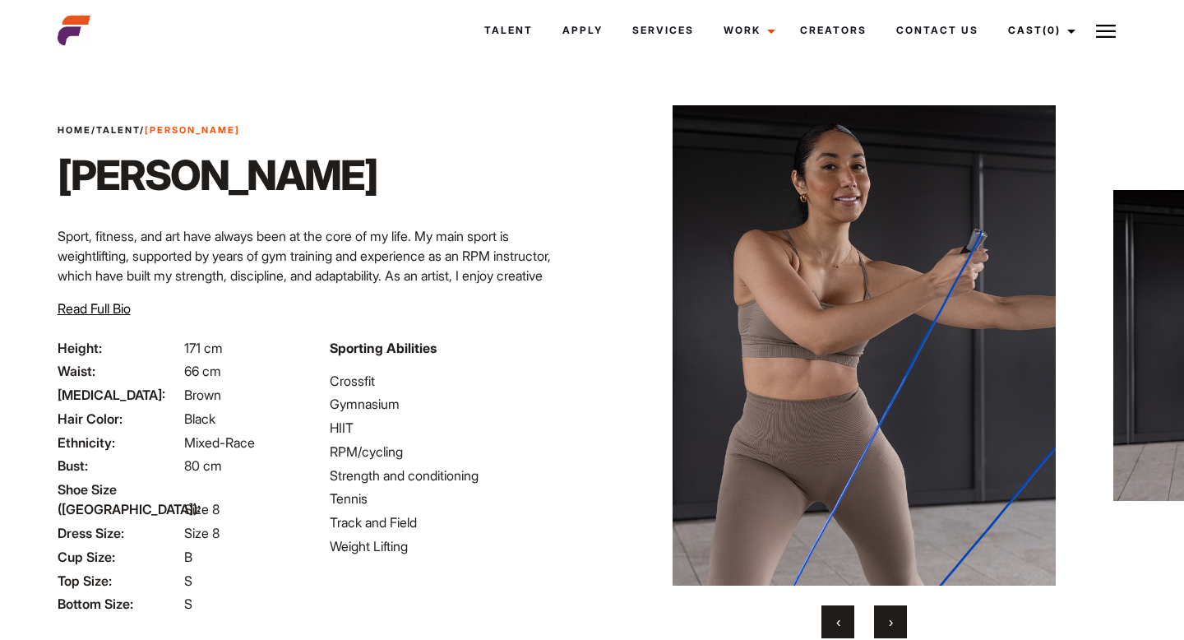
click at [889, 617] on span "›" at bounding box center [891, 621] width 4 height 16
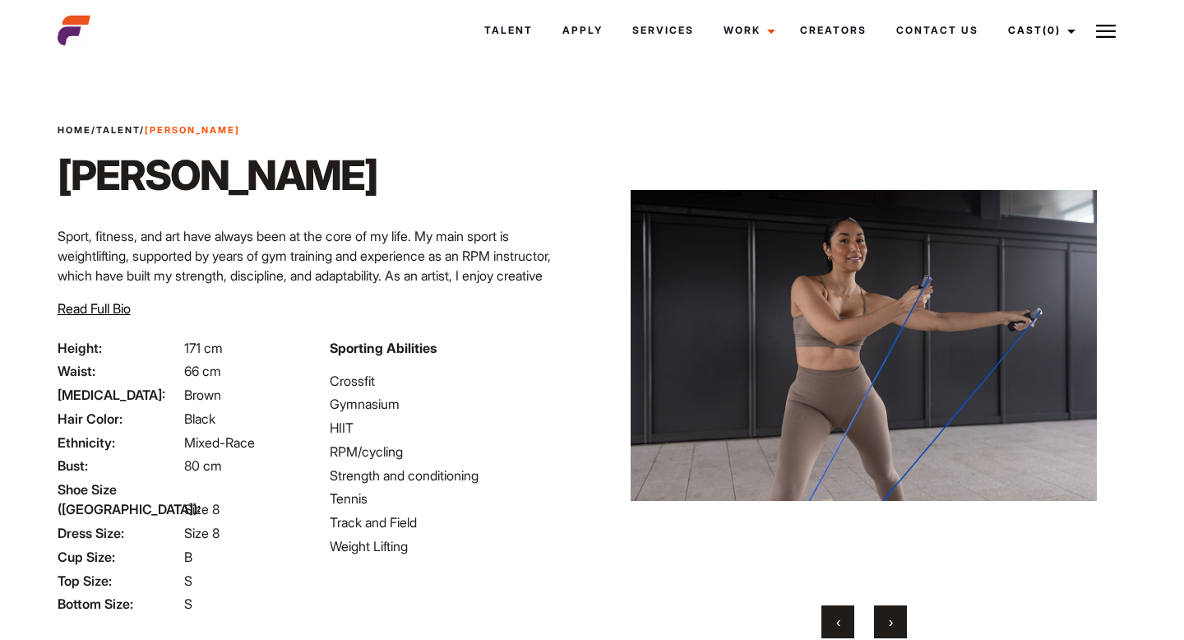
click at [889, 617] on span "›" at bounding box center [891, 621] width 4 height 16
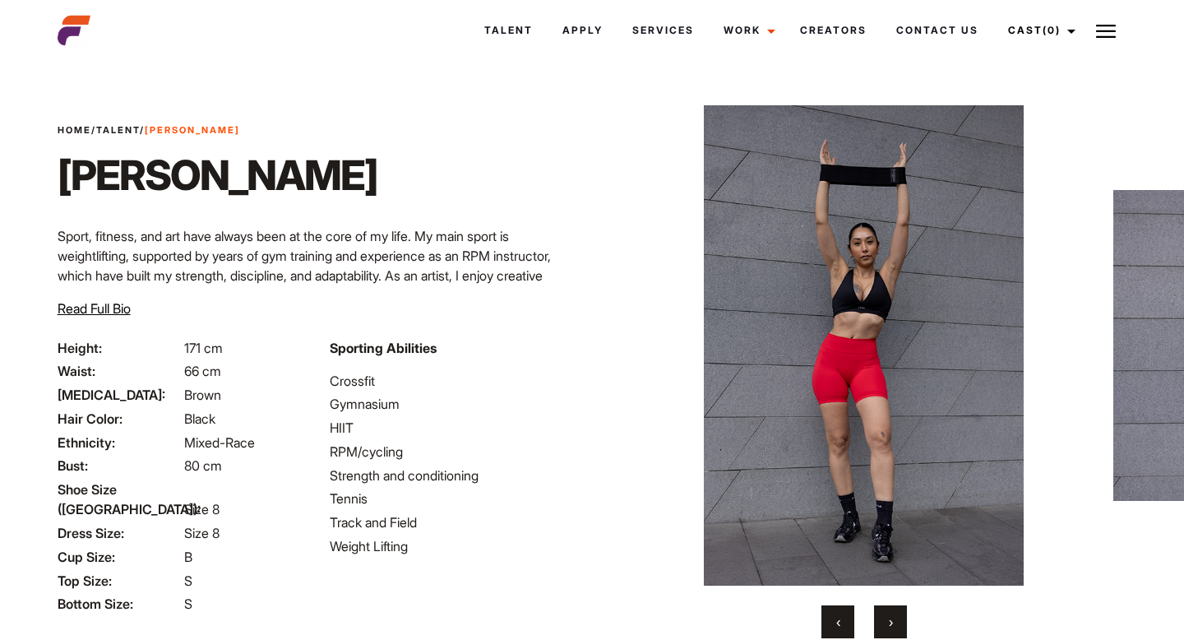
click at [889, 617] on span "›" at bounding box center [891, 621] width 4 height 16
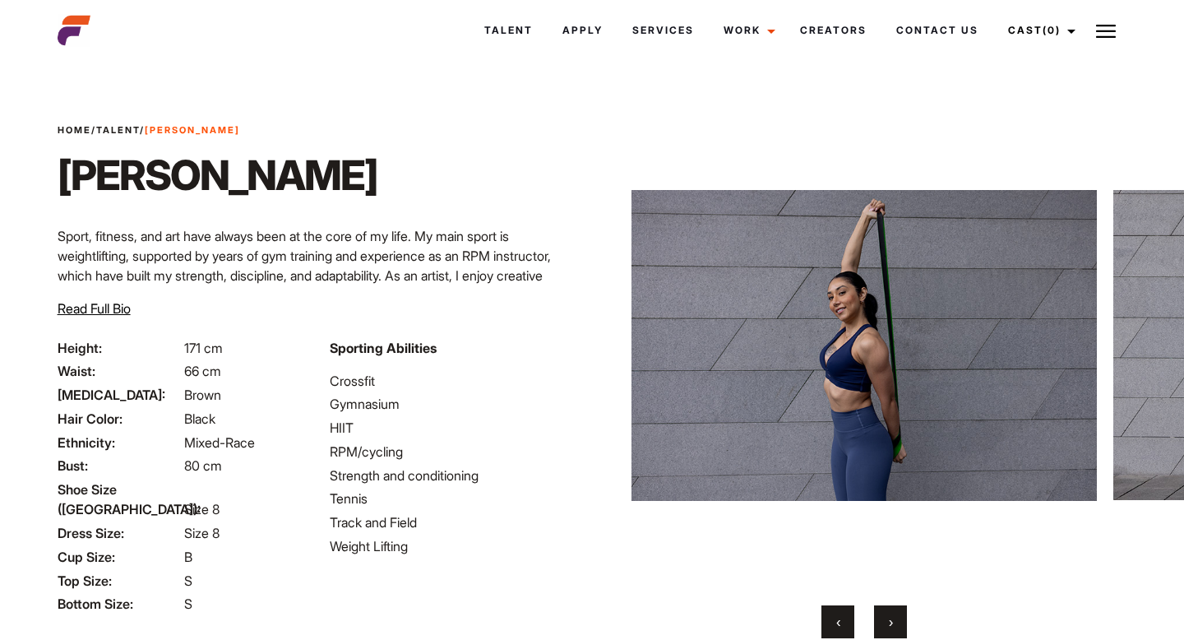
click at [841, 615] on button "‹" at bounding box center [837, 621] width 33 height 33
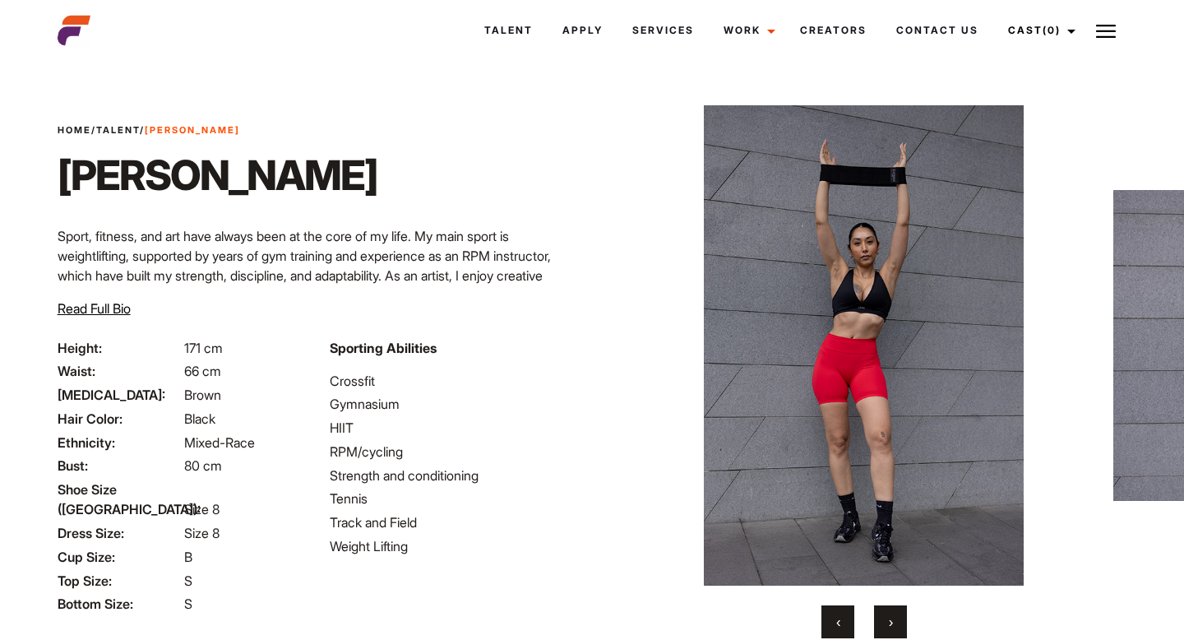
click at [841, 615] on button "‹" at bounding box center [837, 621] width 33 height 33
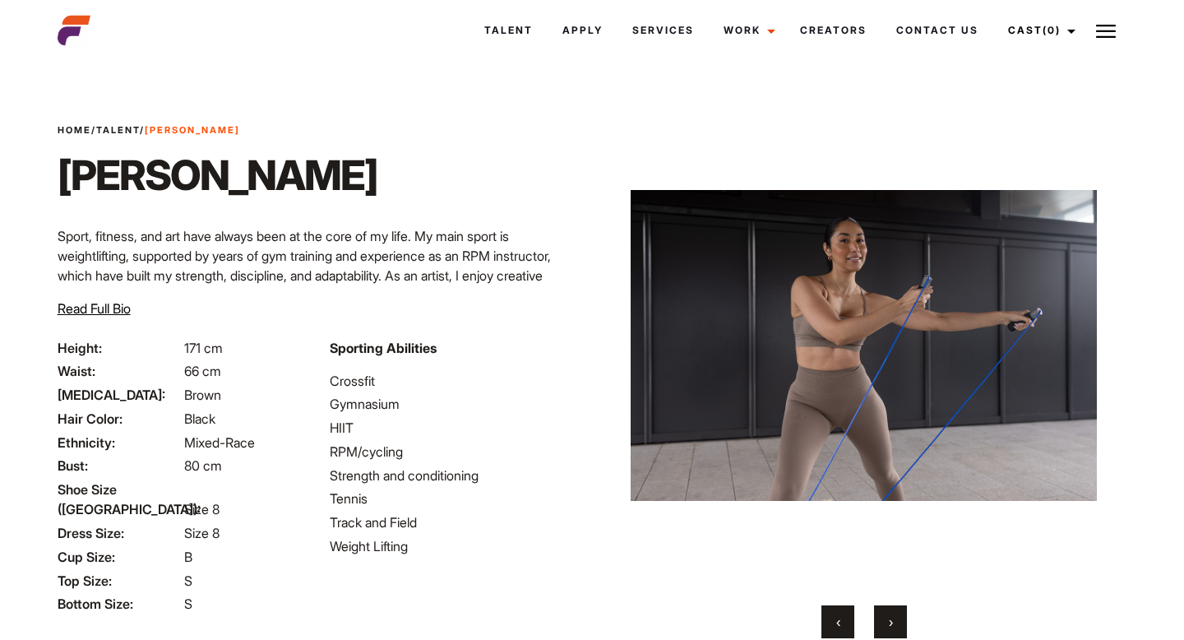
click at [841, 615] on button "‹" at bounding box center [837, 621] width 33 height 33
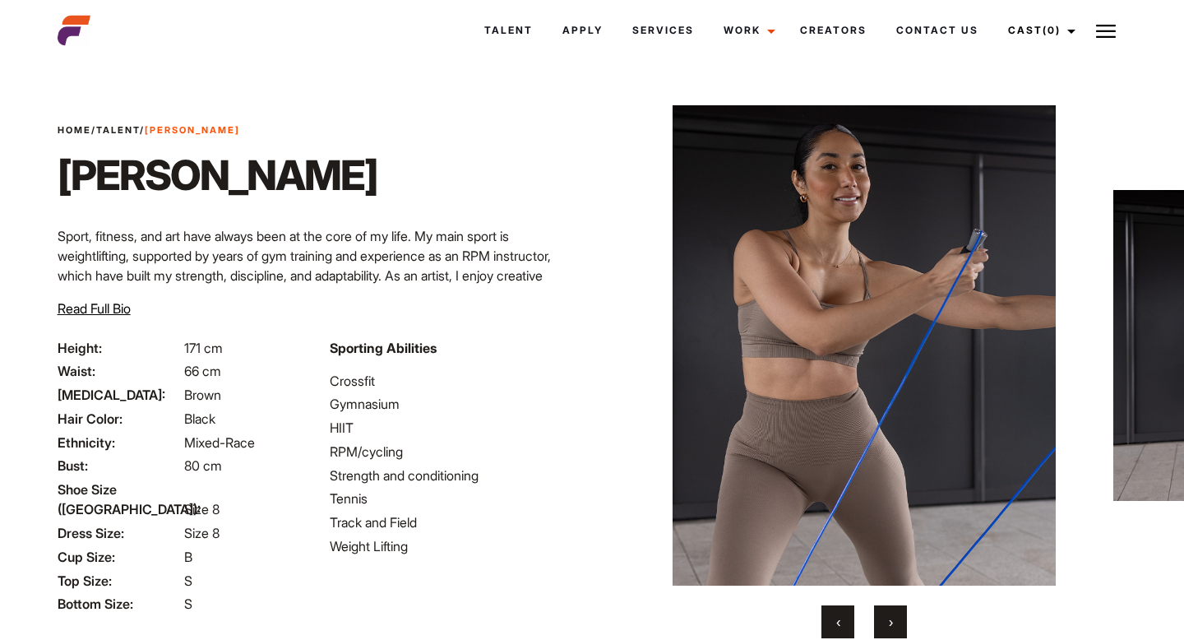
click at [881, 619] on button "›" at bounding box center [890, 621] width 33 height 33
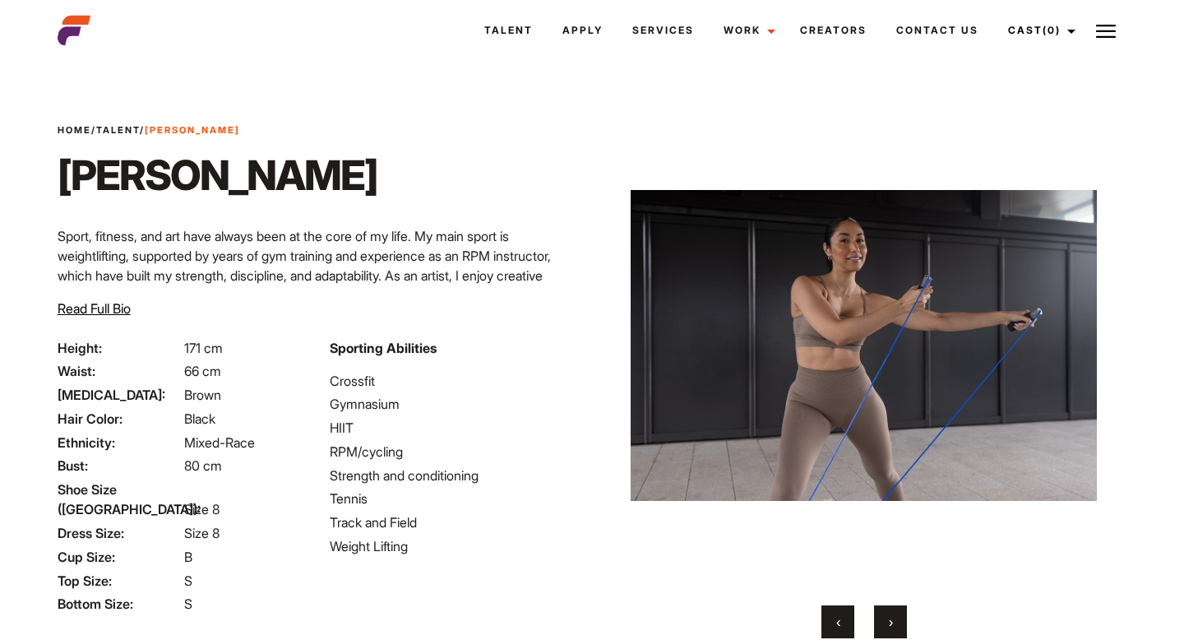
click at [882, 620] on button "›" at bounding box center [890, 621] width 33 height 33
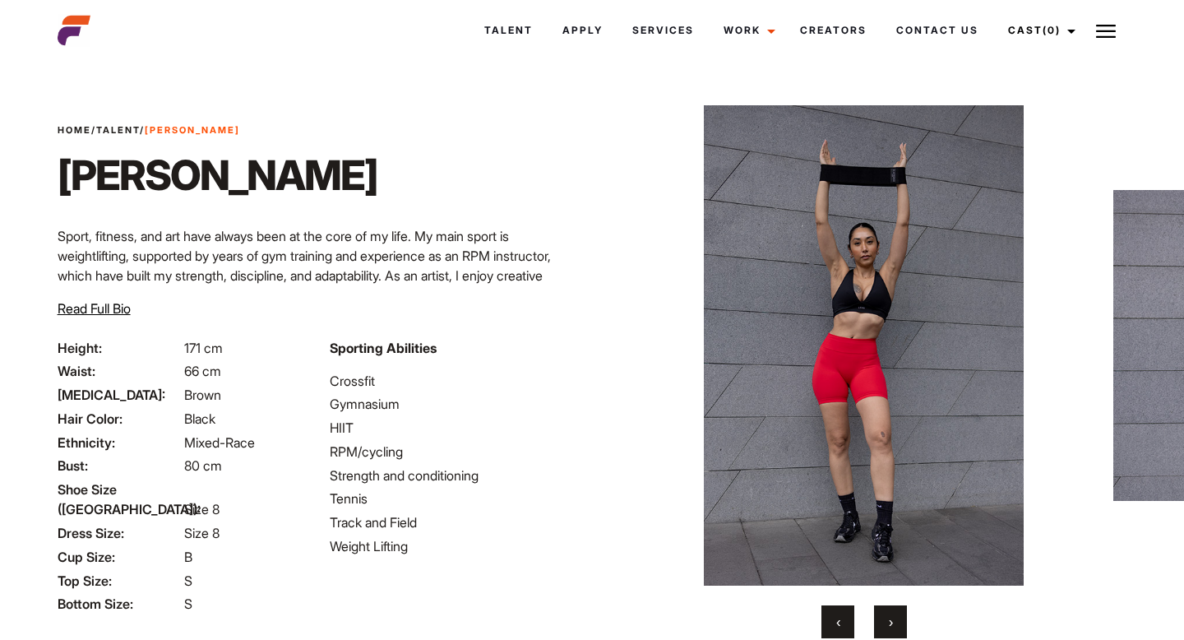
click at [882, 620] on button "›" at bounding box center [890, 621] width 33 height 33
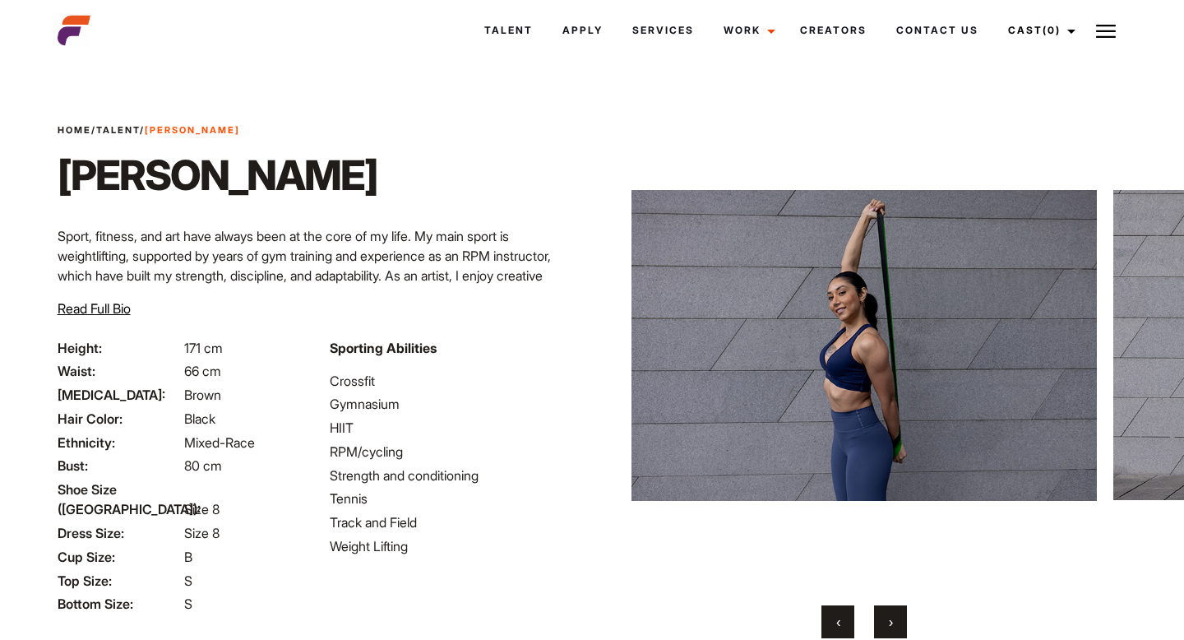
click at [882, 620] on button "›" at bounding box center [890, 621] width 33 height 33
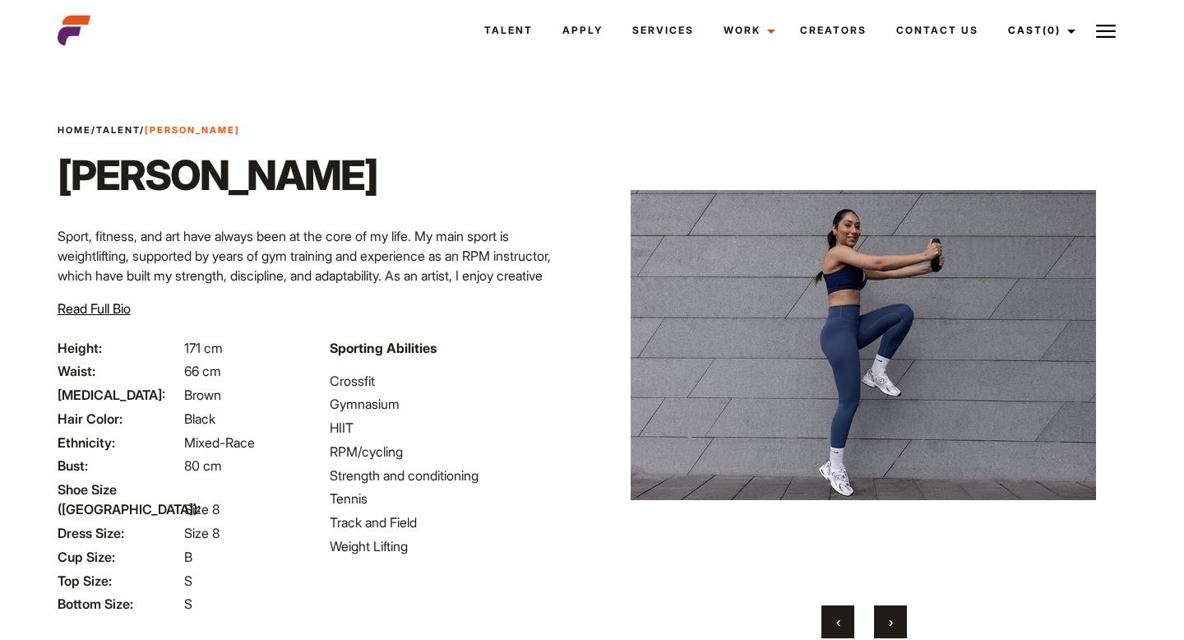
click at [882, 620] on button "›" at bounding box center [890, 621] width 33 height 33
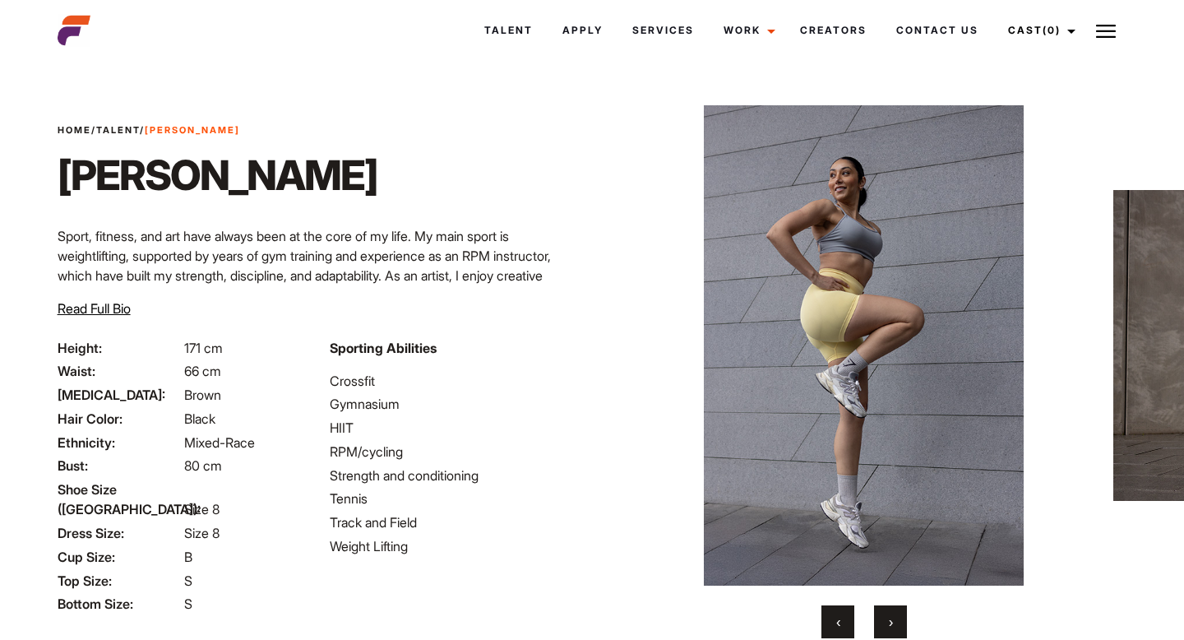
click at [882, 620] on button "›" at bounding box center [890, 621] width 33 height 33
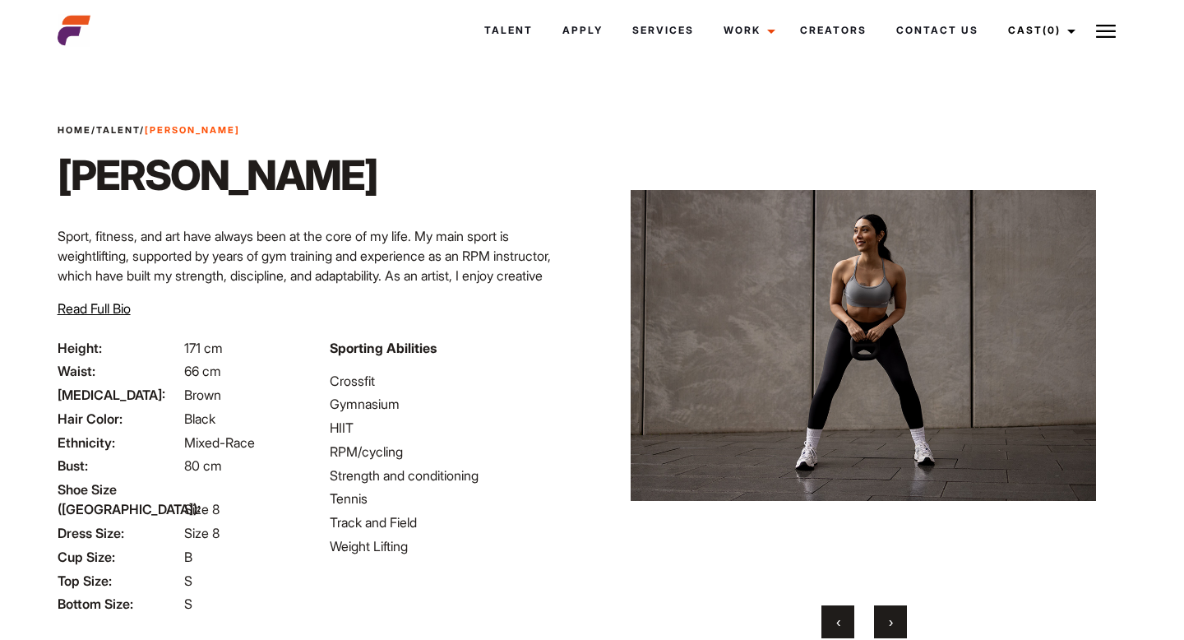
click at [882, 620] on button "›" at bounding box center [890, 621] width 33 height 33
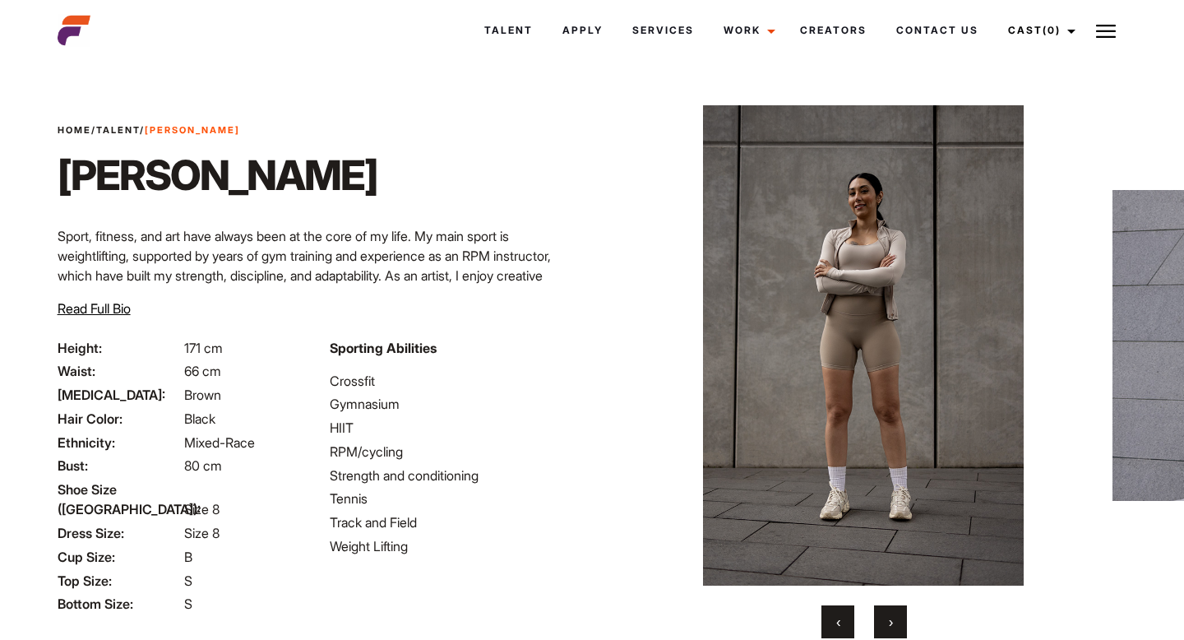
click at [882, 620] on button "›" at bounding box center [890, 621] width 33 height 33
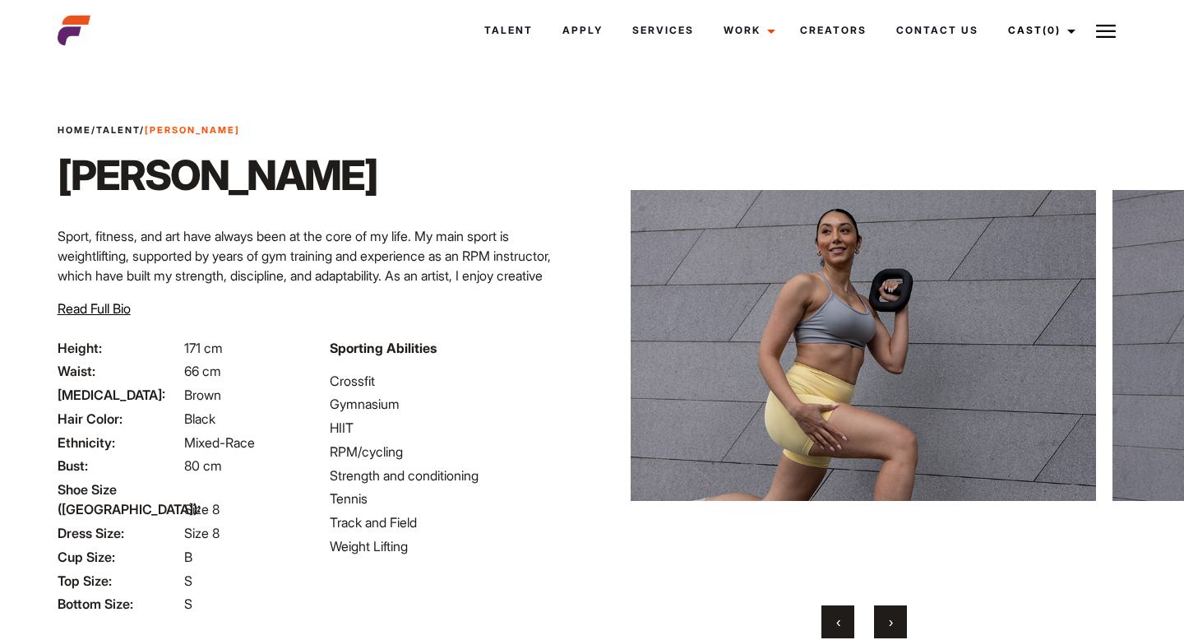
click at [839, 626] on span "‹" at bounding box center [838, 621] width 4 height 16
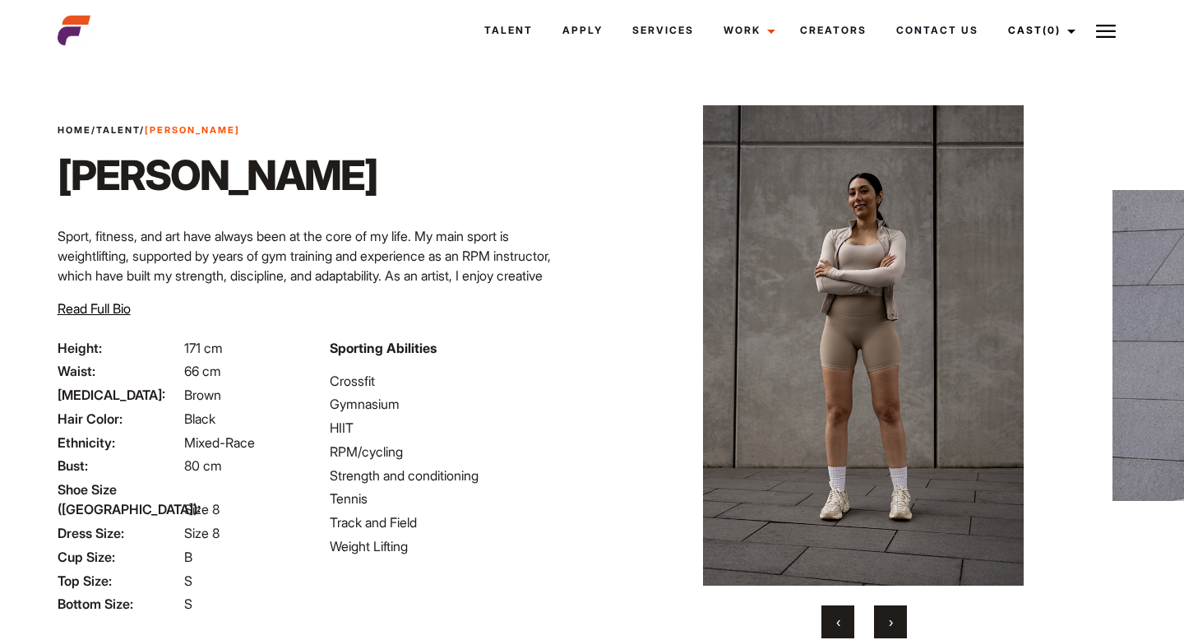
click at [839, 626] on span "‹" at bounding box center [838, 621] width 4 height 16
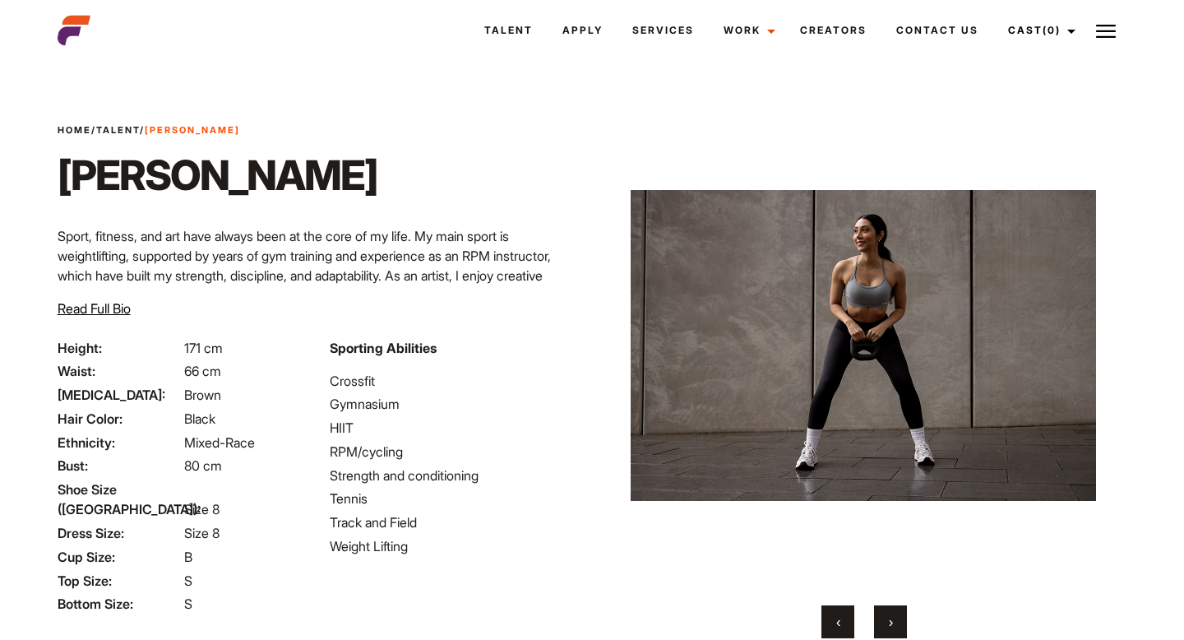
click at [893, 617] on button "›" at bounding box center [890, 621] width 33 height 33
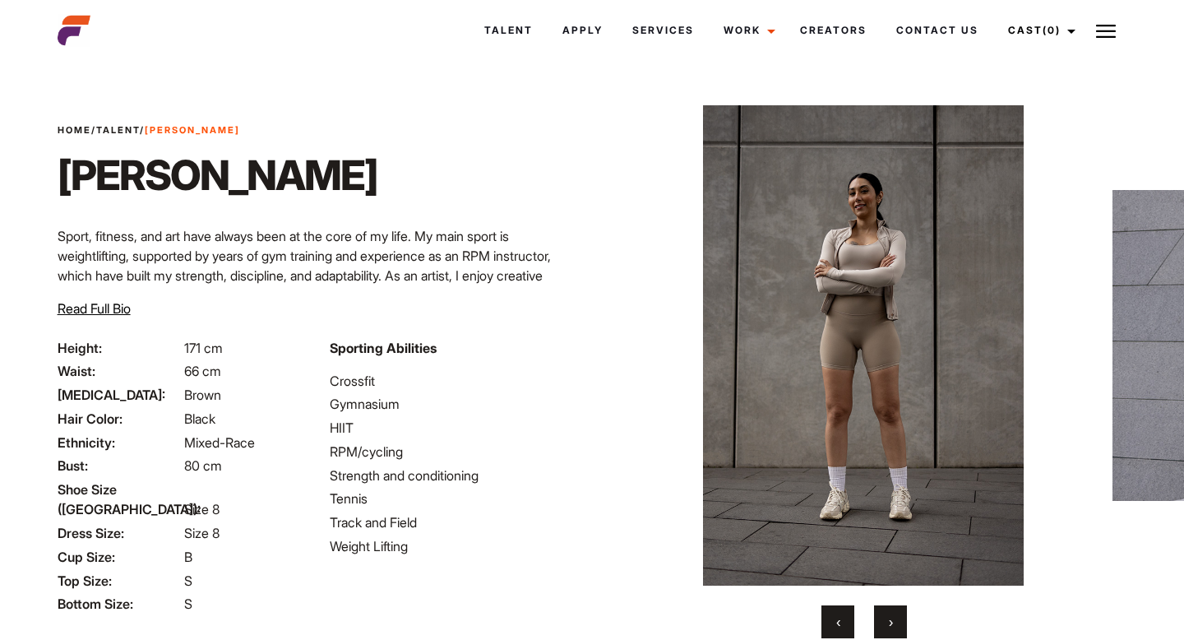
click at [893, 617] on button "›" at bounding box center [890, 621] width 33 height 33
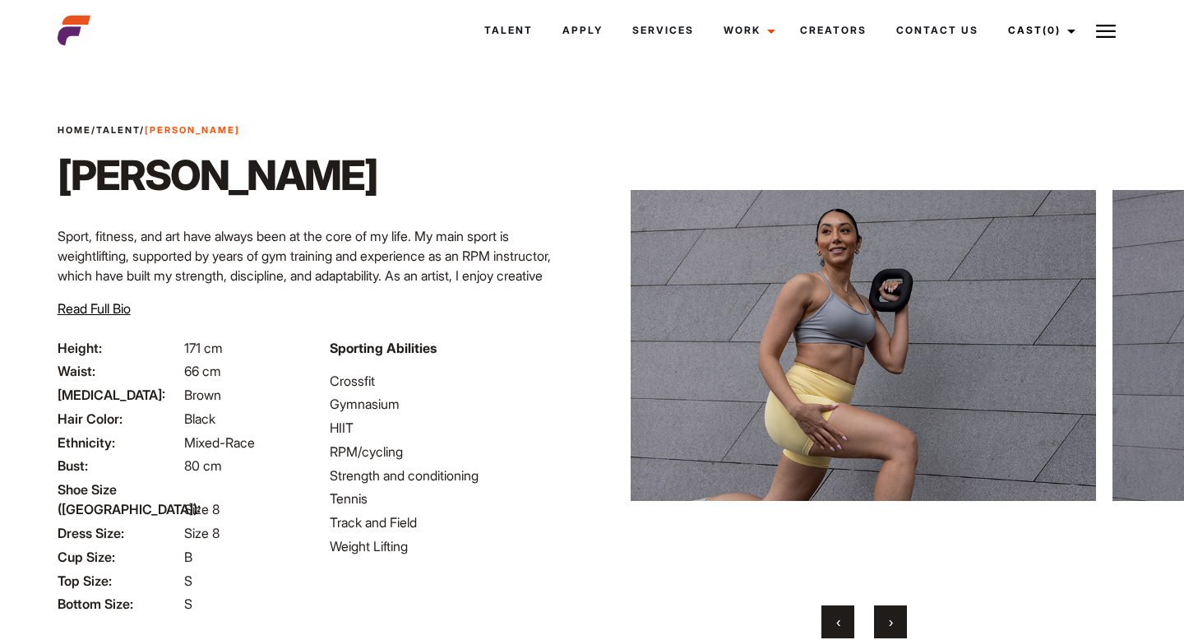
click at [893, 617] on button "›" at bounding box center [890, 621] width 33 height 33
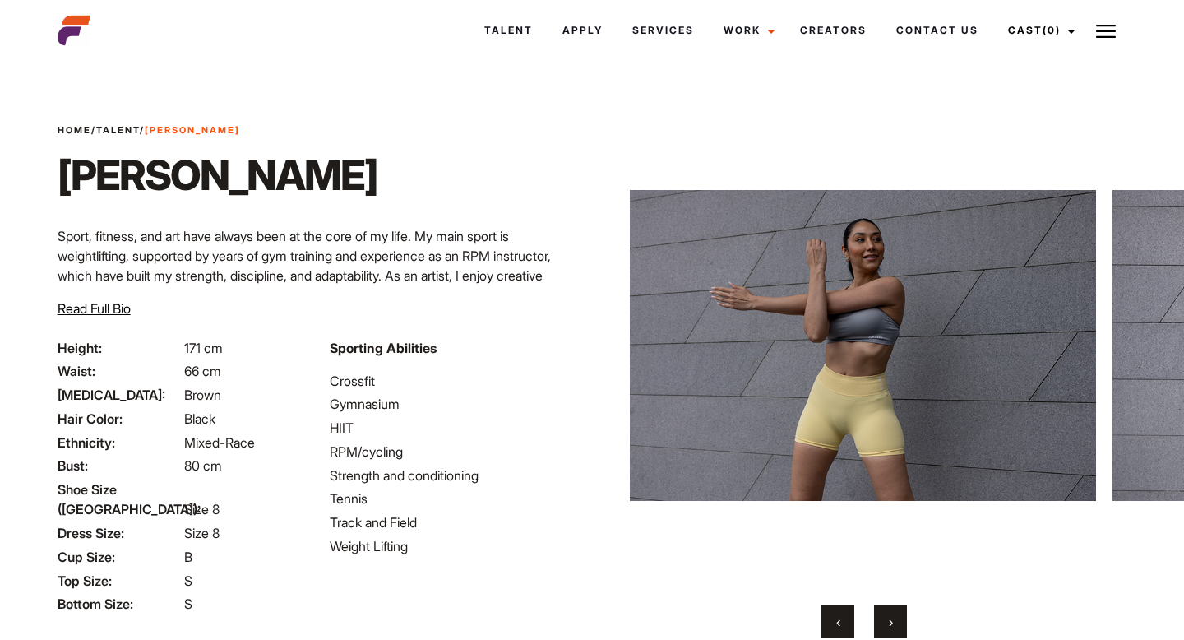
click at [893, 617] on button "›" at bounding box center [890, 621] width 33 height 33
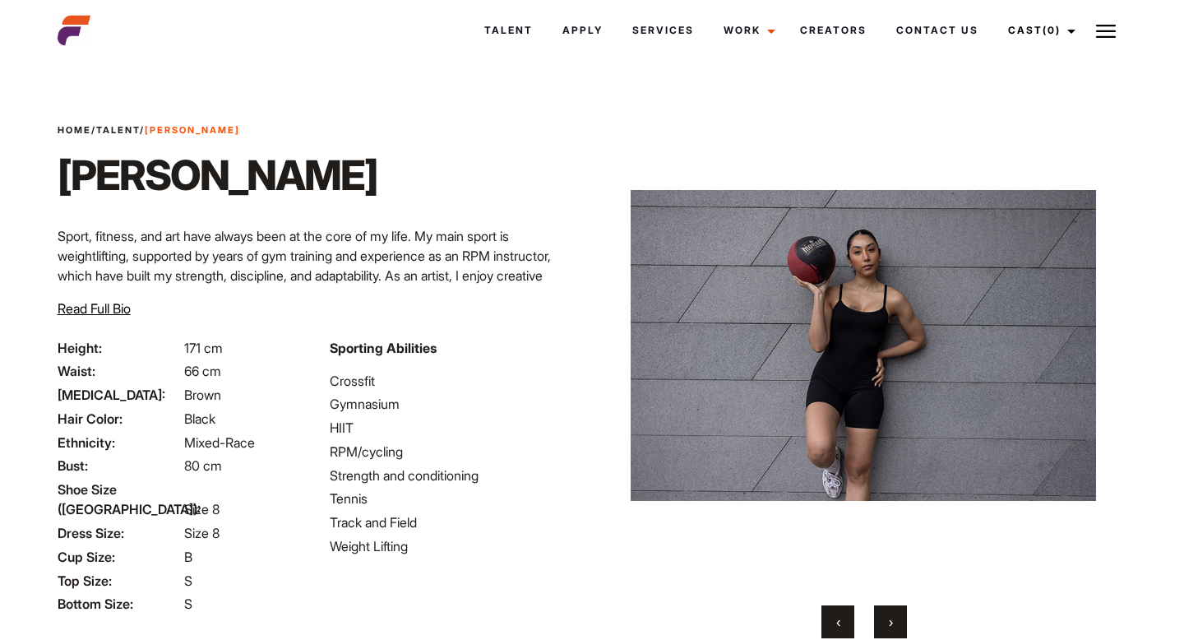
click at [893, 617] on button "›" at bounding box center [890, 621] width 33 height 33
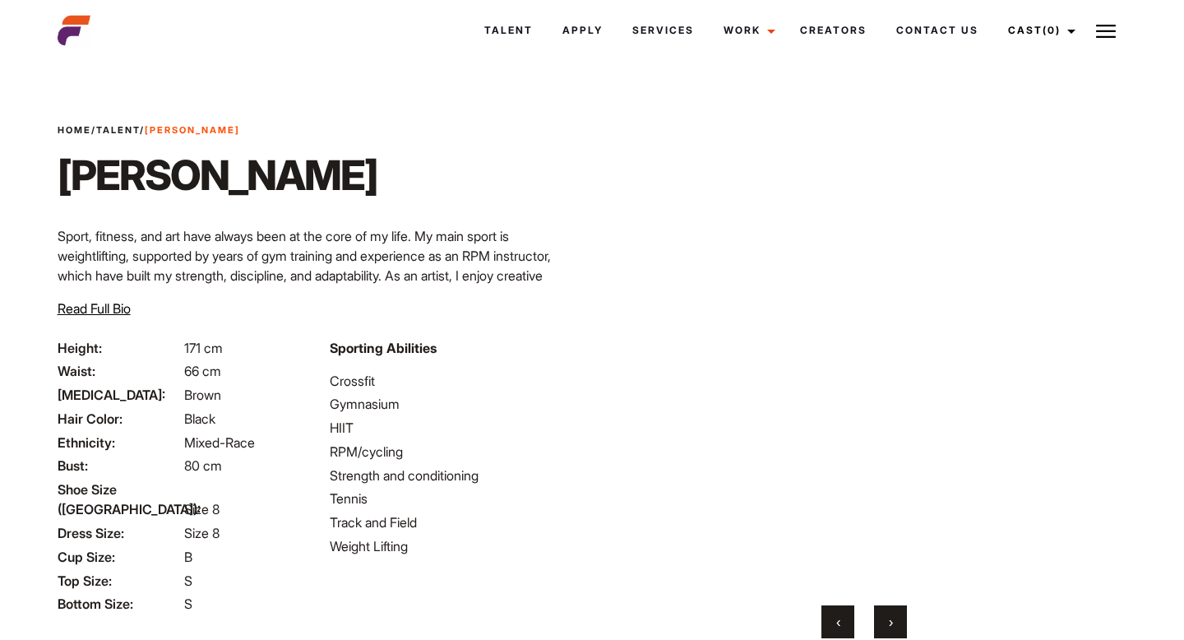
click at [893, 617] on button "›" at bounding box center [890, 621] width 33 height 33
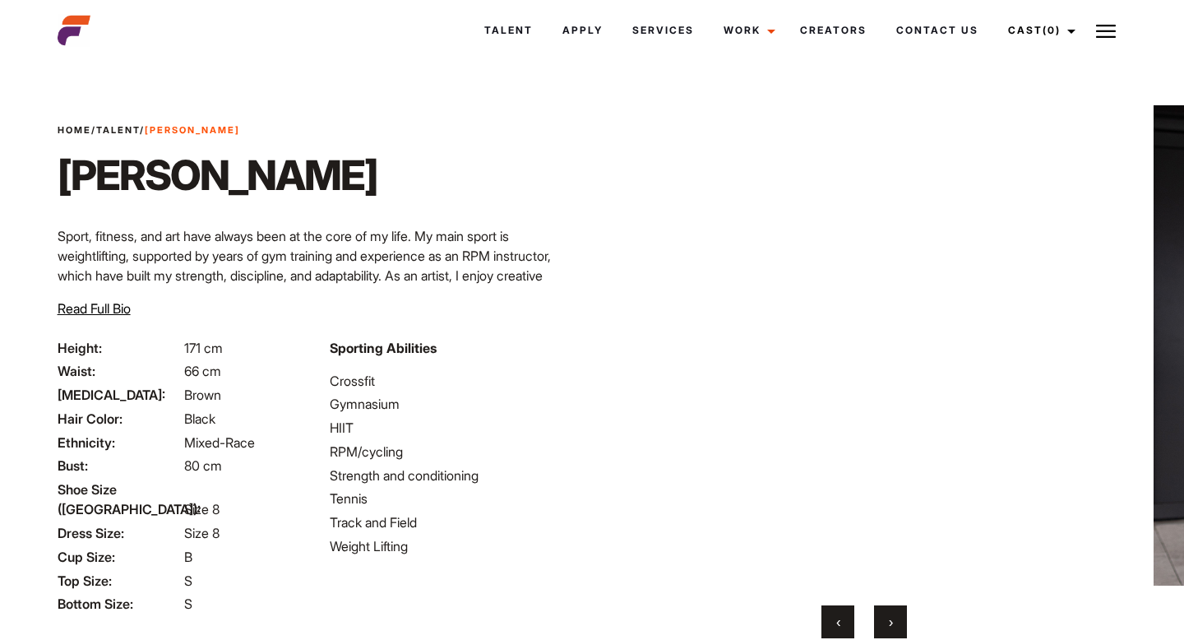
click at [893, 617] on button "›" at bounding box center [890, 621] width 33 height 33
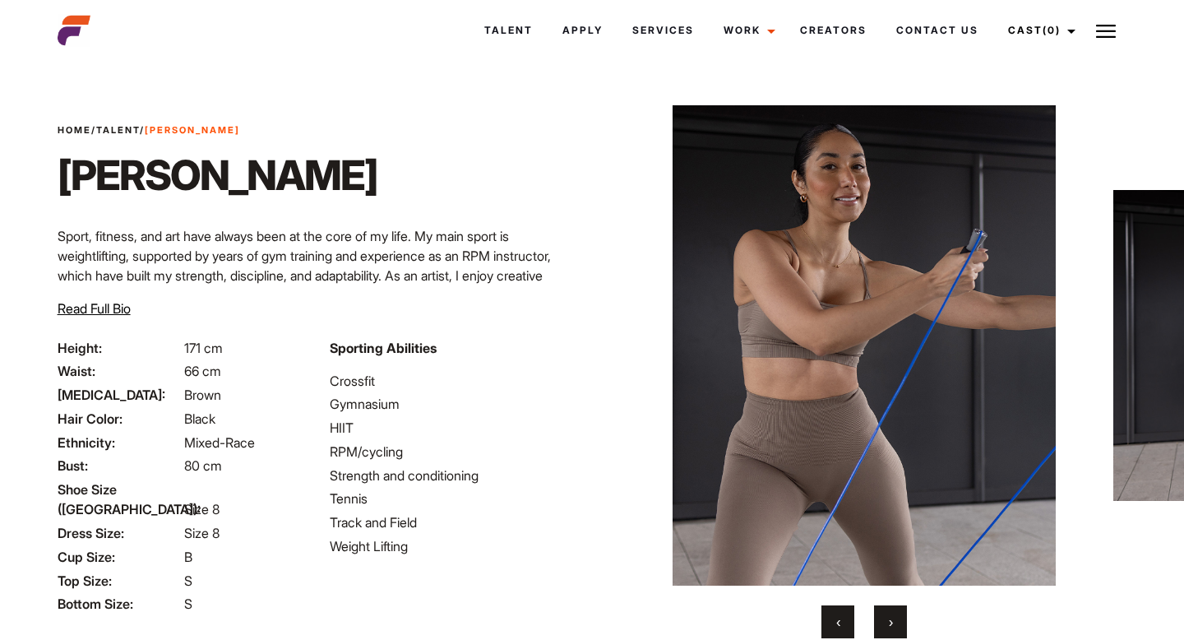
click at [893, 617] on button "›" at bounding box center [890, 621] width 33 height 33
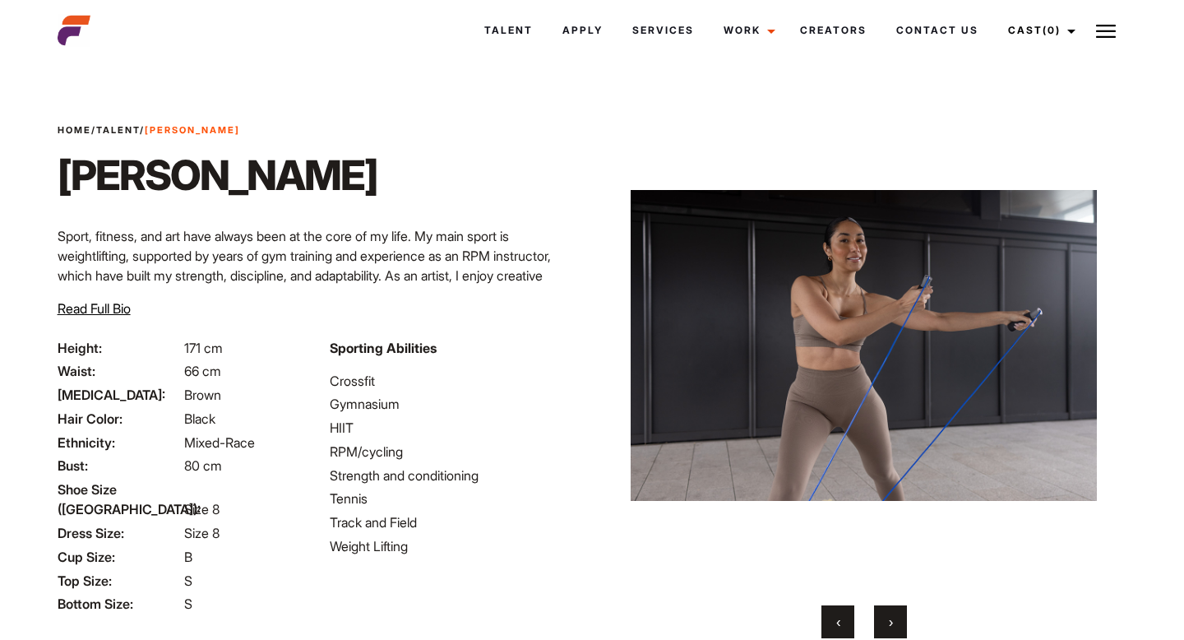
click at [893, 617] on button "›" at bounding box center [890, 621] width 33 height 33
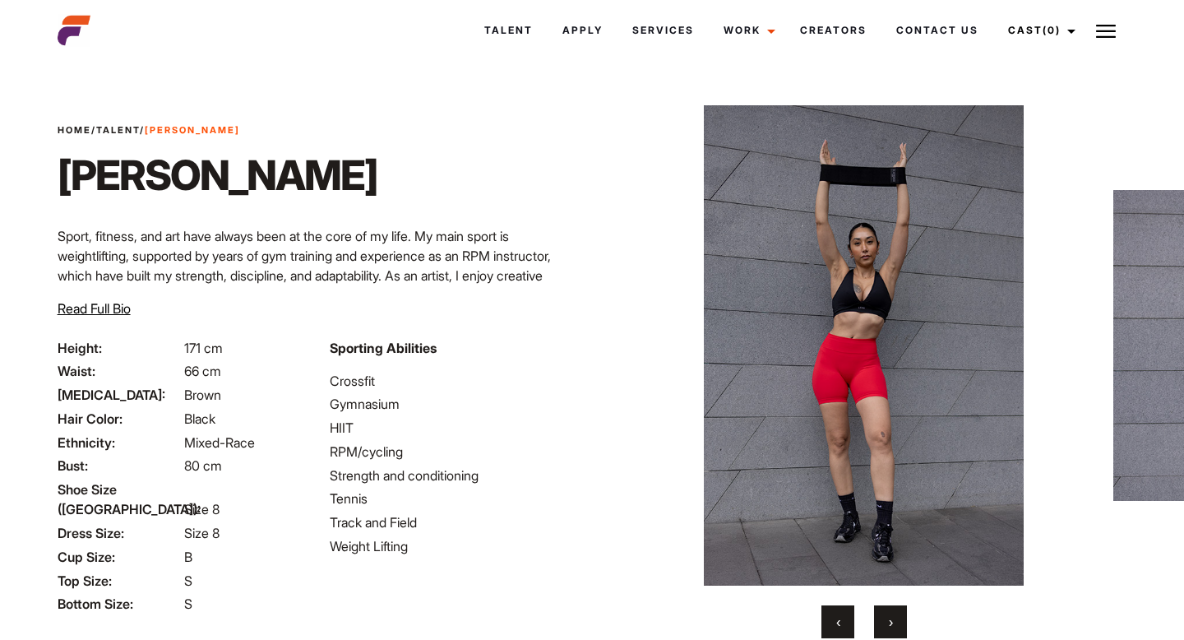
click at [893, 617] on button "›" at bounding box center [890, 621] width 33 height 33
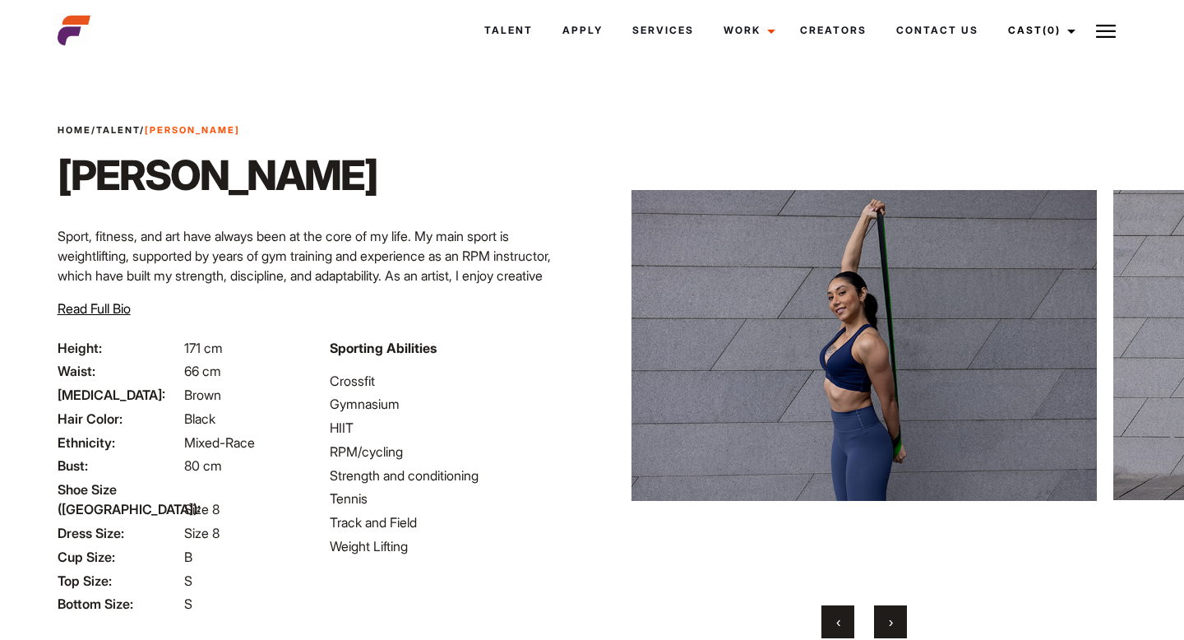
click at [836, 619] on span "‹" at bounding box center [838, 621] width 4 height 16
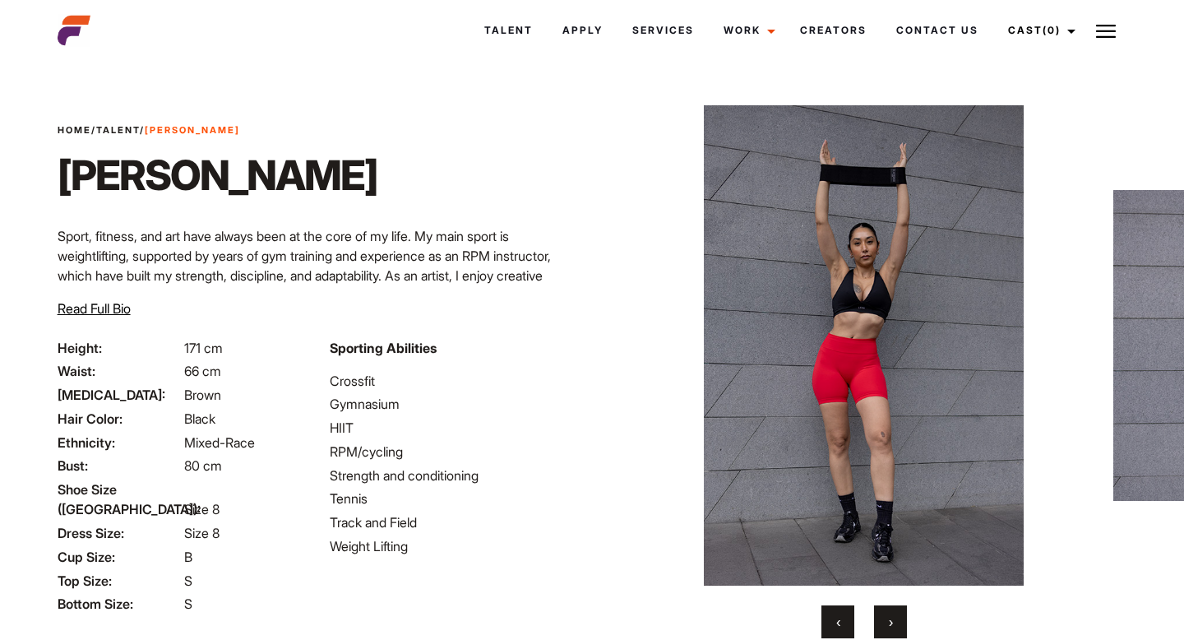
click at [889, 618] on span "›" at bounding box center [891, 621] width 4 height 16
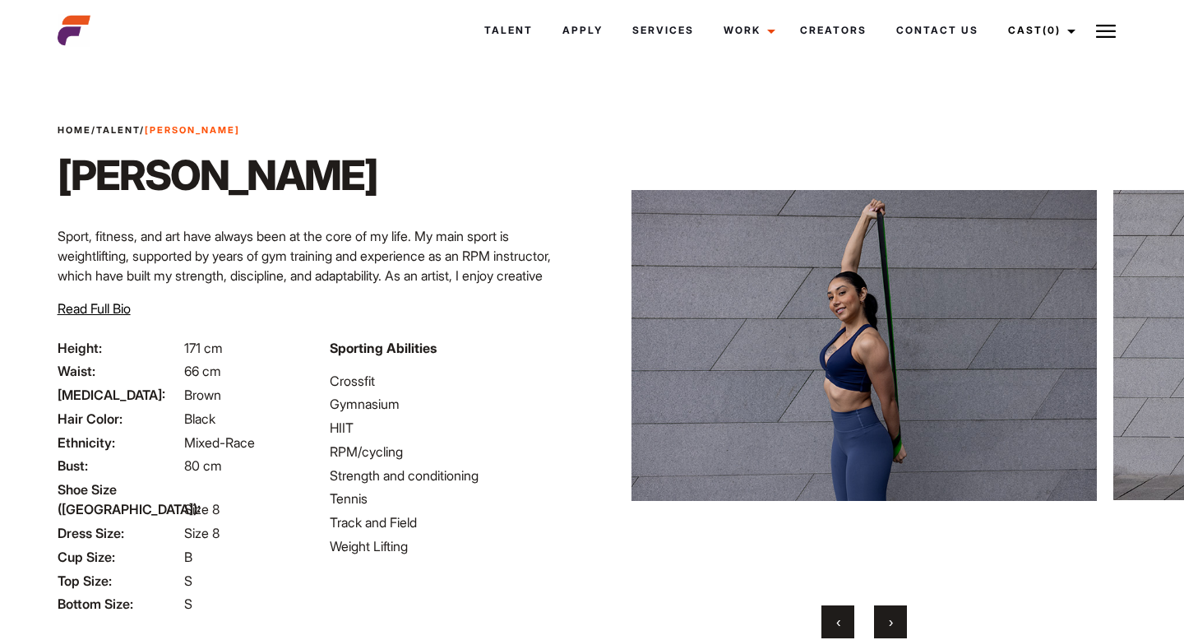
click at [889, 618] on span "›" at bounding box center [891, 621] width 4 height 16
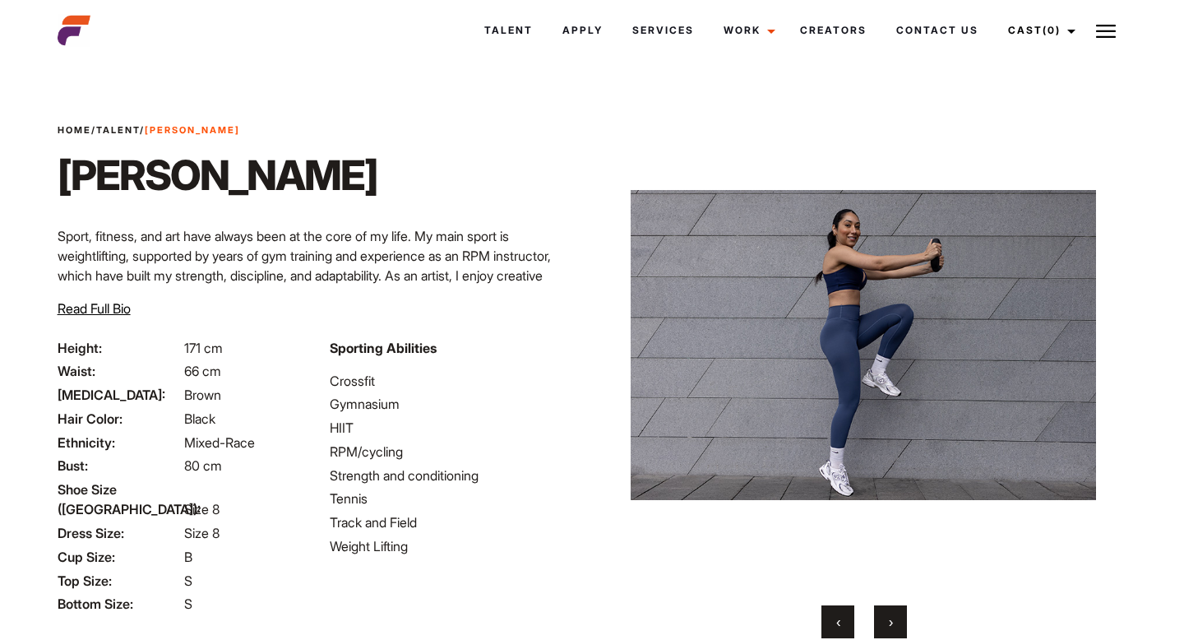
click at [889, 618] on span "›" at bounding box center [891, 621] width 4 height 16
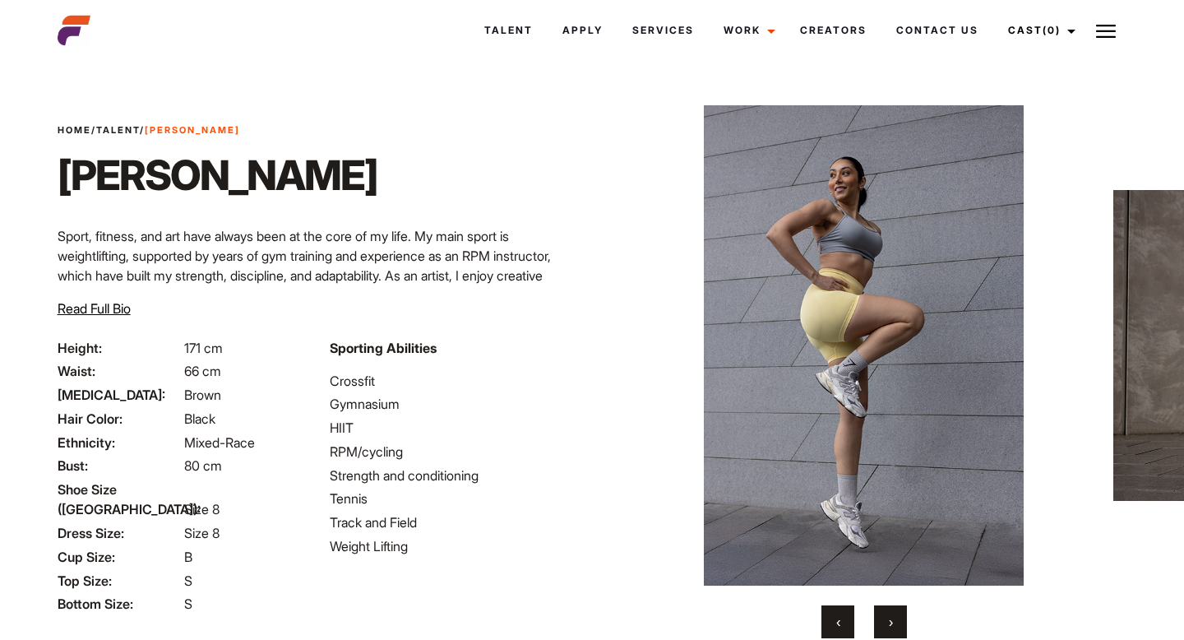
click at [889, 618] on span "›" at bounding box center [891, 621] width 4 height 16
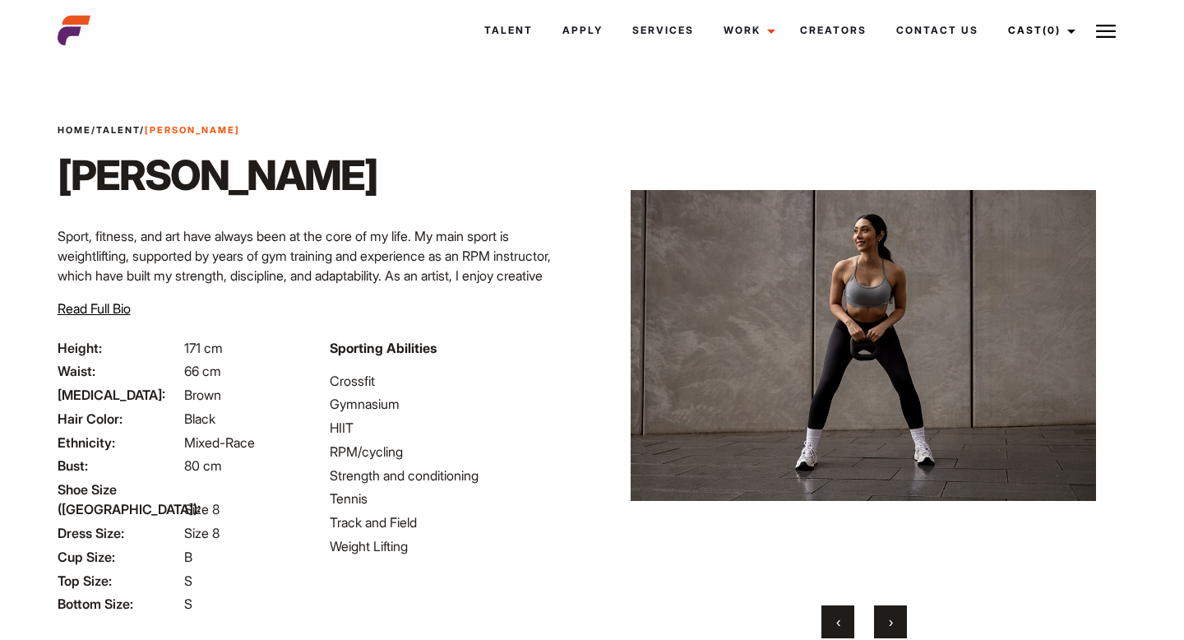
click at [889, 618] on span "›" at bounding box center [891, 621] width 4 height 16
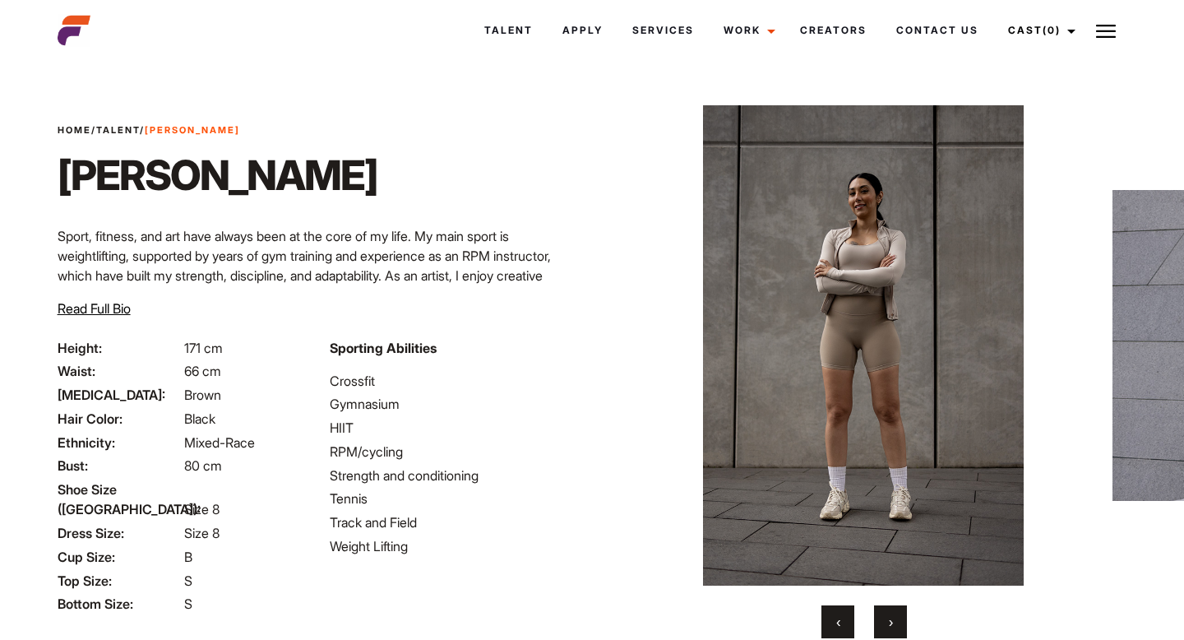
click at [834, 624] on button "‹" at bounding box center [837, 621] width 33 height 33
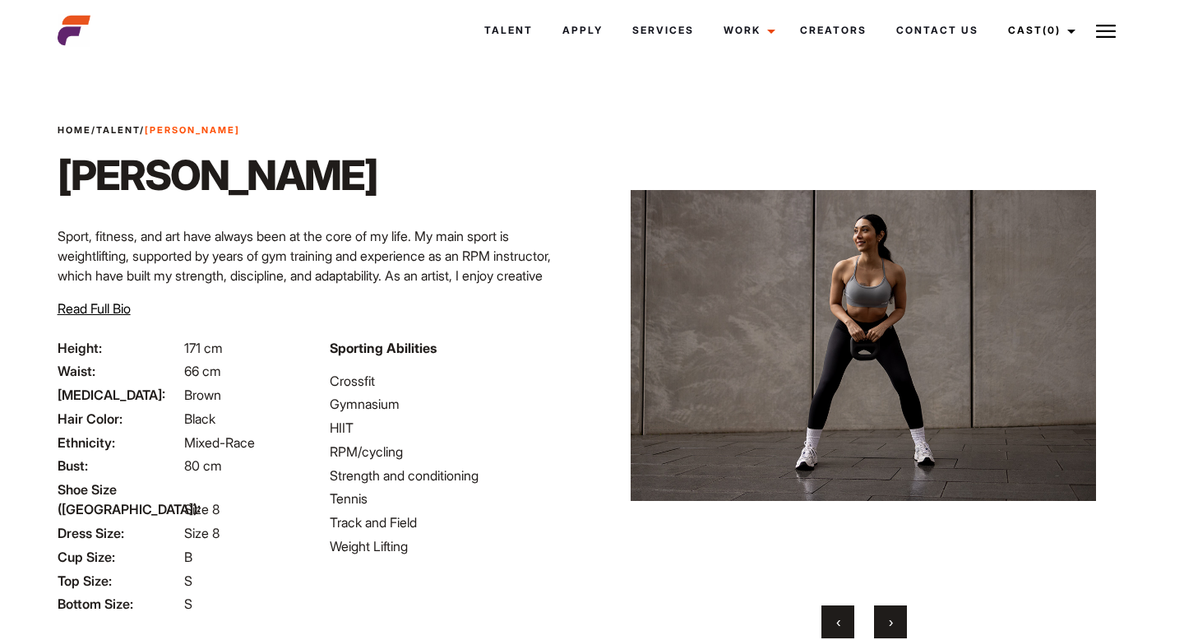
click at [894, 625] on button "›" at bounding box center [890, 621] width 33 height 33
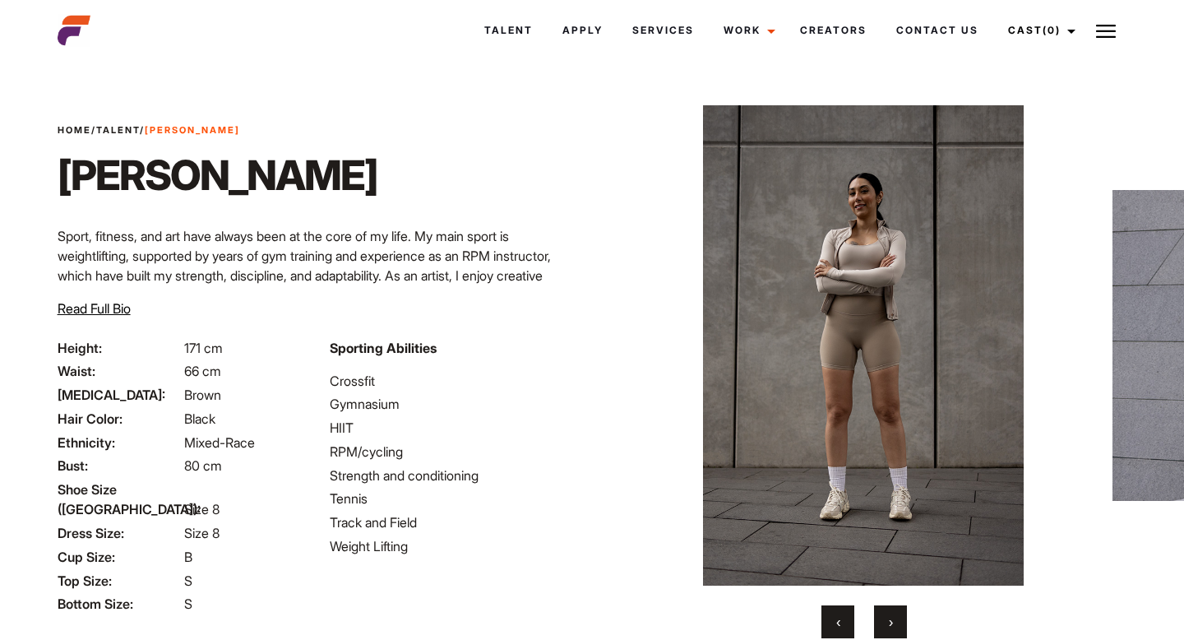
click at [894, 625] on button "›" at bounding box center [890, 621] width 33 height 33
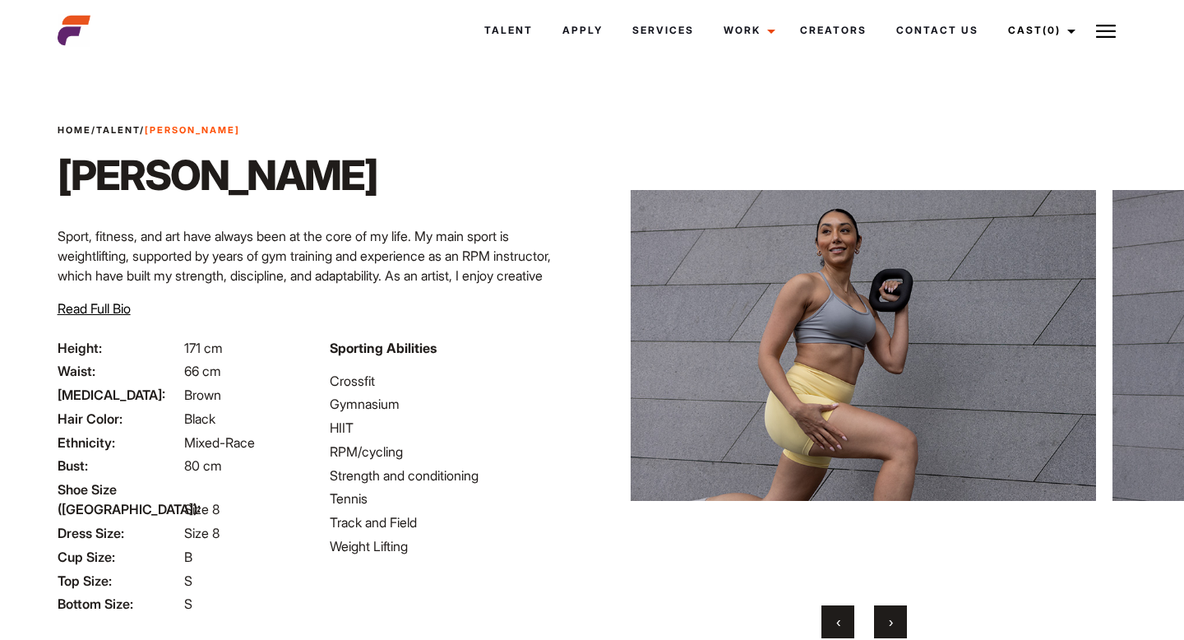
click at [894, 625] on button "›" at bounding box center [890, 621] width 33 height 33
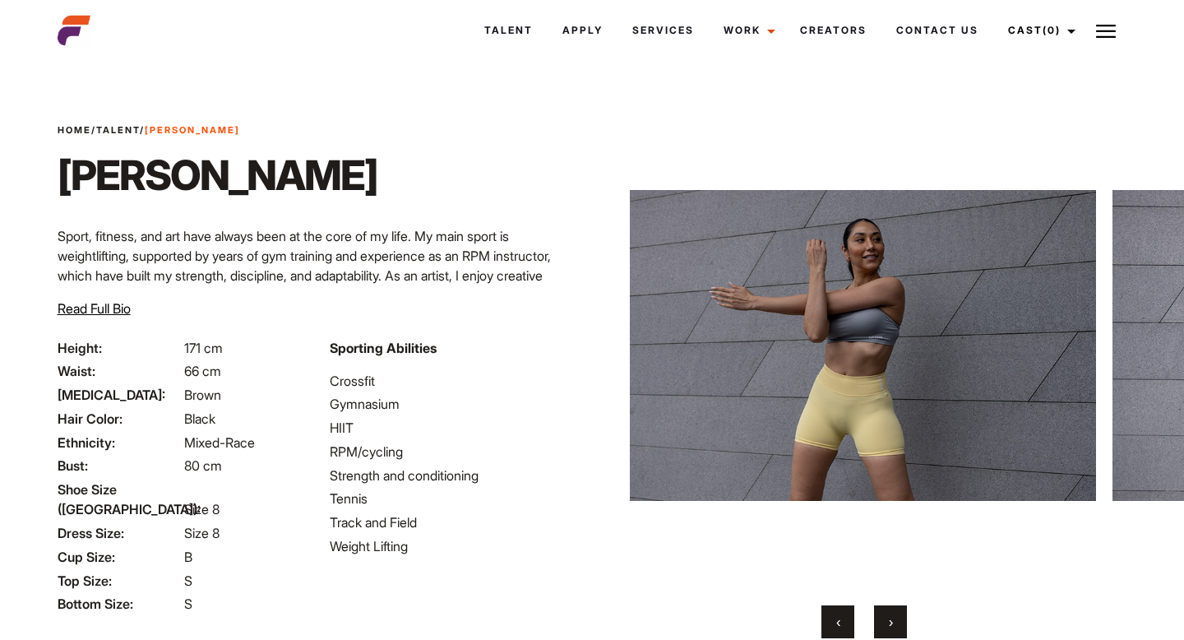
click at [894, 625] on button "›" at bounding box center [890, 621] width 33 height 33
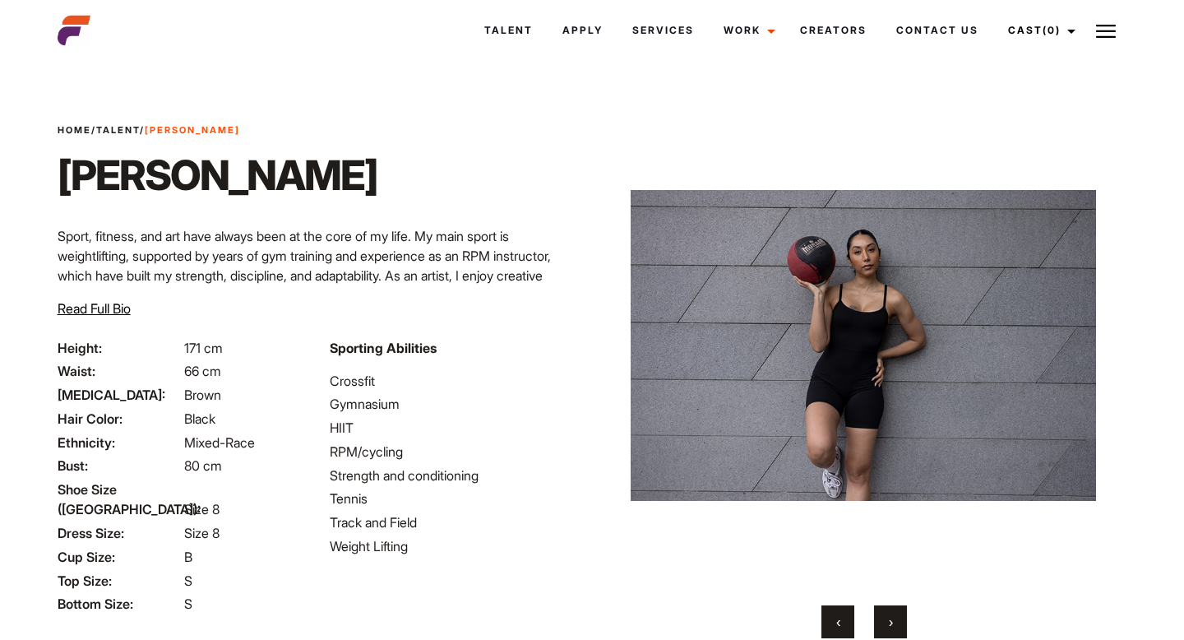
click at [894, 625] on button "›" at bounding box center [890, 621] width 33 height 33
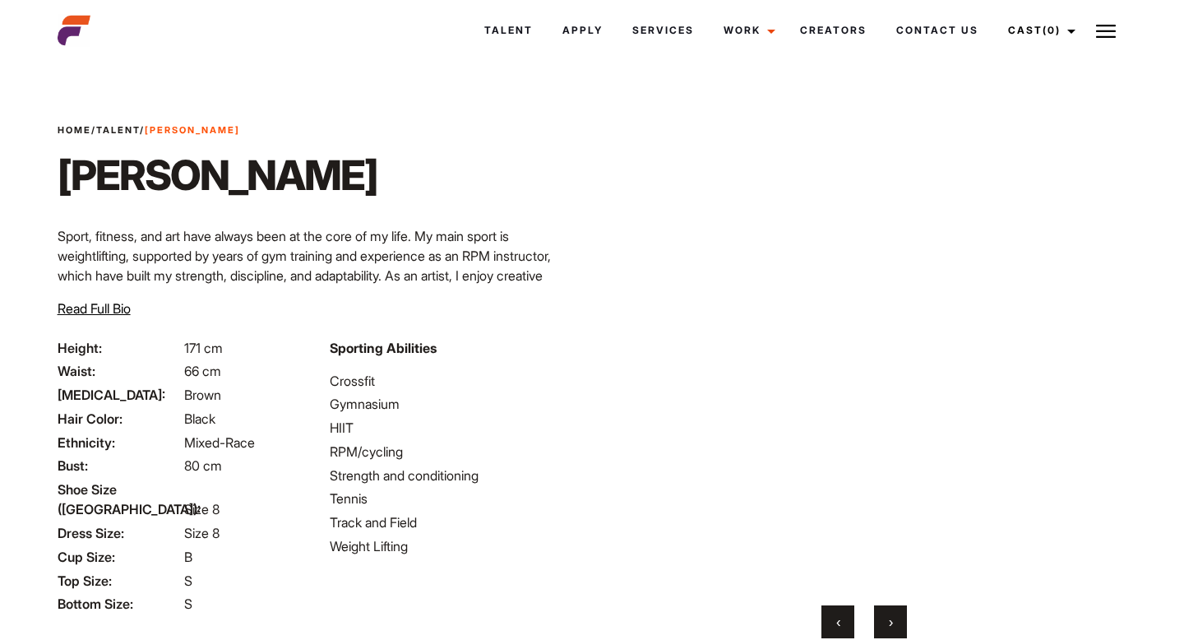
click at [841, 625] on button "‹" at bounding box center [837, 621] width 33 height 33
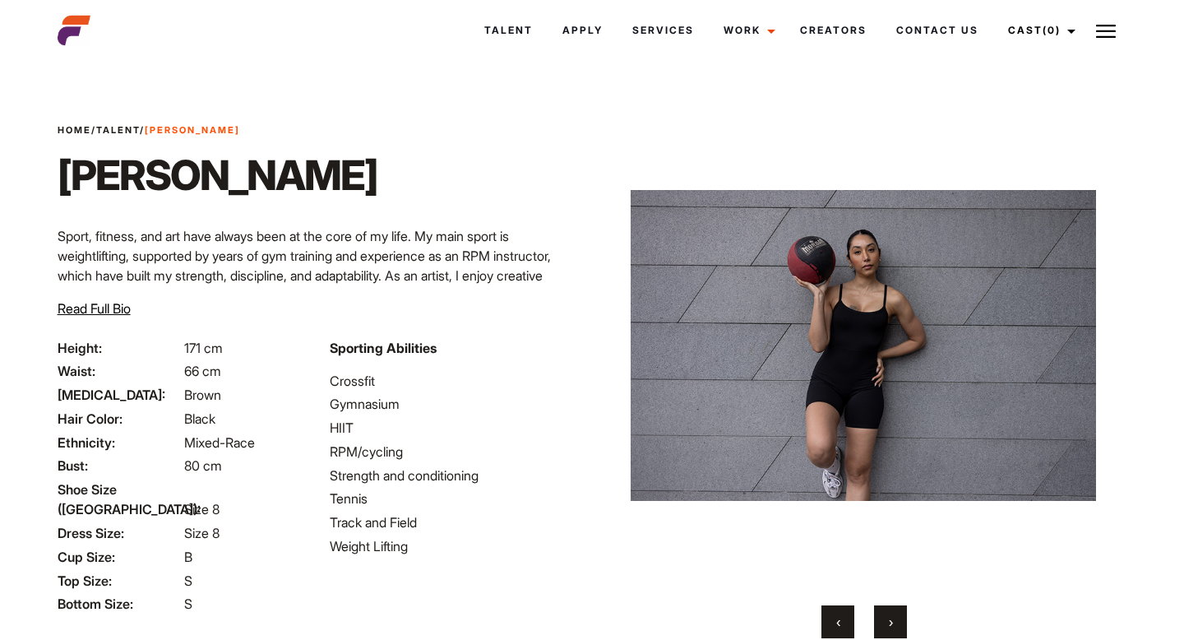
click at [881, 624] on button "›" at bounding box center [890, 621] width 33 height 33
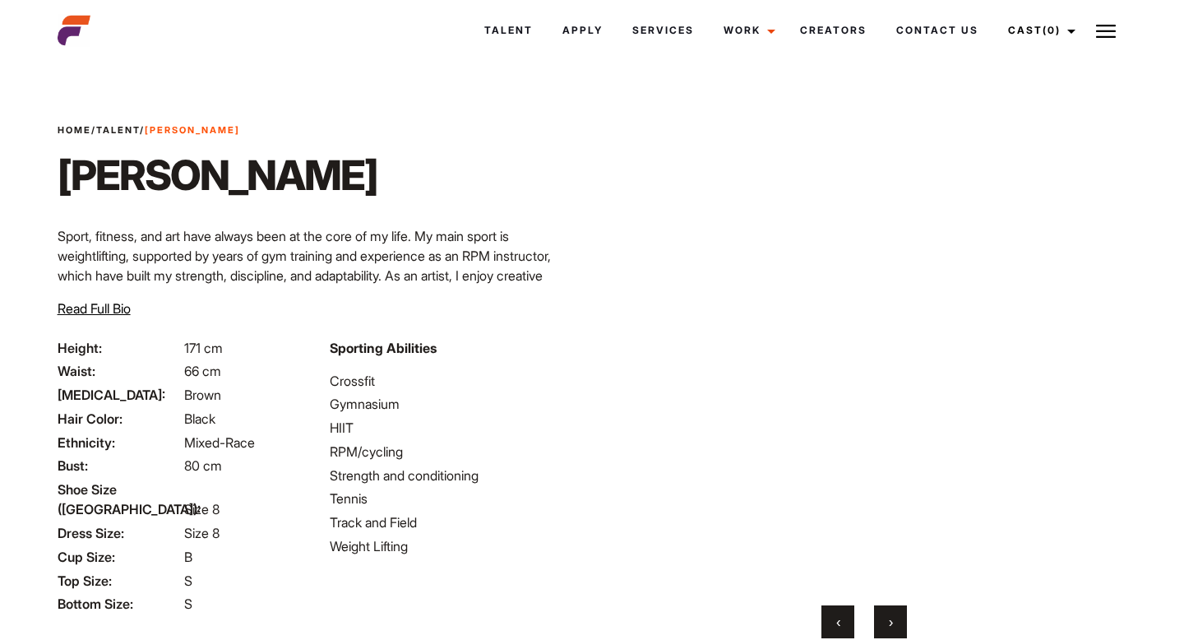
click at [881, 624] on button "›" at bounding box center [890, 621] width 33 height 33
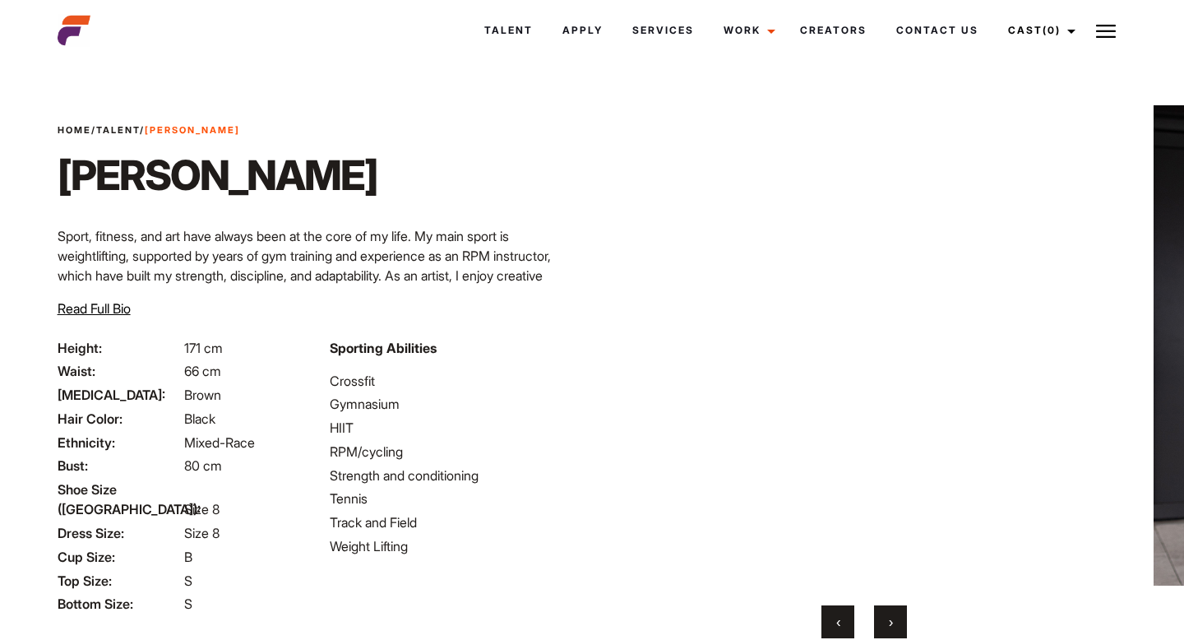
click at [839, 624] on span "‹" at bounding box center [838, 621] width 4 height 16
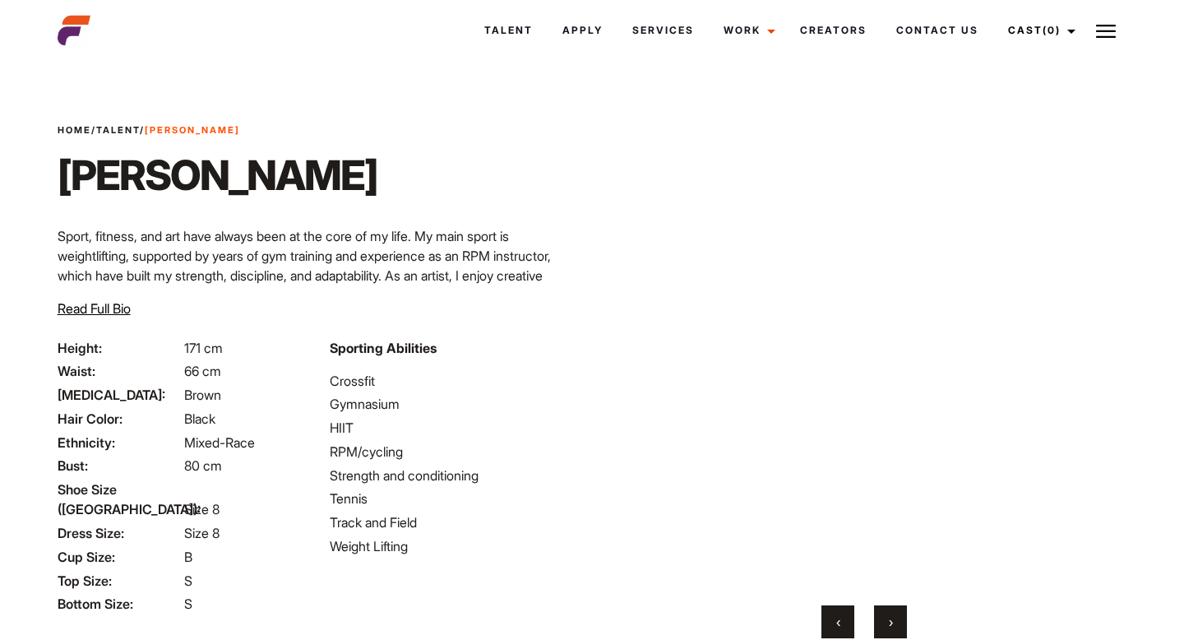
click at [894, 618] on button "›" at bounding box center [890, 621] width 33 height 33
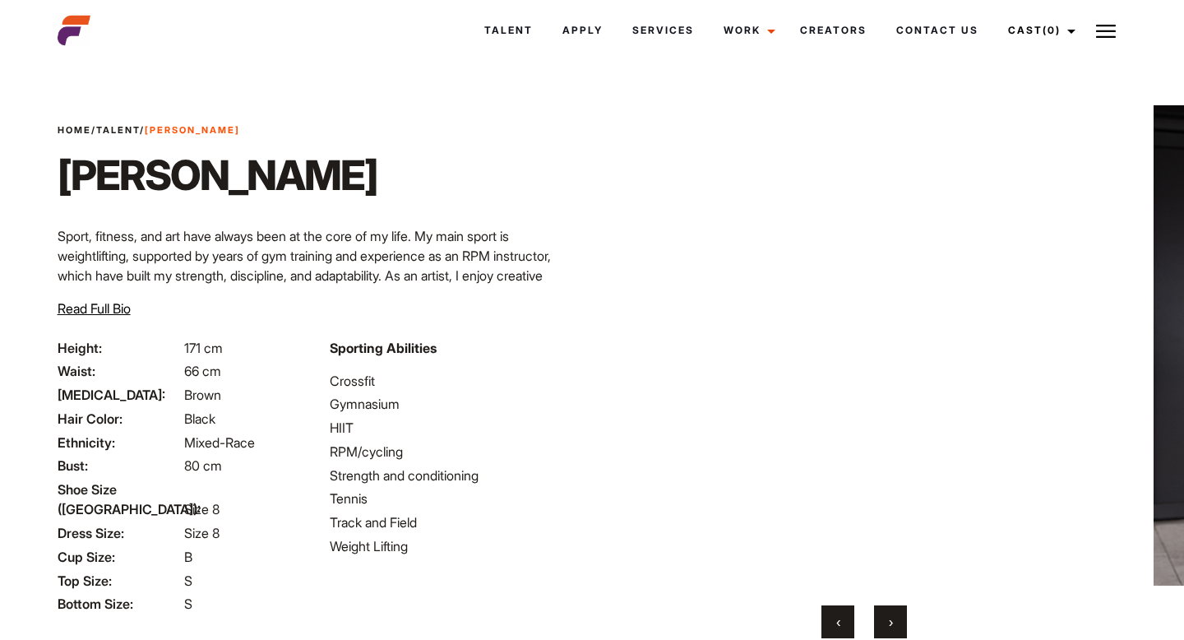
click at [894, 618] on button "›" at bounding box center [890, 621] width 33 height 33
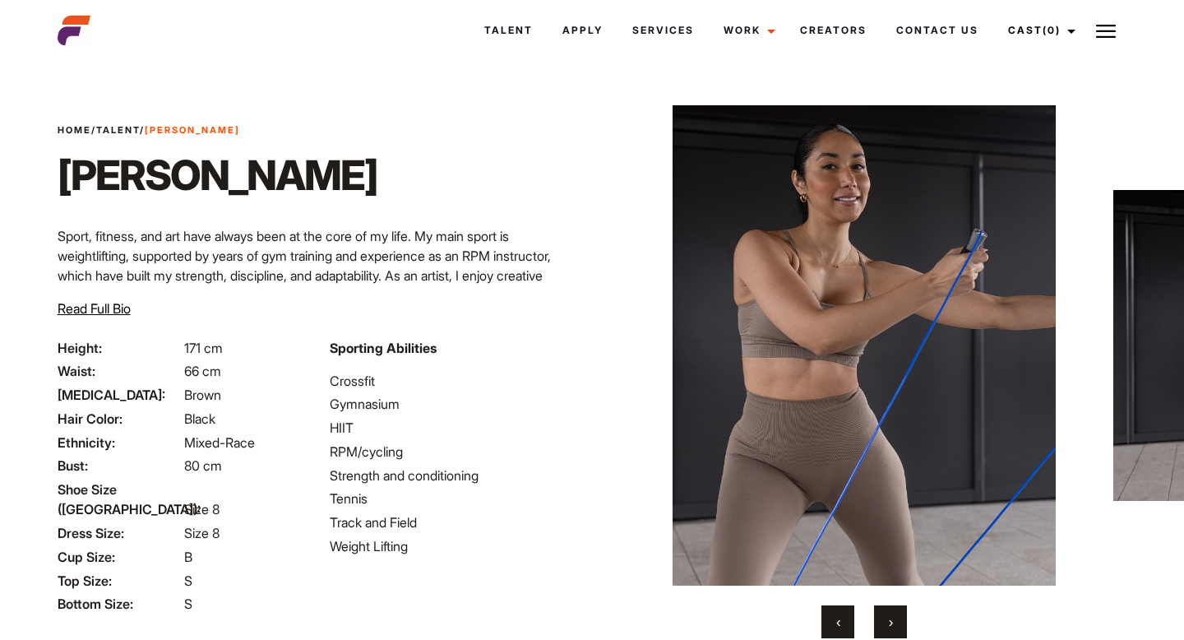
click at [894, 618] on button "›" at bounding box center [890, 621] width 33 height 33
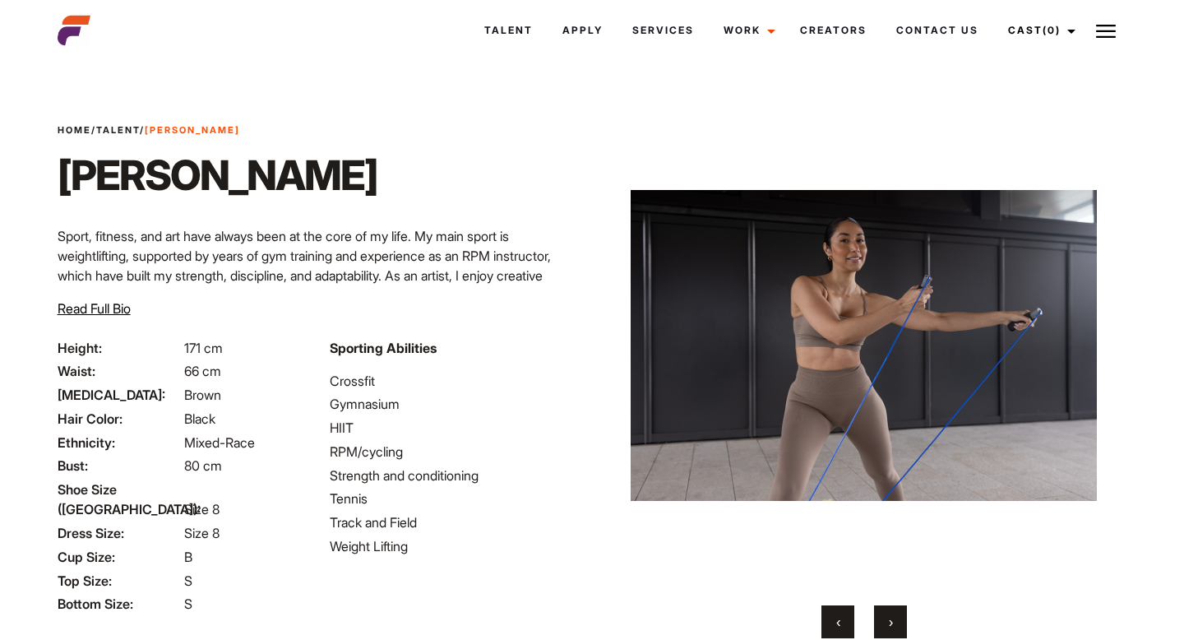
click at [831, 617] on button "‹" at bounding box center [837, 621] width 33 height 33
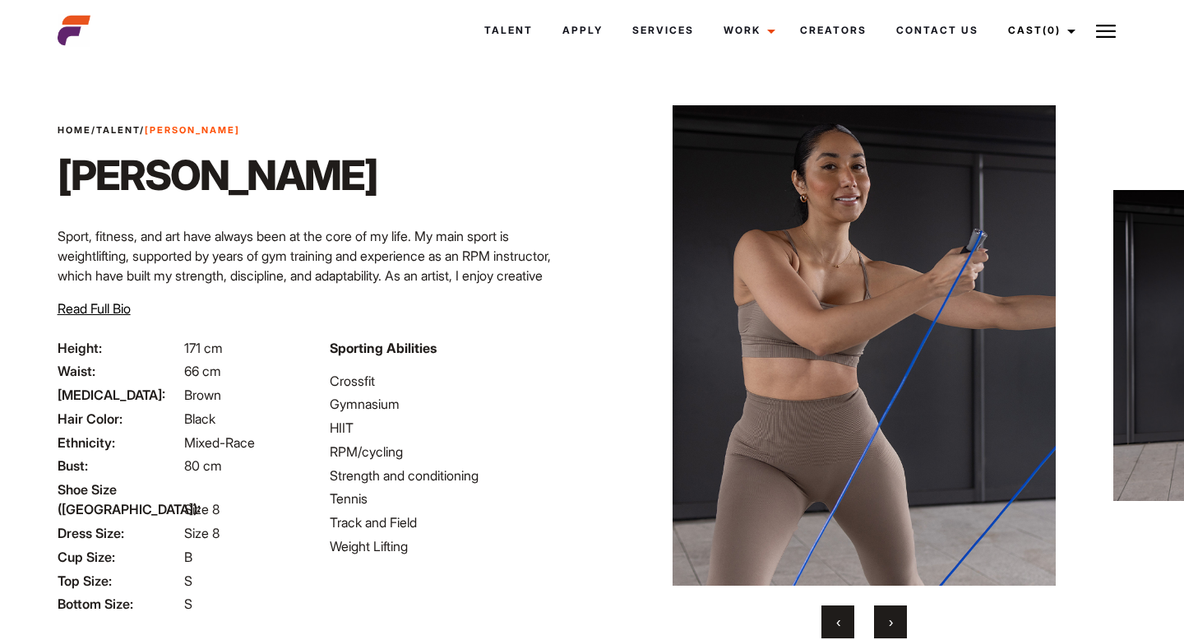
click at [892, 617] on span "›" at bounding box center [891, 621] width 4 height 16
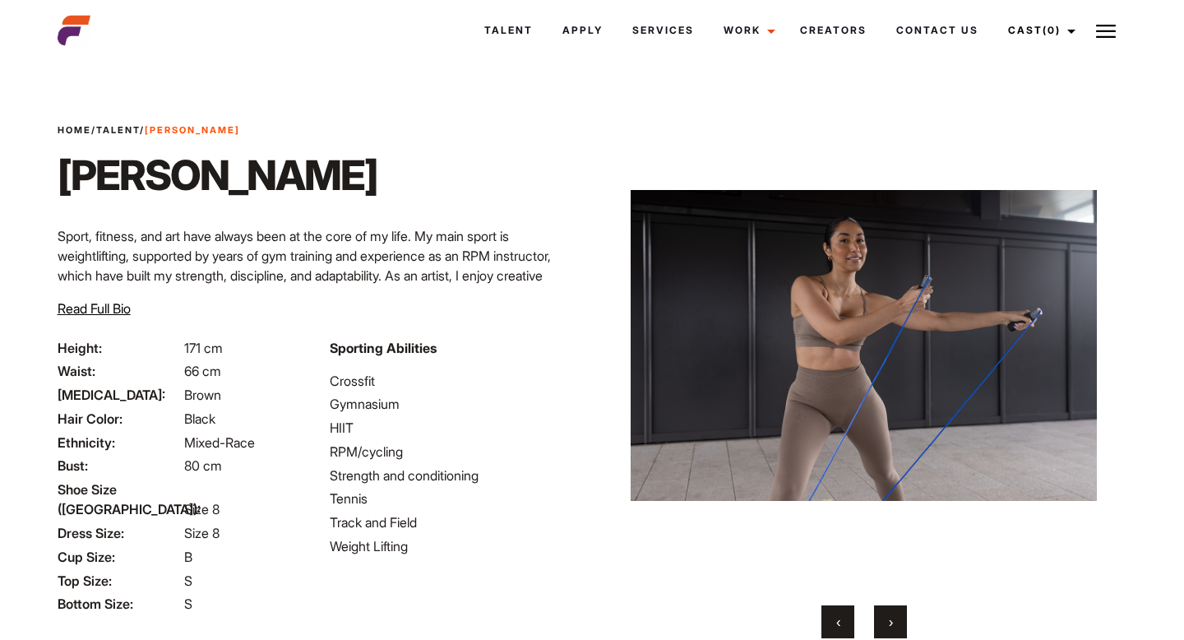
click at [892, 617] on span "›" at bounding box center [891, 621] width 4 height 16
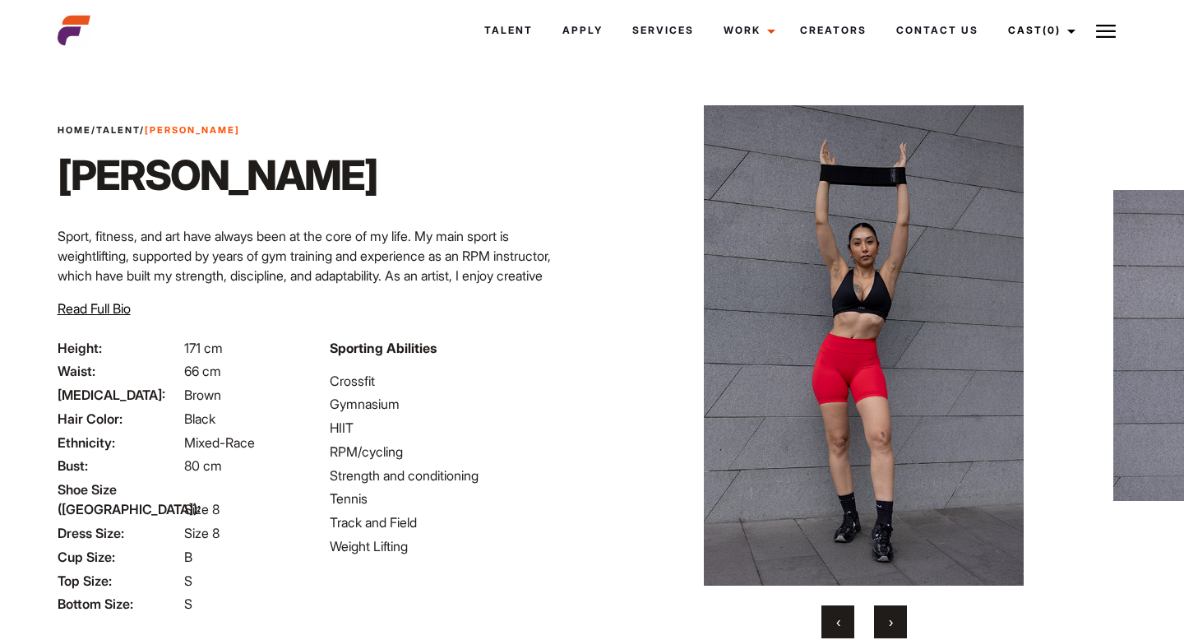
click at [892, 617] on span "›" at bounding box center [891, 621] width 4 height 16
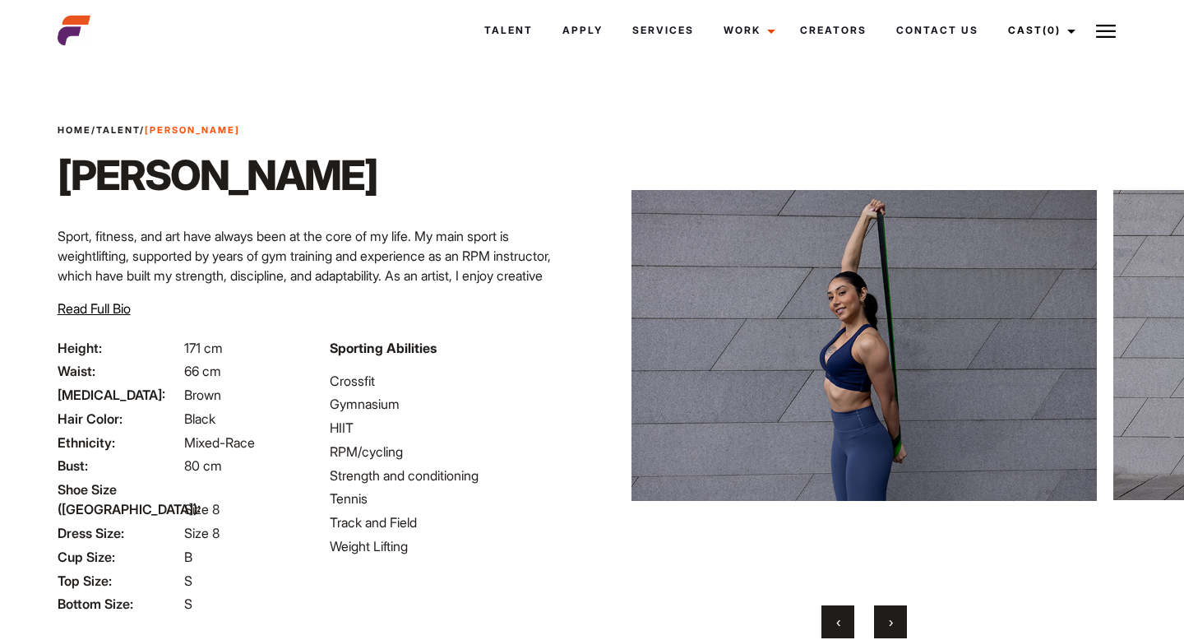
click at [892, 618] on span "›" at bounding box center [891, 621] width 4 height 16
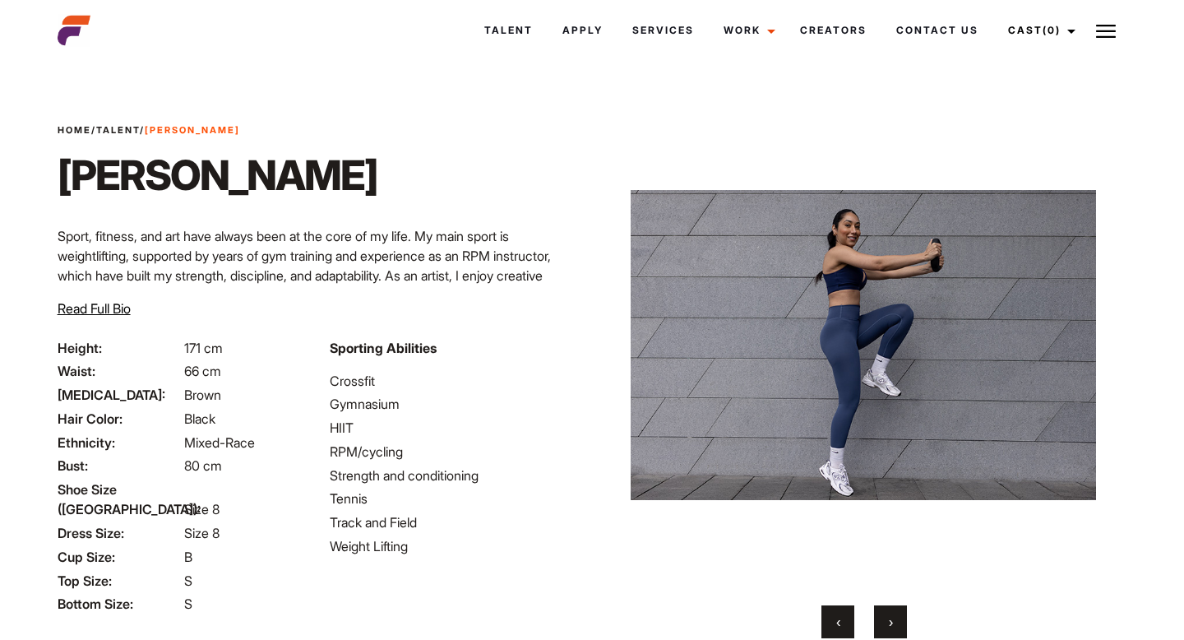
click at [892, 618] on span "›" at bounding box center [891, 621] width 4 height 16
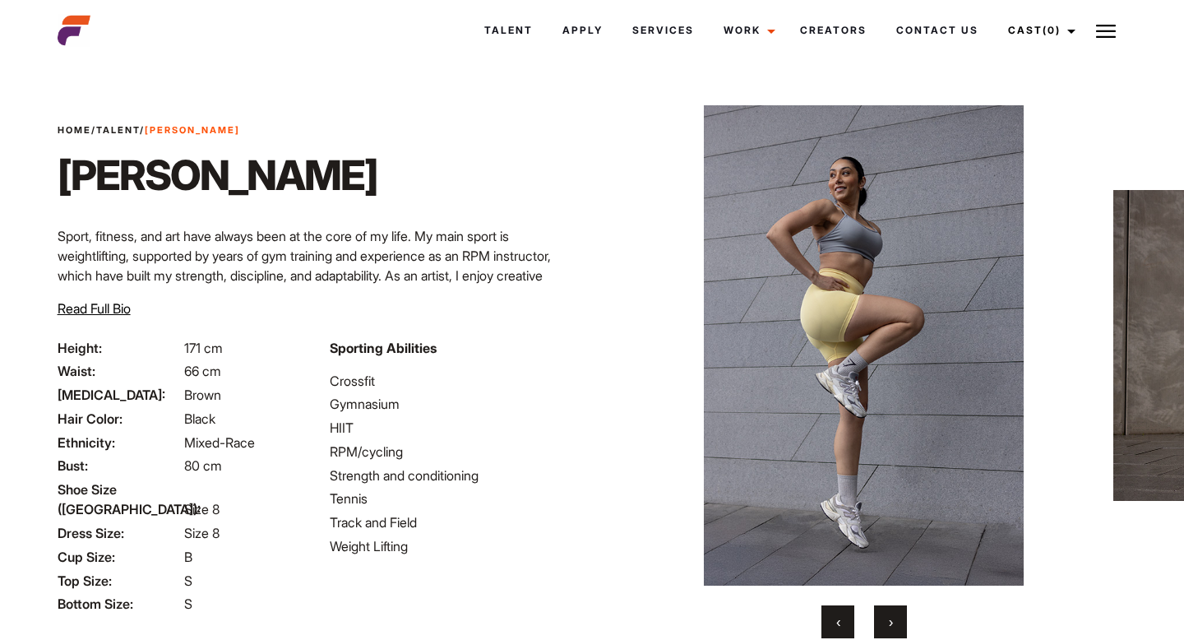
click at [892, 618] on span "›" at bounding box center [891, 621] width 4 height 16
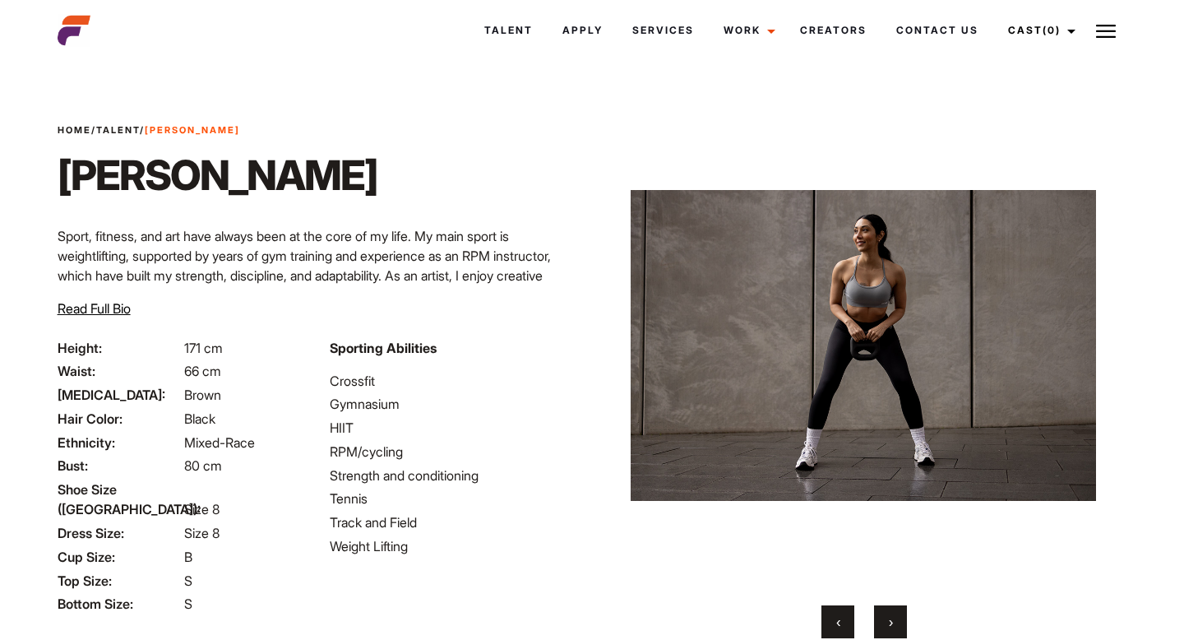
click at [892, 618] on span "›" at bounding box center [891, 621] width 4 height 16
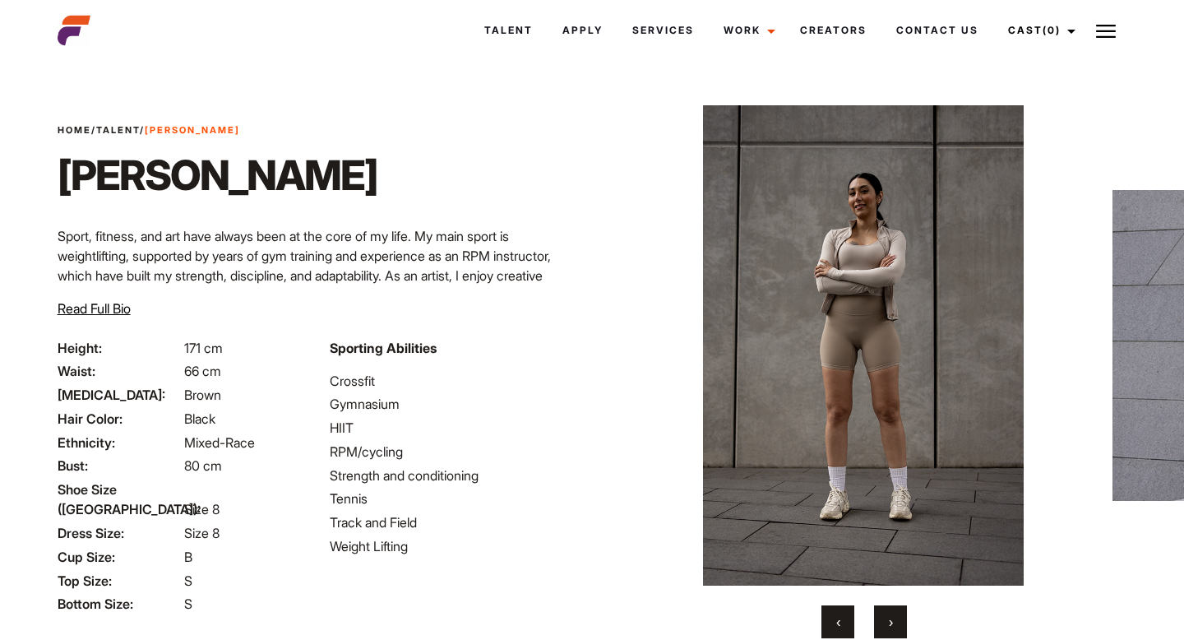
click at [892, 618] on span "›" at bounding box center [891, 621] width 4 height 16
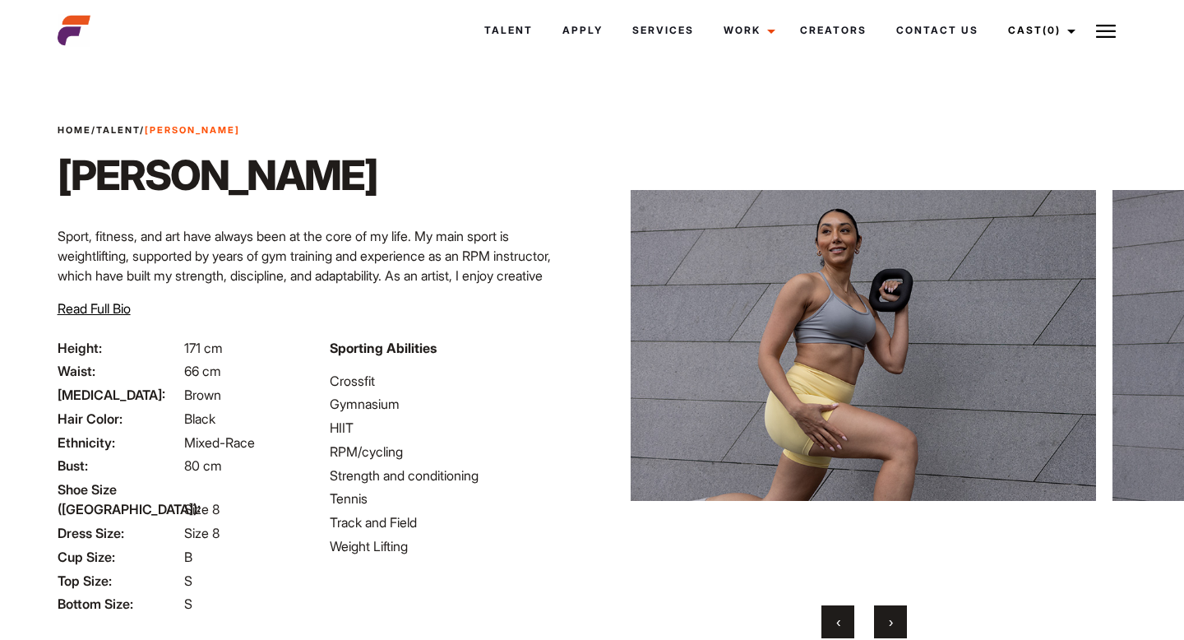
click at [892, 619] on span "›" at bounding box center [891, 621] width 4 height 16
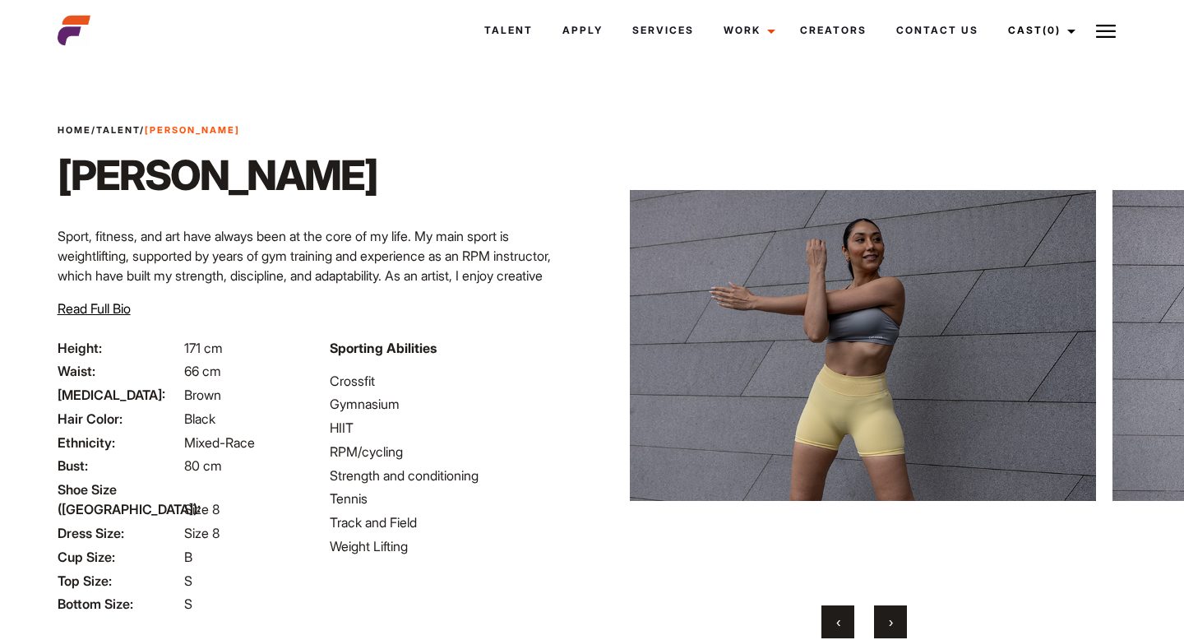
click at [892, 619] on span "›" at bounding box center [891, 621] width 4 height 16
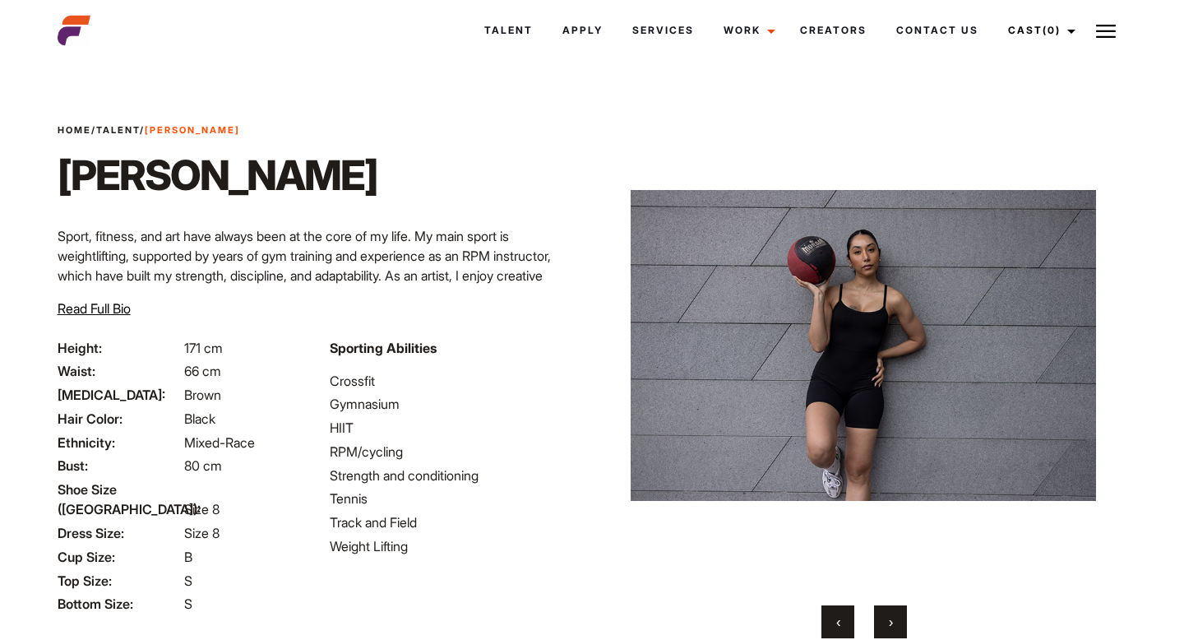
click at [892, 619] on span "›" at bounding box center [891, 621] width 4 height 16
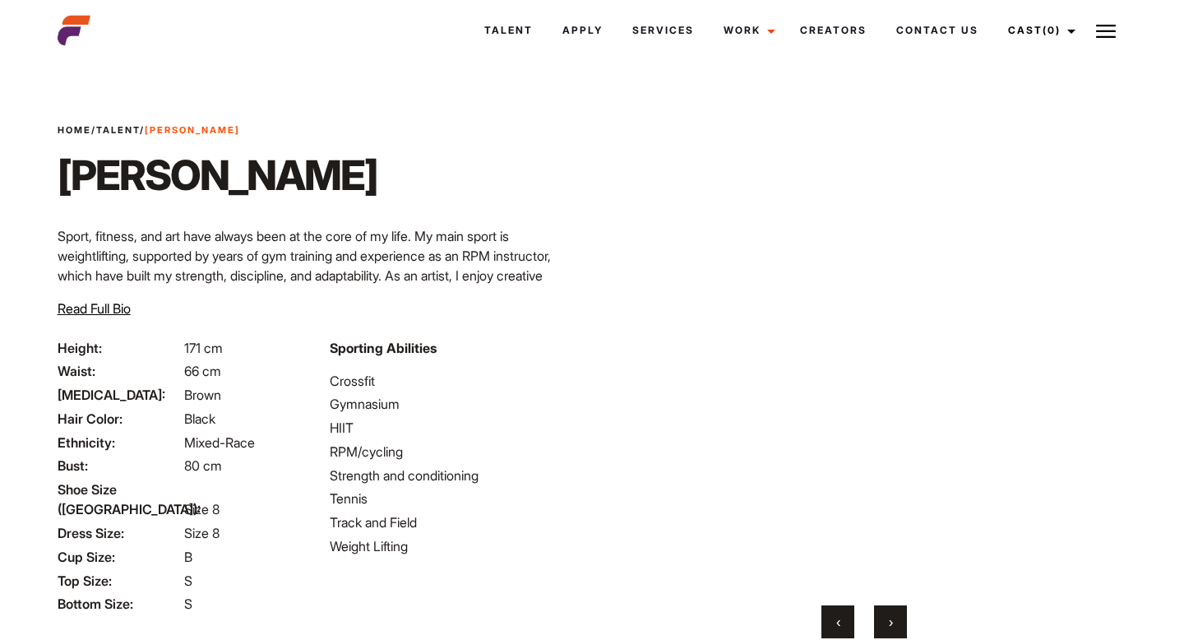
click at [892, 619] on span "›" at bounding box center [891, 621] width 4 height 16
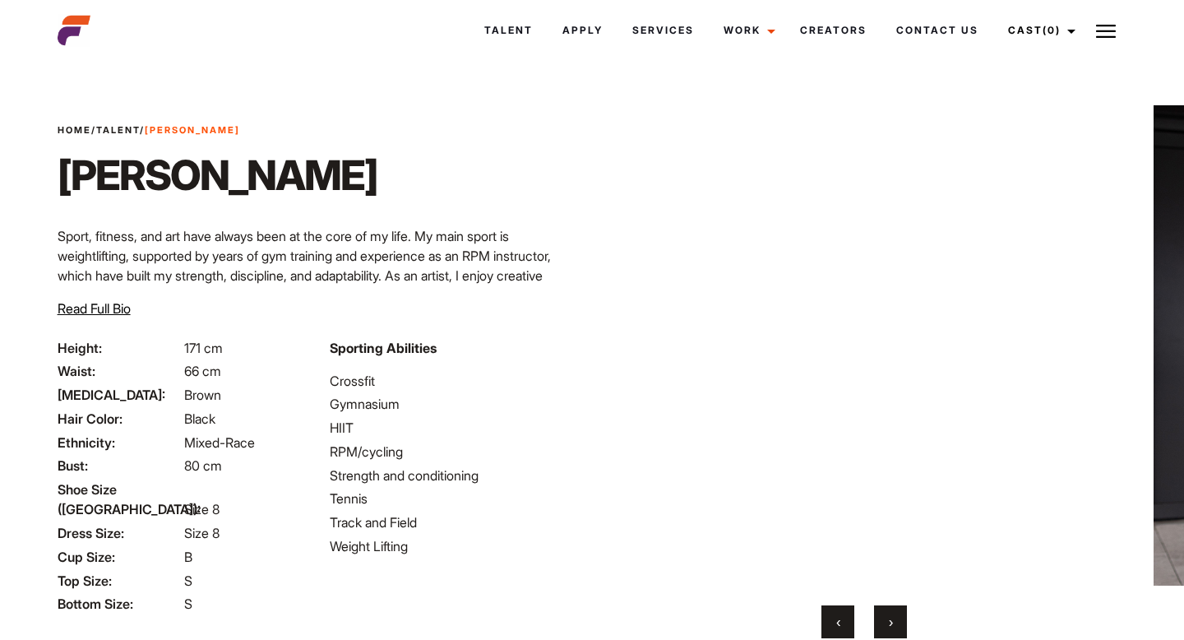
click at [892, 619] on span "›" at bounding box center [891, 621] width 4 height 16
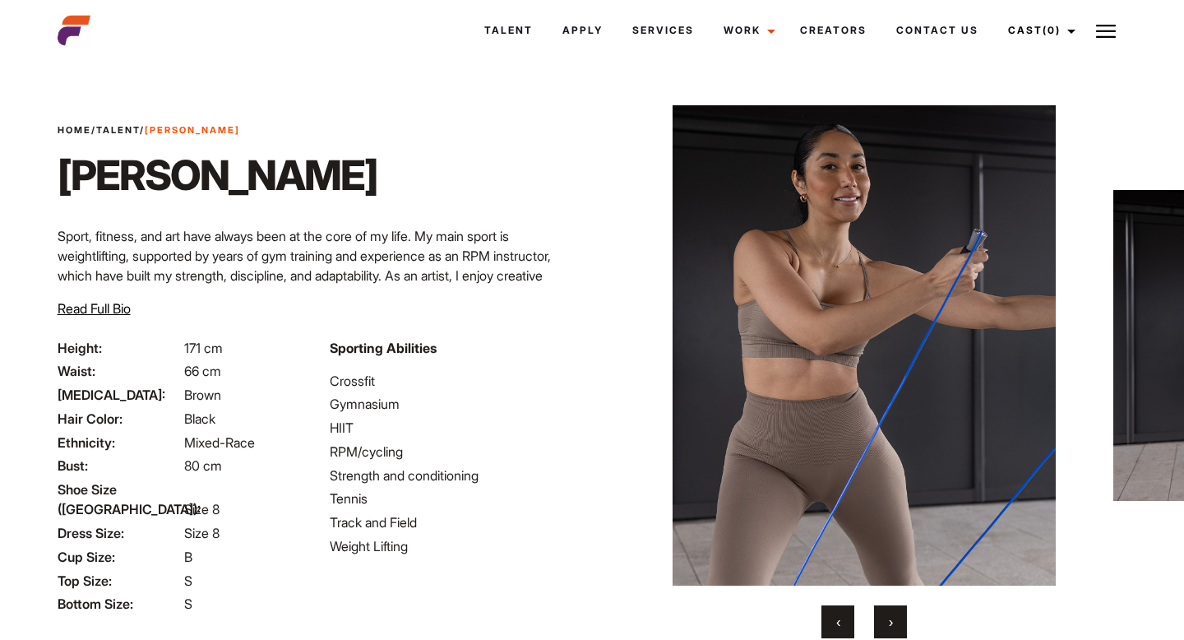
click at [892, 619] on span "›" at bounding box center [891, 621] width 4 height 16
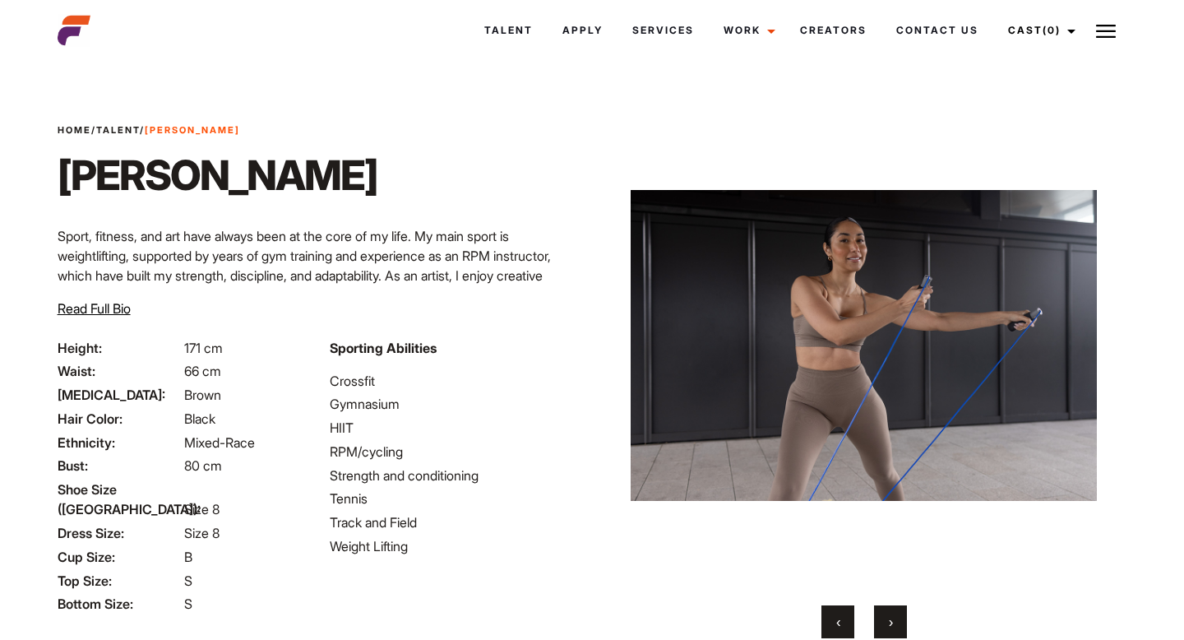
click at [892, 619] on span "›" at bounding box center [891, 621] width 4 height 16
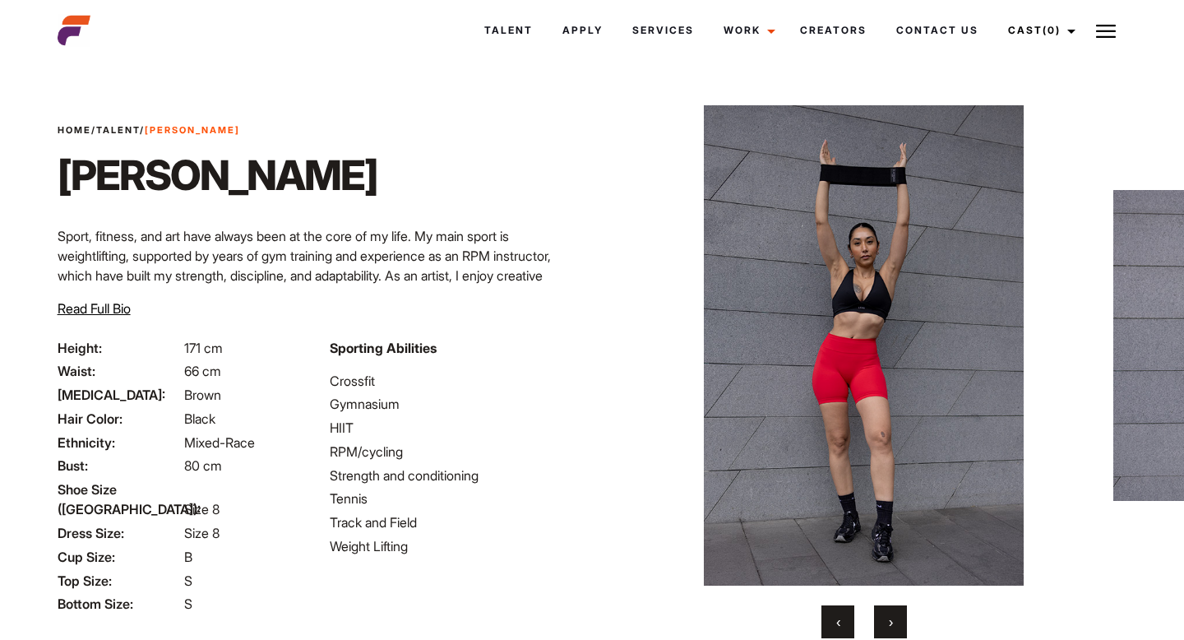
click at [892, 619] on span "›" at bounding box center [891, 621] width 4 height 16
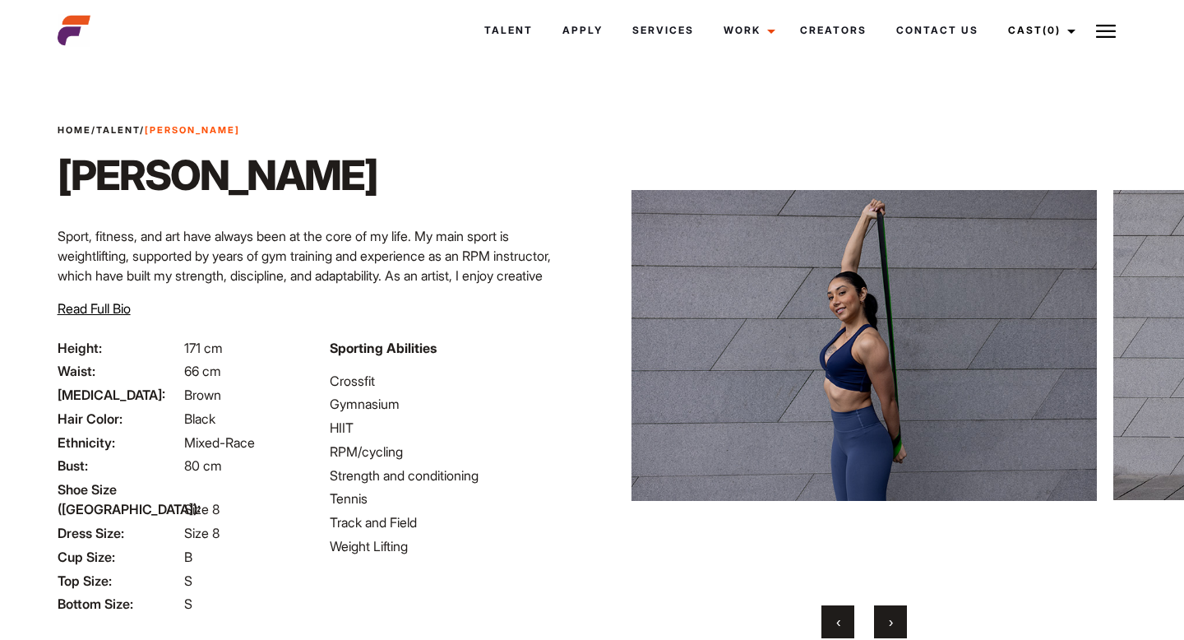
click at [892, 619] on span "›" at bounding box center [891, 621] width 4 height 16
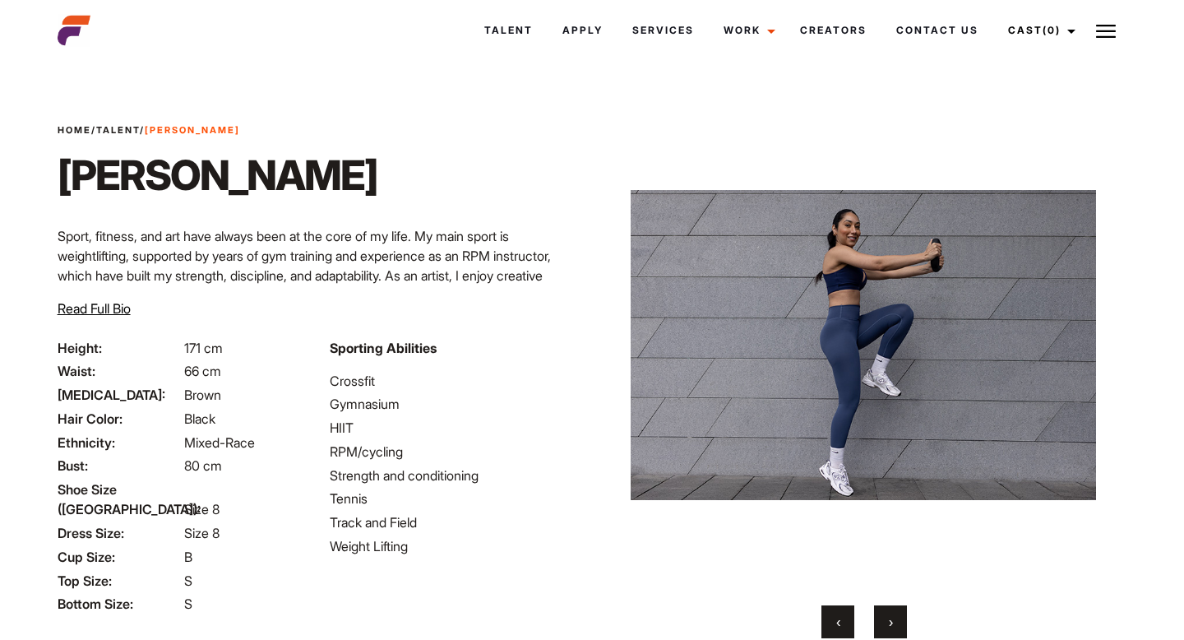
click at [892, 619] on span "›" at bounding box center [891, 621] width 4 height 16
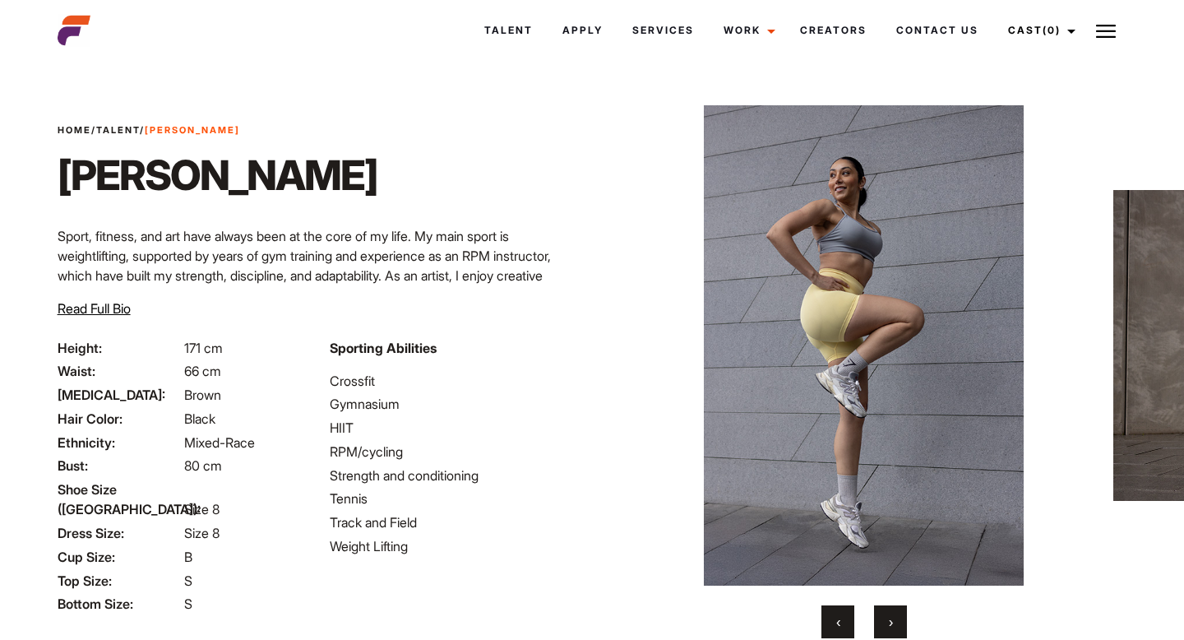
click at [892, 619] on span "›" at bounding box center [891, 621] width 4 height 16
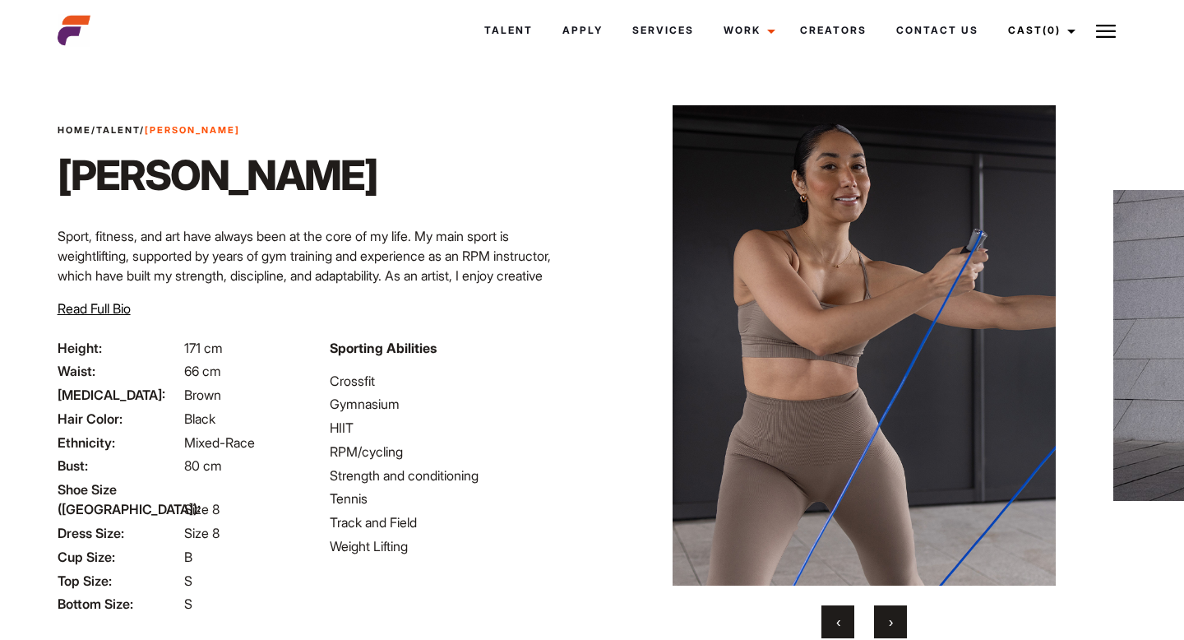
click at [891, 621] on span "›" at bounding box center [891, 621] width 4 height 16
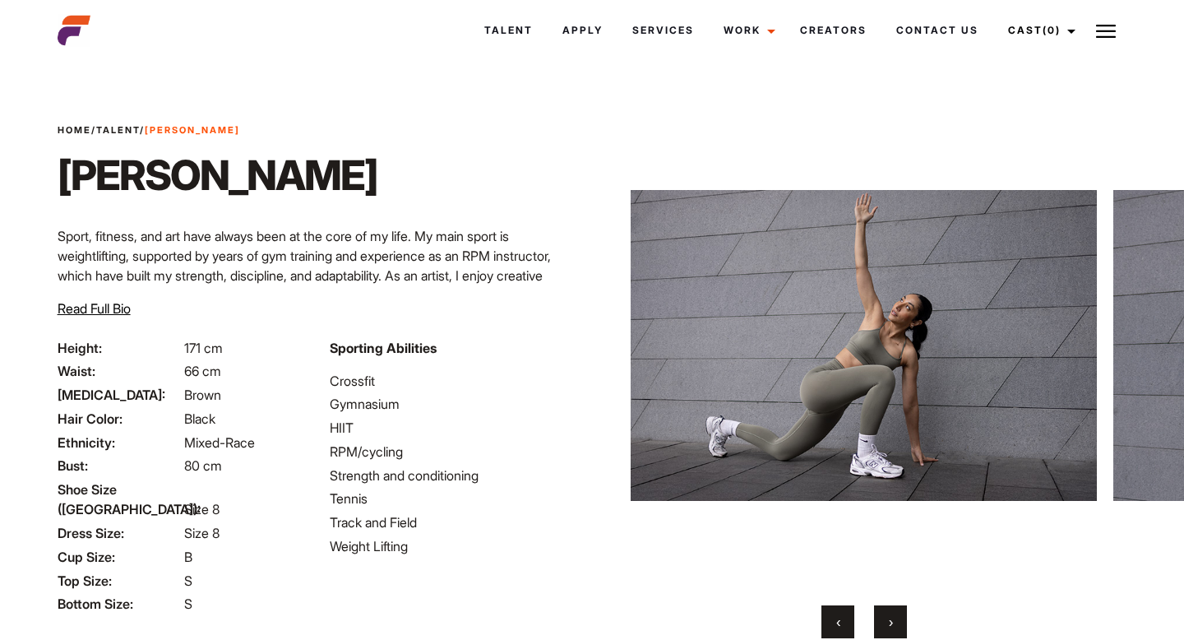
click at [891, 621] on span "›" at bounding box center [891, 621] width 4 height 16
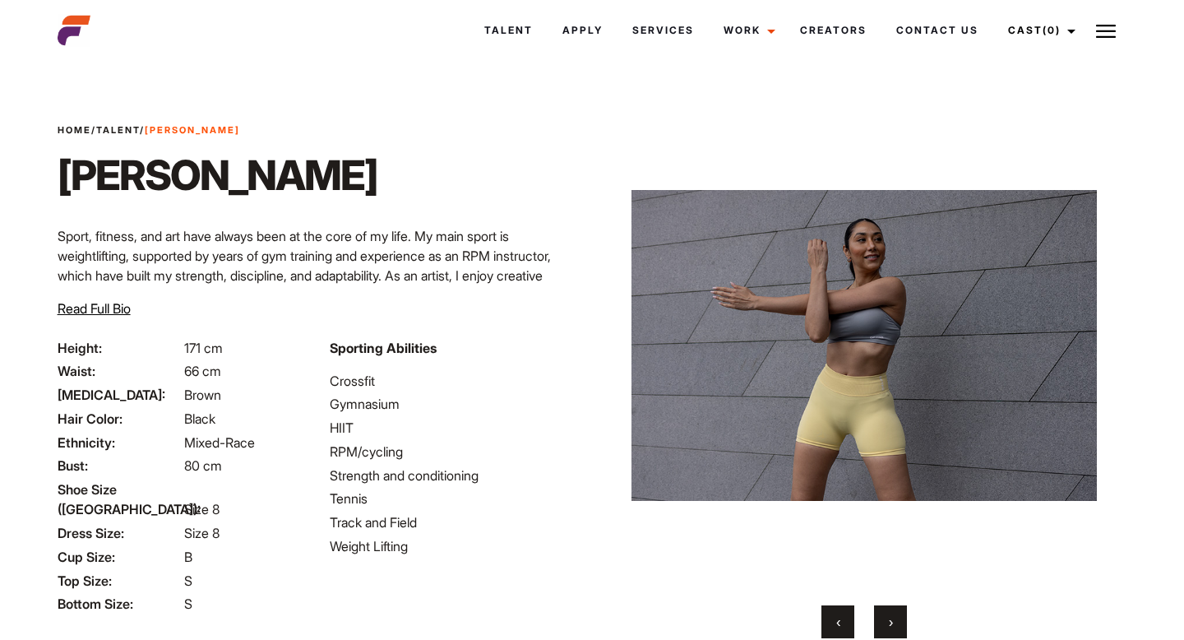
click at [892, 622] on span "›" at bounding box center [891, 621] width 4 height 16
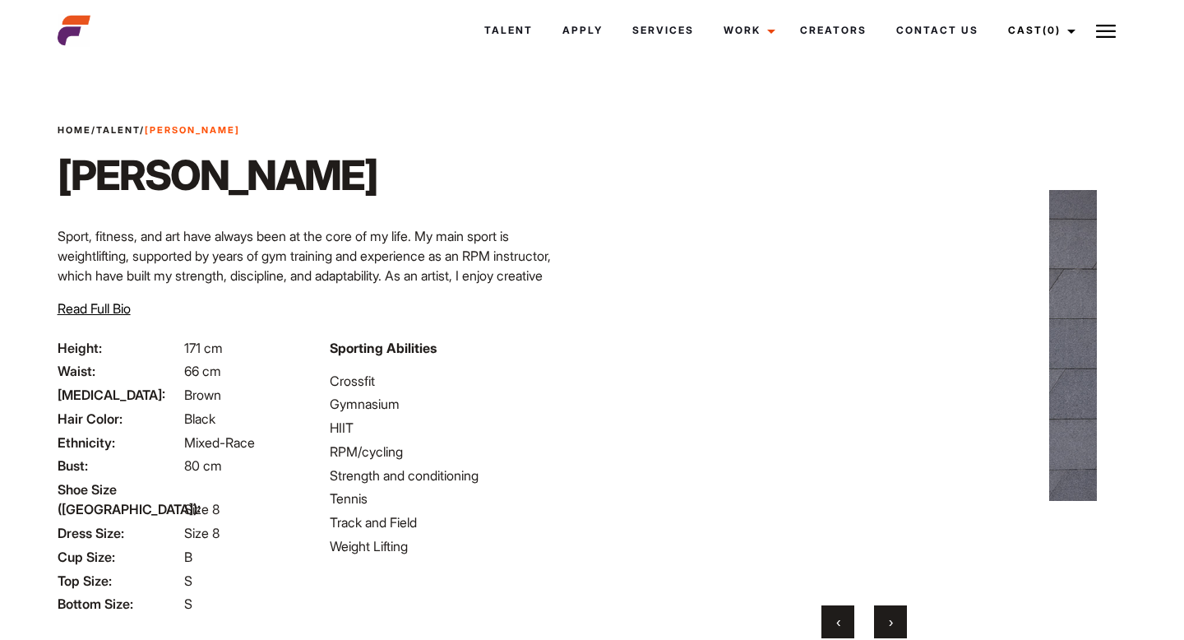
click at [892, 622] on span "›" at bounding box center [891, 621] width 4 height 16
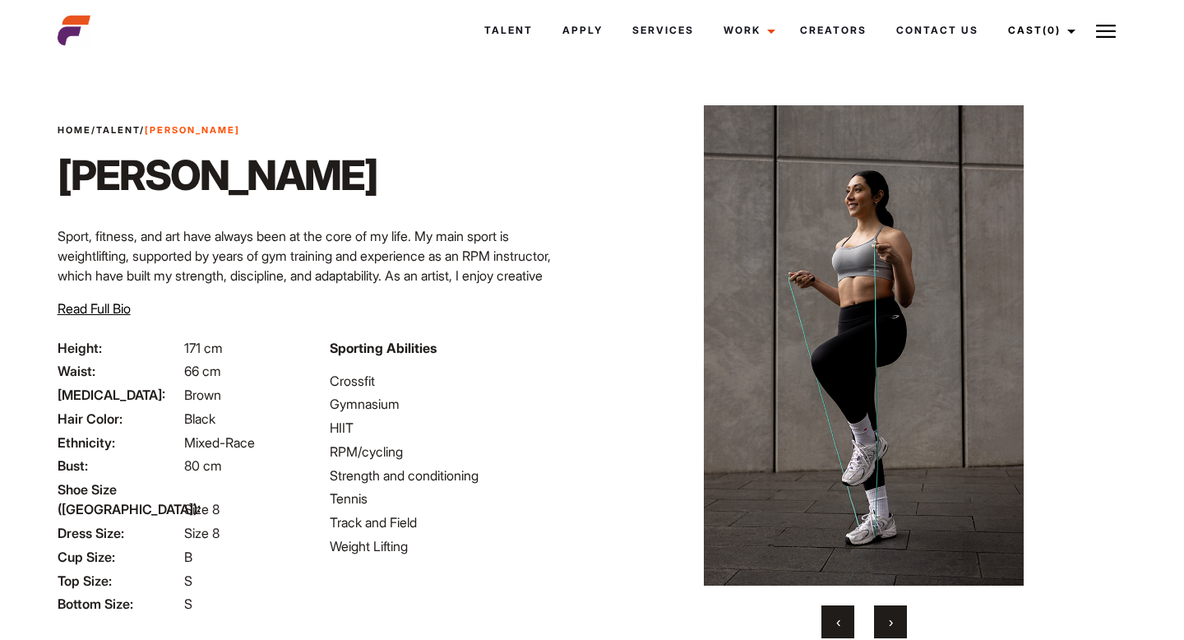
click at [892, 622] on span "›" at bounding box center [891, 621] width 4 height 16
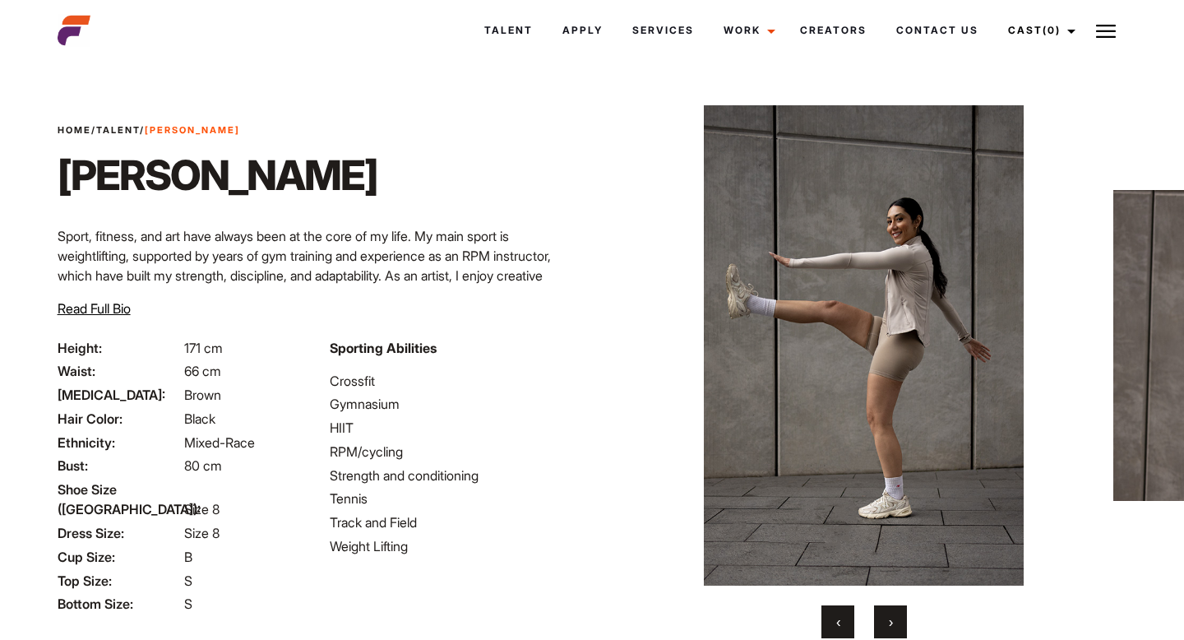
click at [844, 616] on button "‹" at bounding box center [837, 621] width 33 height 33
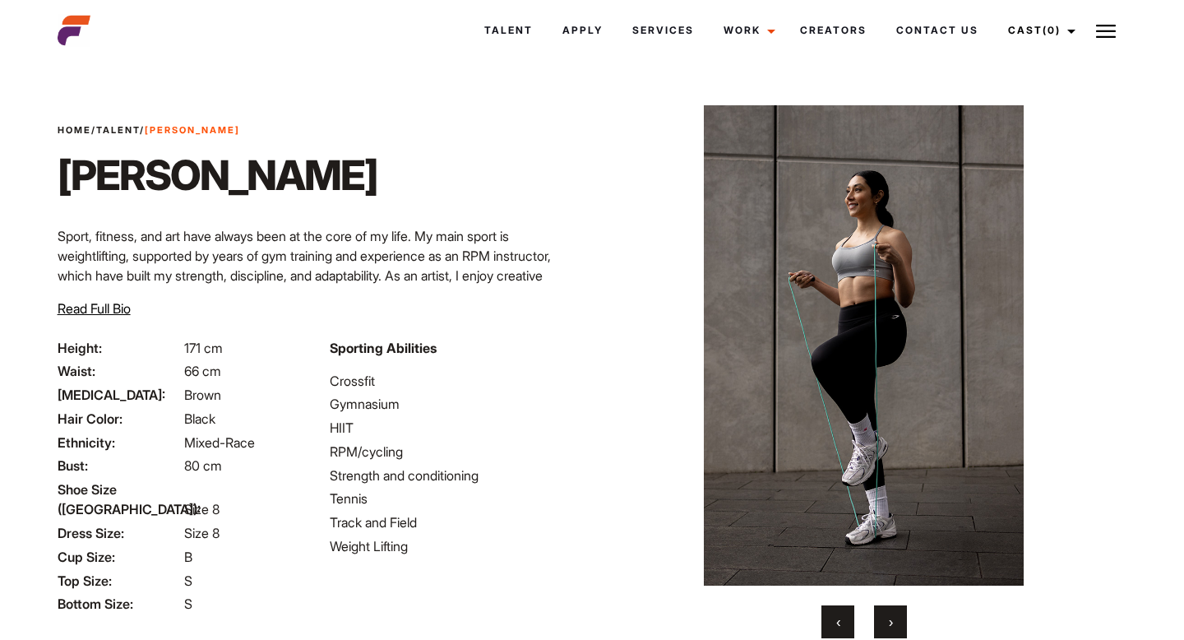
click at [897, 621] on button "›" at bounding box center [890, 621] width 33 height 33
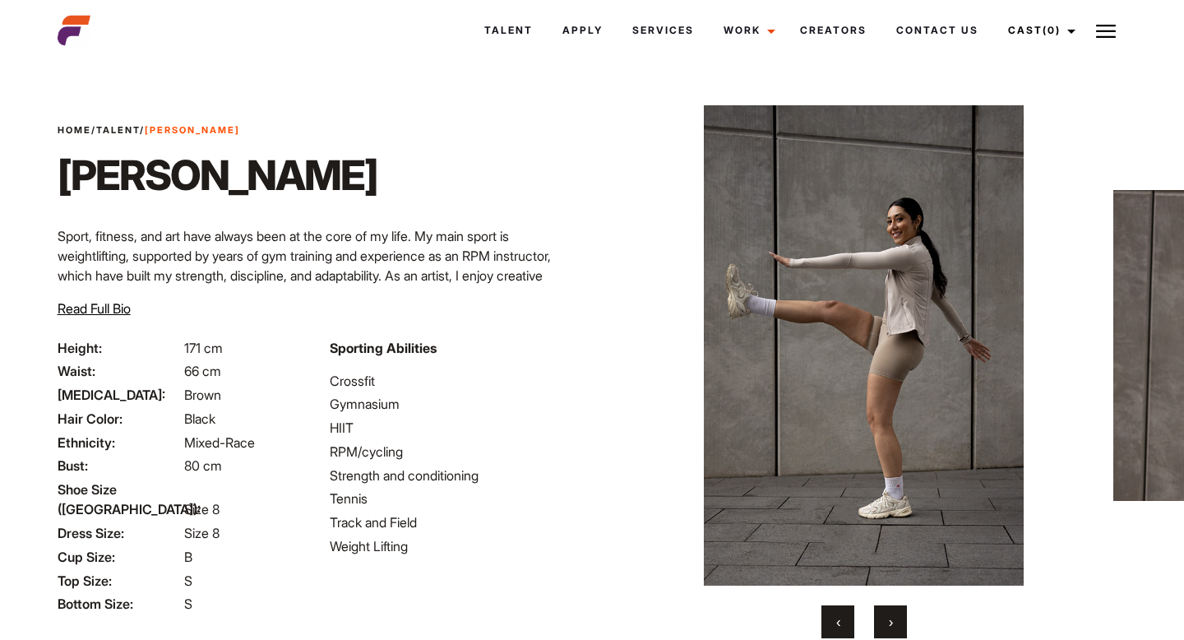
click at [897, 621] on button "›" at bounding box center [890, 621] width 33 height 33
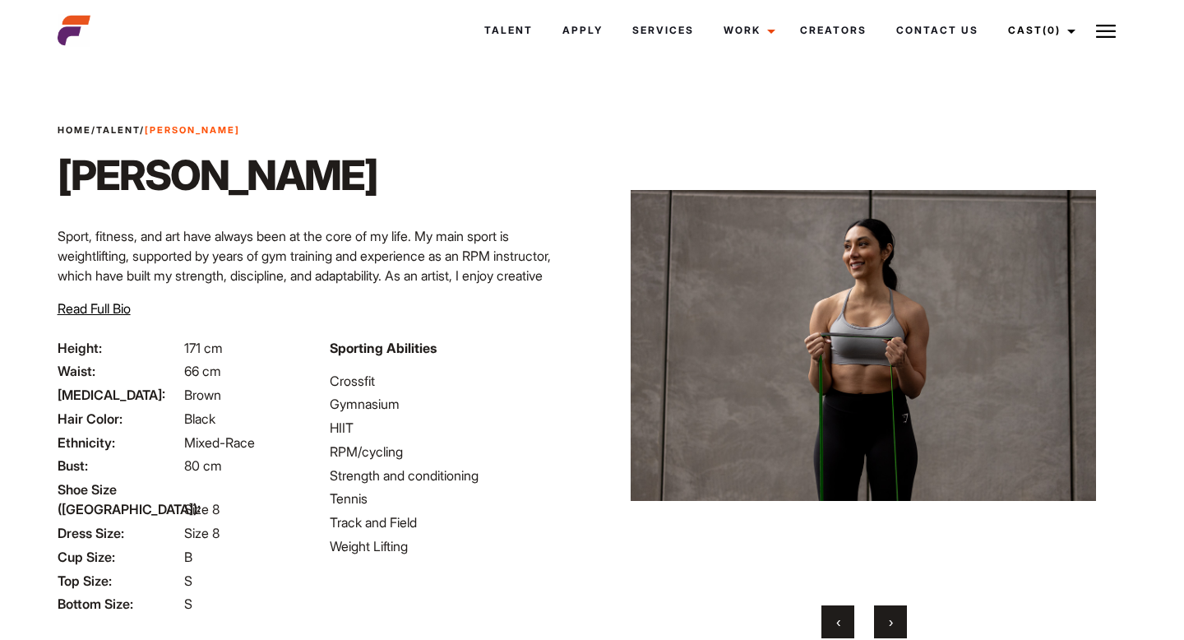
click at [897, 621] on button "›" at bounding box center [890, 621] width 33 height 33
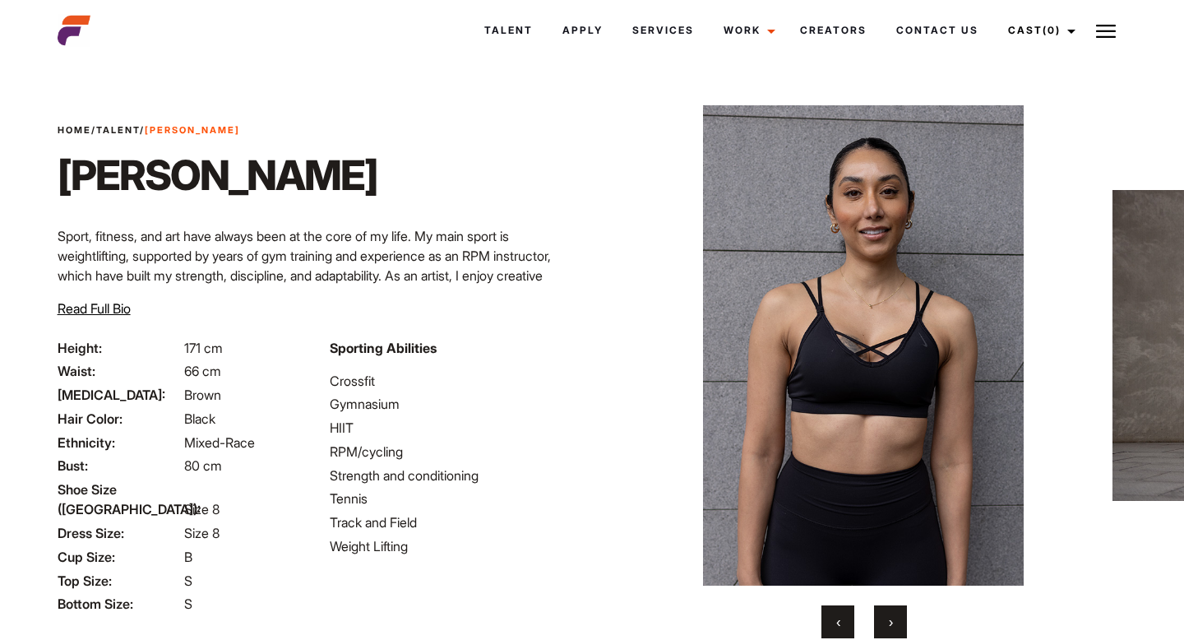
click at [897, 621] on button "›" at bounding box center [890, 621] width 33 height 33
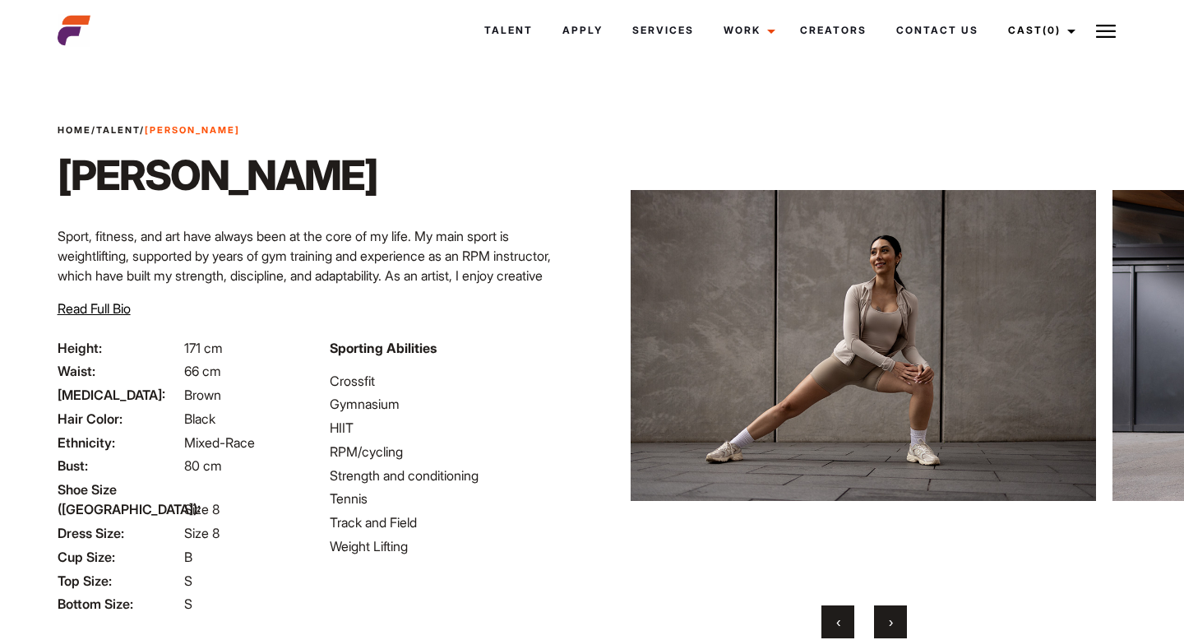
click at [897, 621] on button "›" at bounding box center [890, 621] width 33 height 33
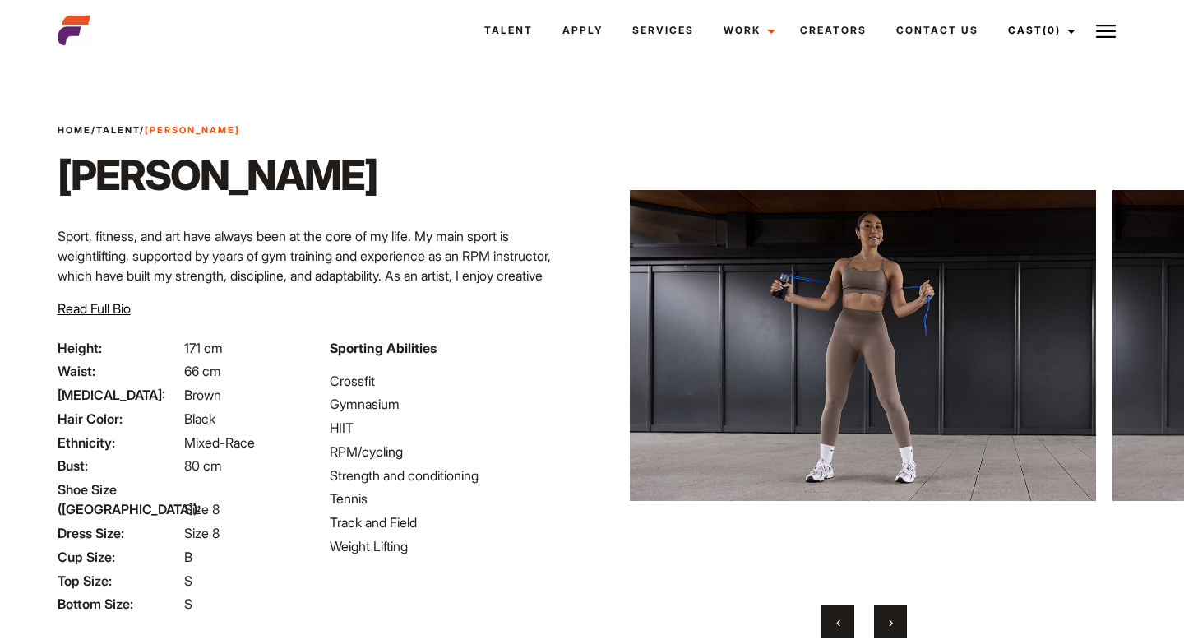
click at [897, 621] on button "›" at bounding box center [890, 621] width 33 height 33
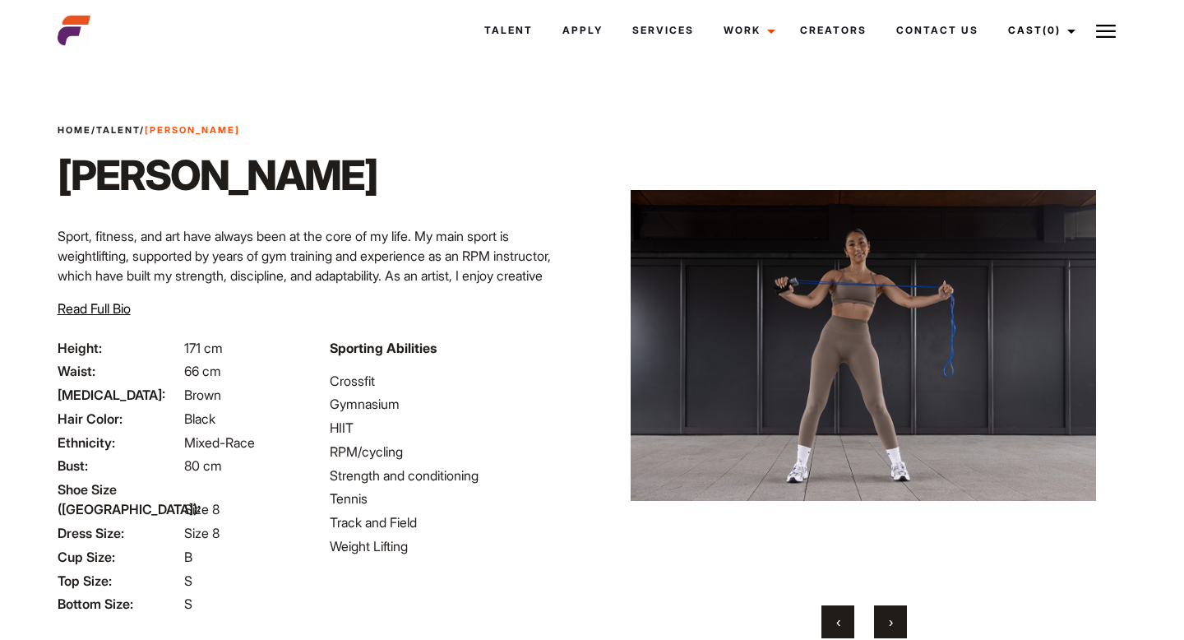
click at [841, 617] on button "‹" at bounding box center [837, 621] width 33 height 33
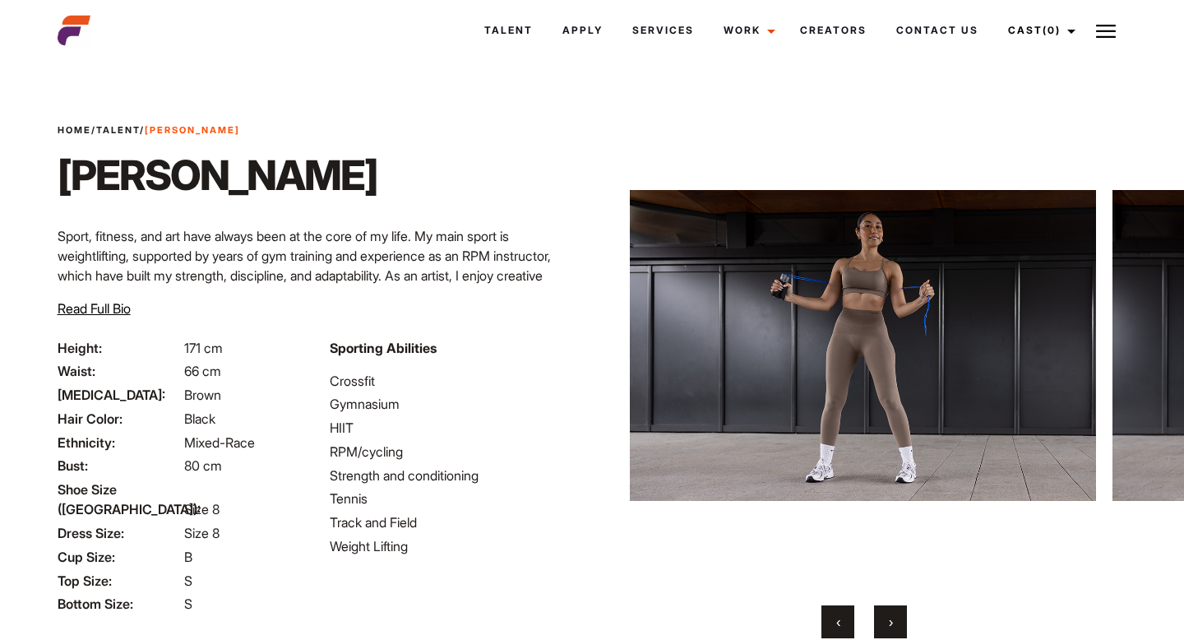
click at [899, 622] on button "›" at bounding box center [890, 621] width 33 height 33
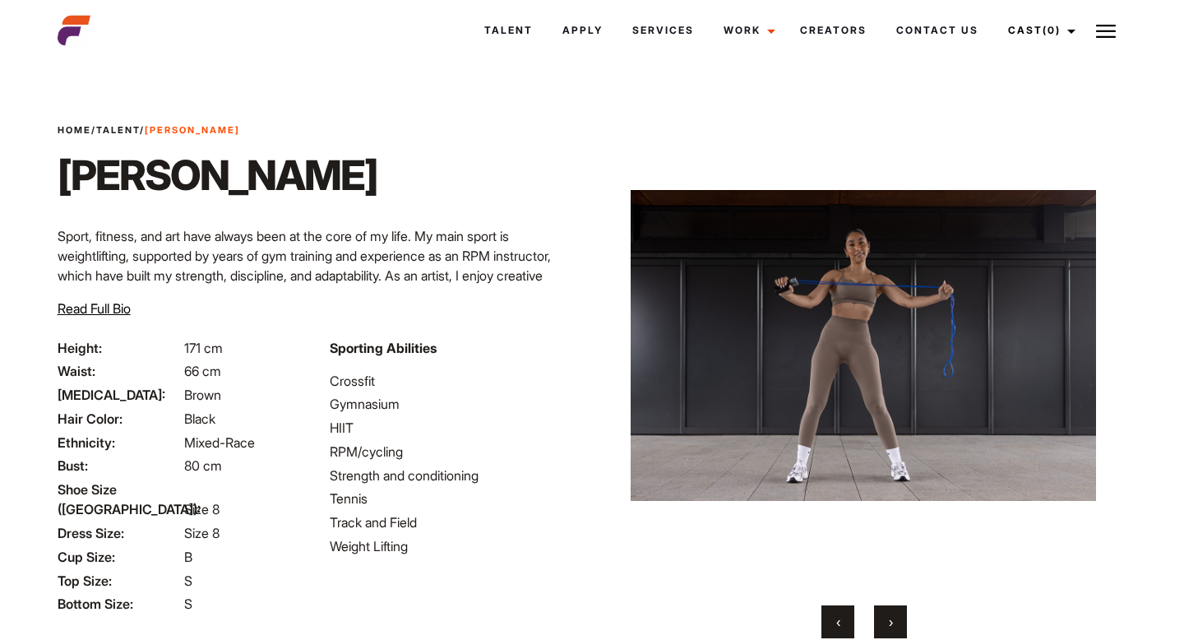
click at [899, 622] on button "›" at bounding box center [890, 621] width 33 height 33
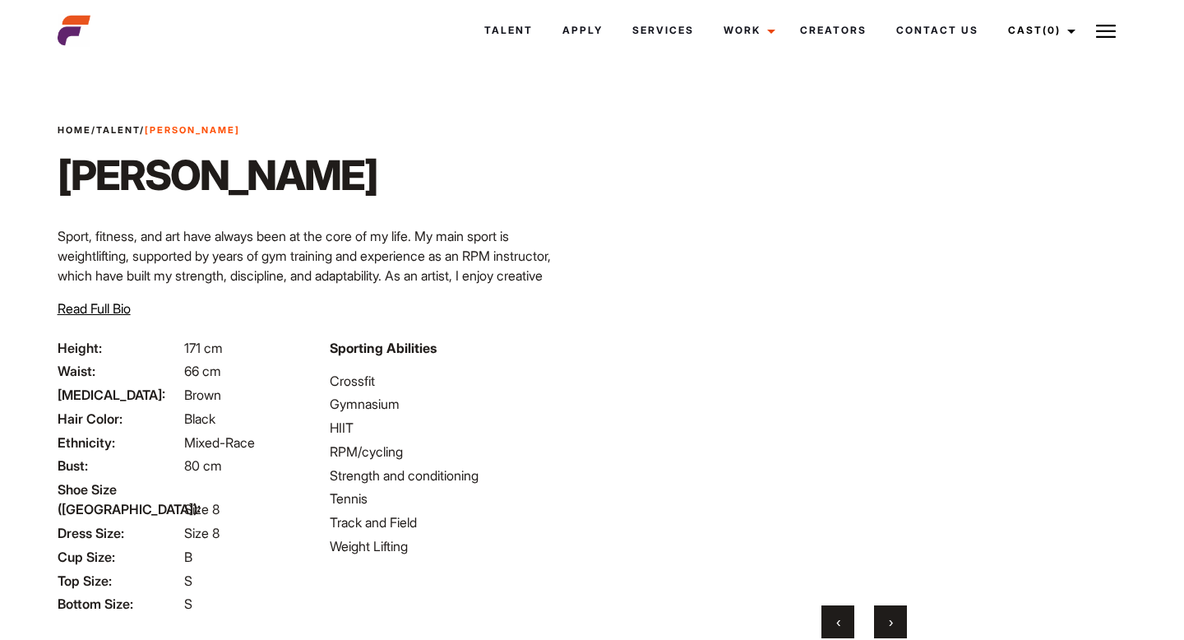
click at [839, 613] on span "‹" at bounding box center [838, 621] width 4 height 16
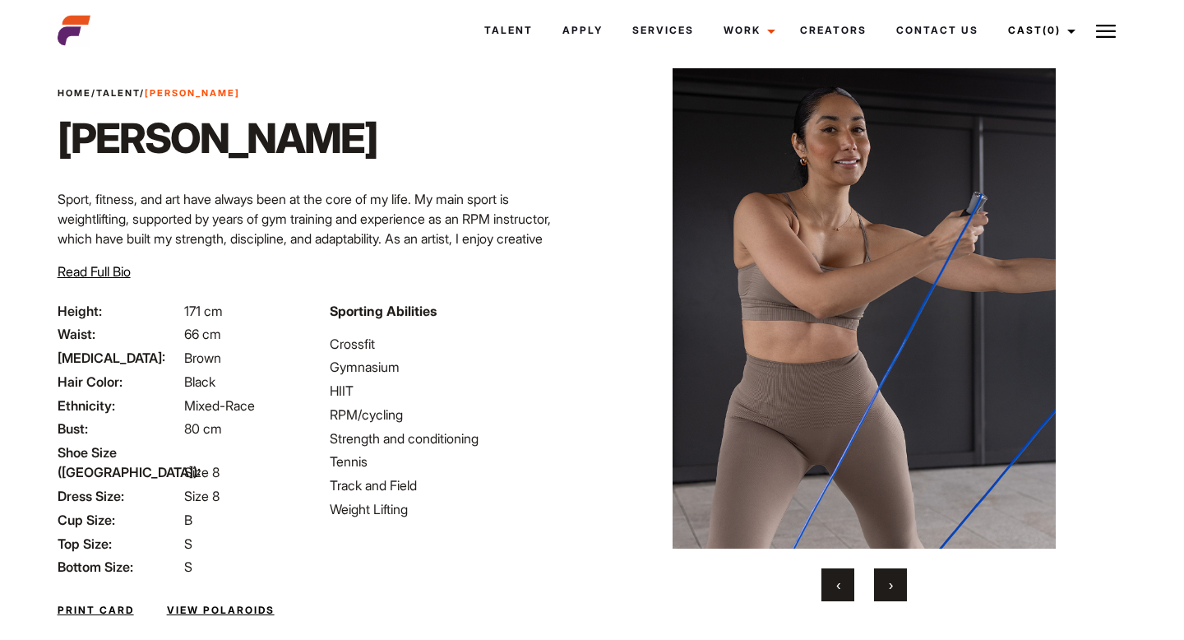
scroll to position [55, 0]
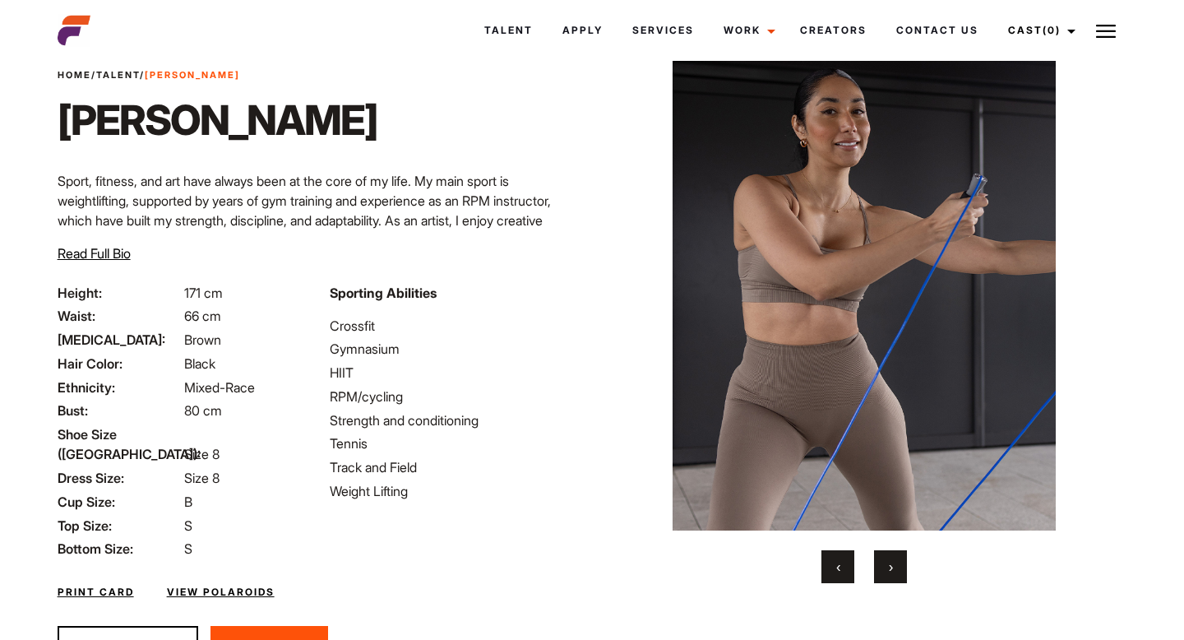
click at [889, 572] on span "›" at bounding box center [891, 566] width 4 height 16
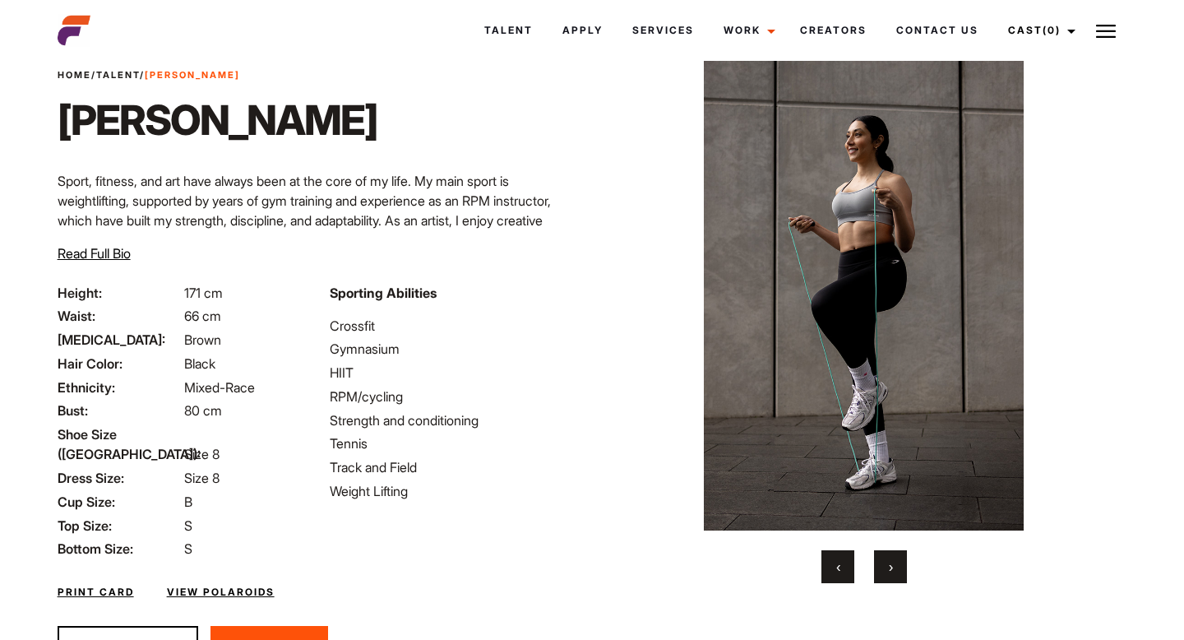
click at [889, 572] on span "›" at bounding box center [891, 566] width 4 height 16
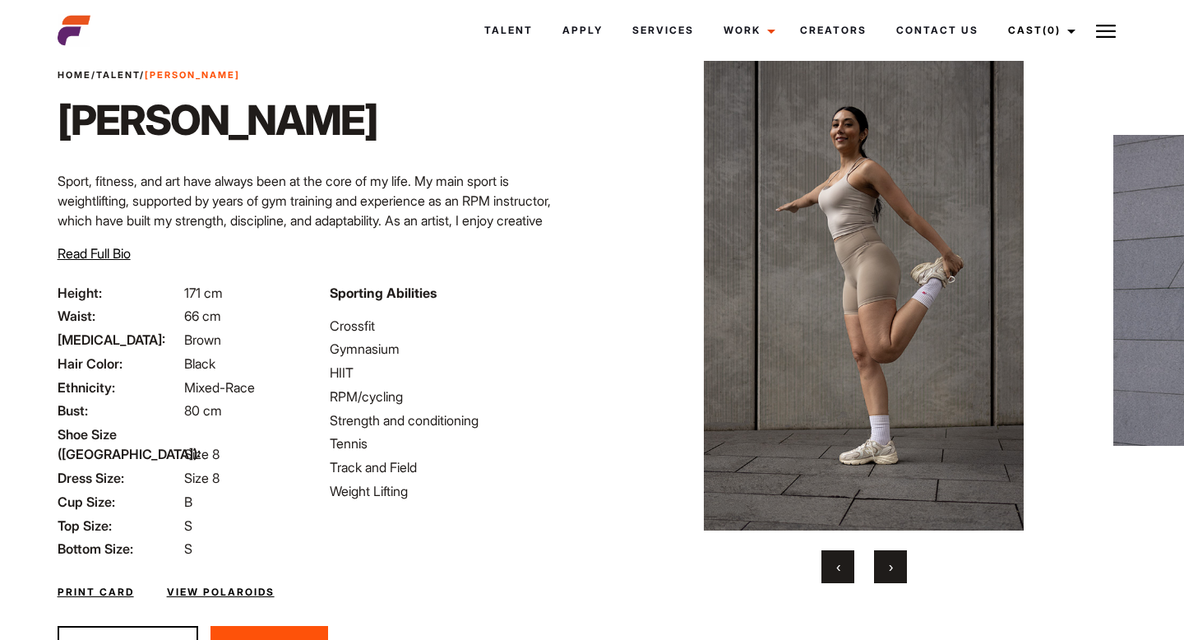
click at [889, 572] on span "›" at bounding box center [891, 566] width 4 height 16
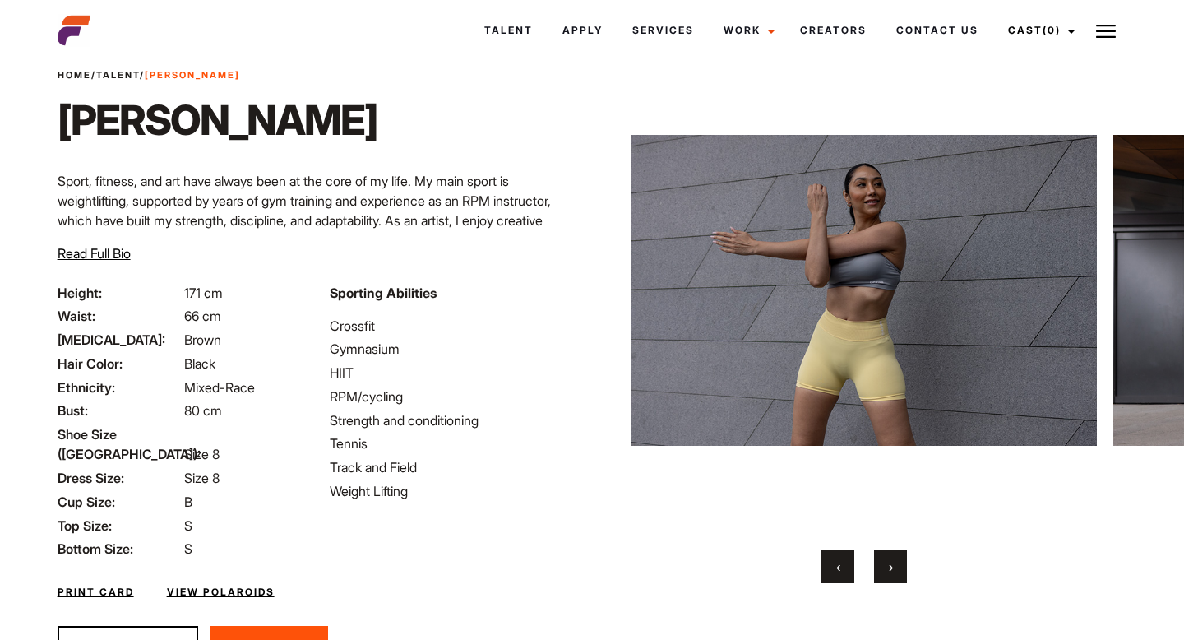
click at [889, 572] on span "›" at bounding box center [891, 566] width 4 height 16
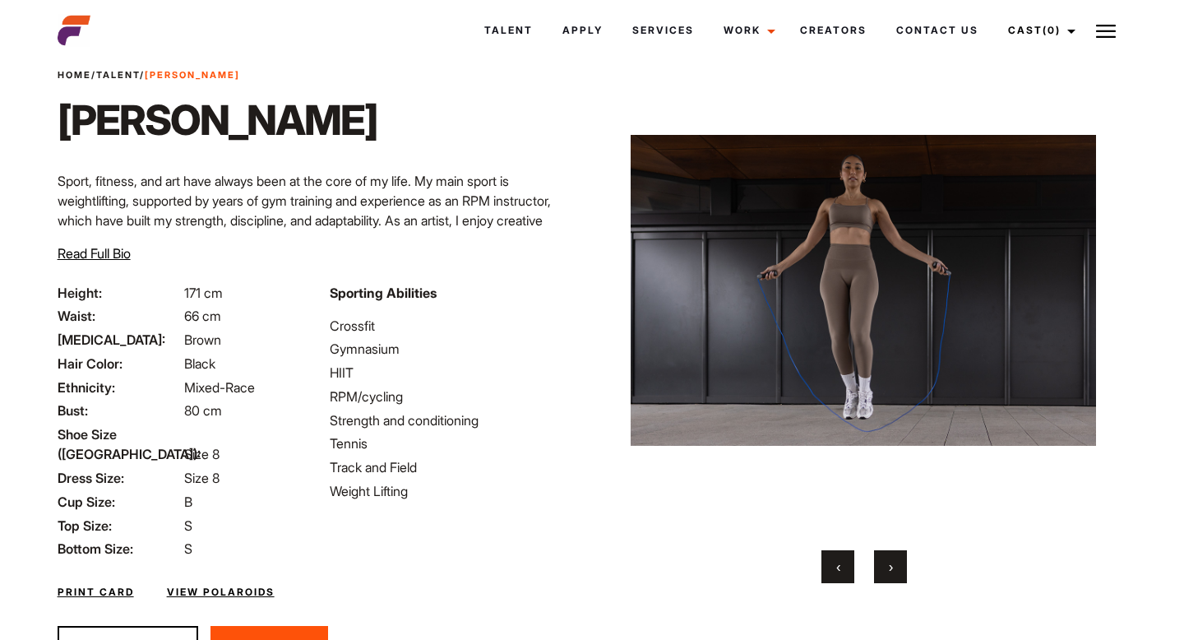
click at [889, 571] on span "›" at bounding box center [891, 566] width 4 height 16
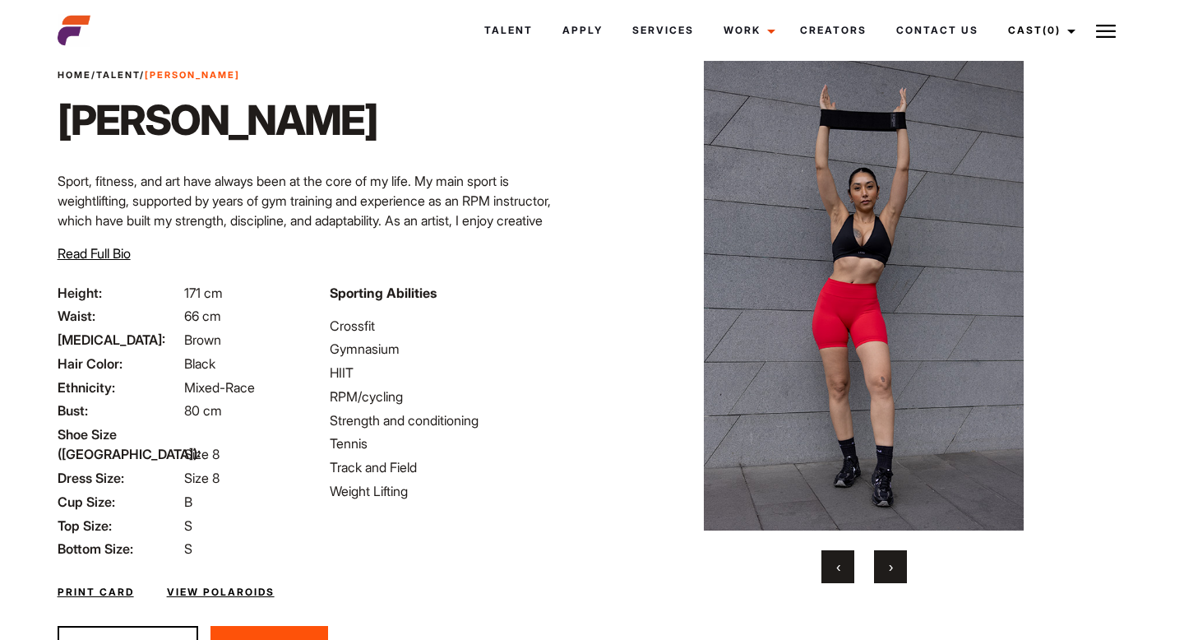
click at [889, 571] on span "›" at bounding box center [891, 566] width 4 height 16
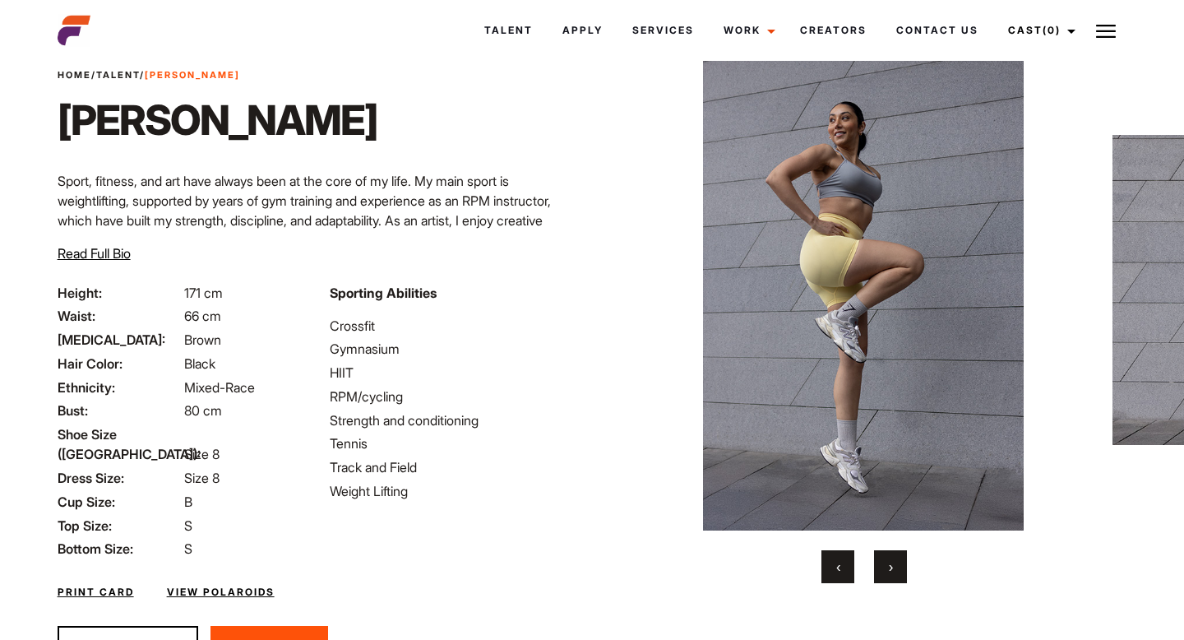
click at [889, 572] on span "›" at bounding box center [891, 566] width 4 height 16
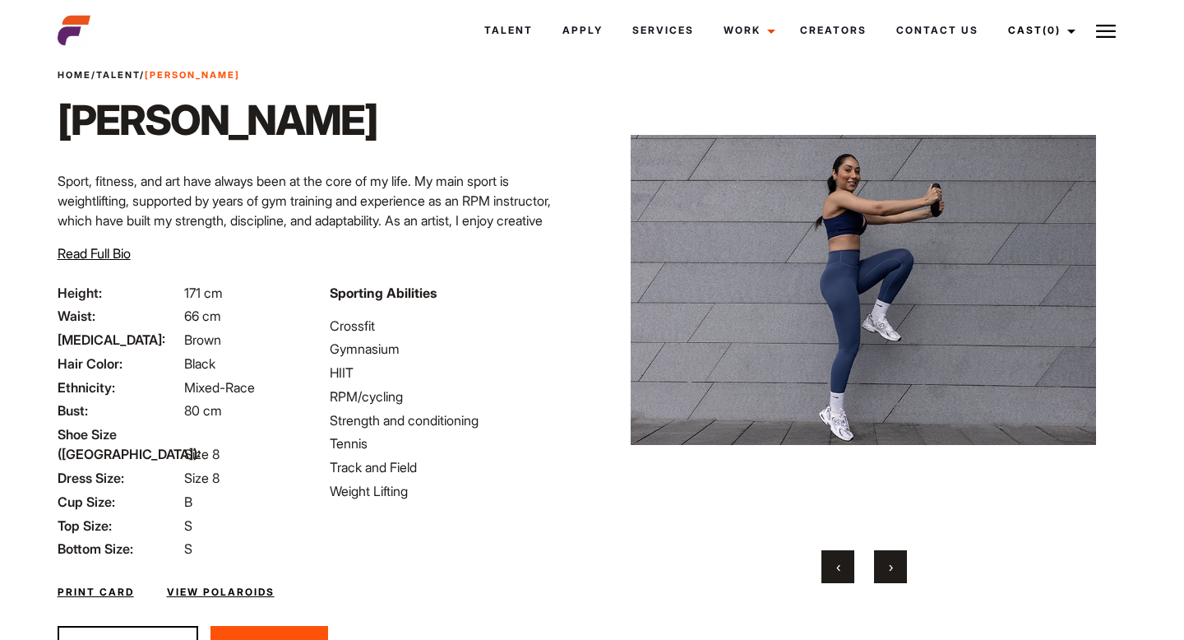
click at [889, 572] on span "›" at bounding box center [891, 566] width 4 height 16
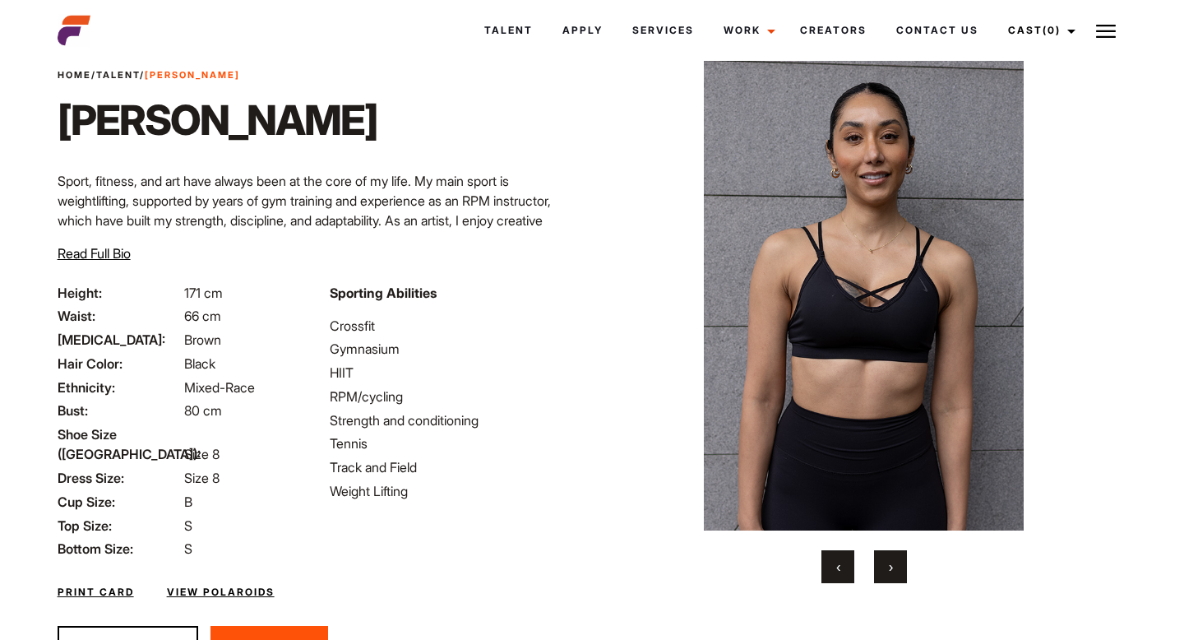
click at [889, 572] on span "›" at bounding box center [891, 566] width 4 height 16
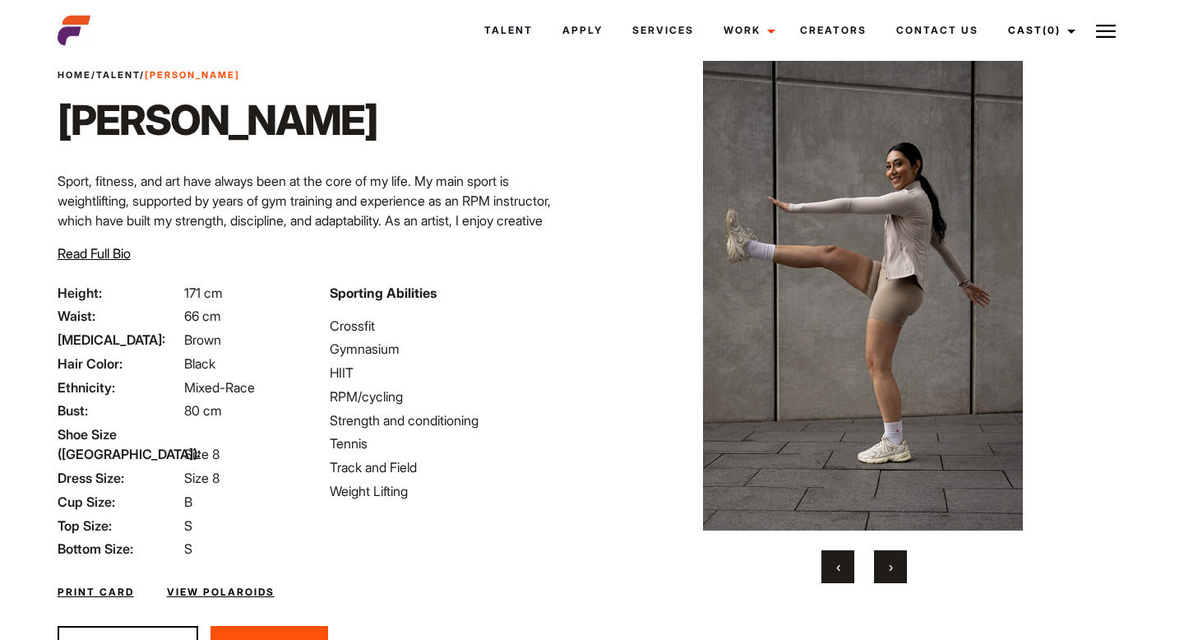
click at [889, 572] on span "›" at bounding box center [891, 566] width 4 height 16
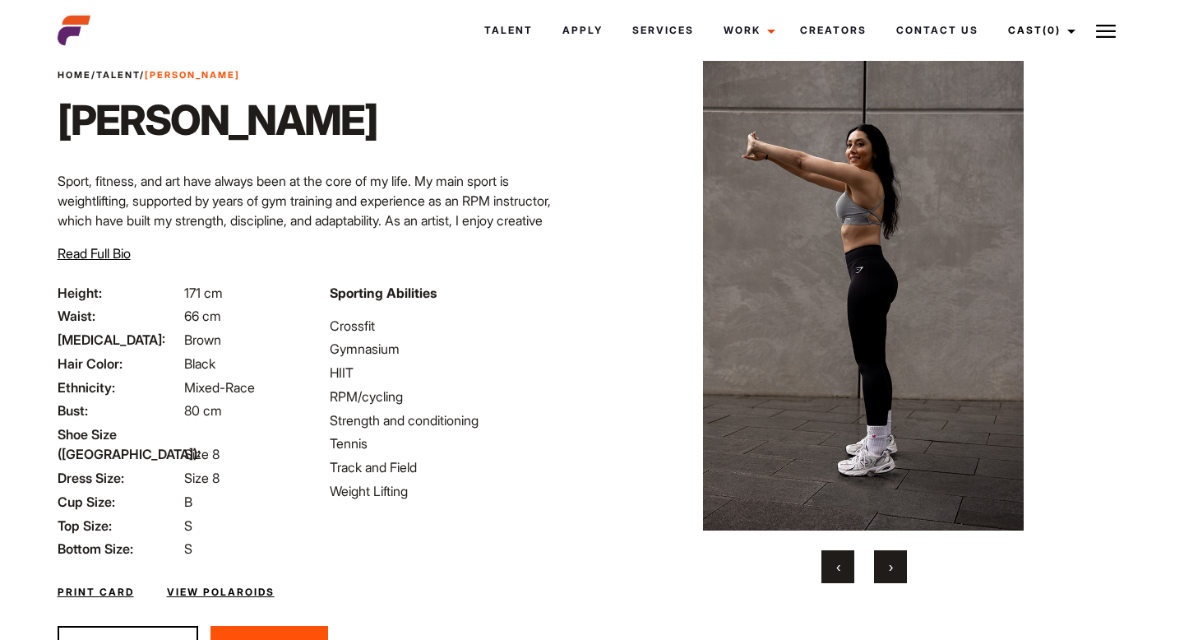
click at [889, 572] on span "›" at bounding box center [891, 566] width 4 height 16
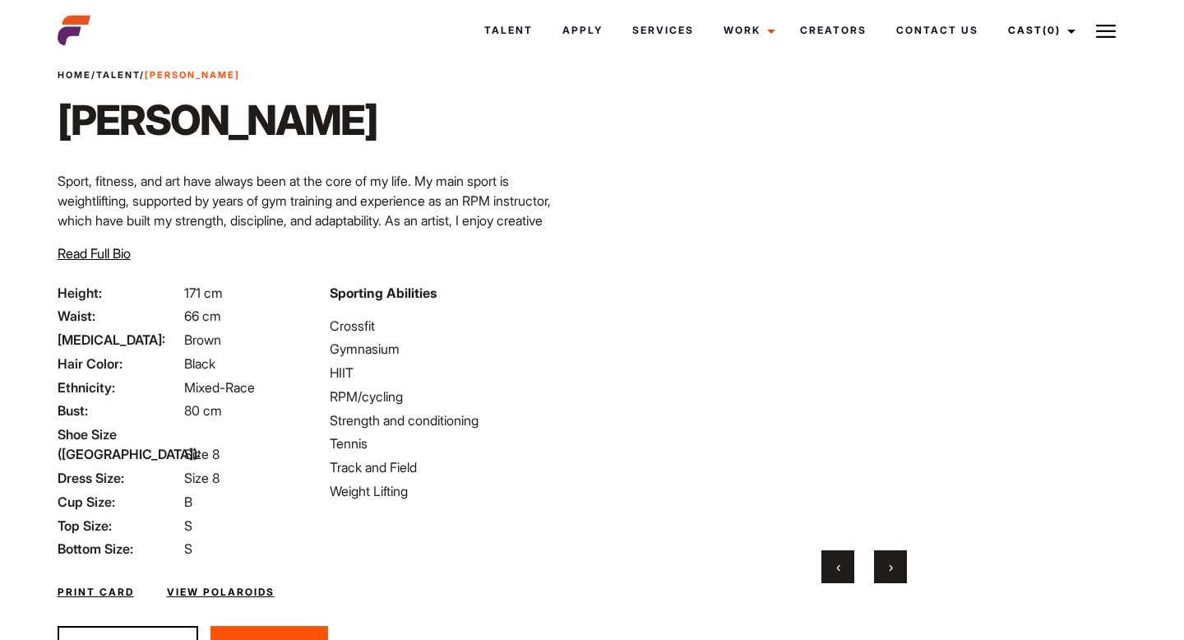
click at [889, 572] on span "›" at bounding box center [891, 566] width 4 height 16
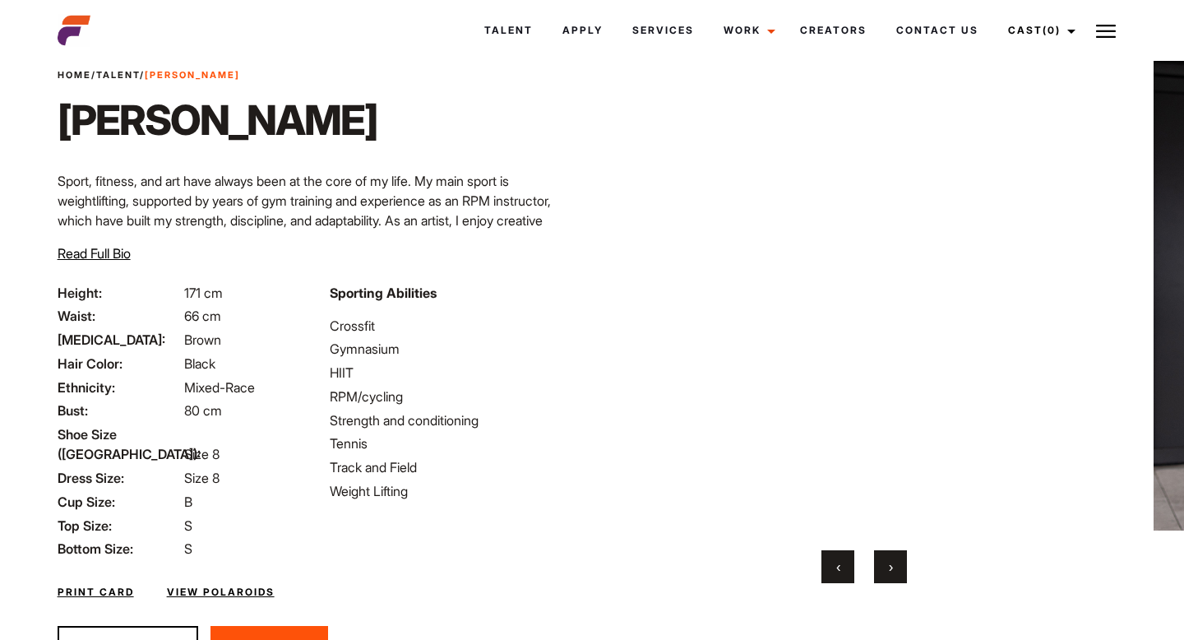
click at [889, 572] on span "›" at bounding box center [891, 566] width 4 height 16
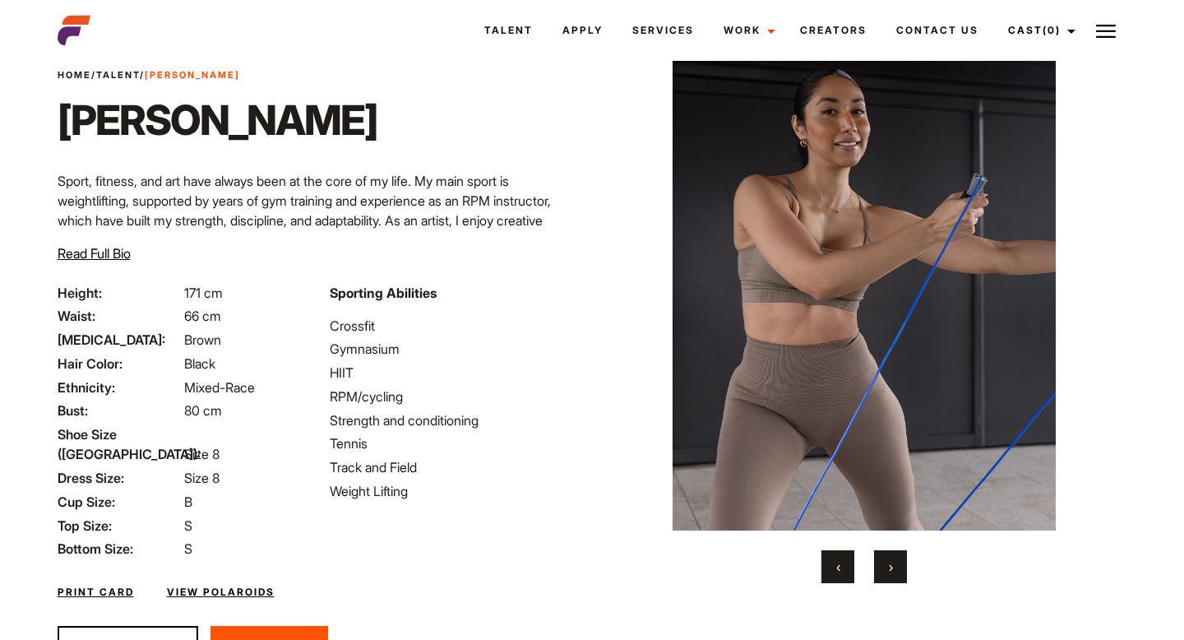
click at [889, 572] on span "›" at bounding box center [891, 566] width 4 height 16
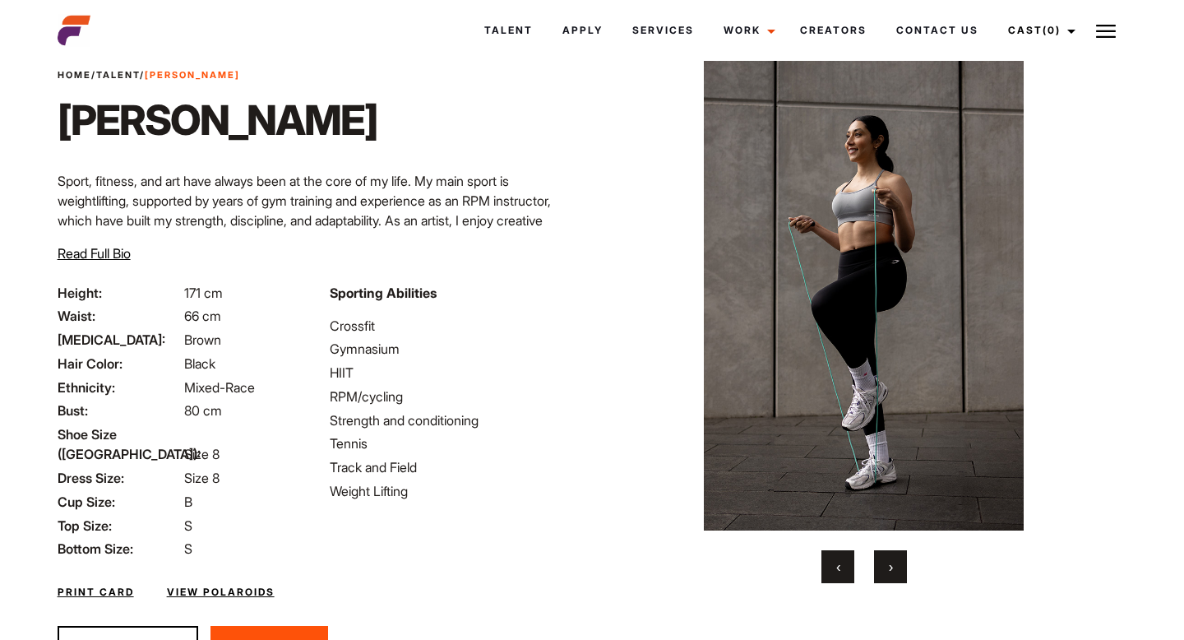
click at [889, 572] on span "›" at bounding box center [891, 566] width 4 height 16
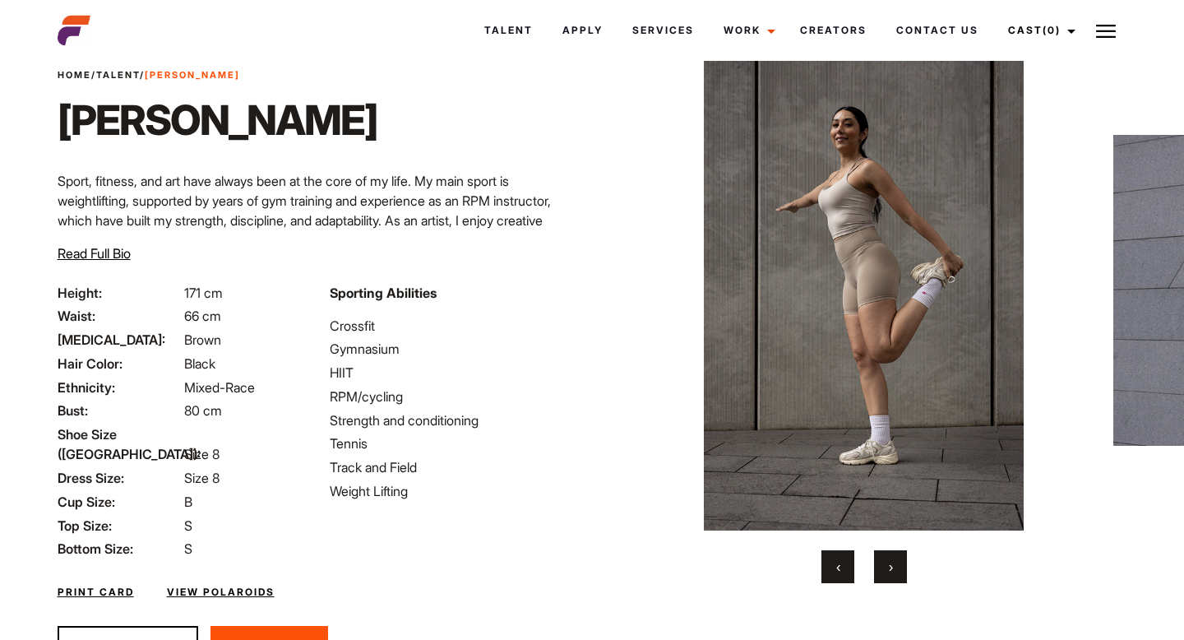
click at [889, 572] on span "›" at bounding box center [891, 566] width 4 height 16
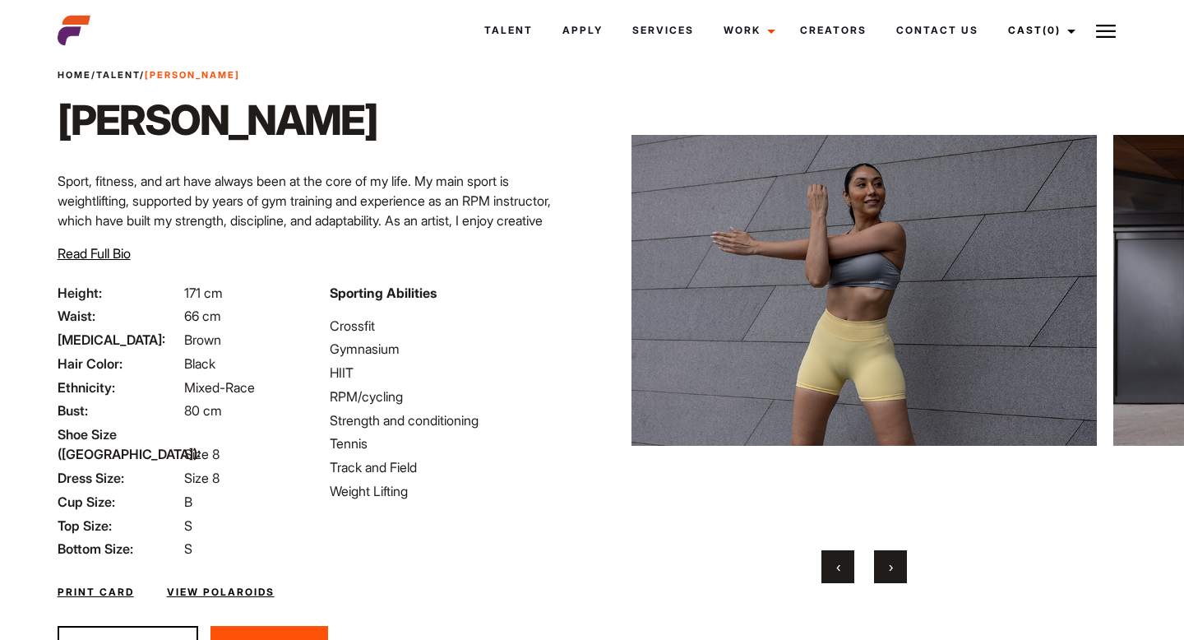
click at [839, 574] on button "‹" at bounding box center [837, 566] width 33 height 33
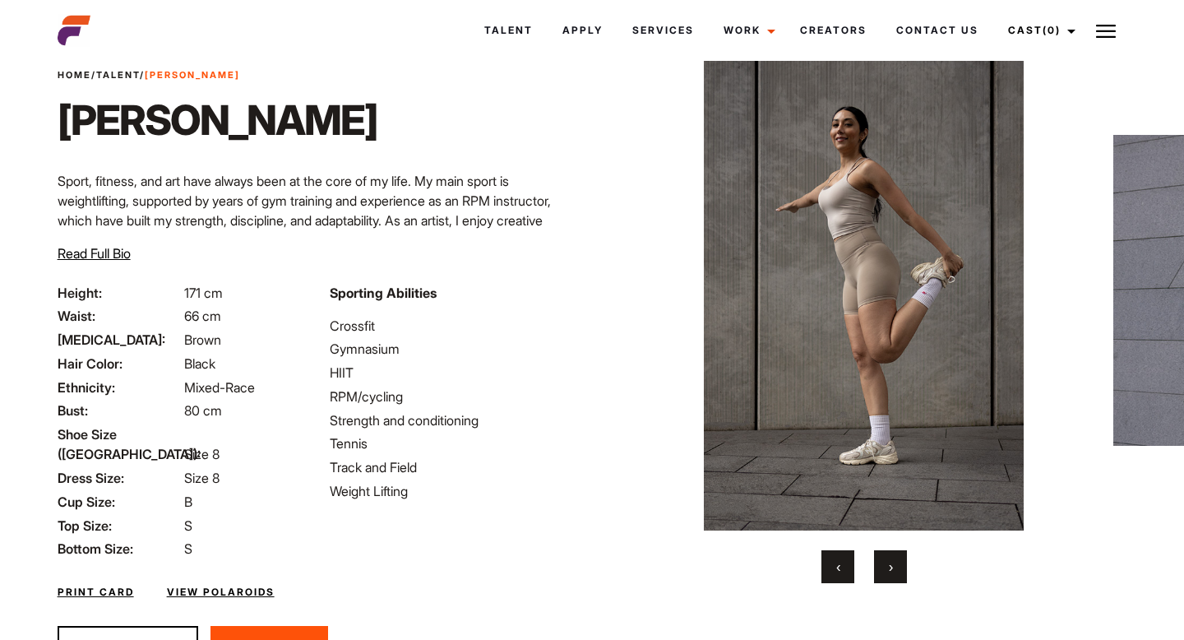
click at [892, 574] on button "›" at bounding box center [890, 566] width 33 height 33
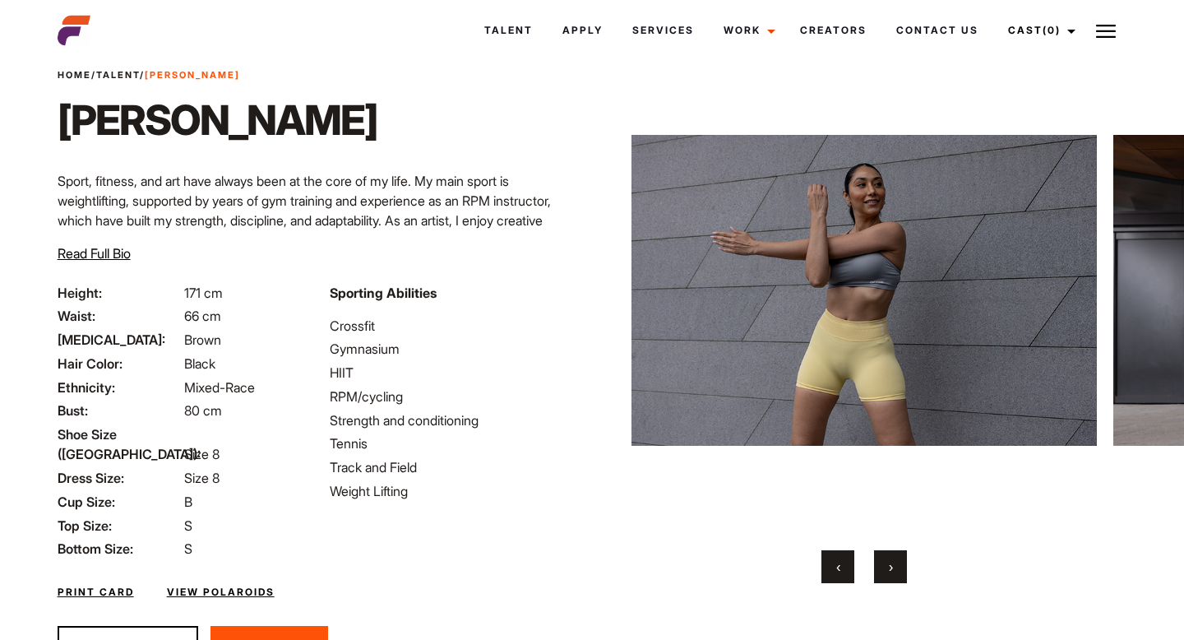
click at [892, 574] on button "›" at bounding box center [890, 566] width 33 height 33
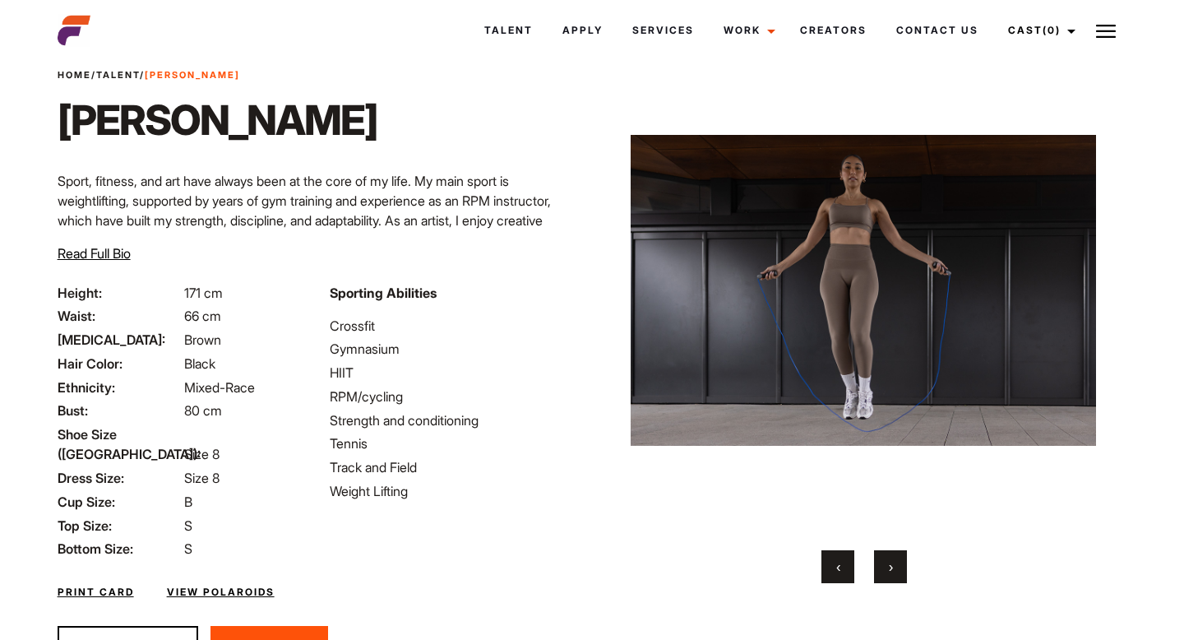
click at [892, 574] on button "›" at bounding box center [890, 566] width 33 height 33
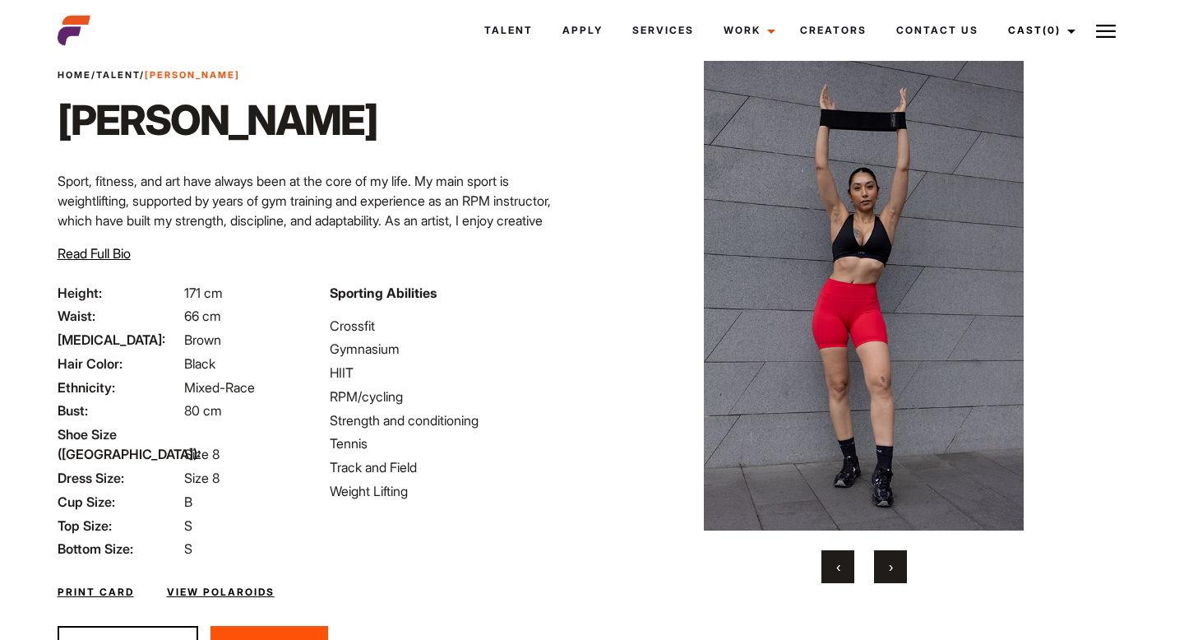
click at [892, 574] on button "›" at bounding box center [890, 566] width 33 height 33
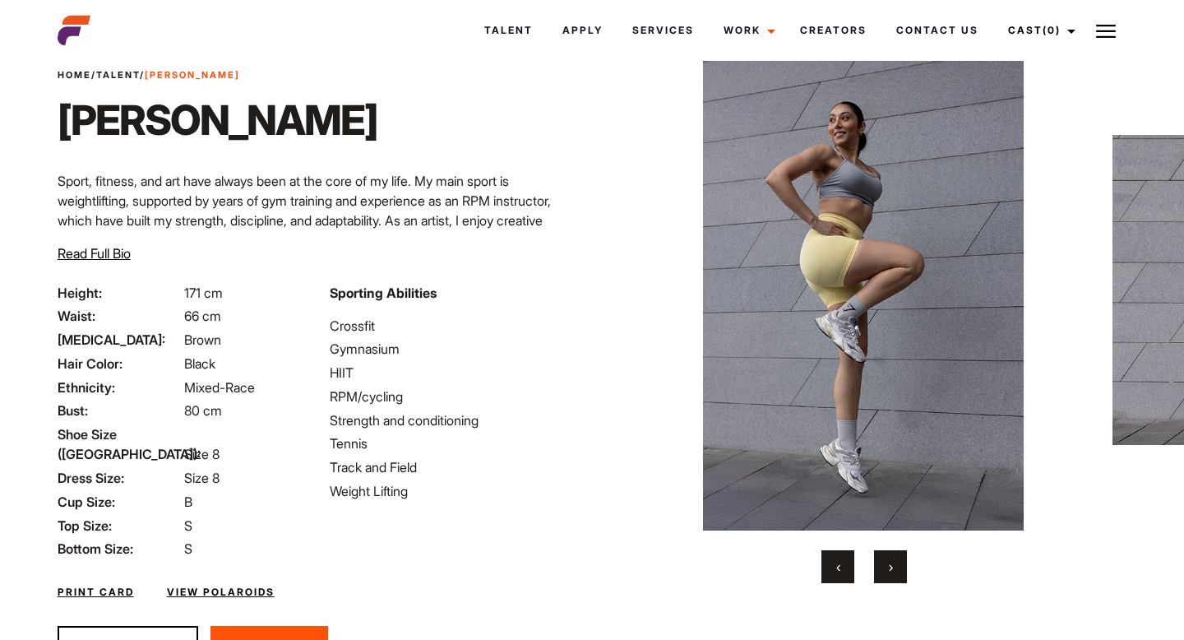
click at [892, 574] on button "›" at bounding box center [890, 566] width 33 height 33
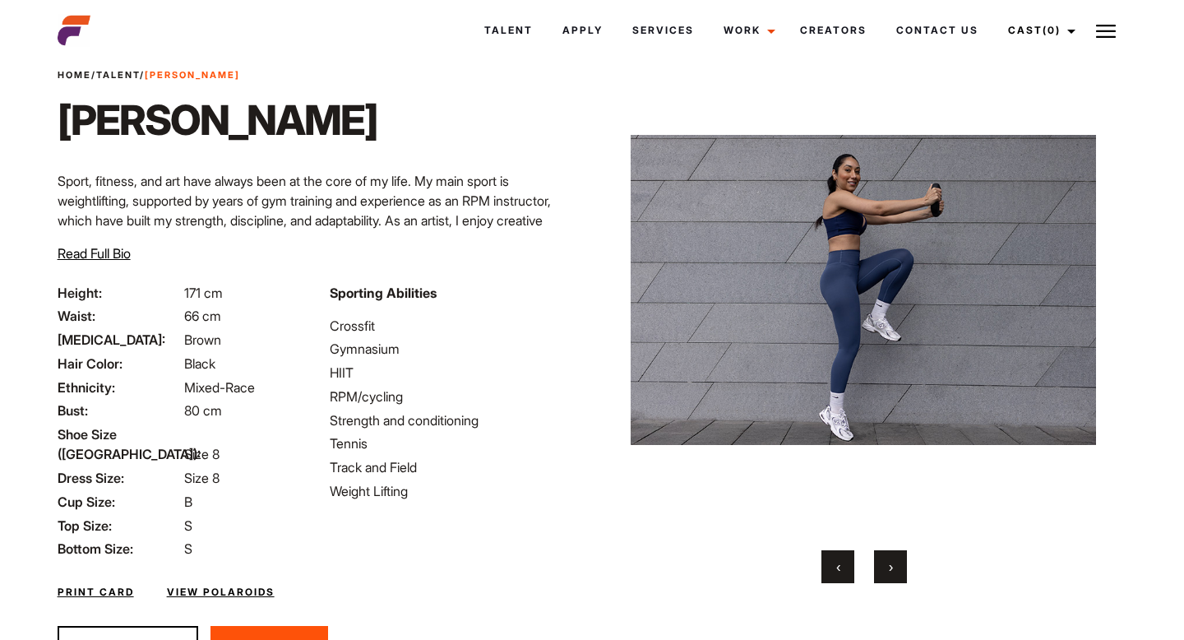
click at [892, 574] on button "›" at bounding box center [890, 566] width 33 height 33
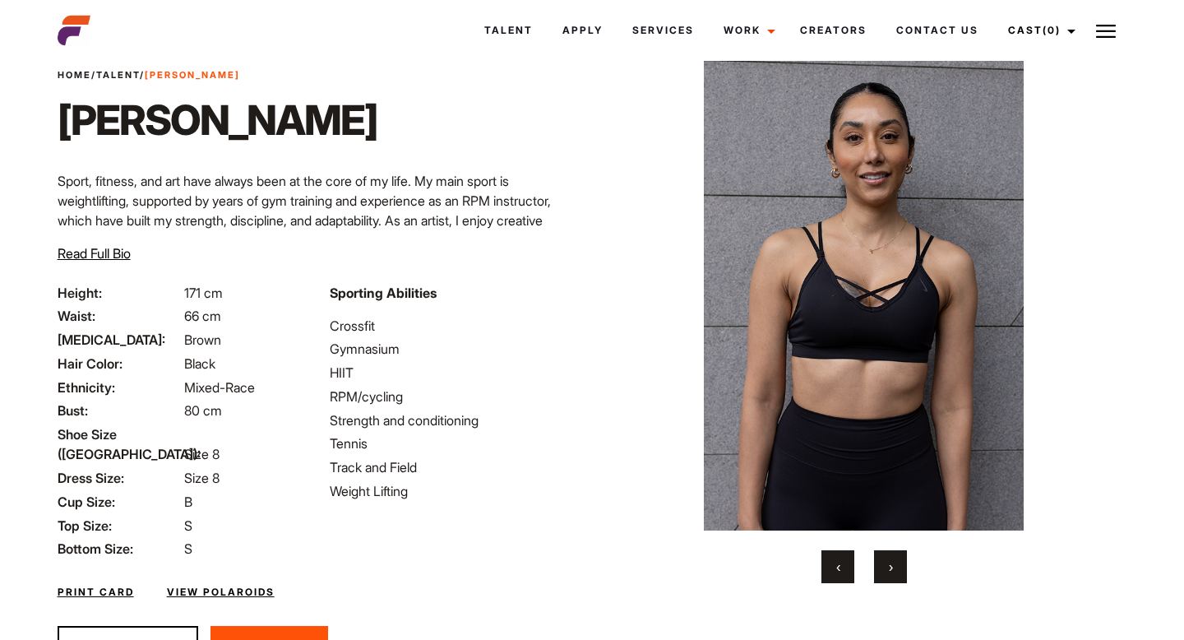
click at [892, 574] on button "›" at bounding box center [890, 566] width 33 height 33
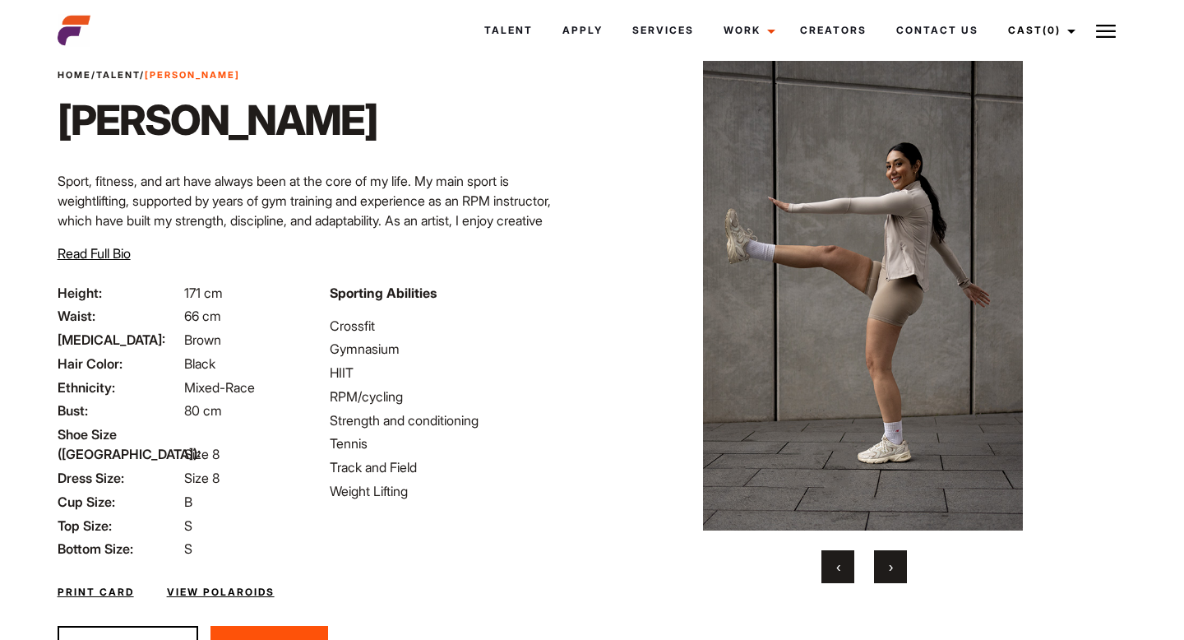
click at [892, 574] on button "›" at bounding box center [890, 566] width 33 height 33
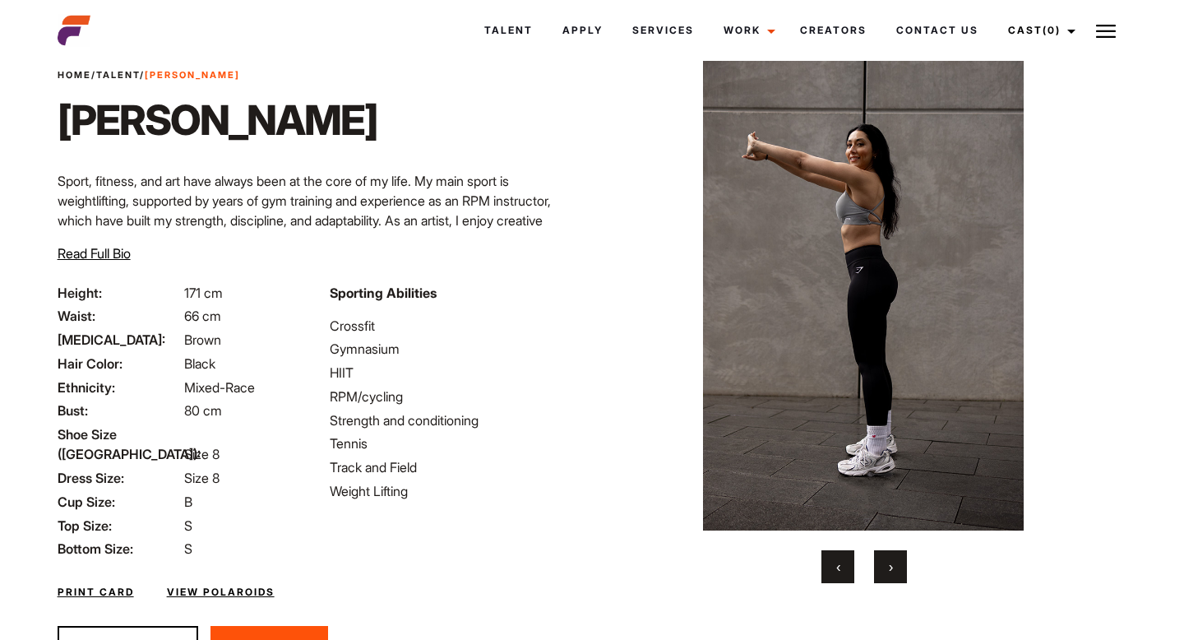
click at [892, 571] on span "›" at bounding box center [891, 566] width 4 height 16
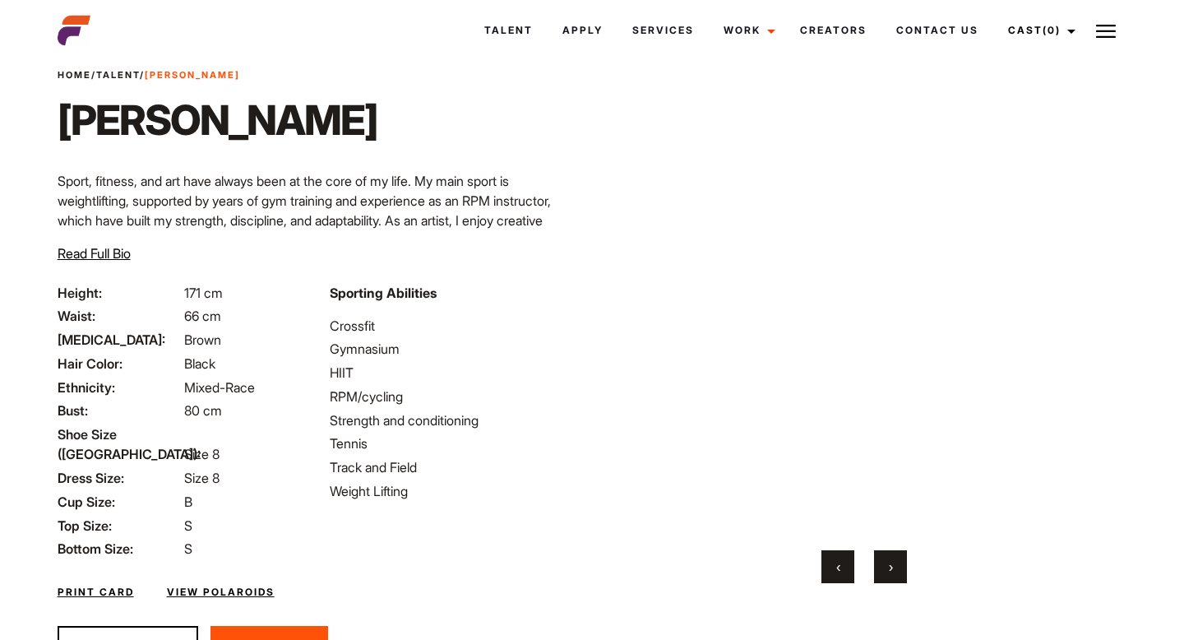
click at [892, 571] on span "›" at bounding box center [891, 566] width 4 height 16
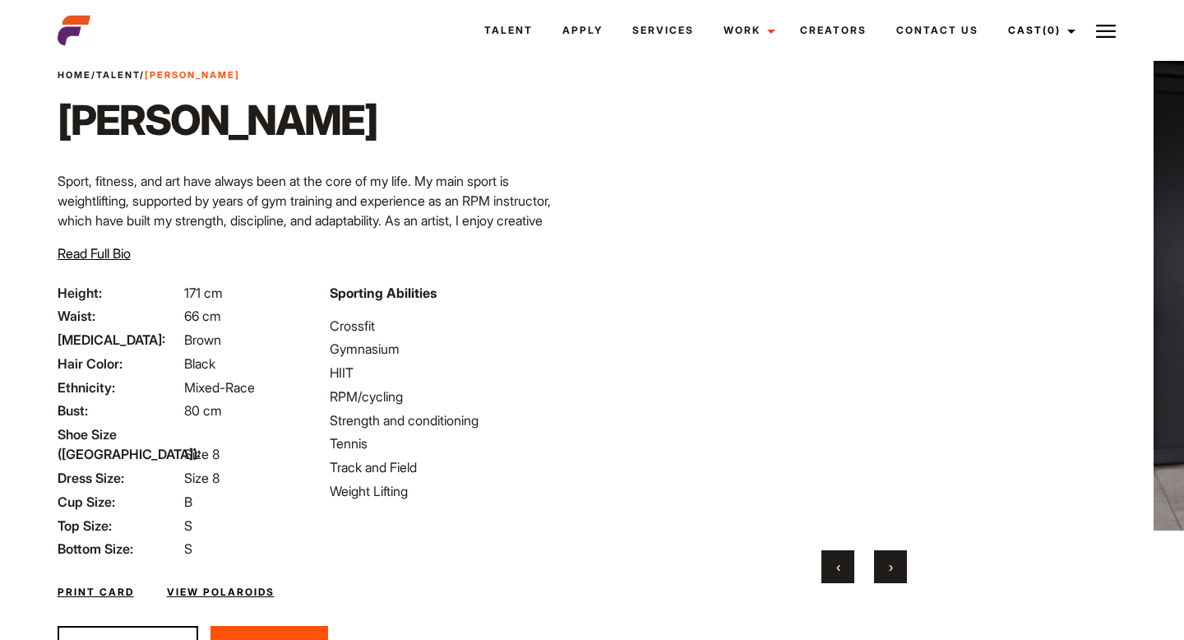
click at [892, 571] on span "›" at bounding box center [891, 566] width 4 height 16
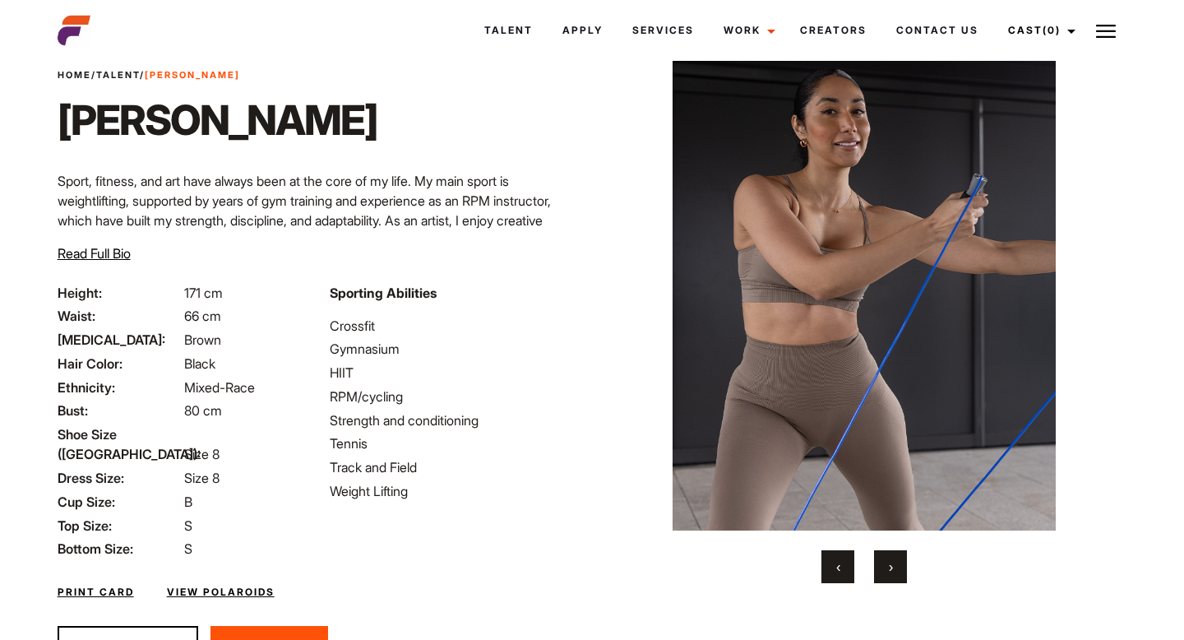
click at [892, 571] on span "›" at bounding box center [891, 566] width 4 height 16
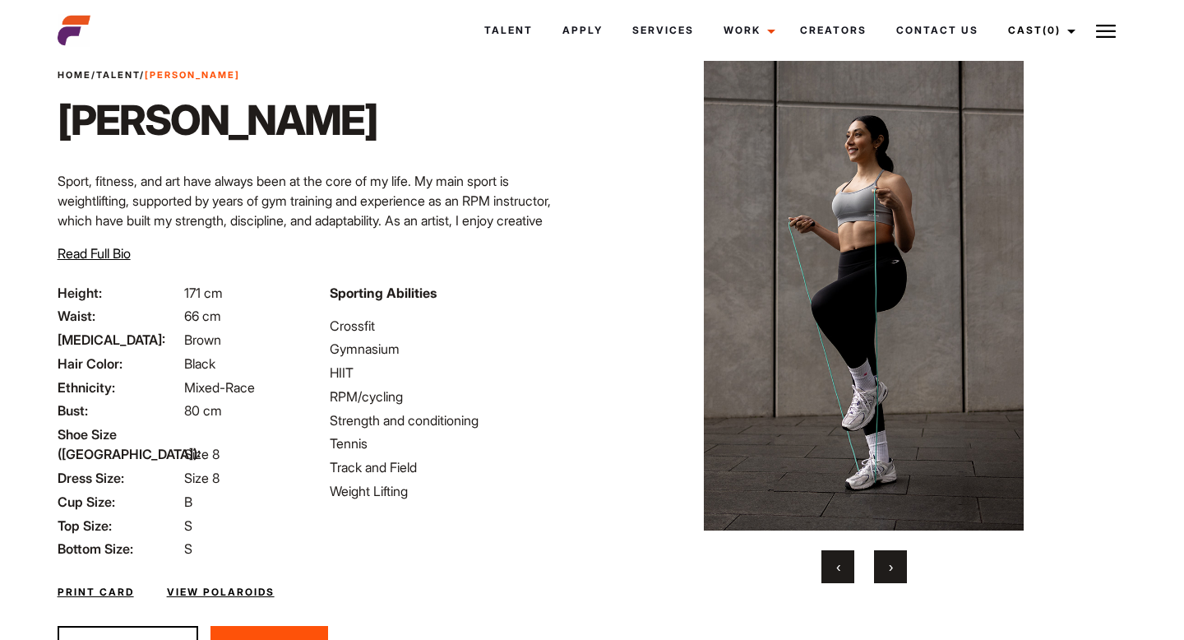
click at [892, 572] on span "›" at bounding box center [891, 566] width 4 height 16
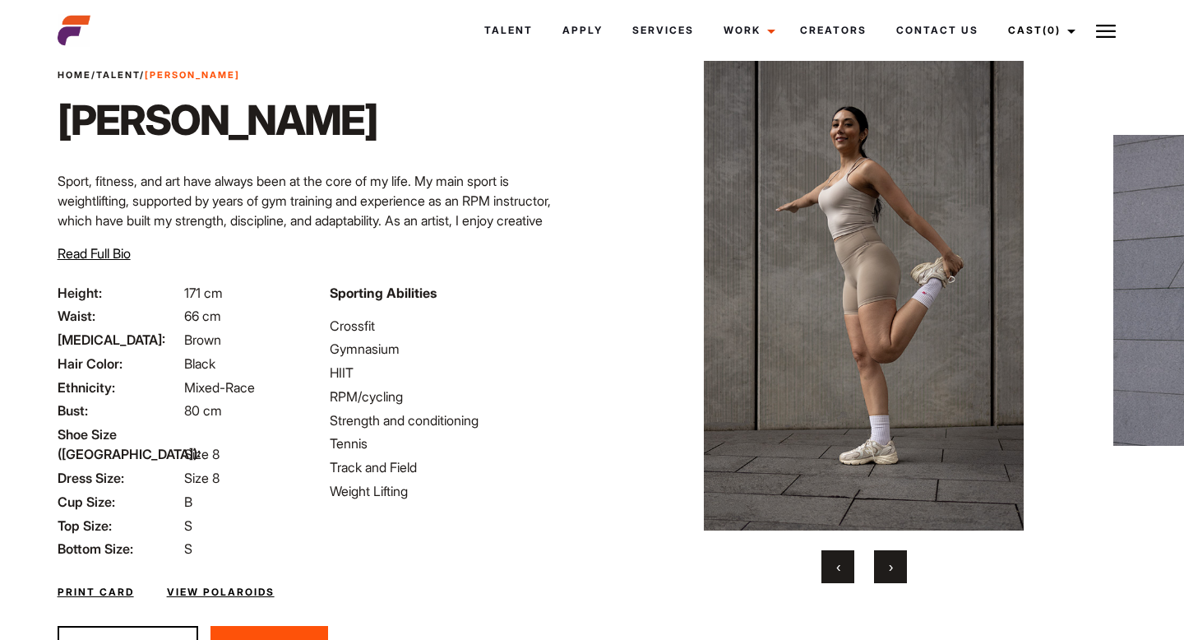
click at [892, 572] on span "›" at bounding box center [891, 566] width 4 height 16
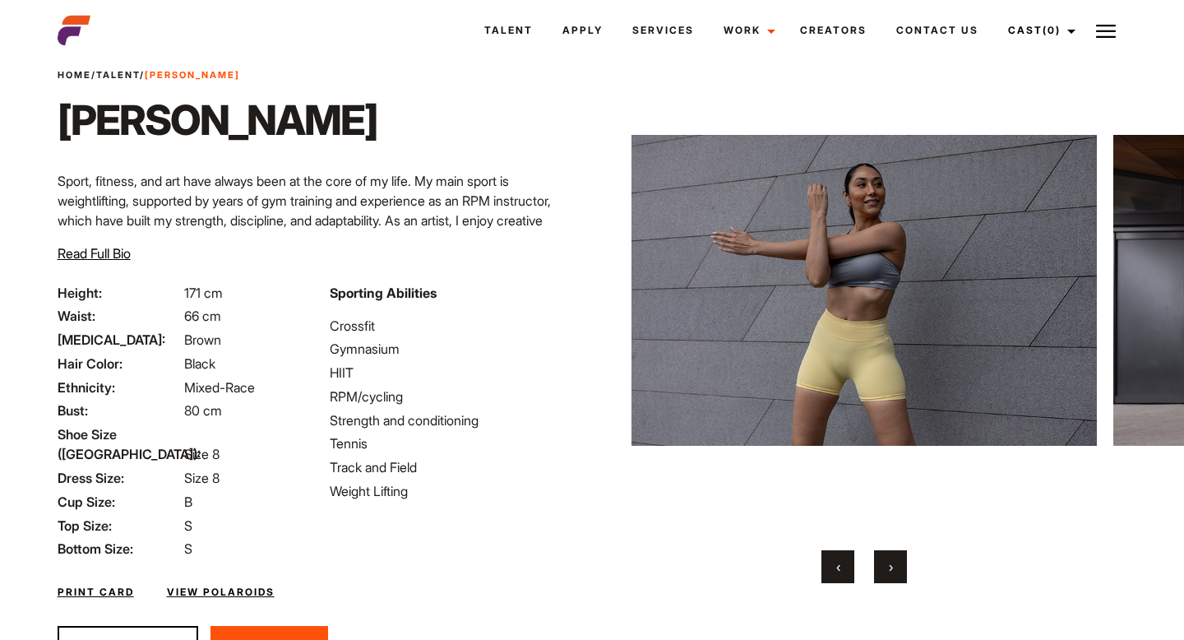
click at [892, 572] on span "›" at bounding box center [891, 566] width 4 height 16
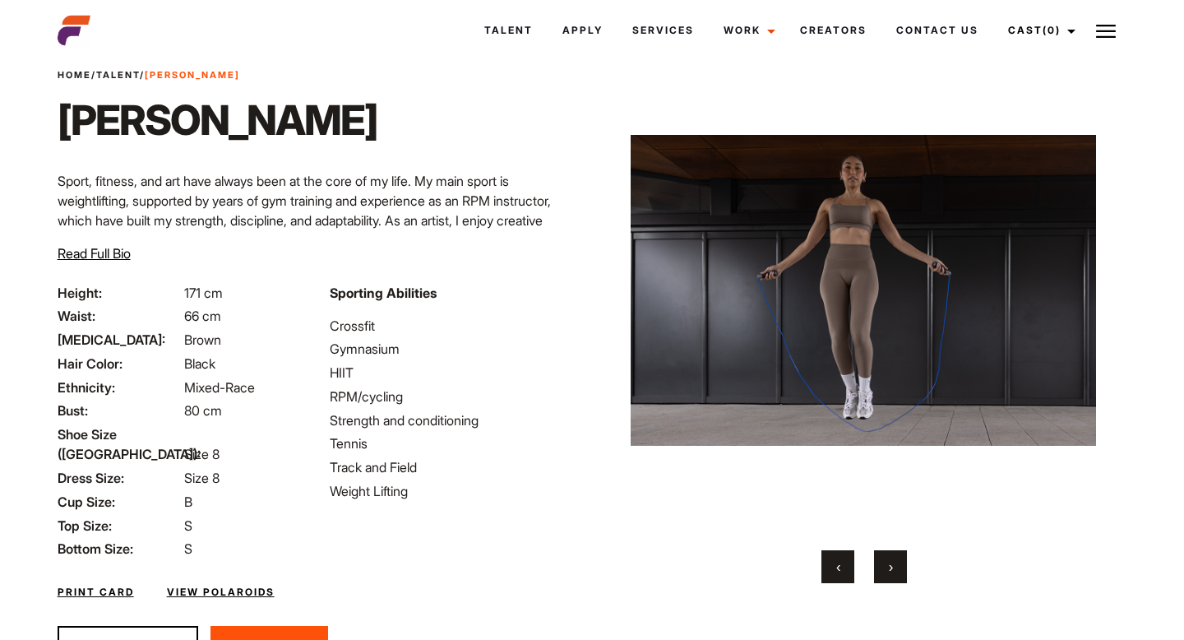
click at [892, 572] on span "›" at bounding box center [891, 566] width 4 height 16
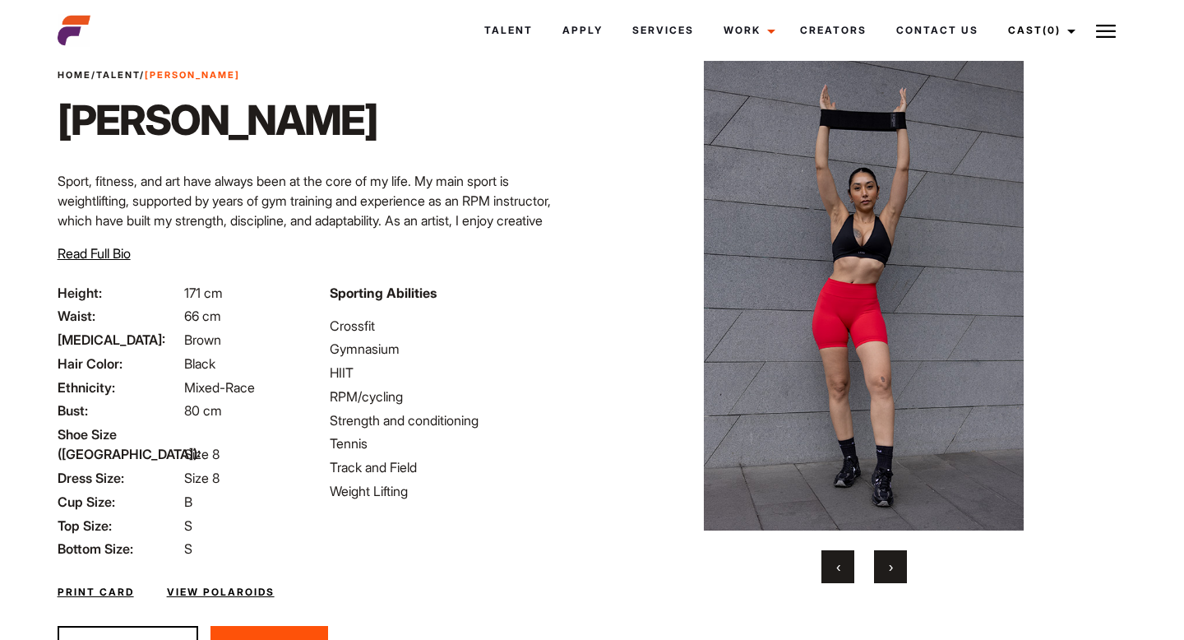
click at [892, 572] on span "›" at bounding box center [891, 566] width 4 height 16
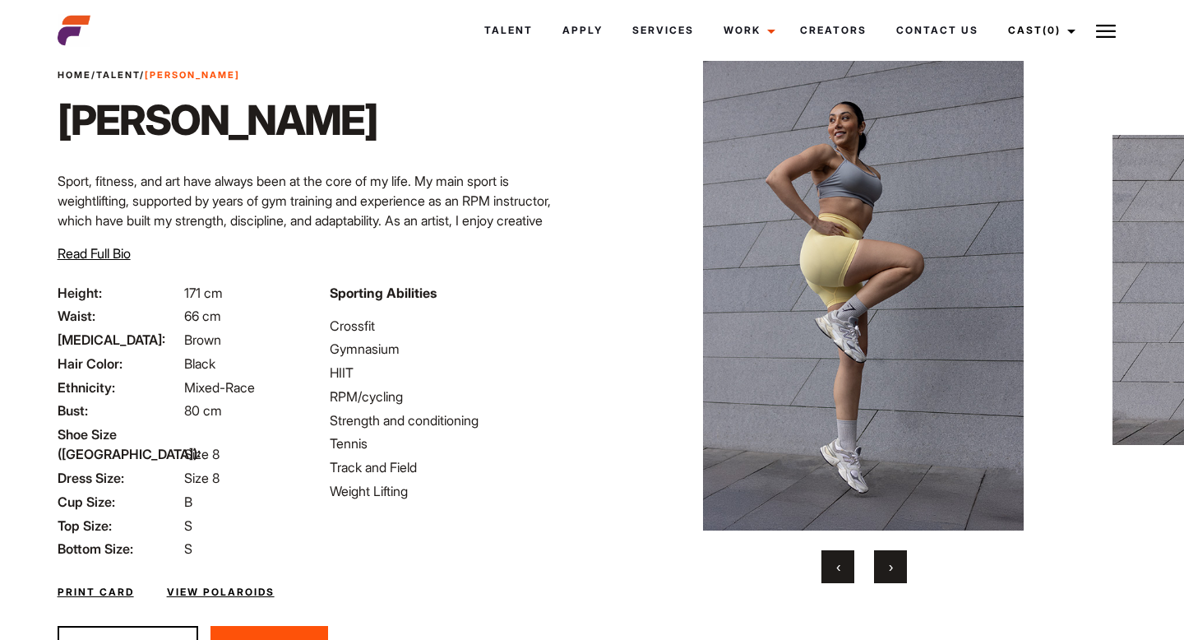
click at [892, 572] on span "›" at bounding box center [891, 566] width 4 height 16
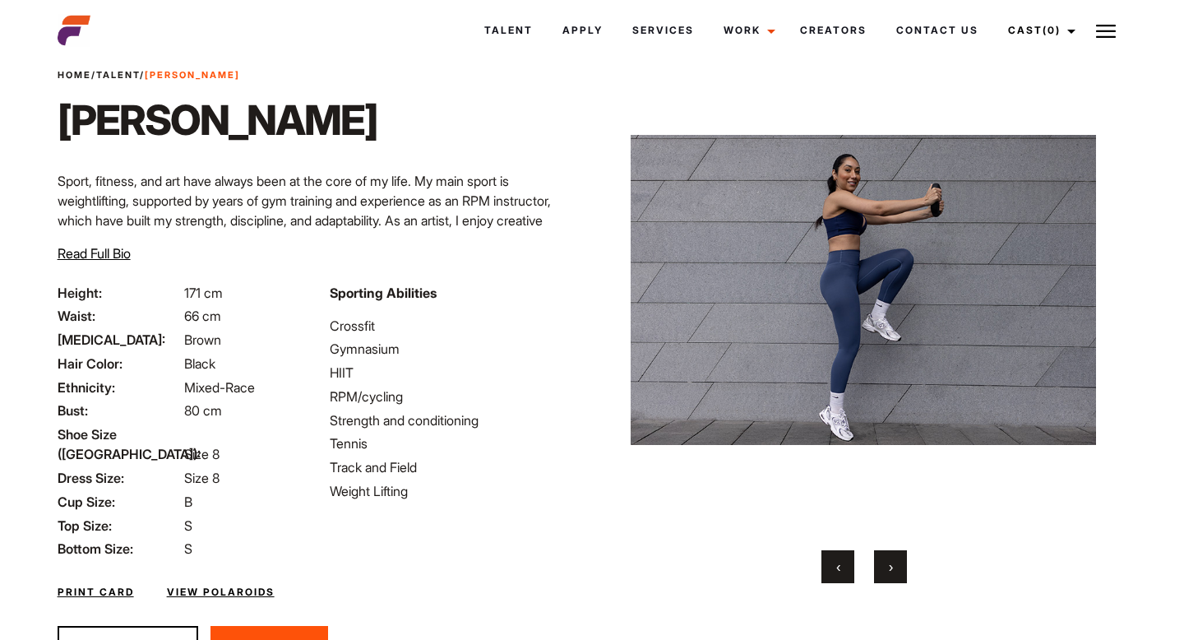
click at [892, 572] on span "›" at bounding box center [891, 566] width 4 height 16
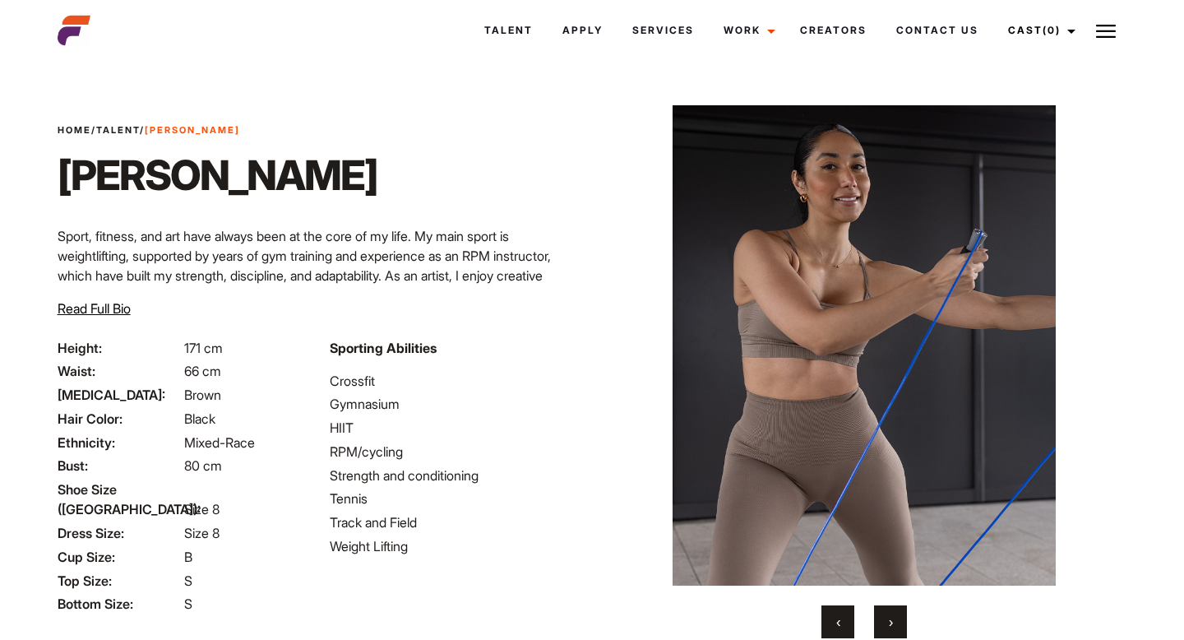
click at [885, 615] on button "›" at bounding box center [890, 621] width 33 height 33
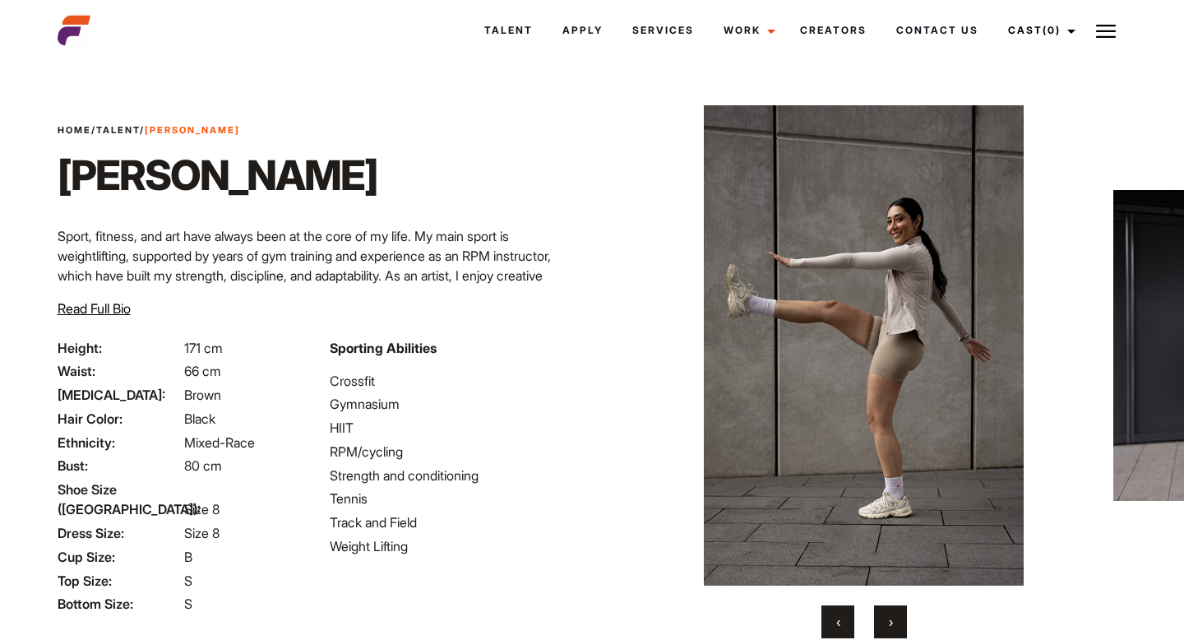
click at [885, 613] on button "›" at bounding box center [890, 621] width 33 height 33
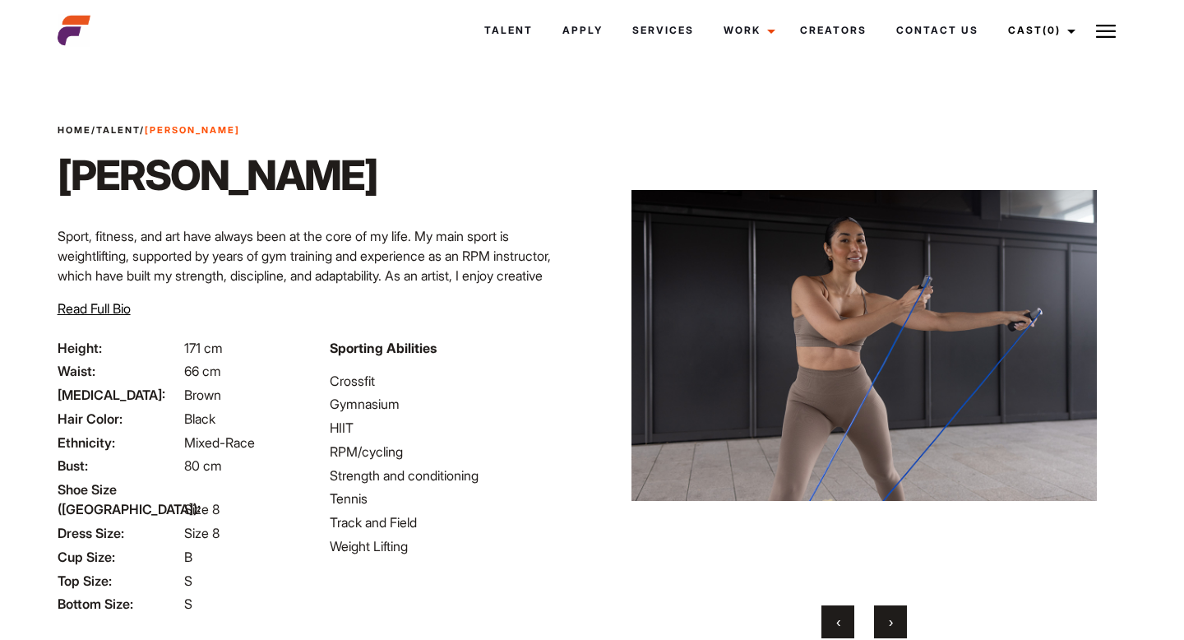
click at [885, 613] on button "›" at bounding box center [890, 621] width 33 height 33
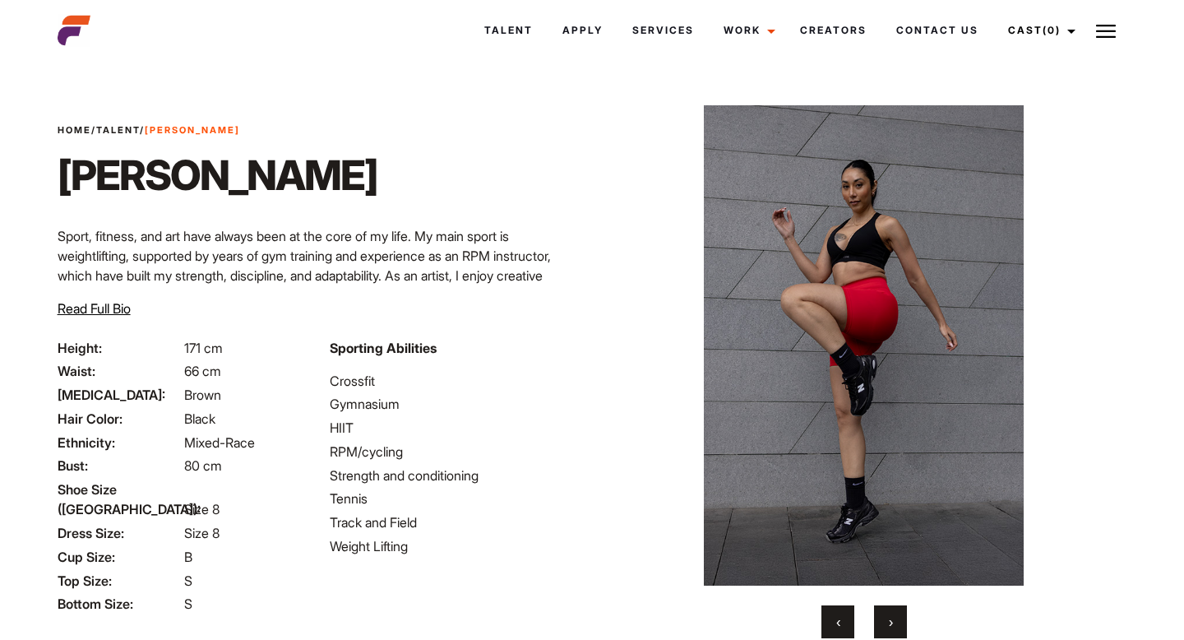
click at [885, 613] on button "›" at bounding box center [890, 621] width 33 height 33
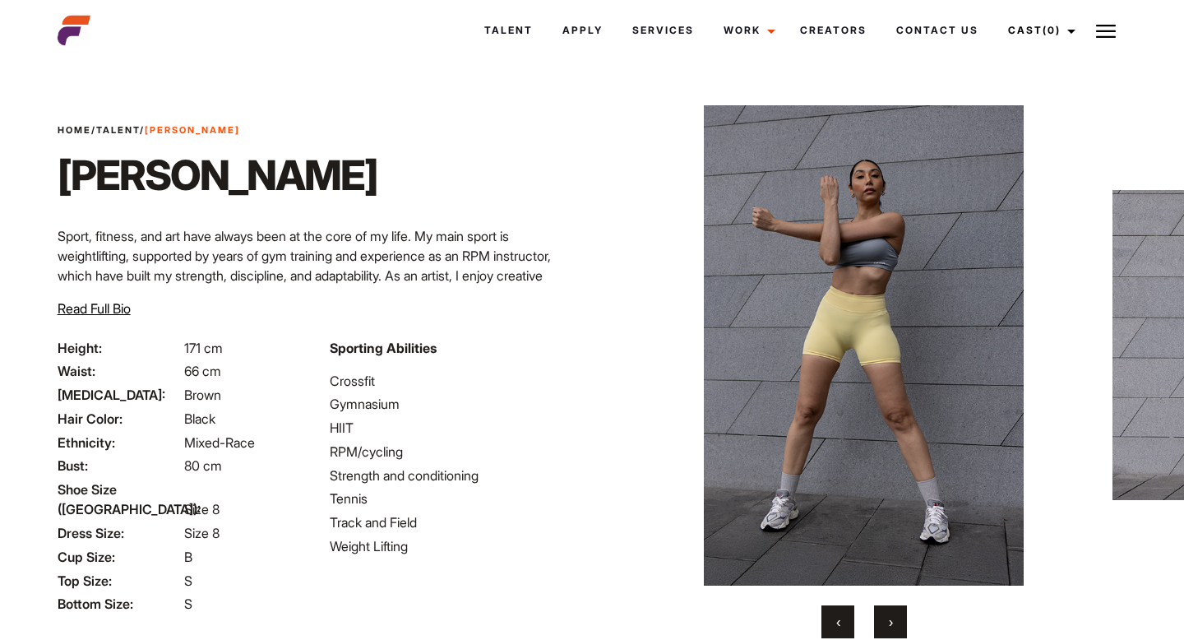
click at [840, 619] on button "‹" at bounding box center [837, 621] width 33 height 33
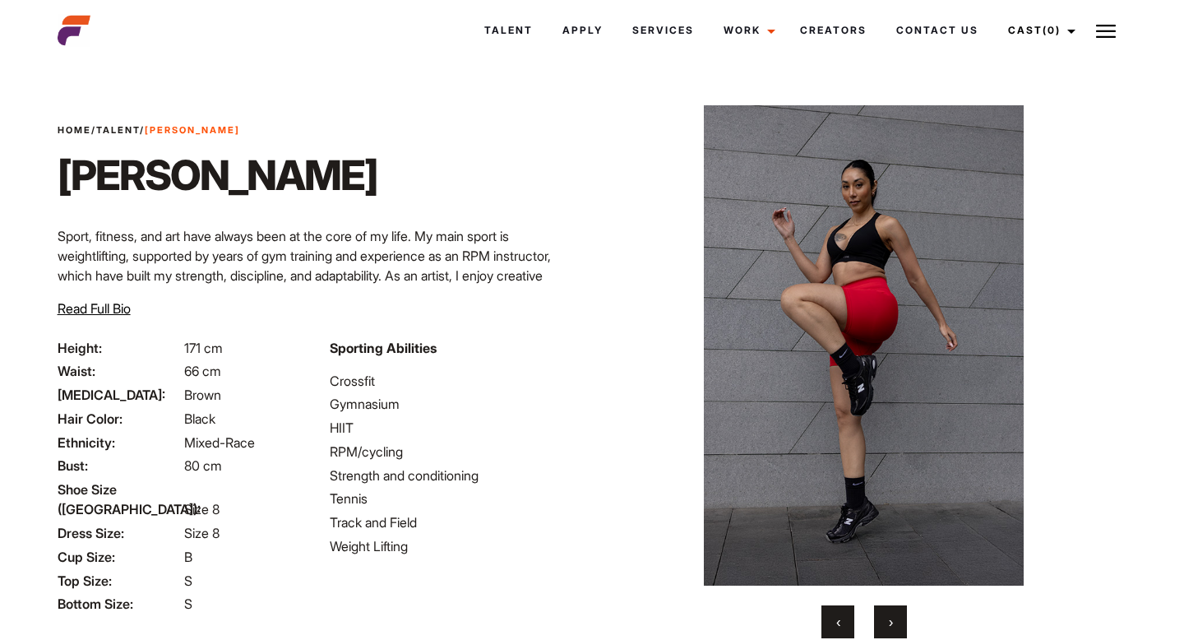
click at [894, 617] on button "›" at bounding box center [890, 621] width 33 height 33
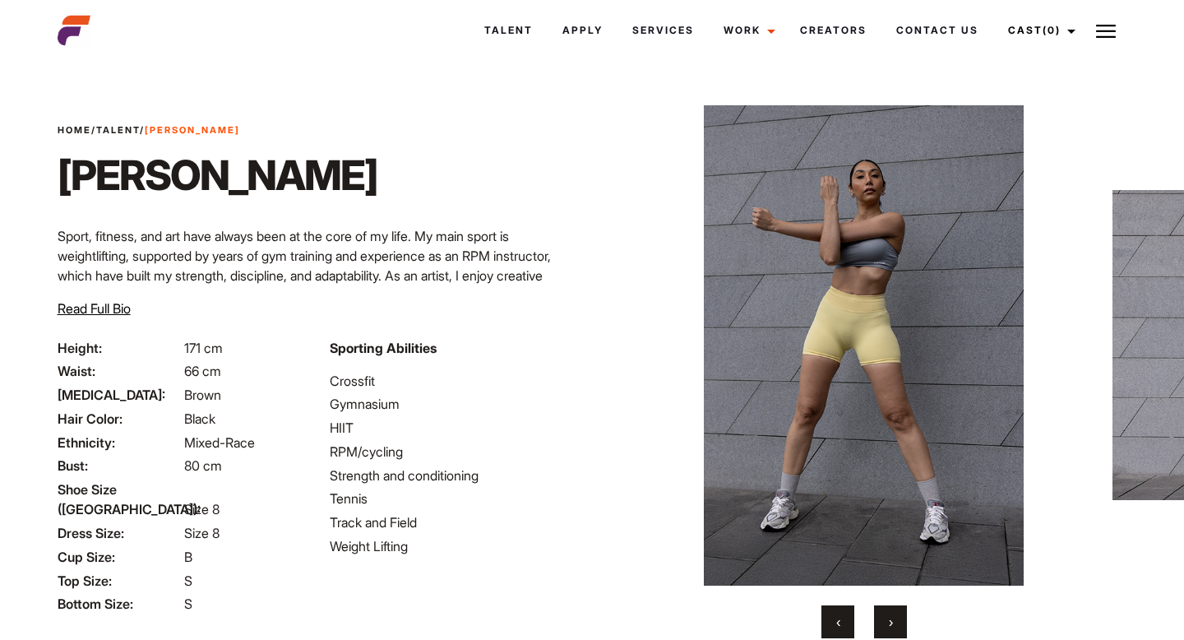
click at [894, 617] on button "›" at bounding box center [890, 621] width 33 height 33
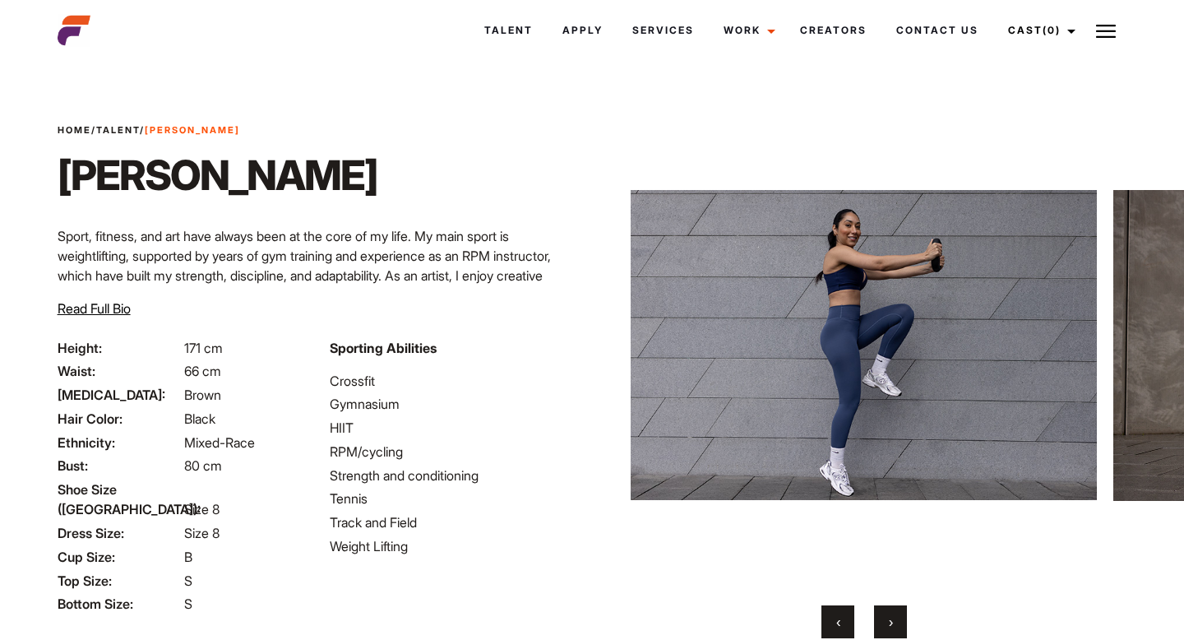
click at [836, 622] on span "‹" at bounding box center [838, 621] width 4 height 16
